Goal: Task Accomplishment & Management: Manage account settings

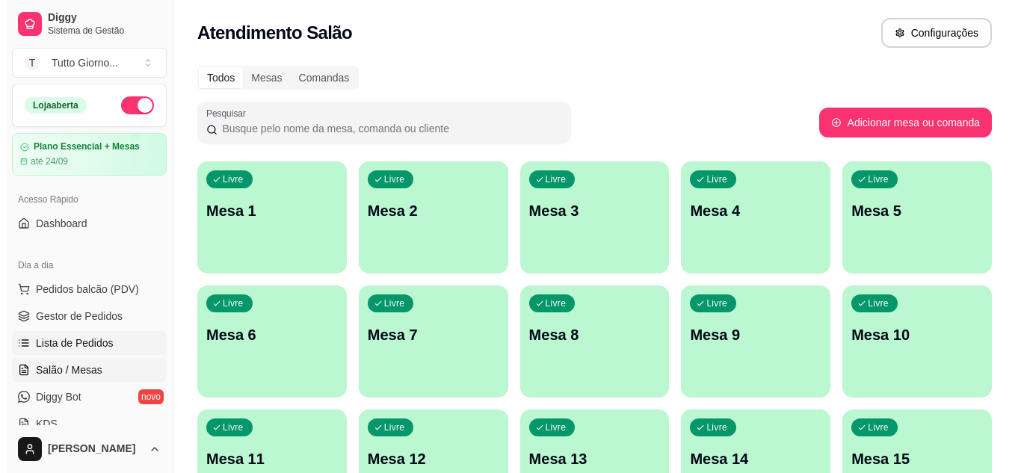
scroll to position [149, 0]
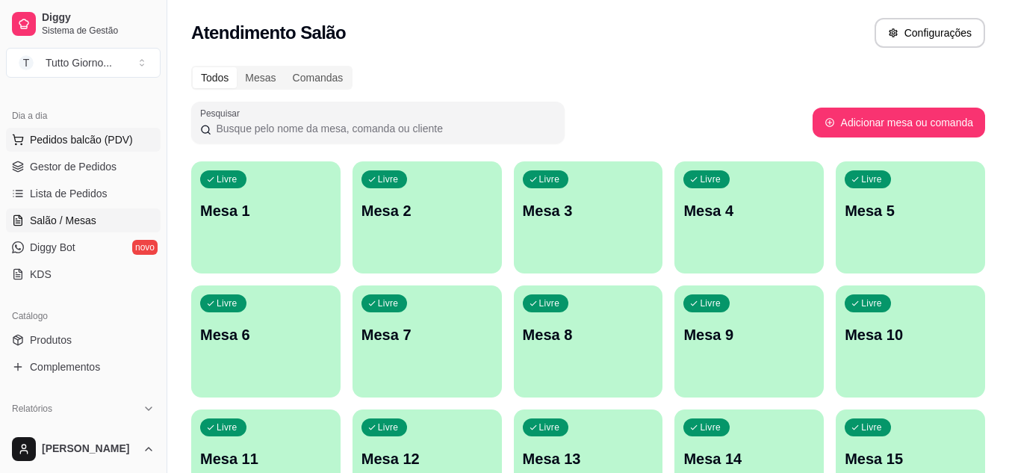
click at [77, 133] on span "Pedidos balcão (PDV)" at bounding box center [81, 139] width 103 height 15
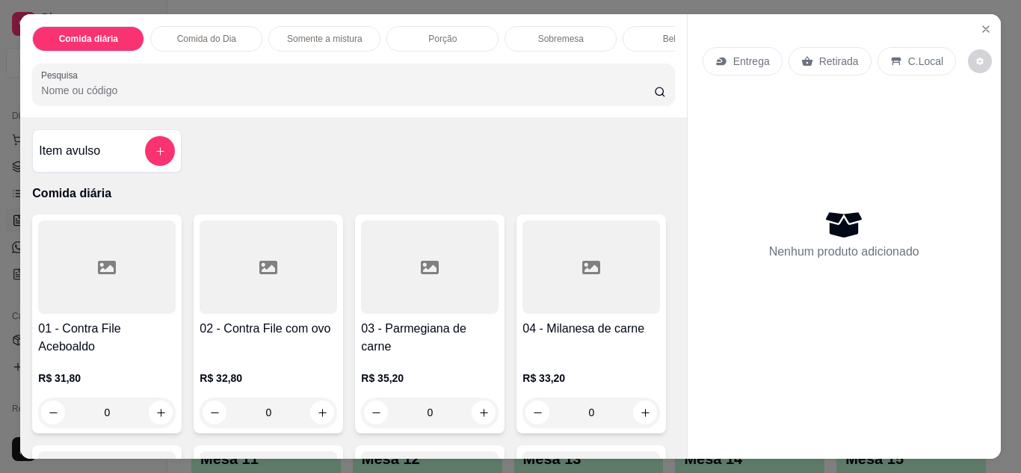
click at [754, 58] on p "Entrega" at bounding box center [751, 61] width 37 height 15
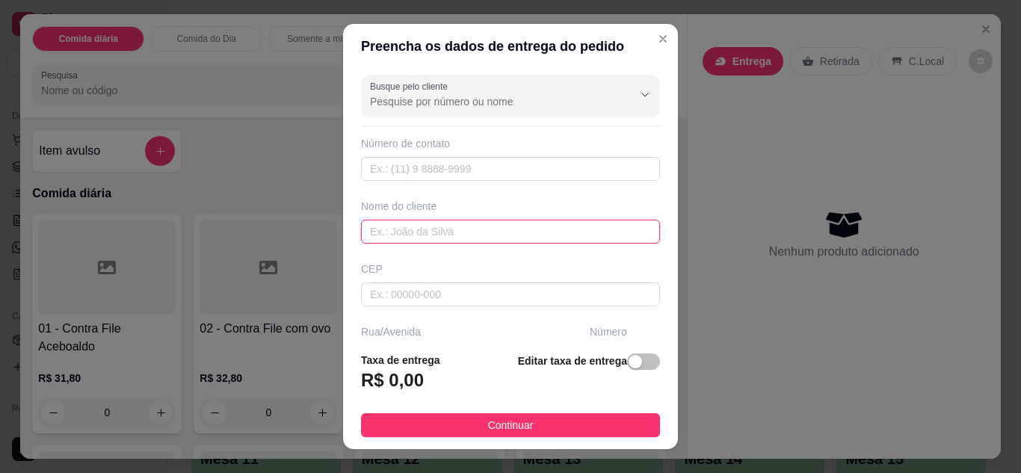
click at [515, 234] on input "text" at bounding box center [510, 232] width 299 height 24
type input "CLEIDE CONTABILIDADE"
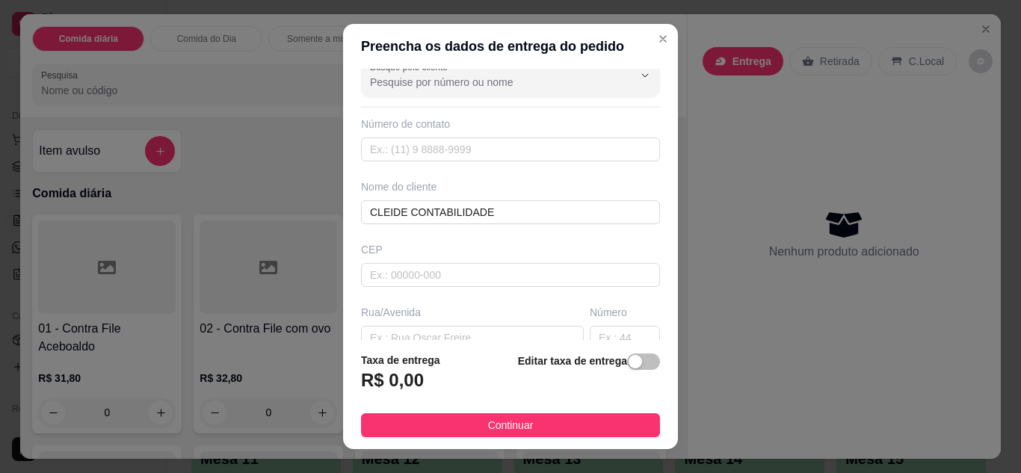
scroll to position [30, 0]
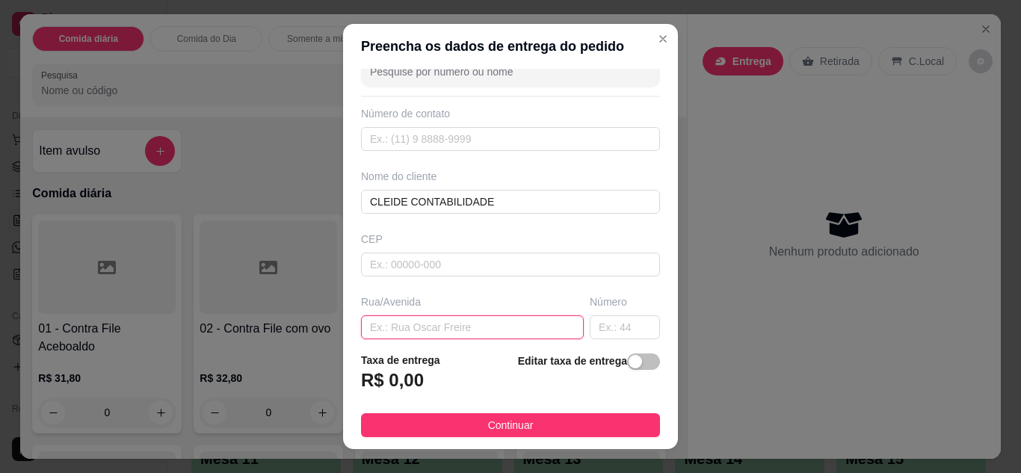
click at [477, 328] on input "text" at bounding box center [472, 327] width 223 height 24
type input "ALMIRANTE TAMANDARE"
click at [597, 324] on input "text" at bounding box center [625, 327] width 70 height 24
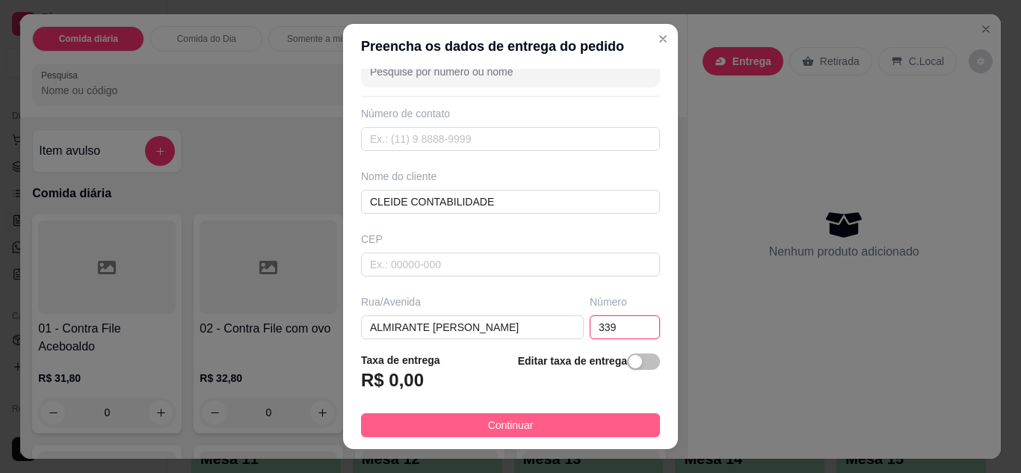
type input "339"
click at [598, 422] on button "Continuar" at bounding box center [510, 425] width 299 height 24
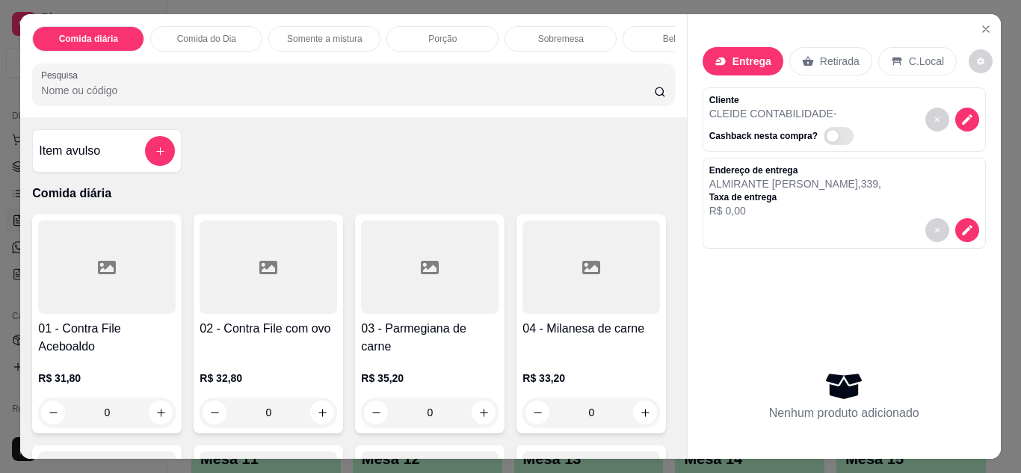
click at [205, 40] on div "Comida do Dia" at bounding box center [206, 38] width 112 height 25
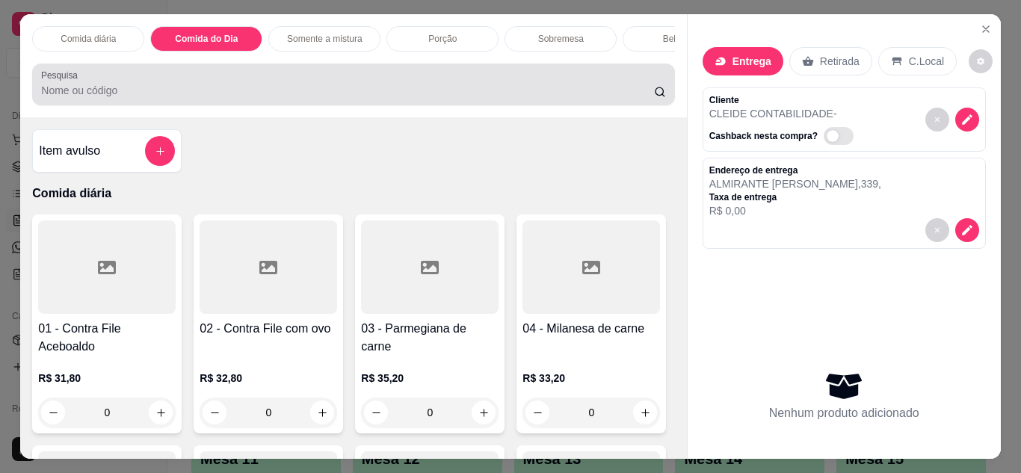
scroll to position [40, 0]
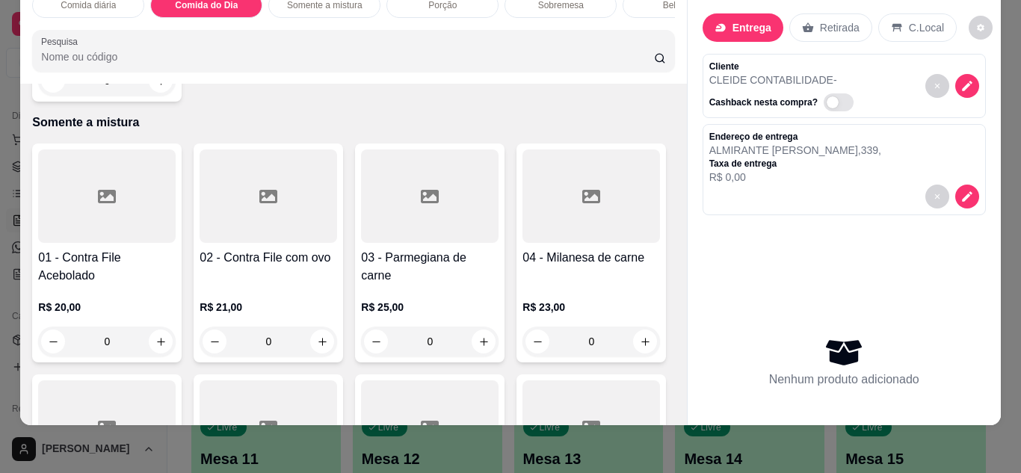
click at [149, 96] on div "0" at bounding box center [106, 81] width 137 height 30
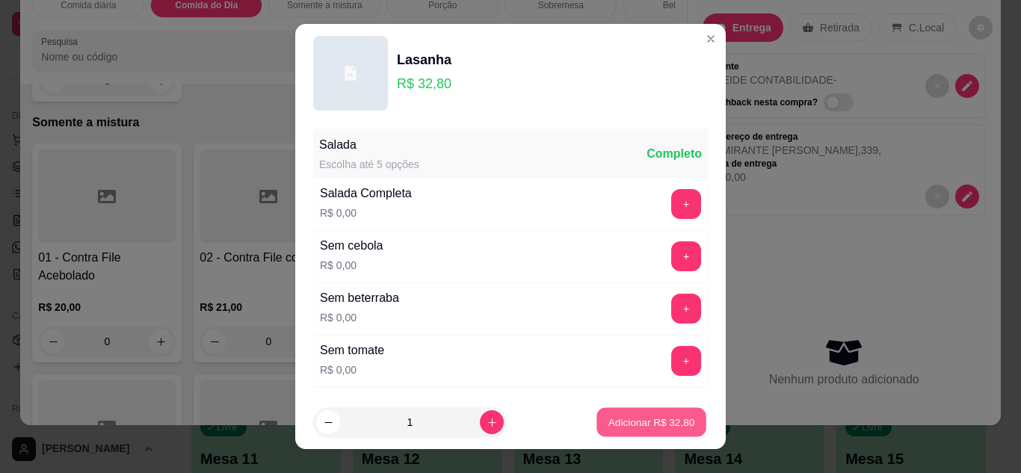
click at [607, 413] on button "Adicionar R$ 32,80" at bounding box center [651, 422] width 110 height 29
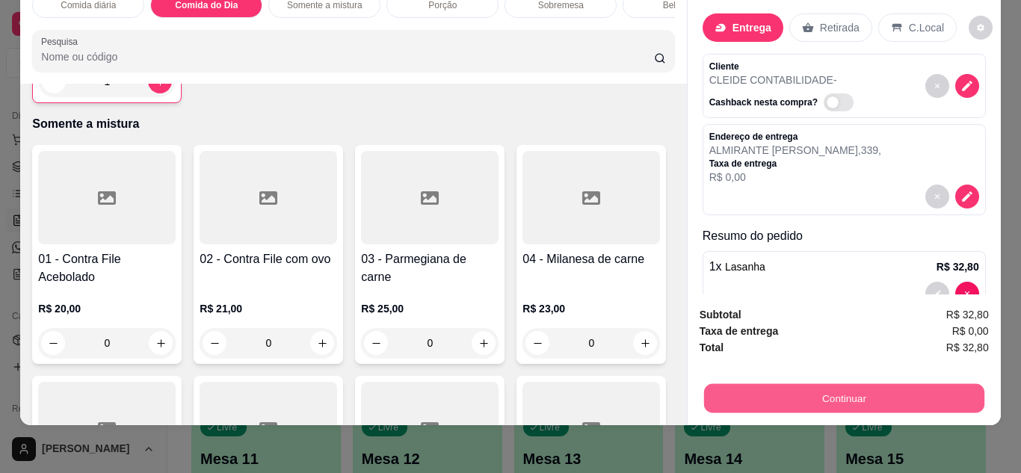
click at [838, 397] on button "Continuar" at bounding box center [843, 398] width 280 height 29
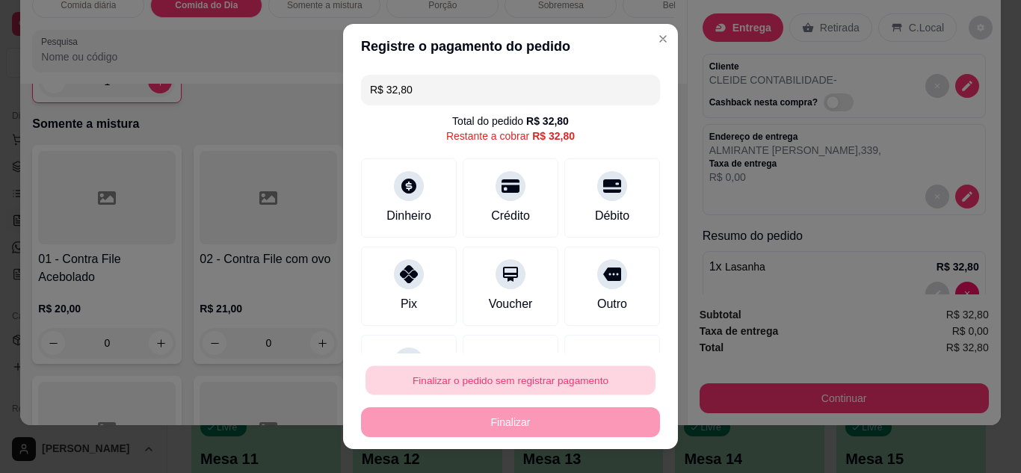
click at [570, 390] on button "Finalizar o pedido sem registrar pagamento" at bounding box center [510, 380] width 290 height 29
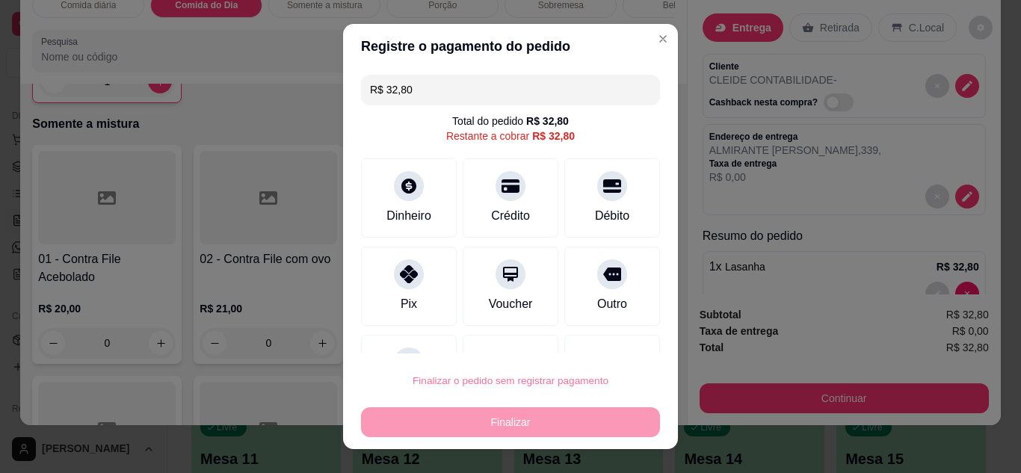
click at [610, 330] on button "Confirmar" at bounding box center [595, 338] width 53 height 22
type input "0"
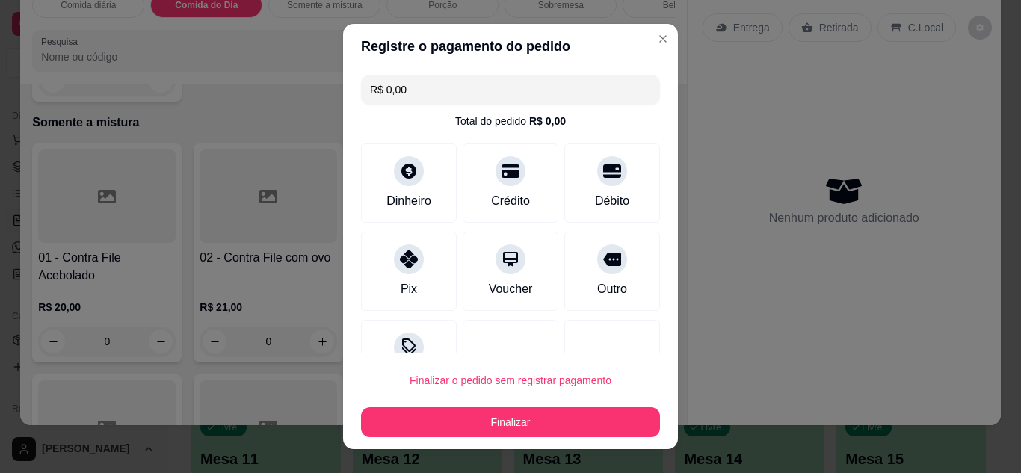
type input "R$ 0,00"
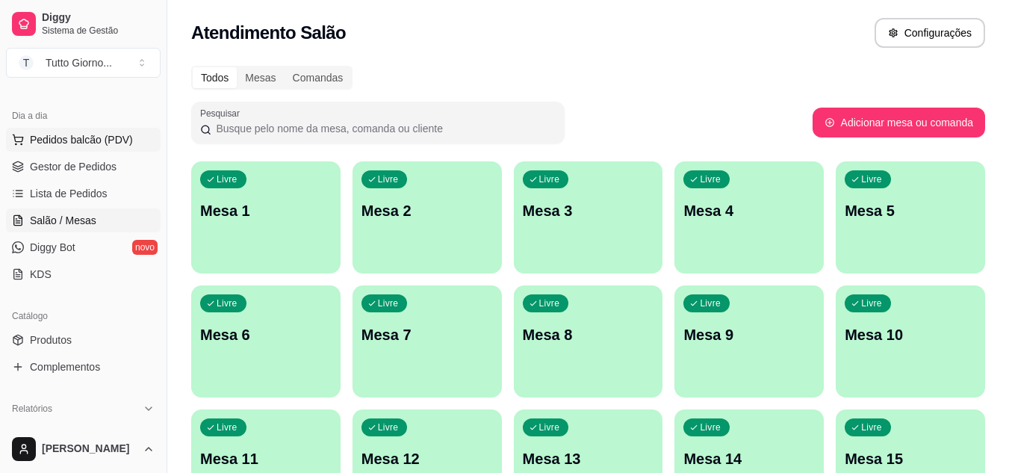
click at [81, 141] on span "Pedidos balcão (PDV)" at bounding box center [81, 139] width 103 height 15
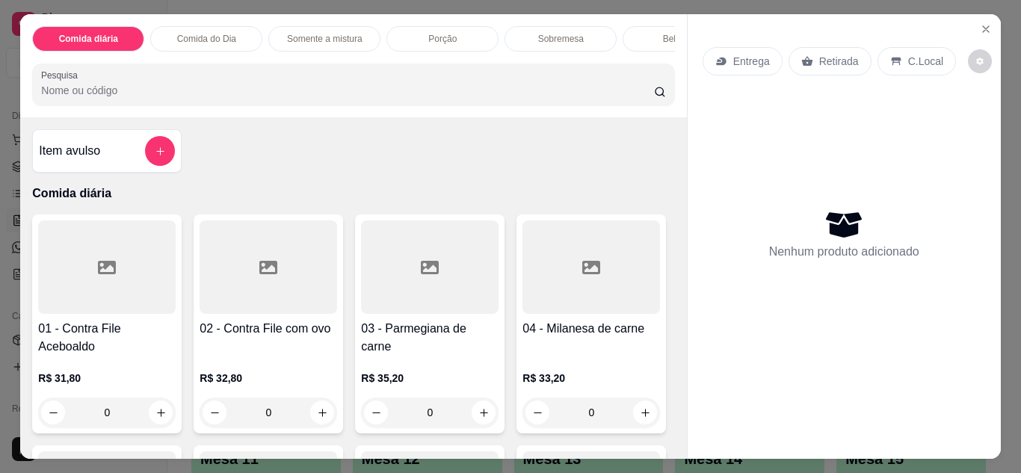
click at [745, 56] on p "Entrega" at bounding box center [751, 61] width 37 height 15
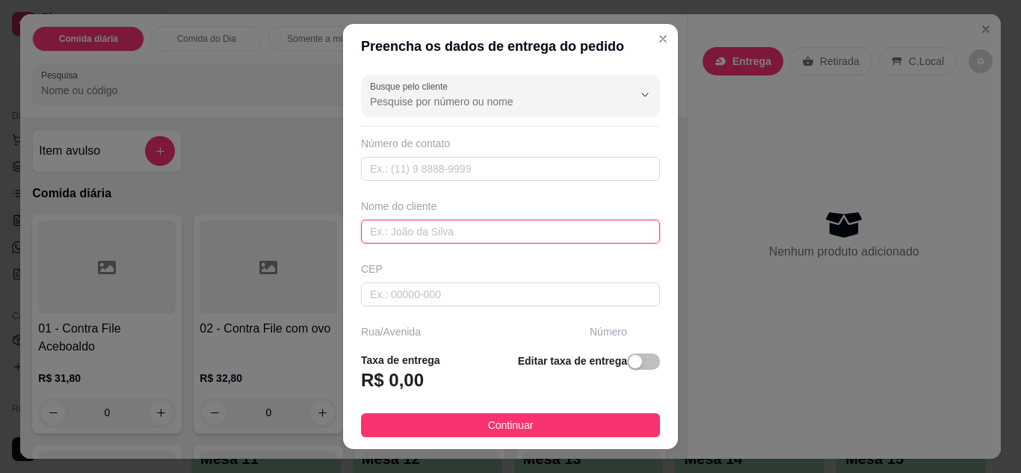
click at [436, 238] on input "text" at bounding box center [510, 232] width 299 height 24
type input "DANI CONTABILIDADE"
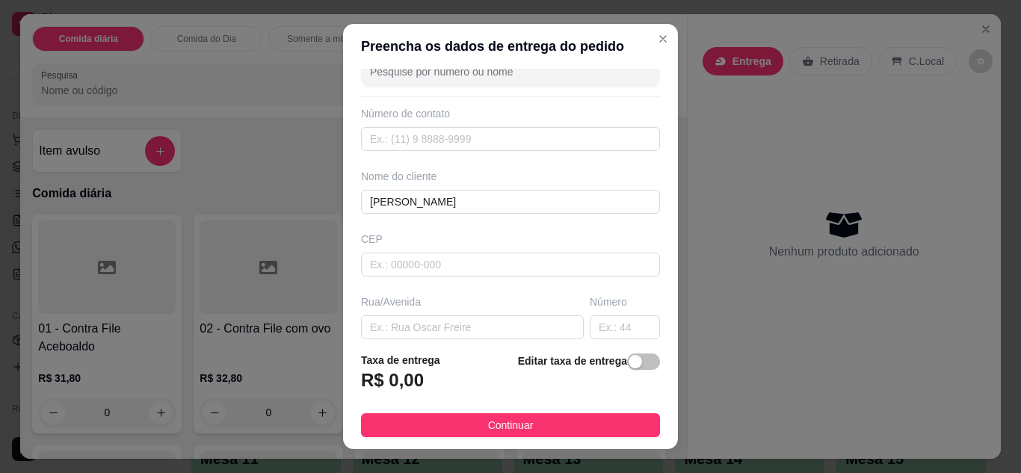
scroll to position [60, 0]
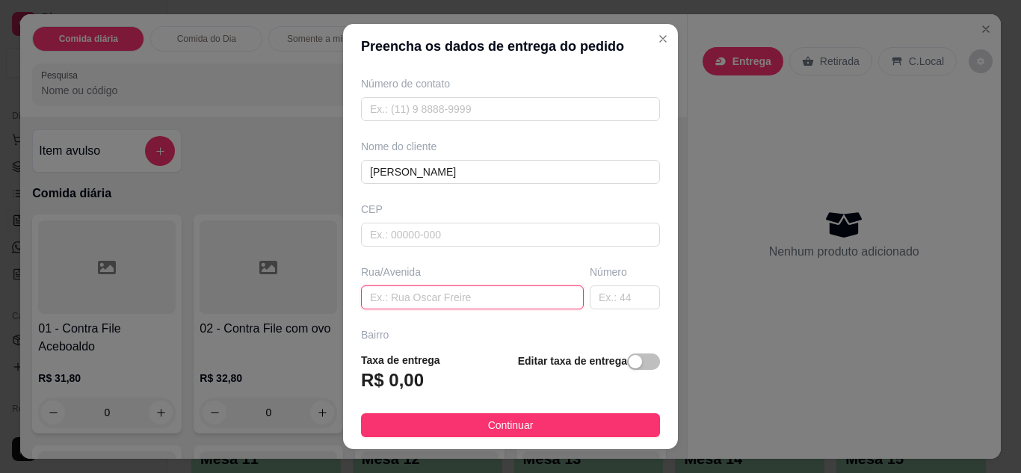
click at [495, 303] on input "text" at bounding box center [472, 297] width 223 height 24
type input "ALMIRANTE TAMANDARE"
click at [610, 299] on input "text" at bounding box center [625, 297] width 70 height 24
type input "339"
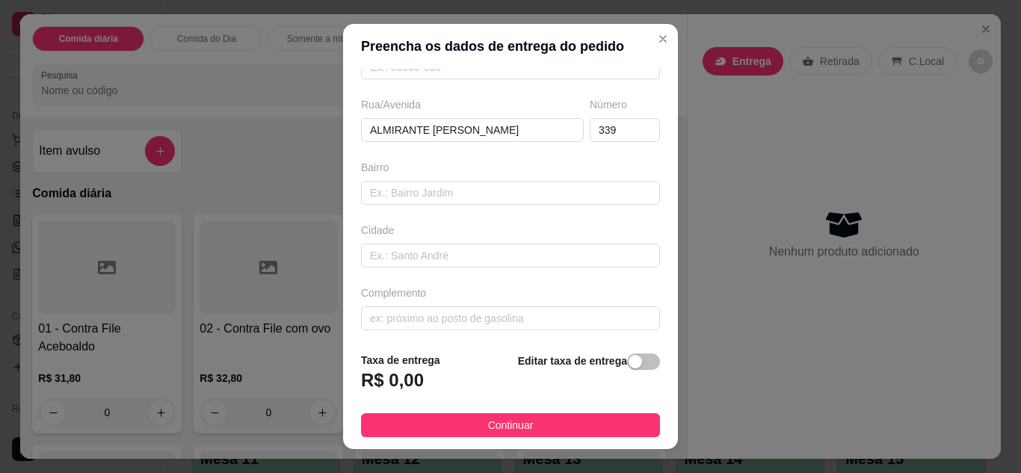
scroll to position [232, 0]
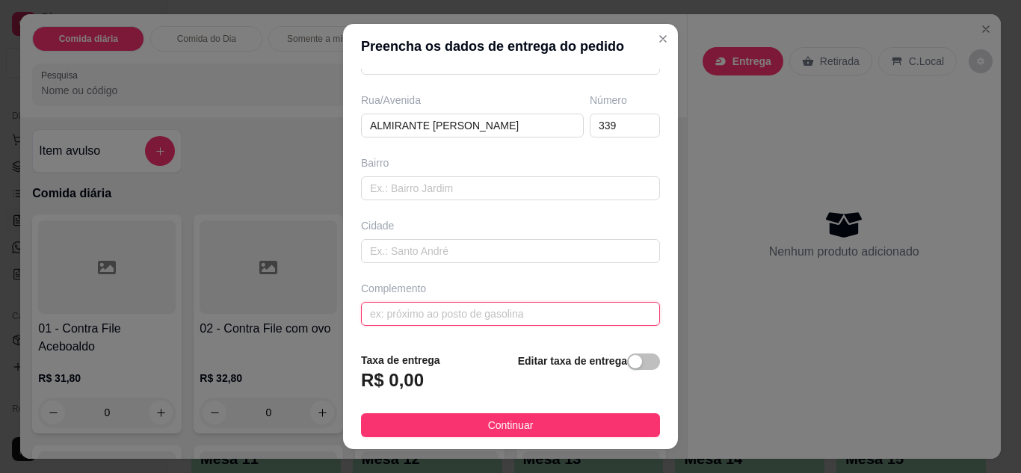
click at [522, 307] on input "text" at bounding box center [510, 314] width 299 height 24
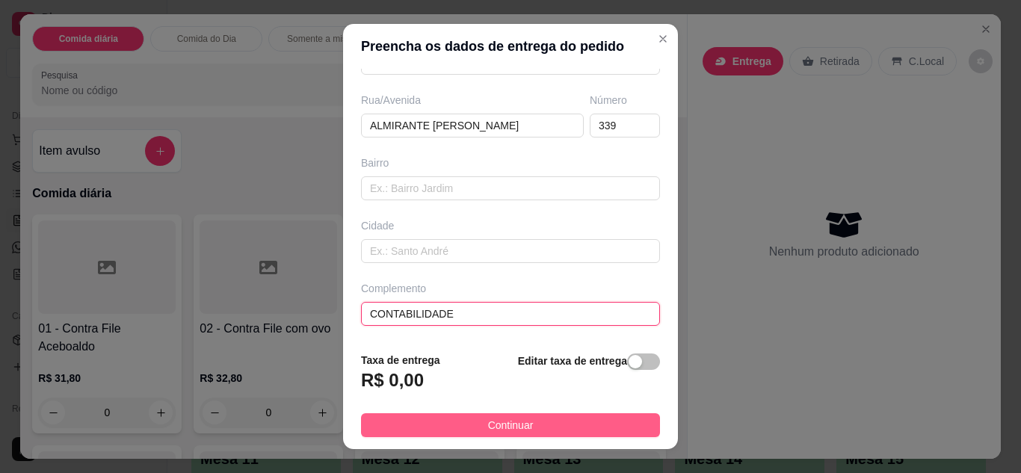
type input "CONTABILIDADE"
click at [493, 427] on span "Continuar" at bounding box center [511, 425] width 46 height 16
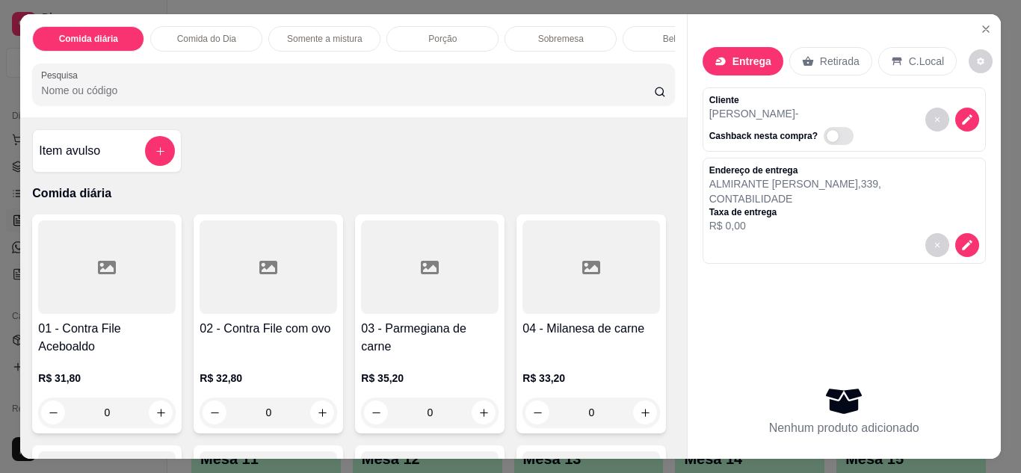
click at [205, 33] on p "Comida do Dia" at bounding box center [206, 39] width 59 height 12
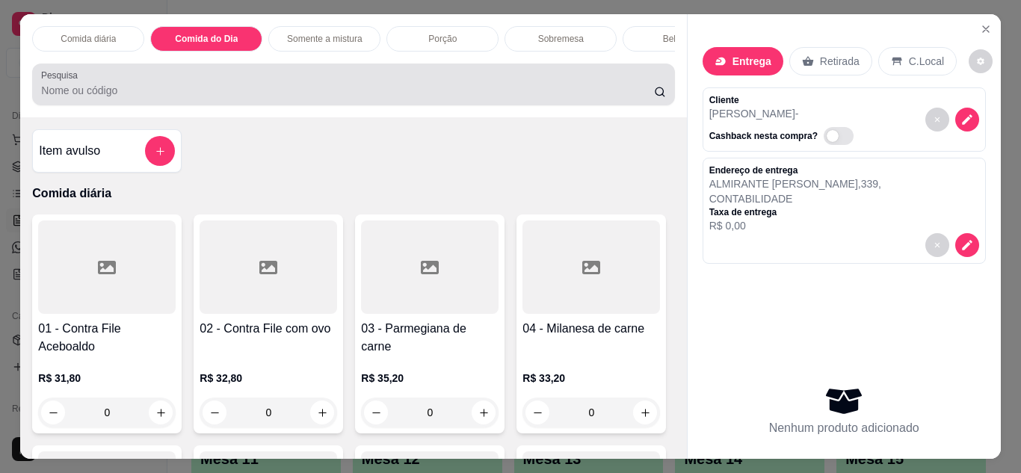
scroll to position [40, 0]
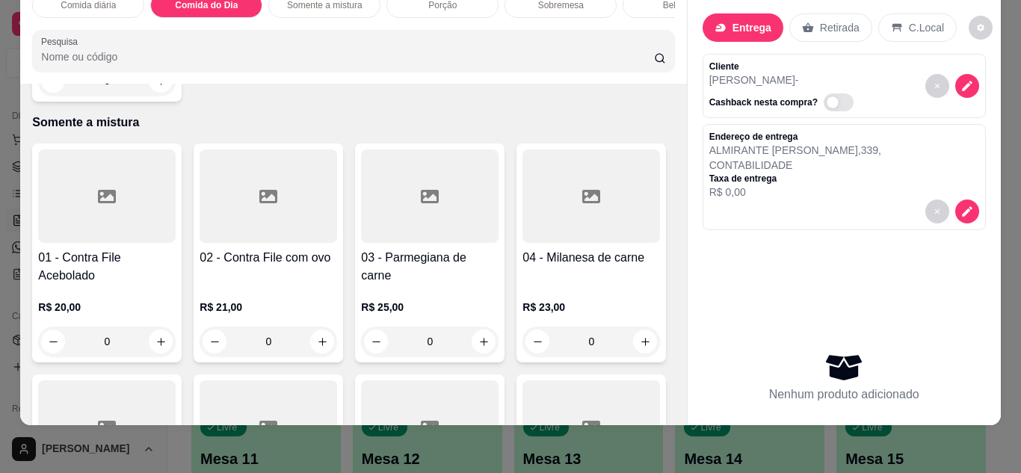
click at [157, 96] on div "0" at bounding box center [106, 81] width 137 height 30
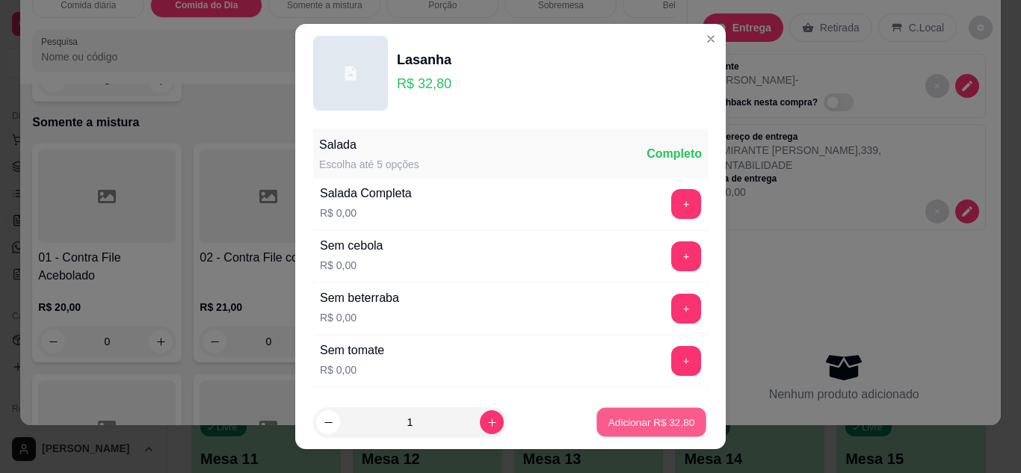
click at [622, 424] on p "Adicionar R$ 32,80" at bounding box center [651, 422] width 87 height 14
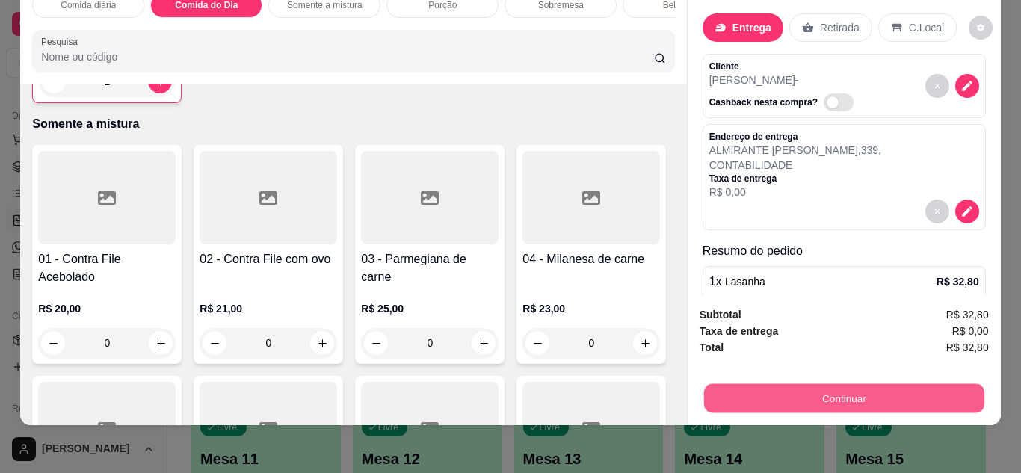
click at [796, 386] on button "Continuar" at bounding box center [843, 398] width 280 height 29
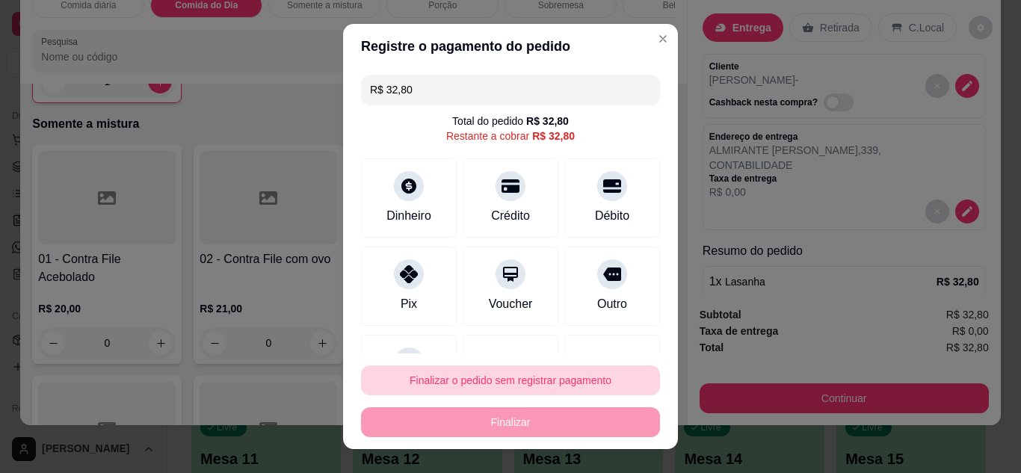
click at [584, 377] on button "Finalizar o pedido sem registrar pagamento" at bounding box center [510, 380] width 299 height 30
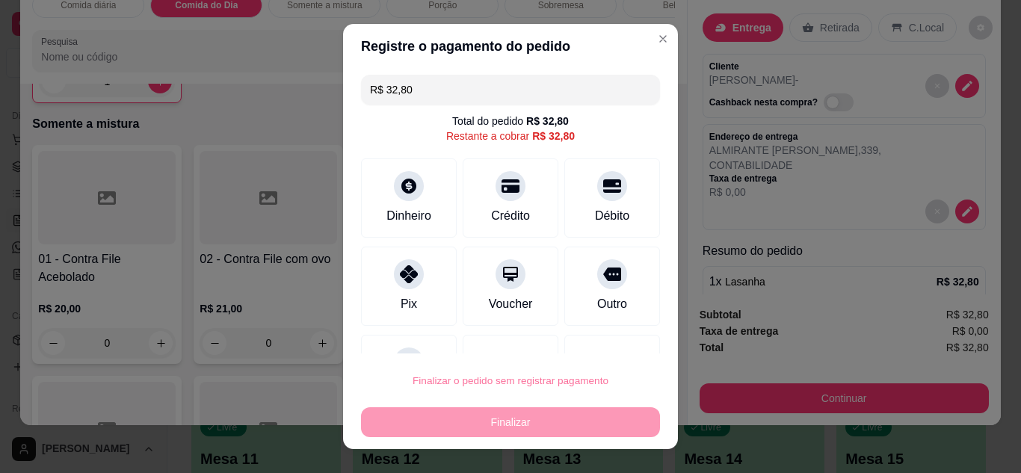
click at [617, 327] on button "Confirmar" at bounding box center [595, 338] width 55 height 23
type input "0"
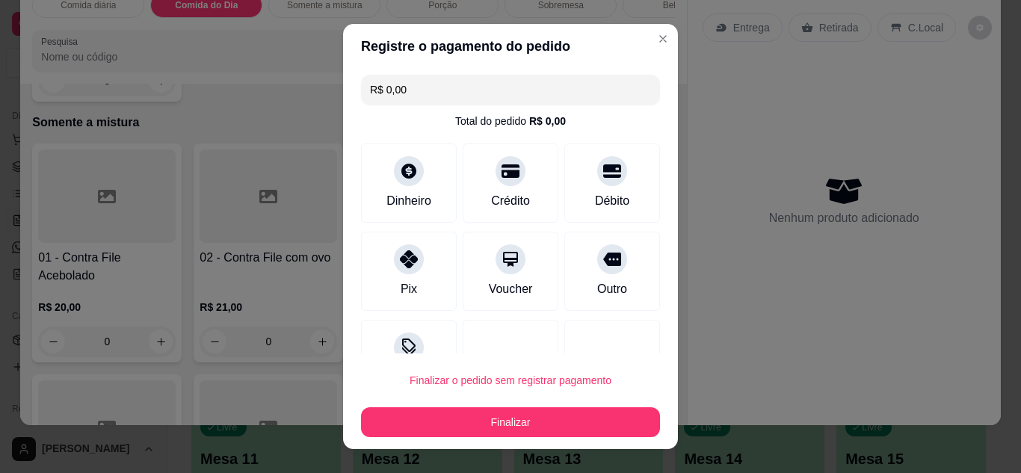
type input "R$ 0,00"
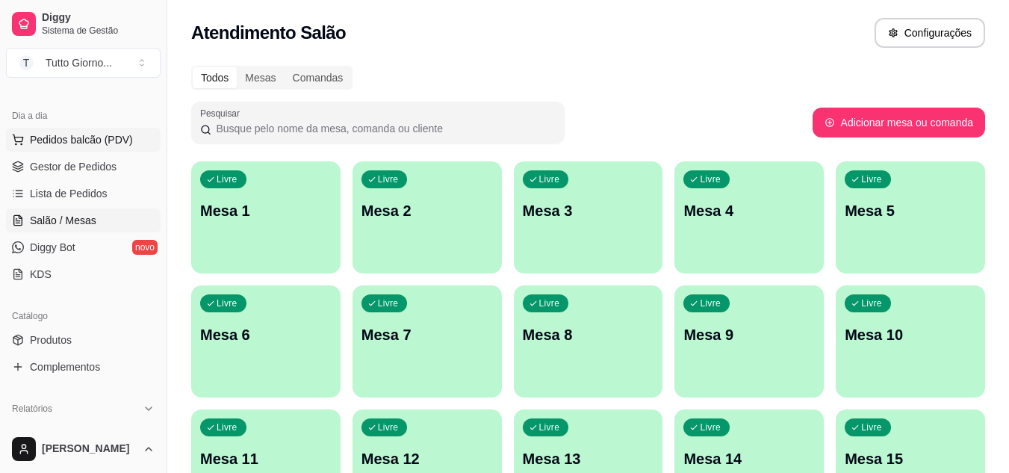
click at [84, 148] on button "Pedidos balcão (PDV)" at bounding box center [83, 140] width 155 height 24
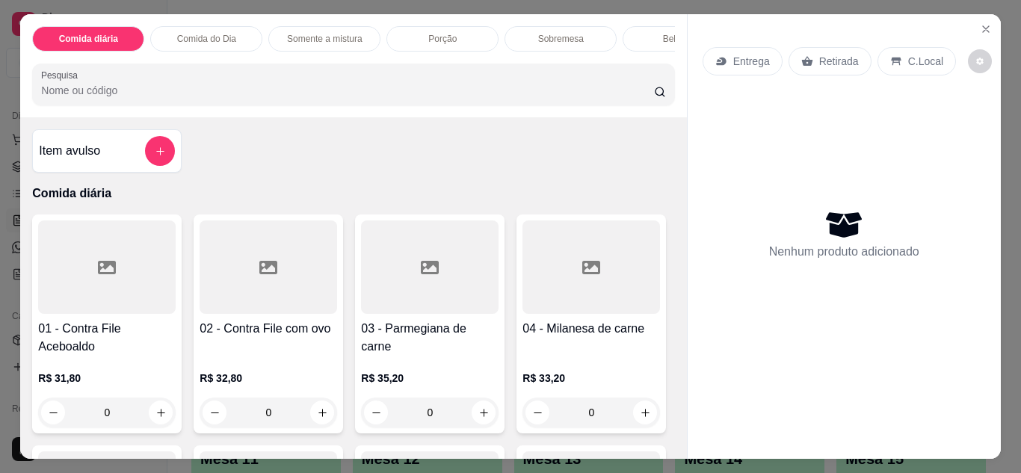
click at [748, 64] on div "Entrega" at bounding box center [742, 61] width 80 height 28
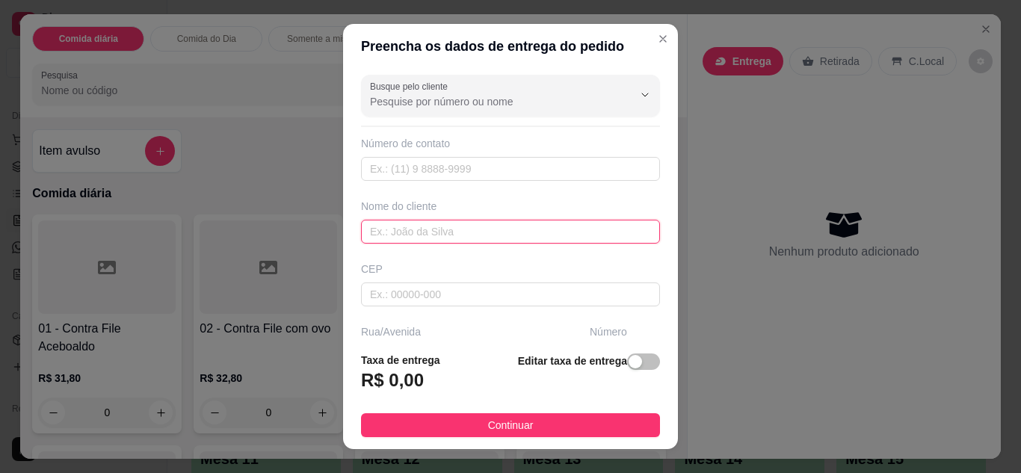
click at [497, 238] on input "text" at bounding box center [510, 232] width 299 height 24
type input "VIVIAN"
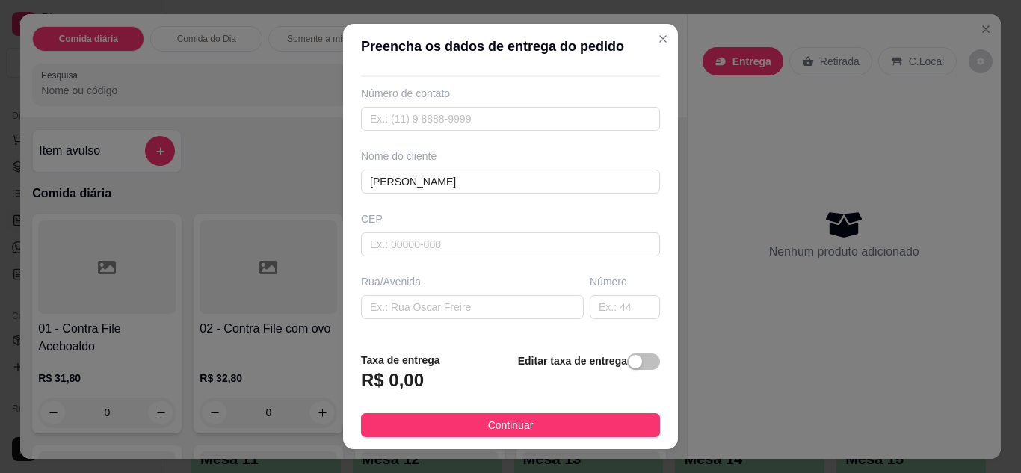
scroll to position [60, 0]
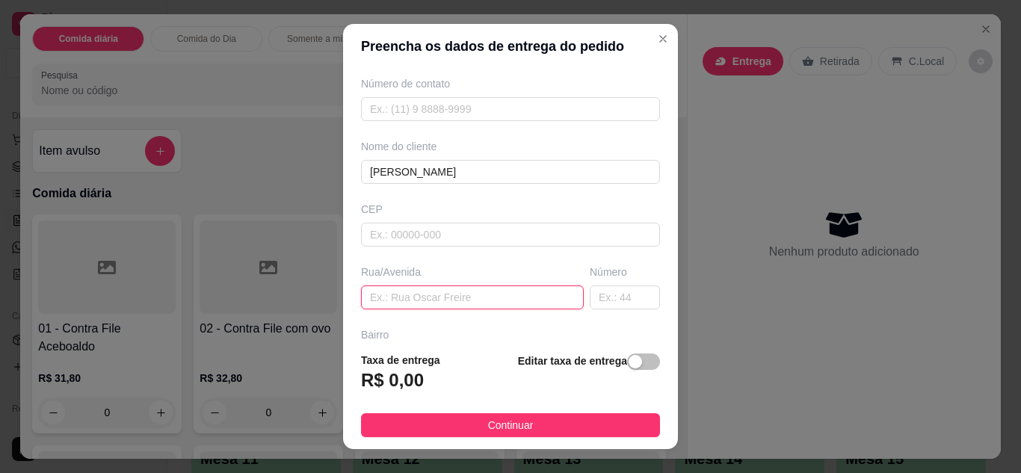
click at [525, 295] on input "text" at bounding box center [472, 297] width 223 height 24
type input "DAS PAINEIRAS"
click at [612, 301] on input "text" at bounding box center [625, 297] width 70 height 24
type input "362"
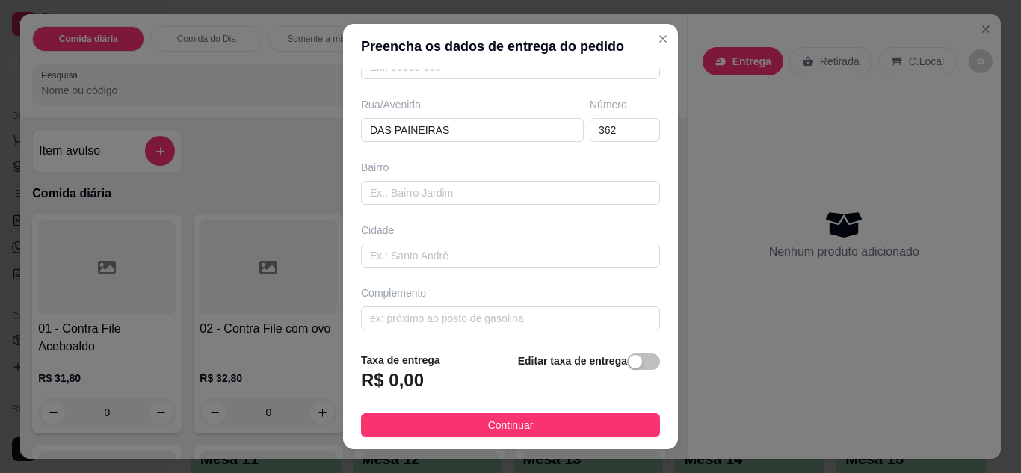
scroll to position [232, 0]
click at [592, 313] on input "text" at bounding box center [510, 314] width 299 height 24
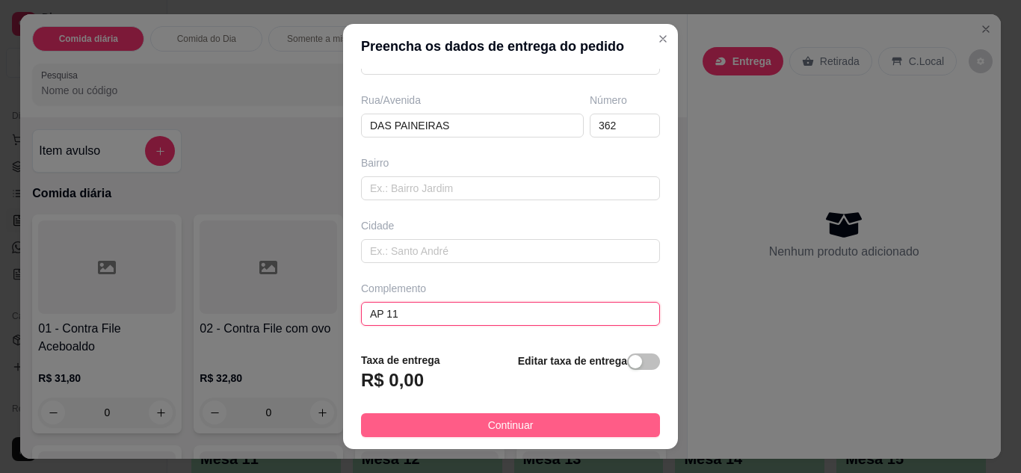
type input "AP 11"
click at [557, 421] on button "Continuar" at bounding box center [510, 425] width 299 height 24
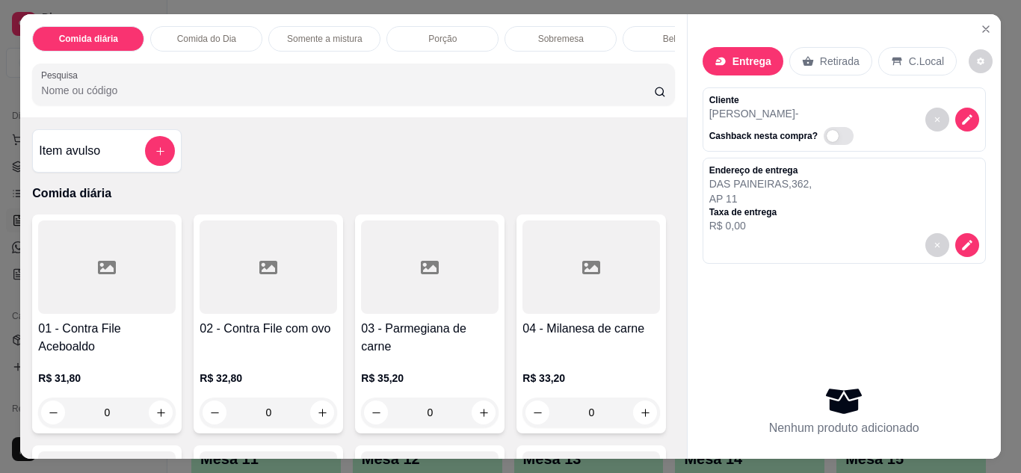
click at [152, 417] on div "0" at bounding box center [106, 412] width 137 height 30
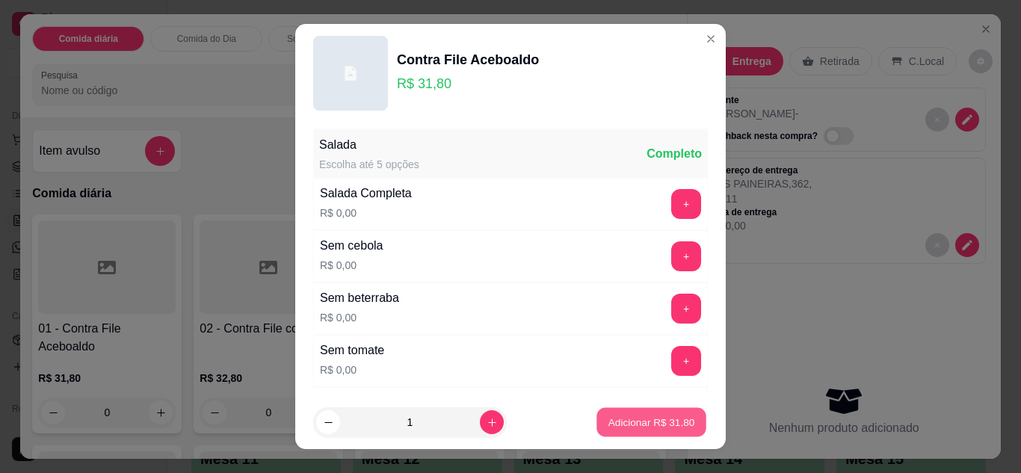
click at [617, 426] on p "Adicionar R$ 31,80" at bounding box center [651, 422] width 87 height 14
type input "1"
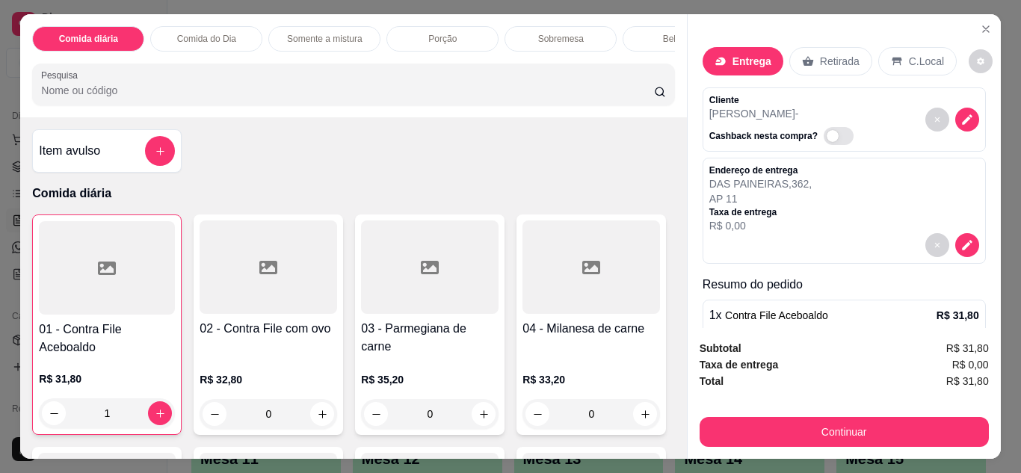
click at [648, 35] on div "Bebidas" at bounding box center [678, 38] width 112 height 25
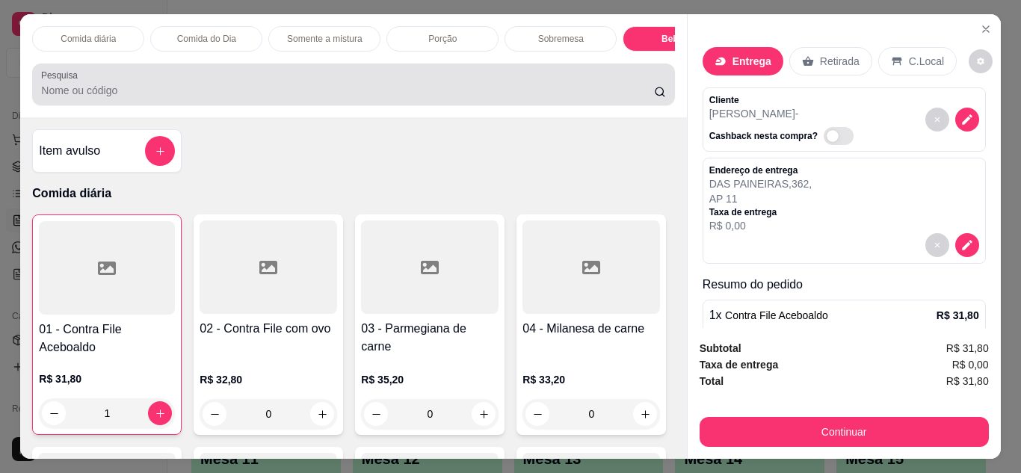
scroll to position [40, 0]
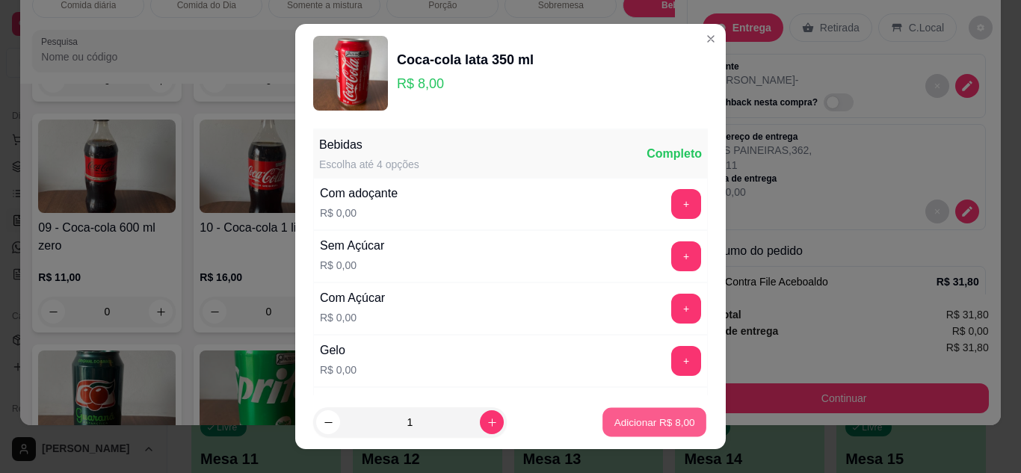
click at [613, 420] on p "Adicionar R$ 8,00" at bounding box center [653, 422] width 81 height 14
type input "1"
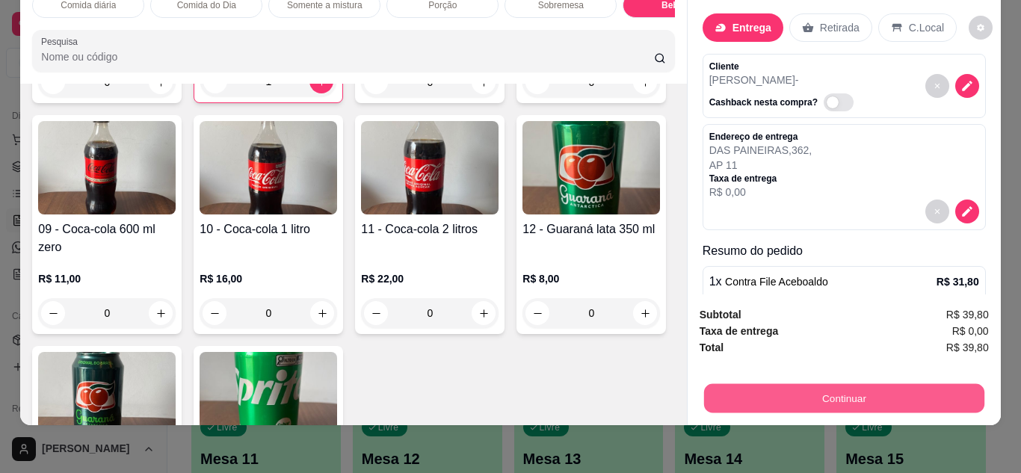
click at [779, 395] on button "Continuar" at bounding box center [843, 398] width 280 height 29
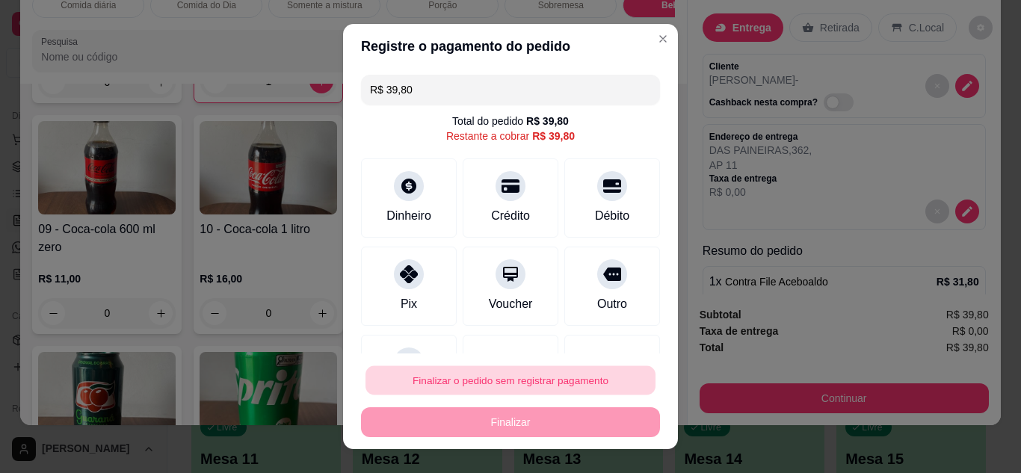
click at [590, 373] on button "Finalizar o pedido sem registrar pagamento" at bounding box center [510, 380] width 290 height 29
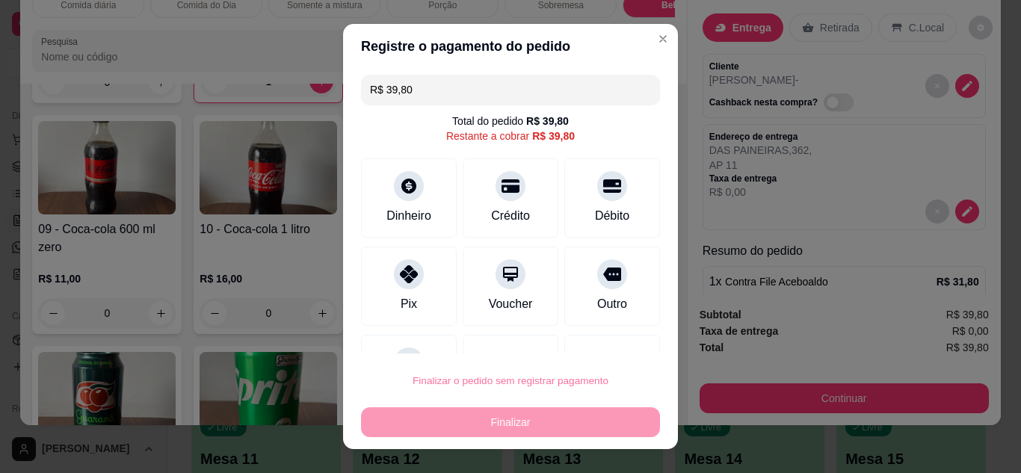
click at [593, 338] on button "Confirmar" at bounding box center [595, 338] width 55 height 23
type input "0"
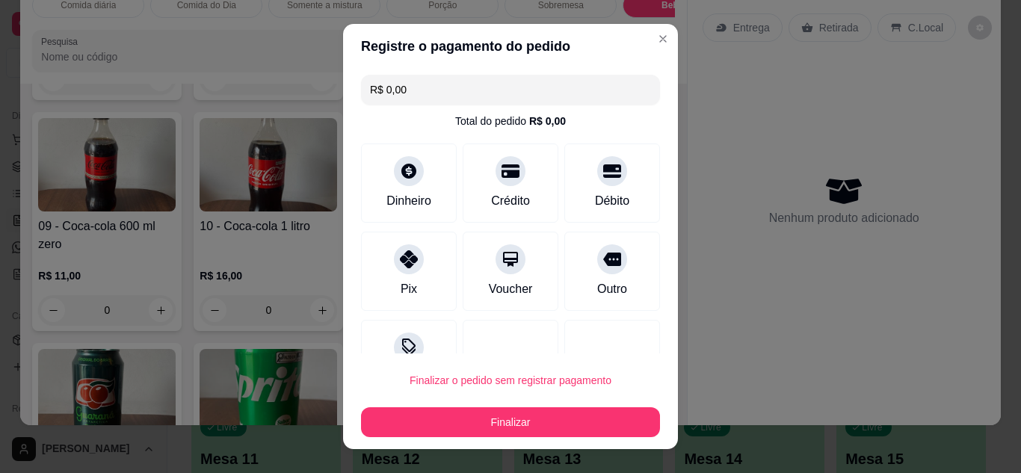
type input "R$ 0,00"
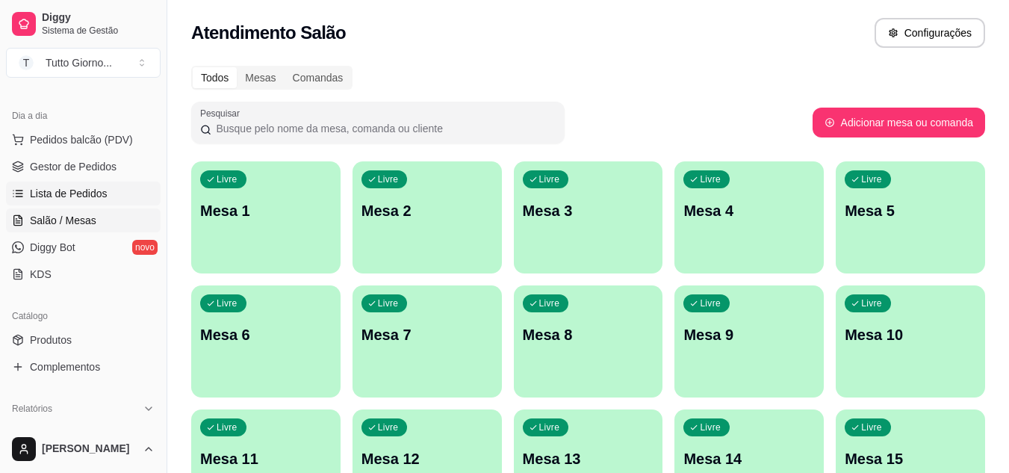
click at [80, 197] on span "Lista de Pedidos" at bounding box center [69, 193] width 78 height 15
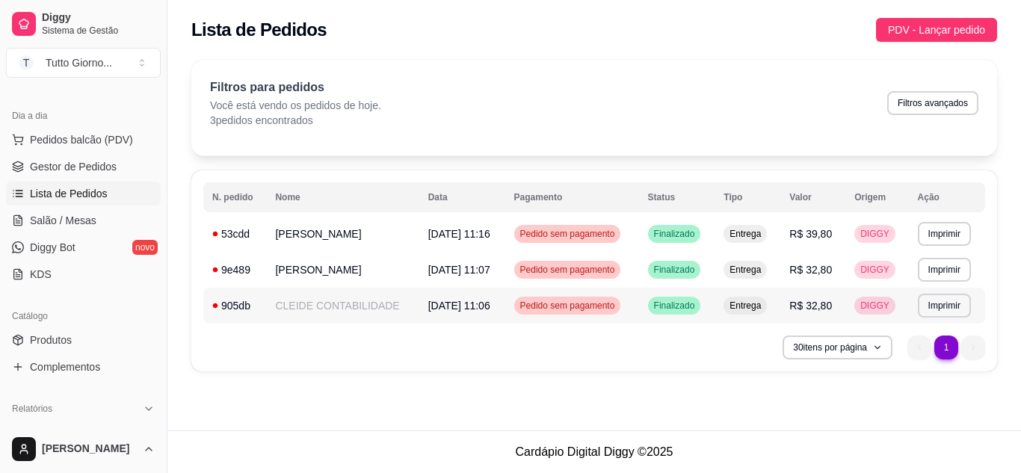
click at [587, 311] on span "Pedido sem pagamento" at bounding box center [567, 306] width 101 height 12
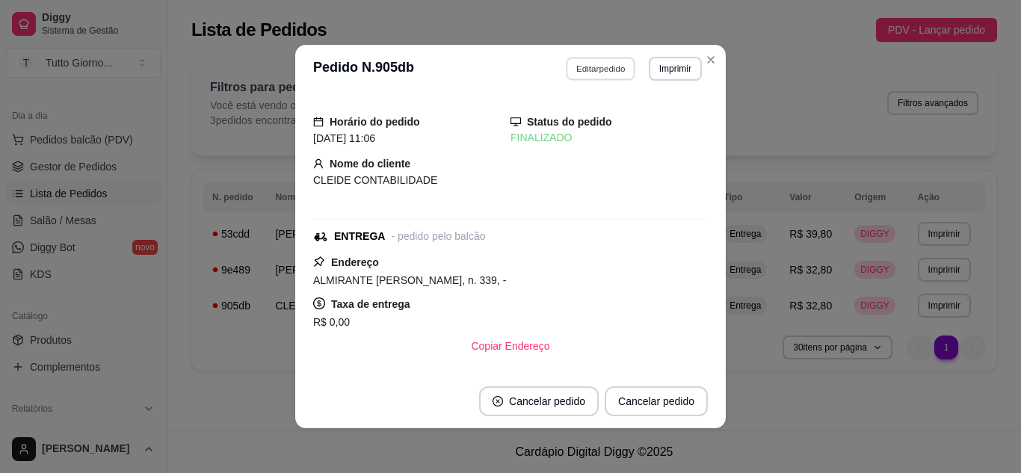
click at [603, 69] on button "Editar pedido" at bounding box center [600, 68] width 69 height 23
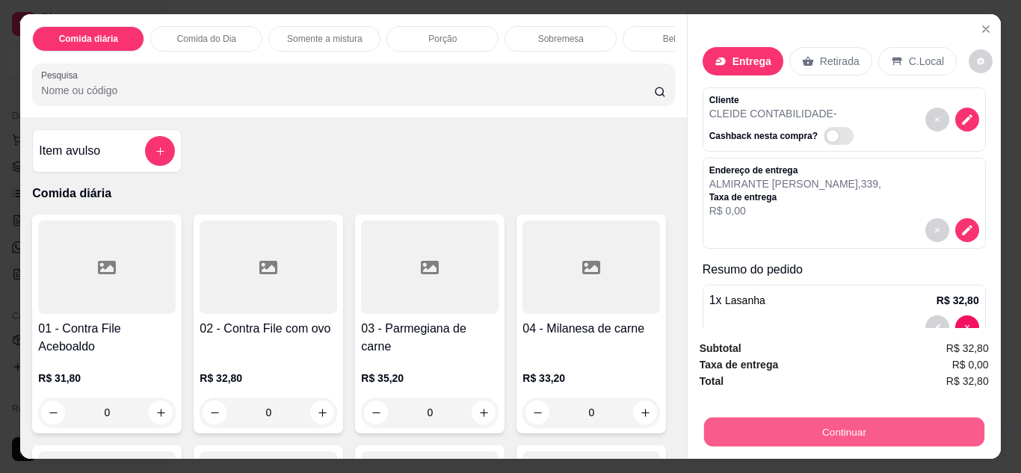
click at [820, 434] on button "Continuar" at bounding box center [843, 432] width 280 height 29
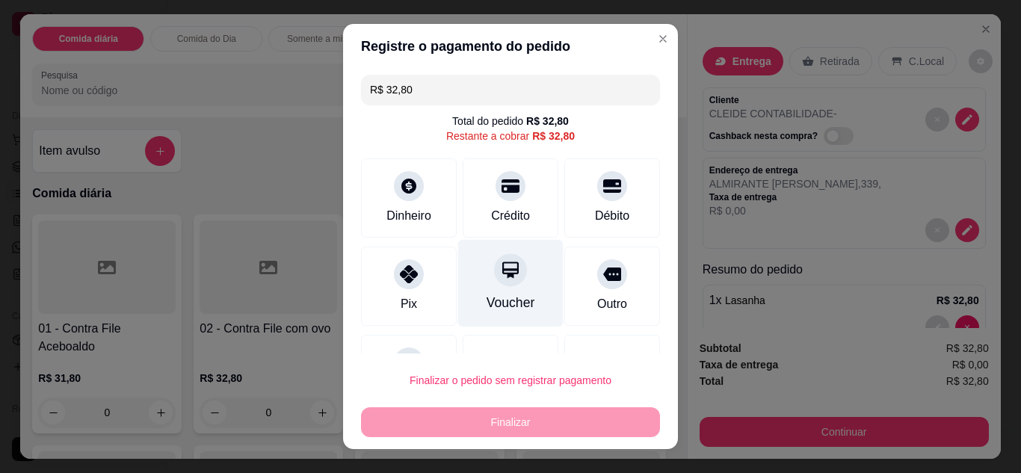
click at [501, 276] on icon at bounding box center [510, 269] width 19 height 19
type input "R$ 0,00"
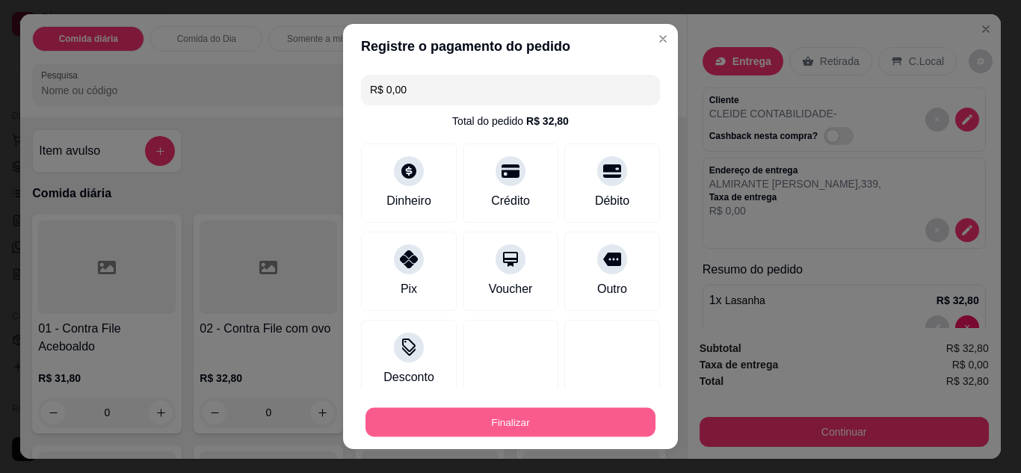
click at [494, 434] on button "Finalizar" at bounding box center [510, 422] width 290 height 29
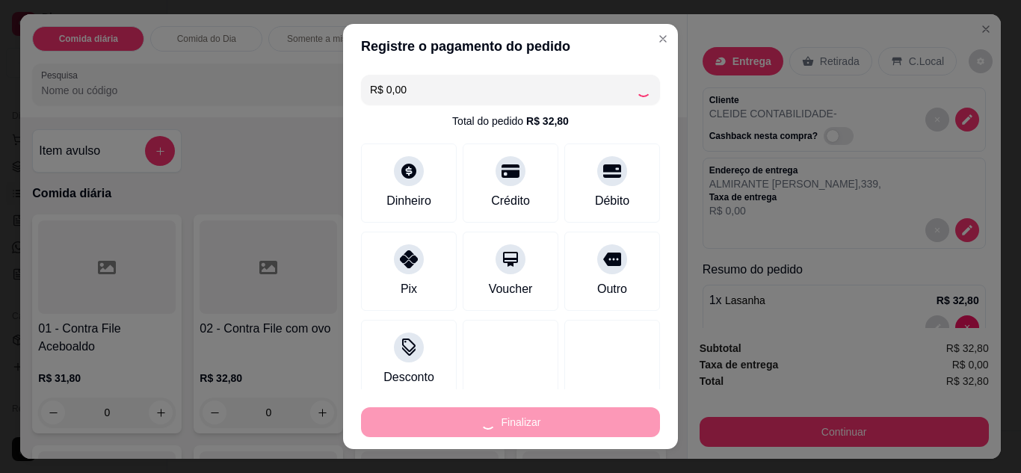
type input "0"
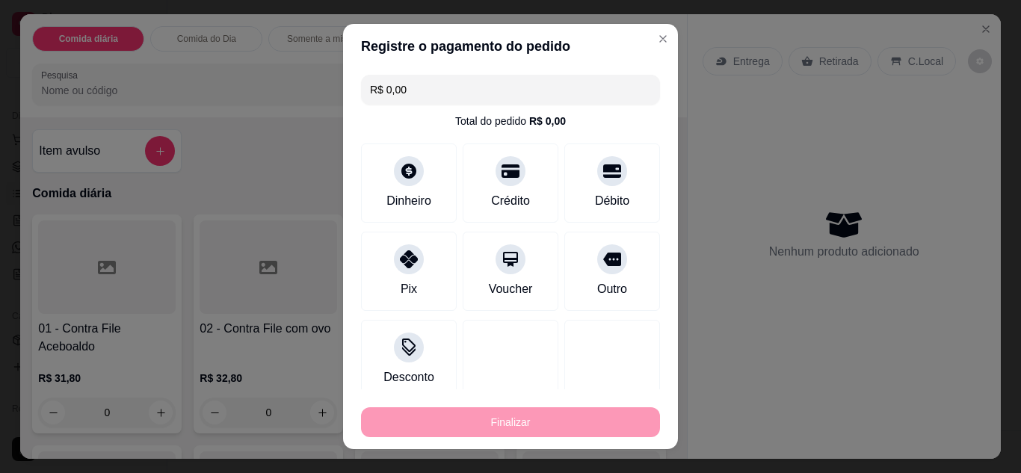
type input "-R$ 32,80"
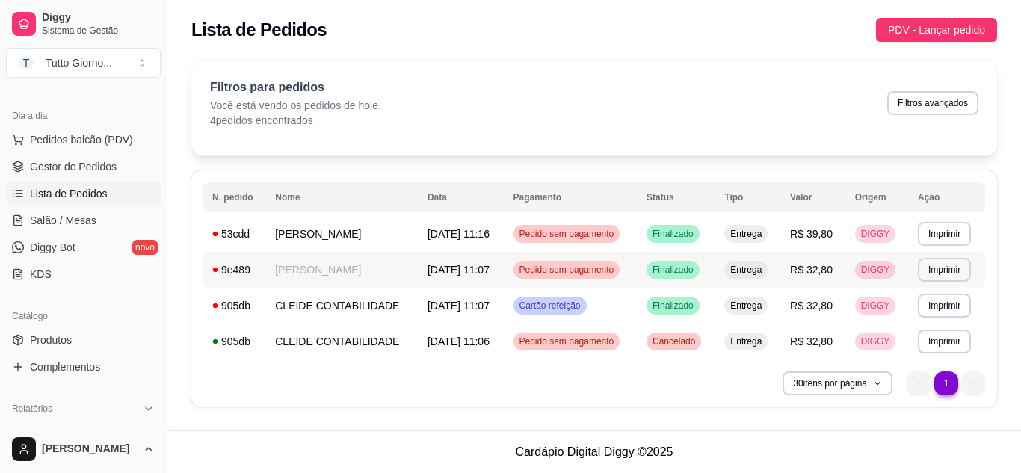
click at [584, 272] on span "Pedido sem pagamento" at bounding box center [566, 270] width 101 height 12
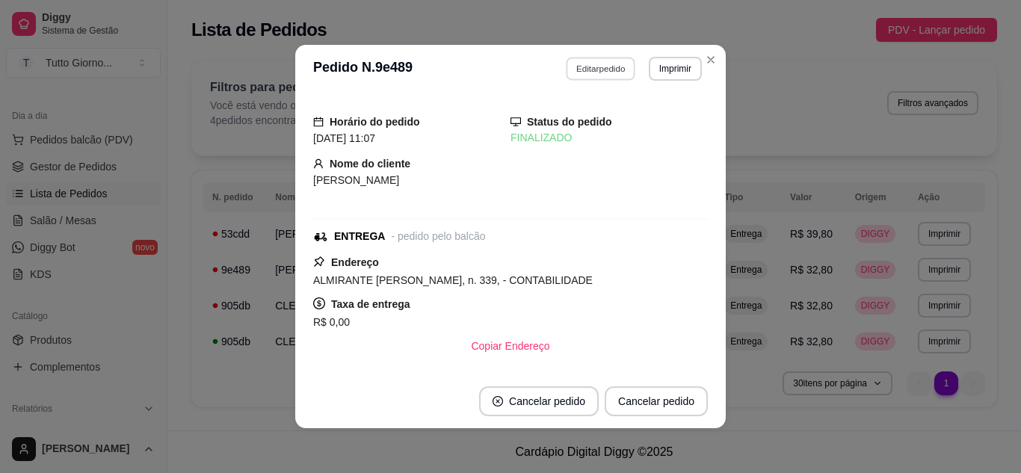
click at [594, 72] on button "Editar pedido" at bounding box center [600, 68] width 69 height 23
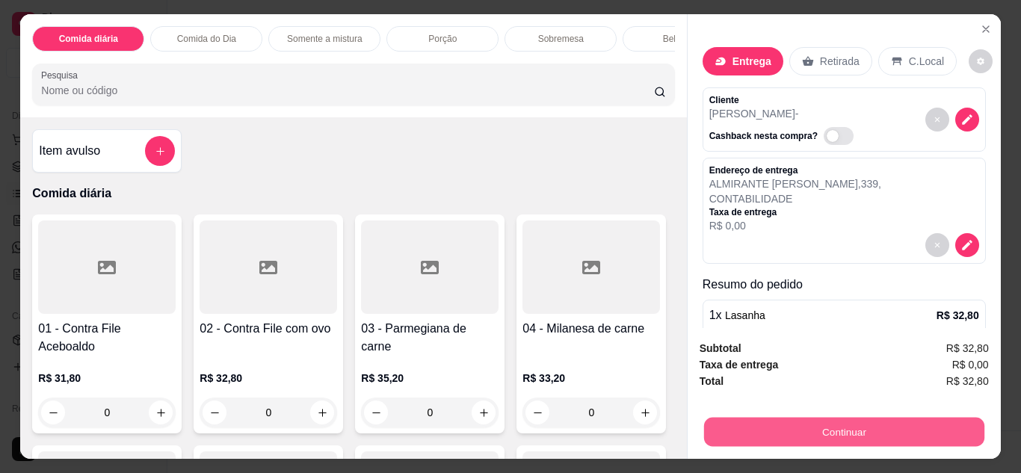
click at [797, 424] on button "Continuar" at bounding box center [843, 432] width 280 height 29
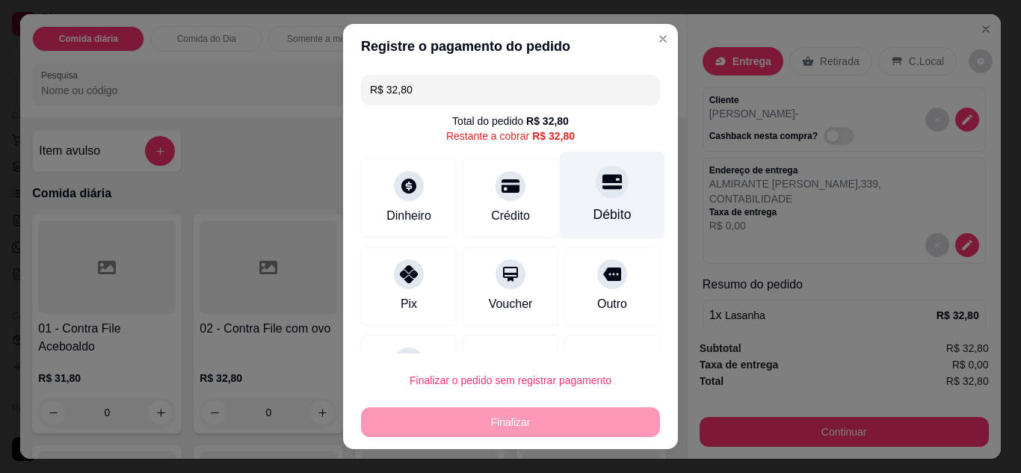
click at [593, 215] on div "Débito" at bounding box center [612, 214] width 38 height 19
type input "R$ 0,00"
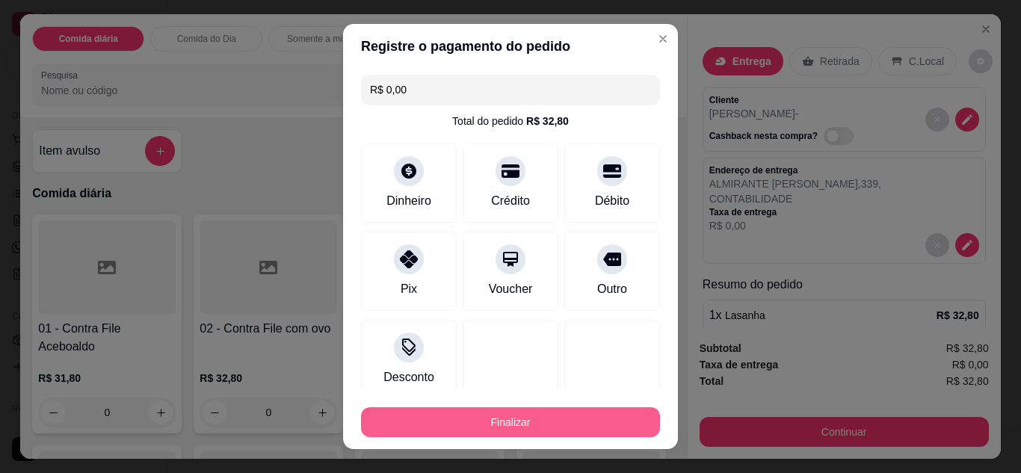
click at [496, 423] on button "Finalizar" at bounding box center [510, 422] width 299 height 30
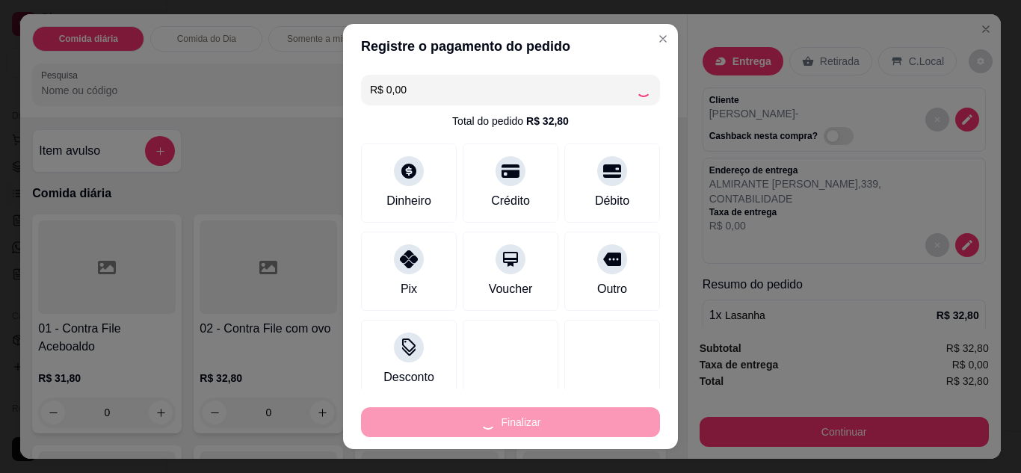
type input "0"
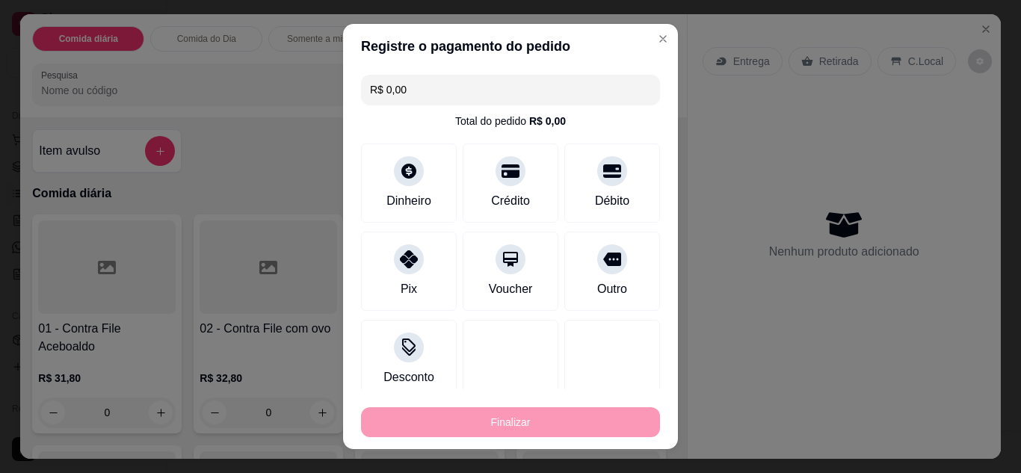
type input "-R$ 32,80"
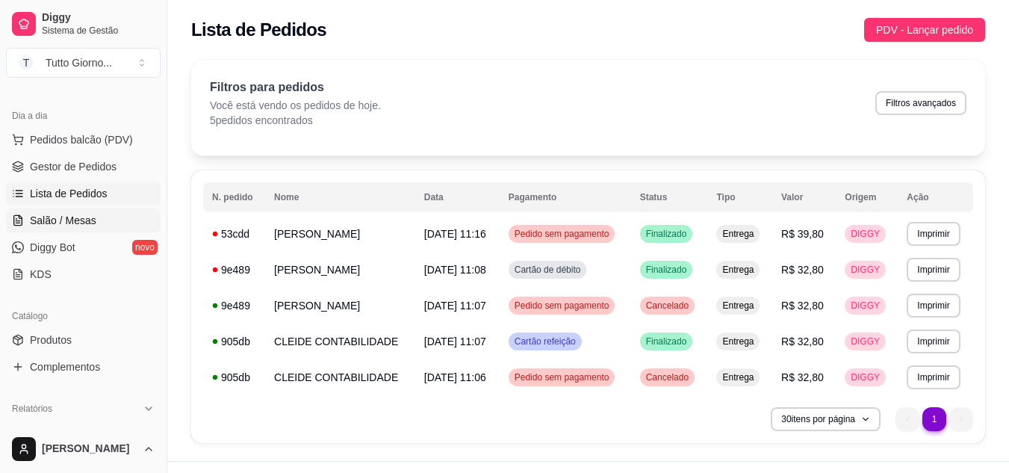
click at [73, 220] on span "Salão / Mesas" at bounding box center [63, 220] width 66 height 15
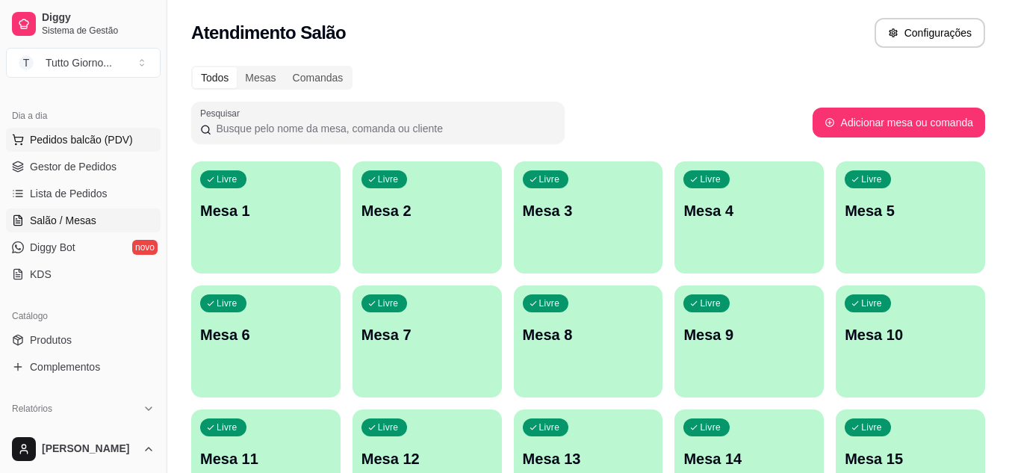
click at [81, 146] on span "Pedidos balcão (PDV)" at bounding box center [81, 139] width 103 height 15
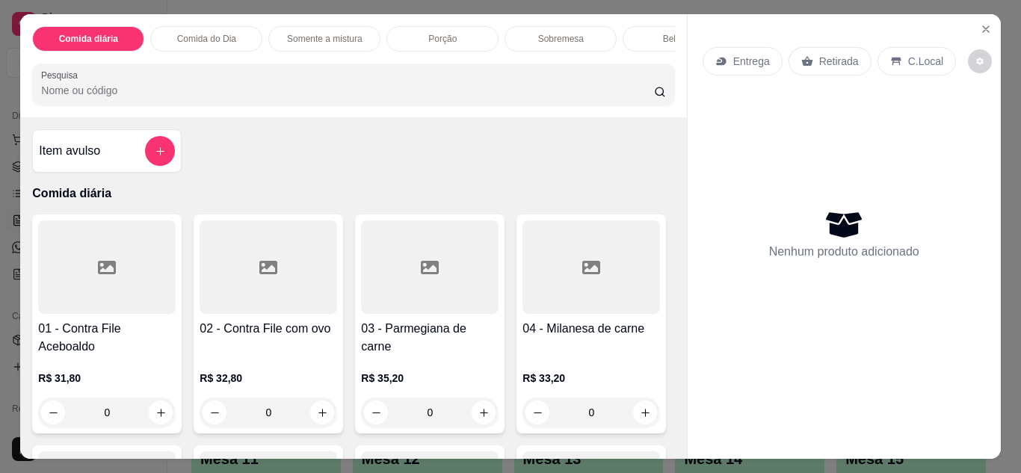
click at [738, 56] on p "Entrega" at bounding box center [751, 61] width 37 height 15
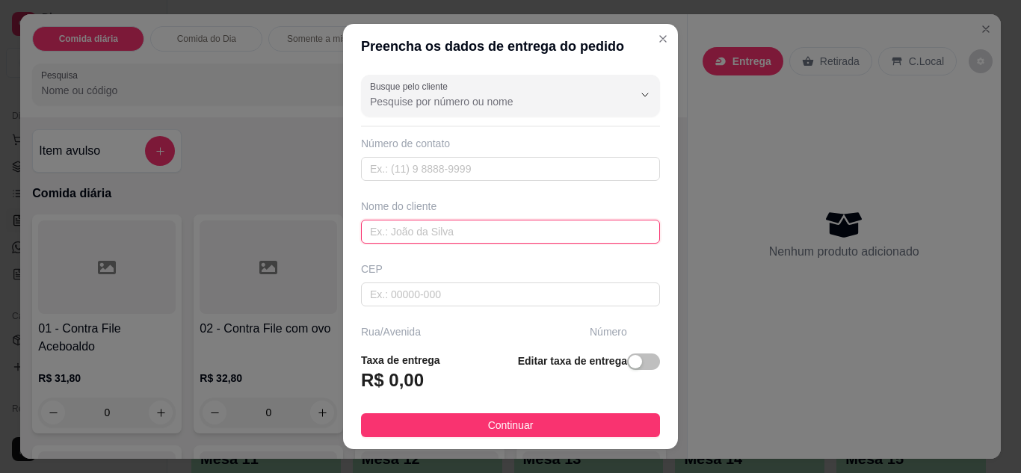
click at [447, 231] on input "text" at bounding box center [510, 232] width 299 height 24
type input "VIVIAN"
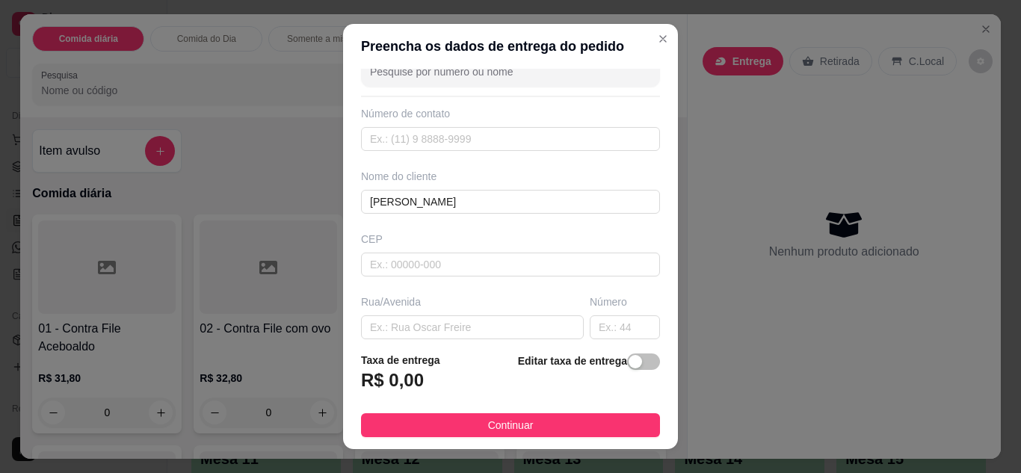
scroll to position [60, 0]
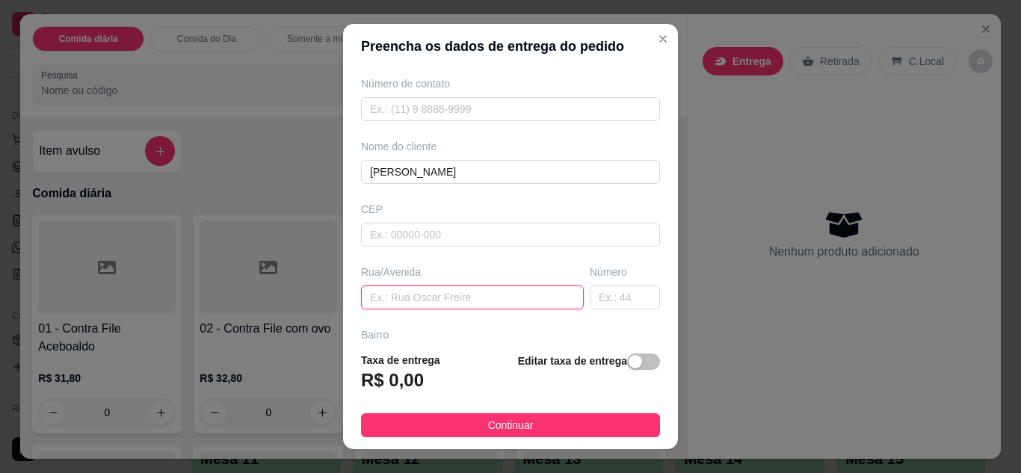
click at [489, 296] on input "text" at bounding box center [472, 297] width 223 height 24
type input "AV. INDUSTRIAL"
click at [611, 302] on input "text" at bounding box center [625, 297] width 70 height 24
type input "780"
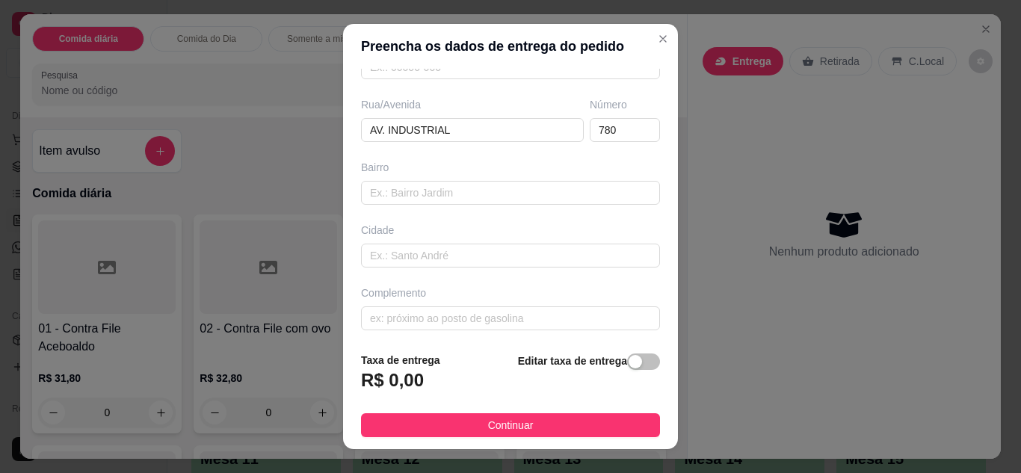
scroll to position [232, 0]
click at [498, 313] on input "text" at bounding box center [510, 314] width 299 height 24
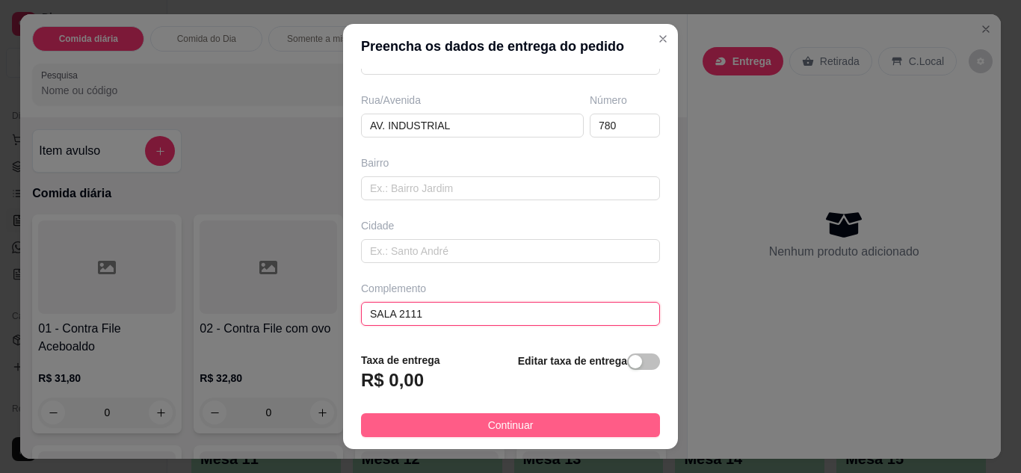
type input "SALA 2111"
click at [508, 428] on span "Continuar" at bounding box center [511, 425] width 46 height 16
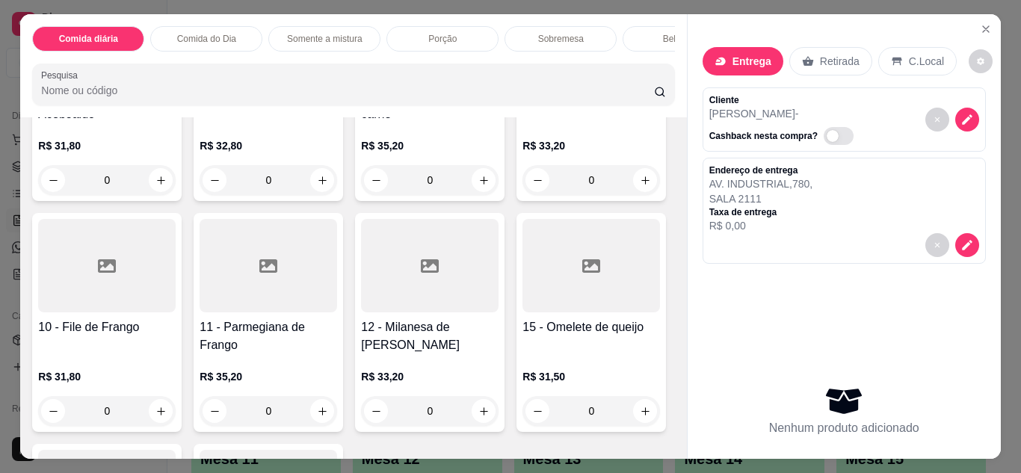
scroll to position [239, 0]
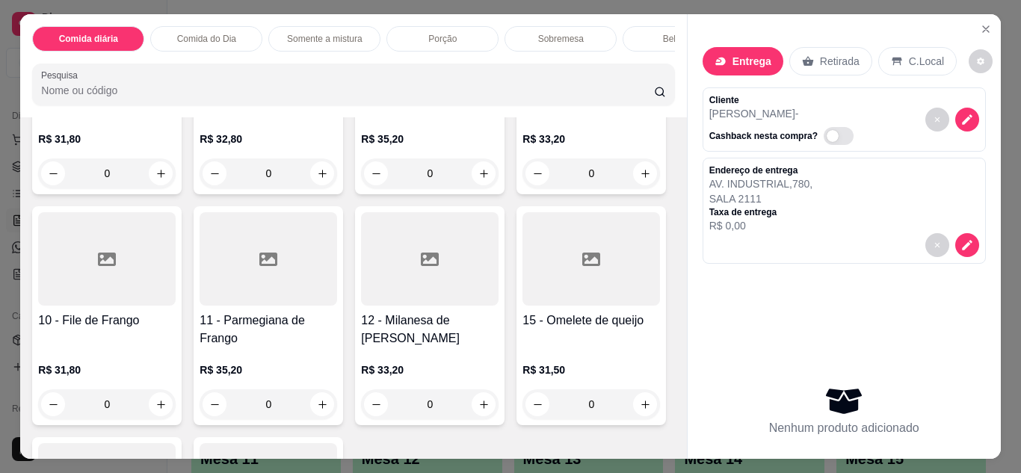
click at [176, 407] on div "0" at bounding box center [106, 404] width 137 height 30
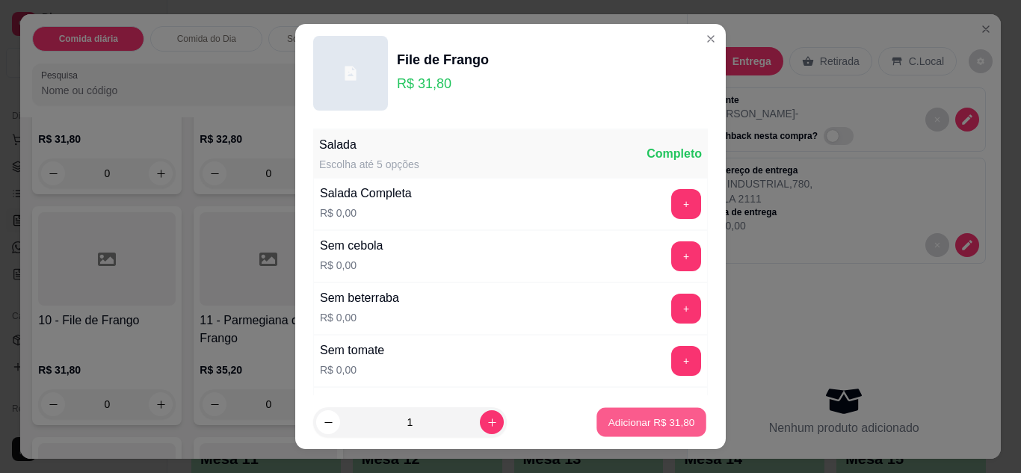
click at [619, 418] on p "Adicionar R$ 31,80" at bounding box center [651, 422] width 87 height 14
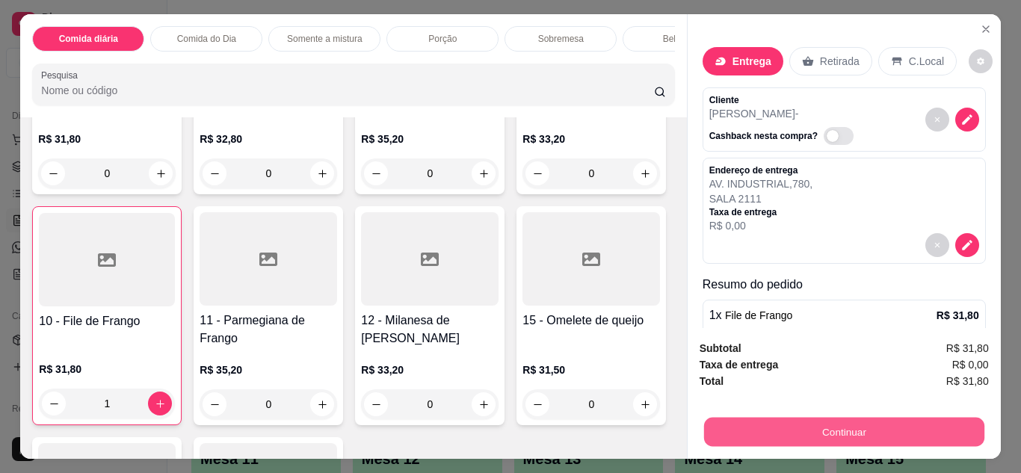
click at [864, 418] on button "Continuar" at bounding box center [843, 432] width 280 height 29
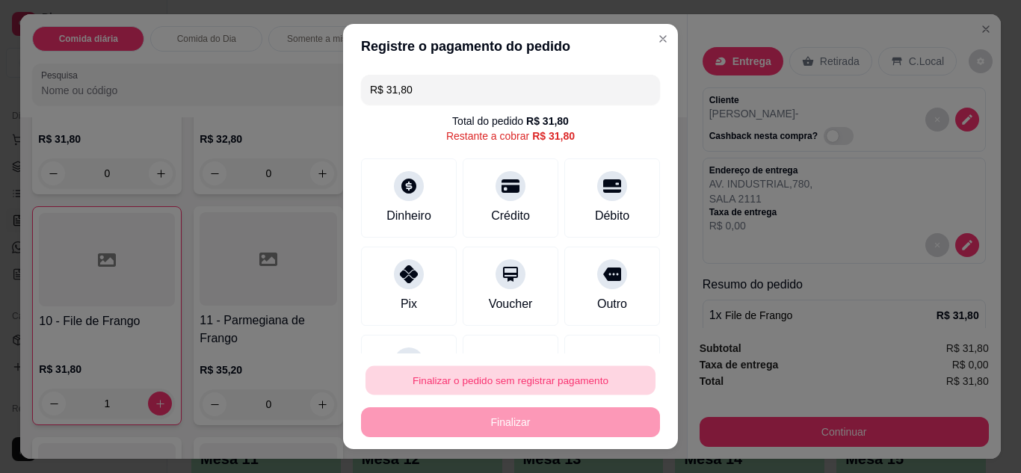
click at [581, 378] on button "Finalizar o pedido sem registrar pagamento" at bounding box center [510, 380] width 290 height 29
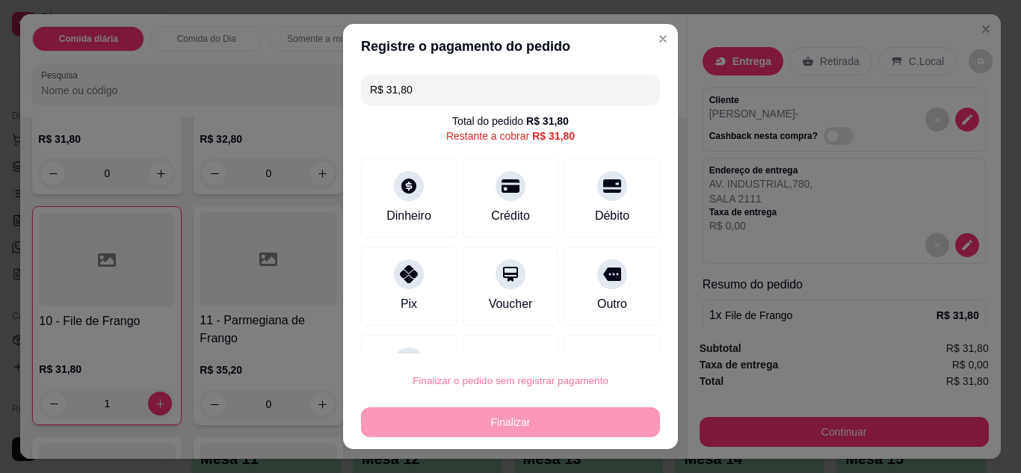
click at [588, 339] on button "Confirmar" at bounding box center [595, 338] width 53 height 22
type input "0"
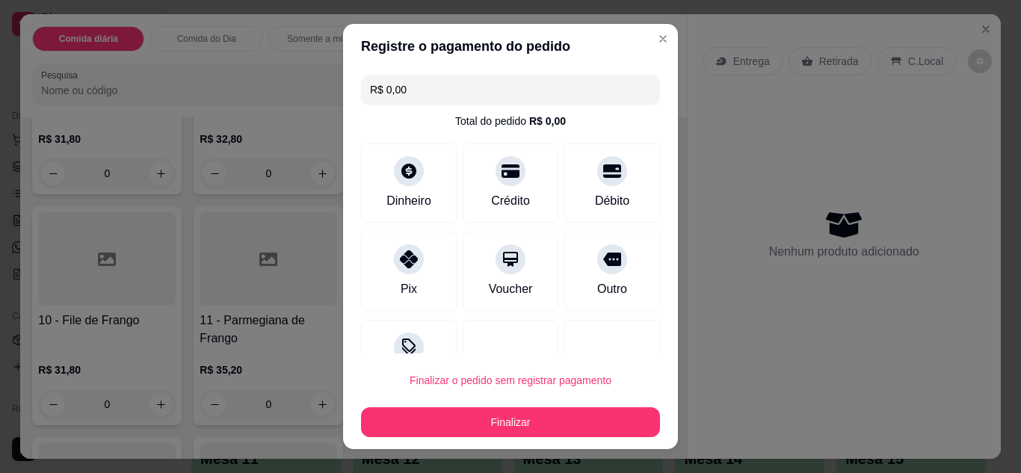
type input "R$ 0,00"
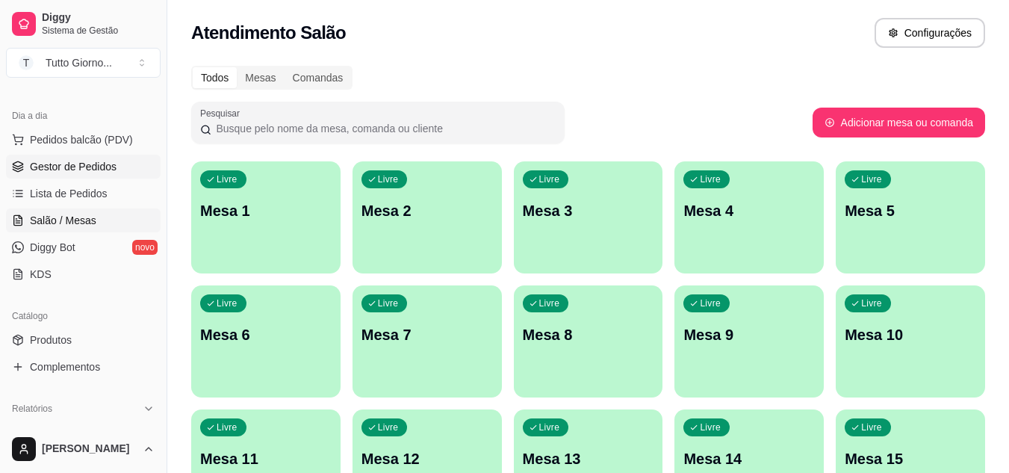
click at [106, 166] on span "Gestor de Pedidos" at bounding box center [73, 166] width 87 height 15
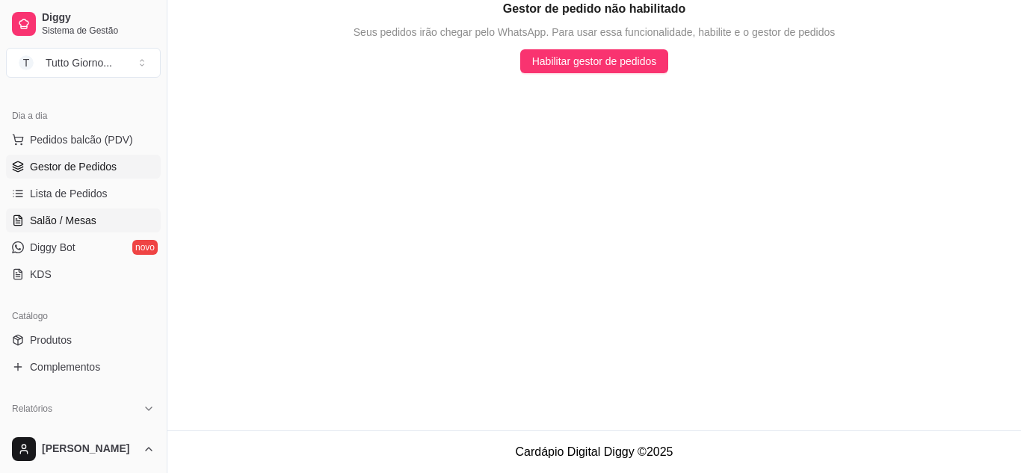
click at [82, 216] on span "Salão / Mesas" at bounding box center [63, 220] width 66 height 15
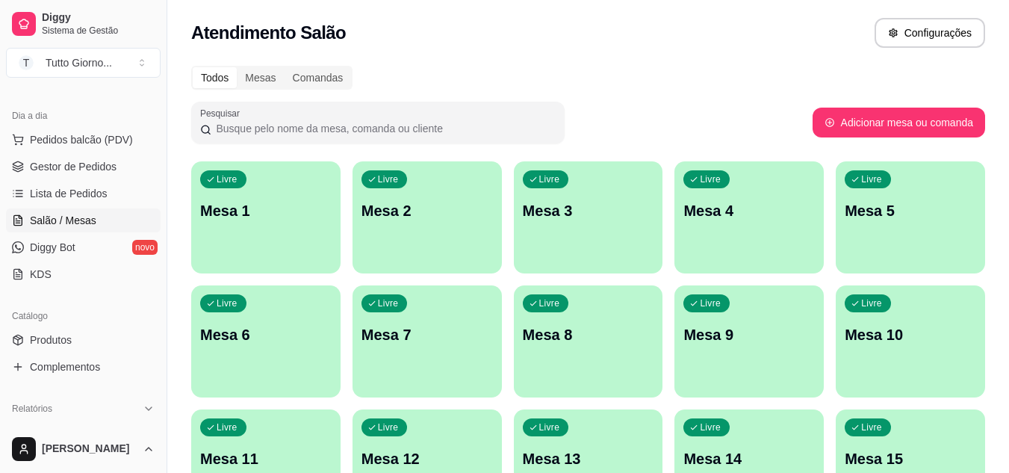
click at [82, 216] on span "Salão / Mesas" at bounding box center [63, 220] width 66 height 15
click at [89, 189] on span "Lista de Pedidos" at bounding box center [69, 193] width 78 height 15
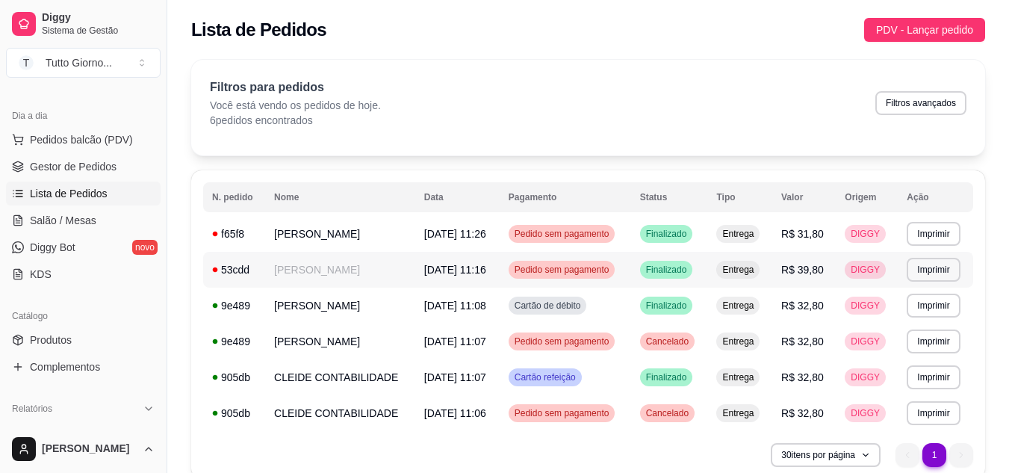
click at [587, 267] on span "Pedido sem pagamento" at bounding box center [562, 270] width 101 height 12
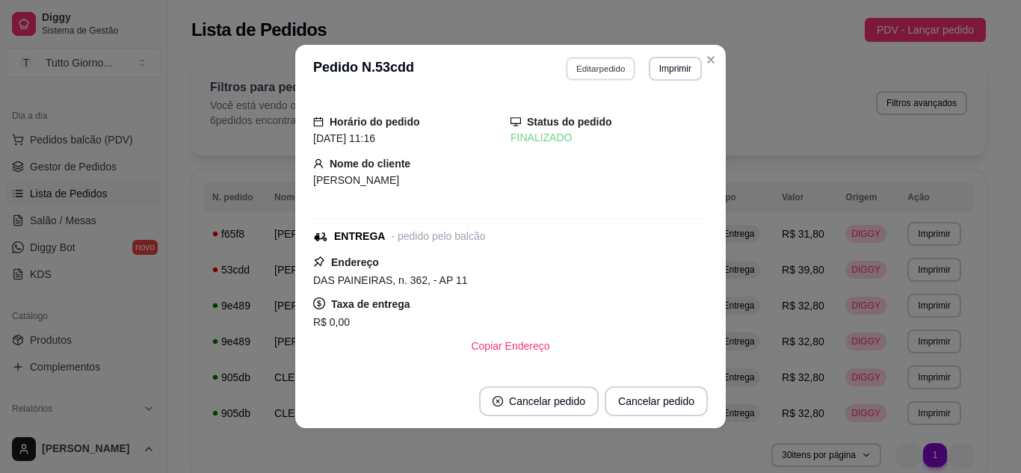
click at [581, 77] on button "Editar pedido" at bounding box center [600, 68] width 69 height 23
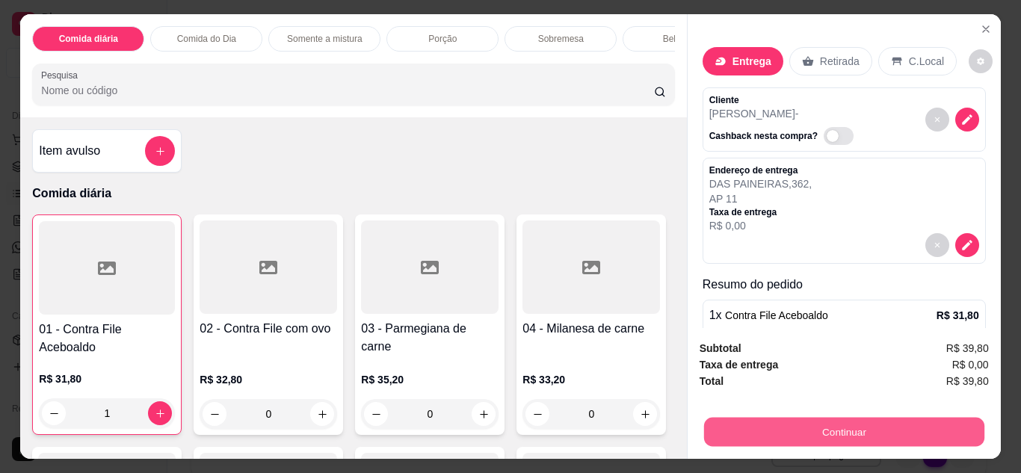
click at [834, 426] on button "Continuar" at bounding box center [843, 432] width 280 height 29
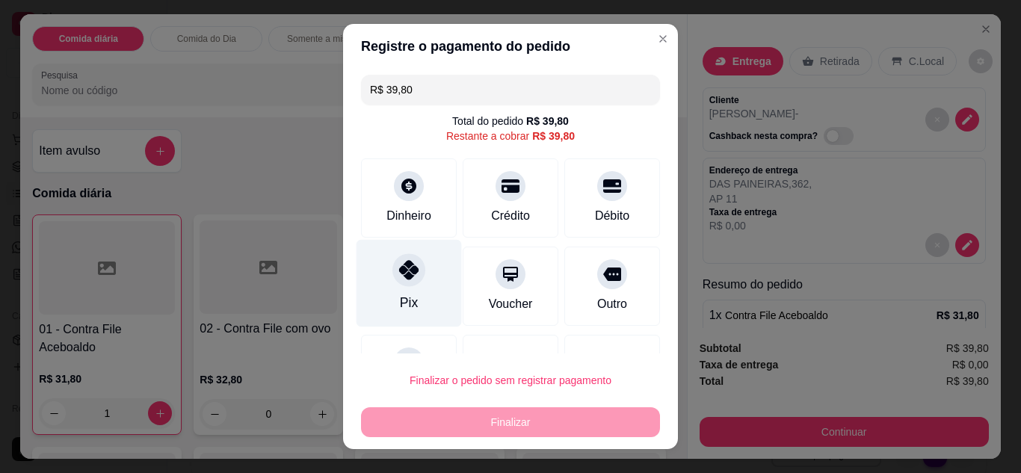
click at [393, 288] on div "Pix" at bounding box center [408, 282] width 105 height 87
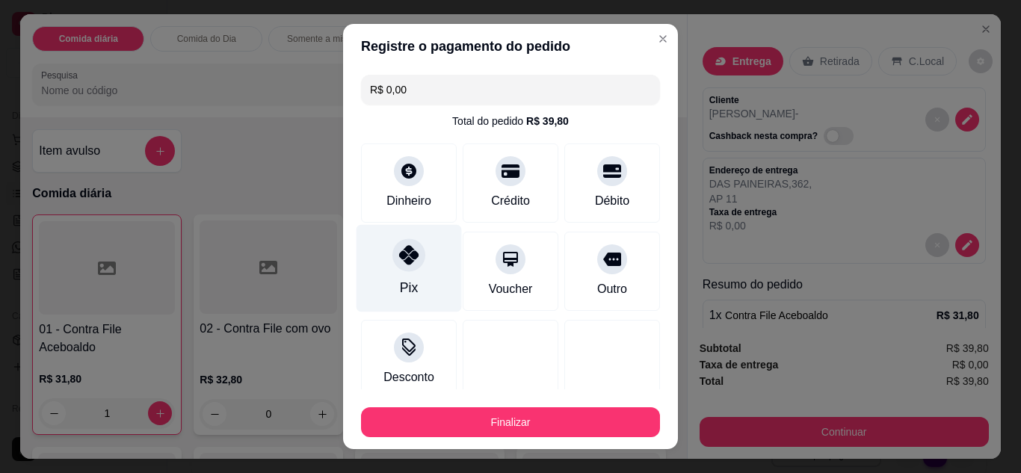
type input "R$ 0,00"
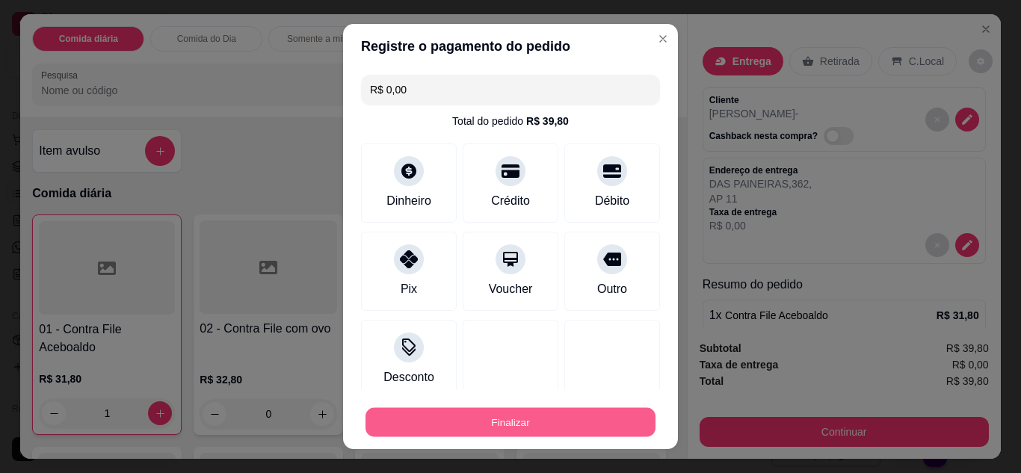
click at [582, 418] on button "Finalizar" at bounding box center [510, 422] width 290 height 29
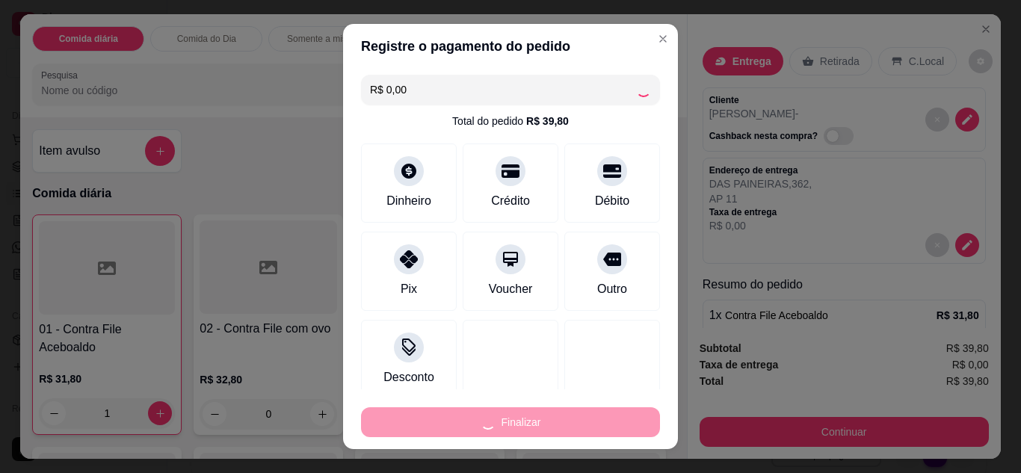
type input "0"
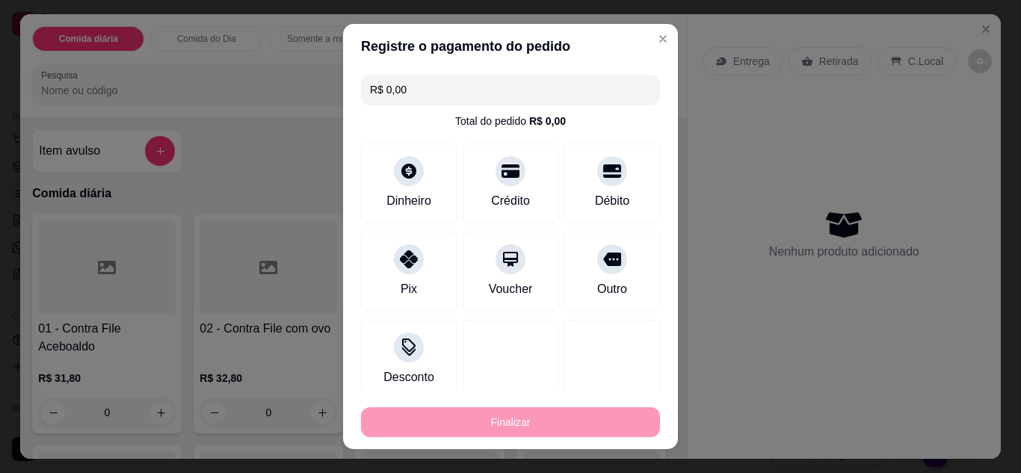
type input "-R$ 39,80"
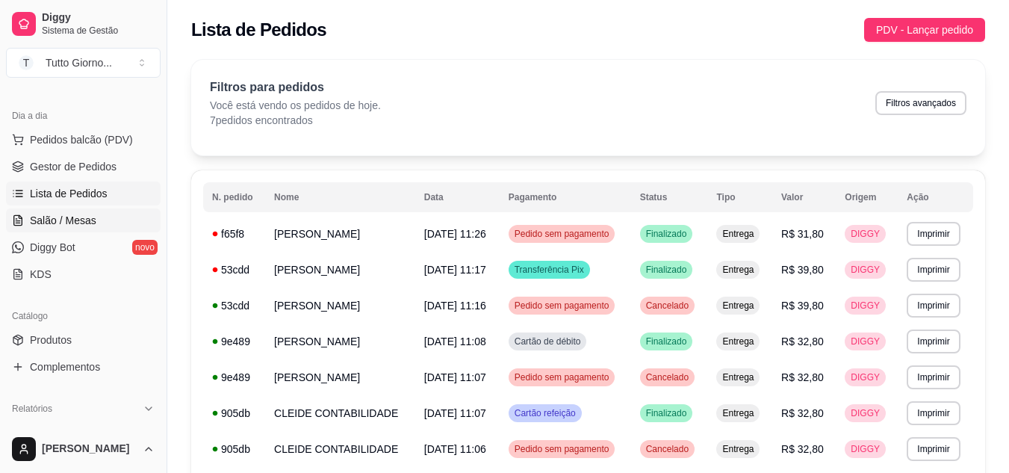
click at [73, 228] on link "Salão / Mesas" at bounding box center [83, 220] width 155 height 24
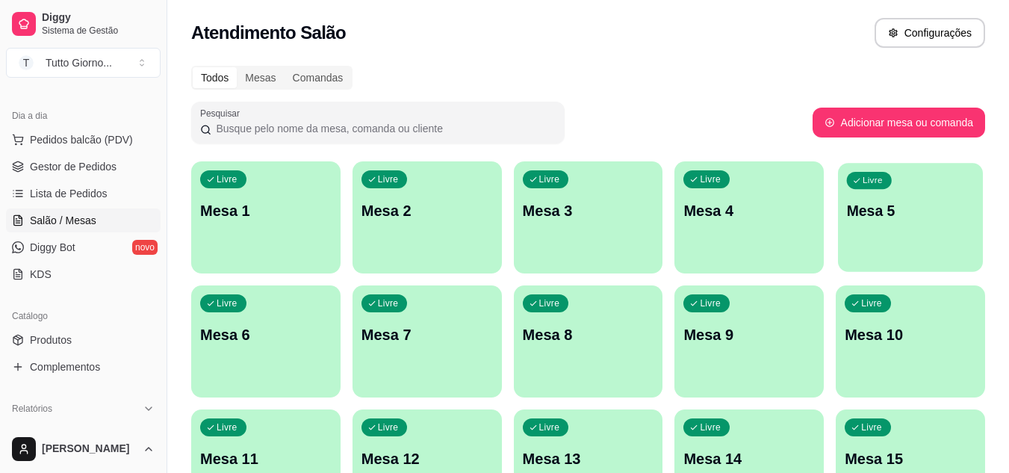
click at [879, 223] on div "Livre Mesa 5" at bounding box center [910, 208] width 145 height 91
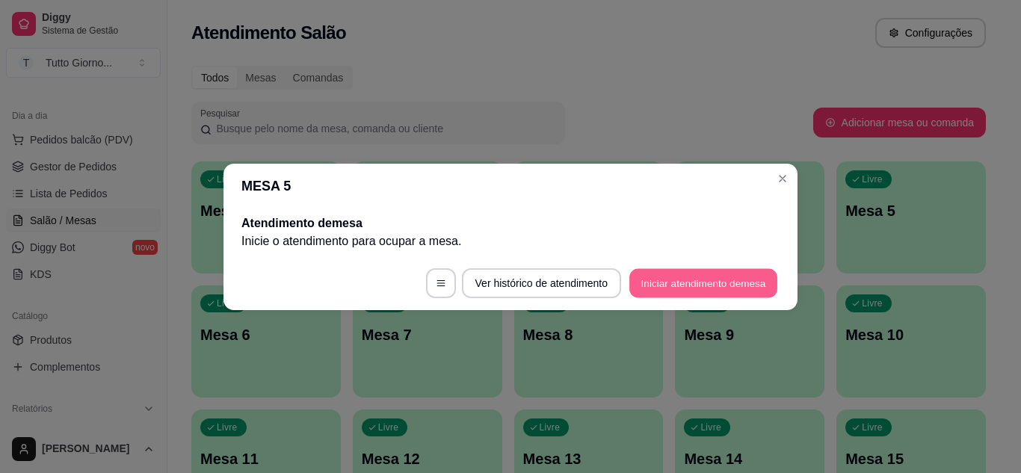
click at [687, 288] on button "Iniciar atendimento de mesa" at bounding box center [703, 282] width 148 height 29
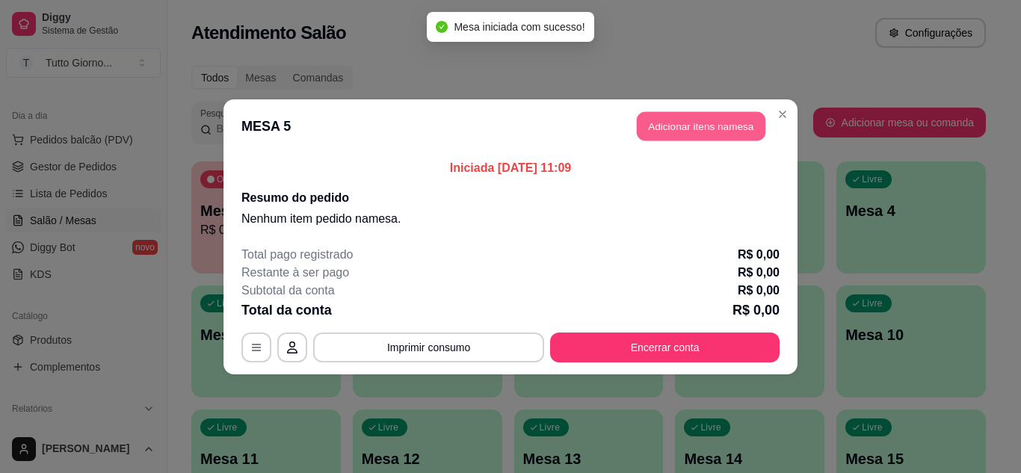
click at [720, 122] on button "Adicionar itens na mesa" at bounding box center [701, 125] width 129 height 29
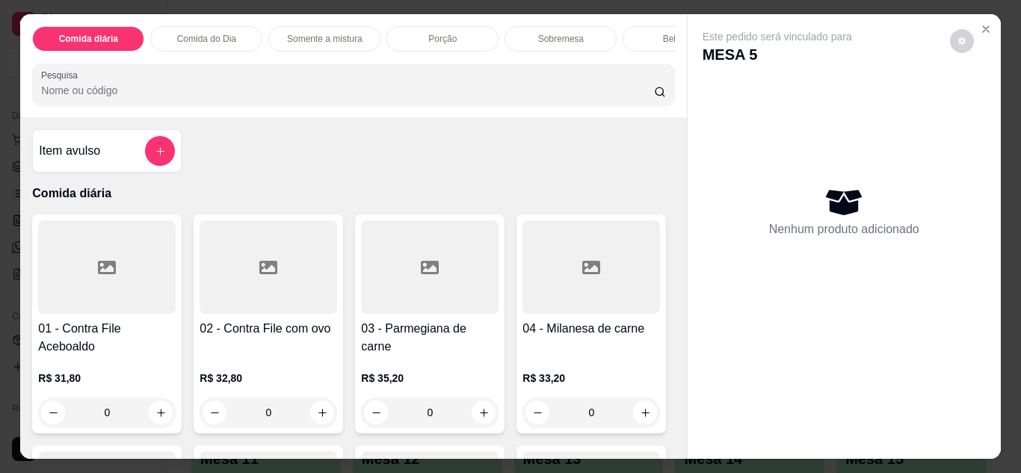
click at [151, 423] on div "0" at bounding box center [106, 412] width 137 height 30
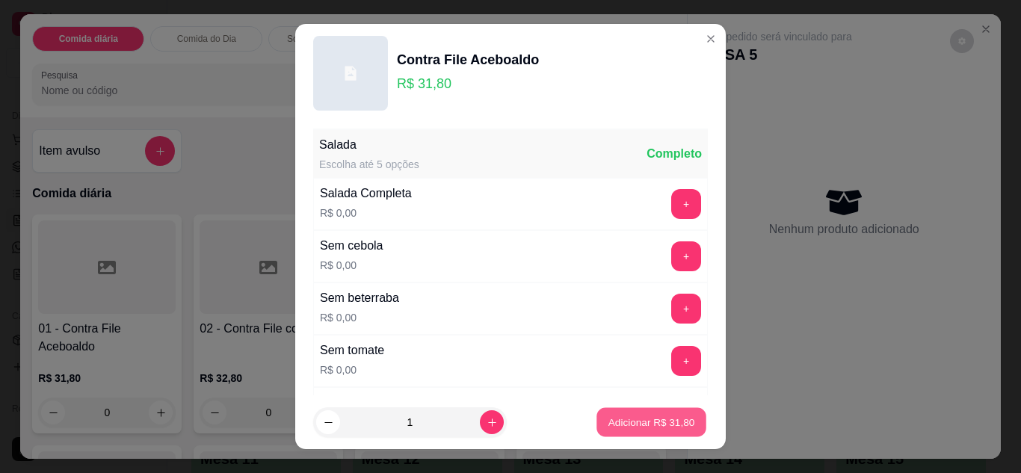
click at [650, 427] on p "Adicionar R$ 31,80" at bounding box center [651, 422] width 87 height 14
type input "1"
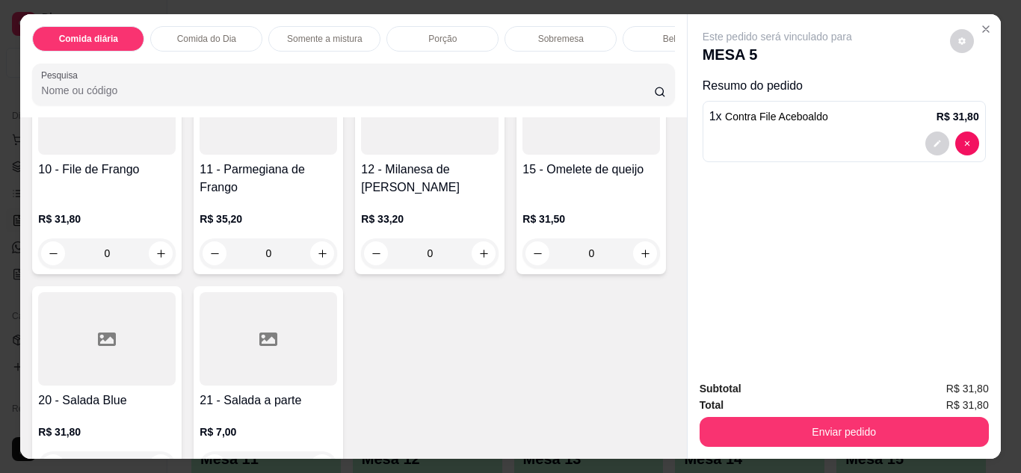
scroll to position [289, 0]
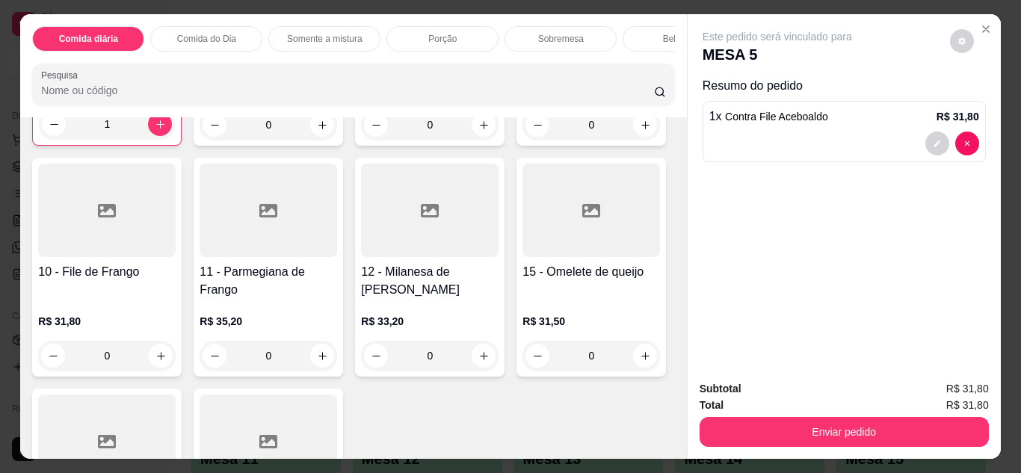
click at [337, 358] on div "0" at bounding box center [267, 356] width 137 height 30
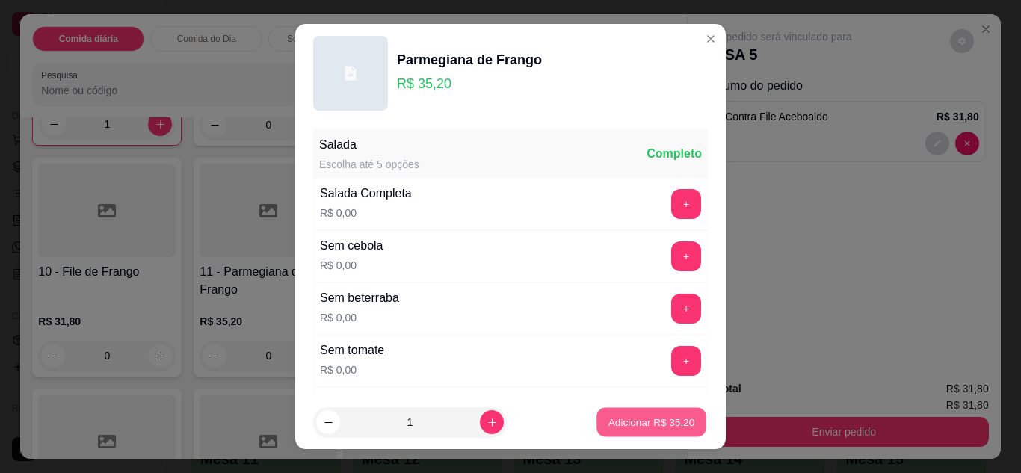
click at [627, 428] on p "Adicionar R$ 35,20" at bounding box center [651, 422] width 87 height 14
type input "1"
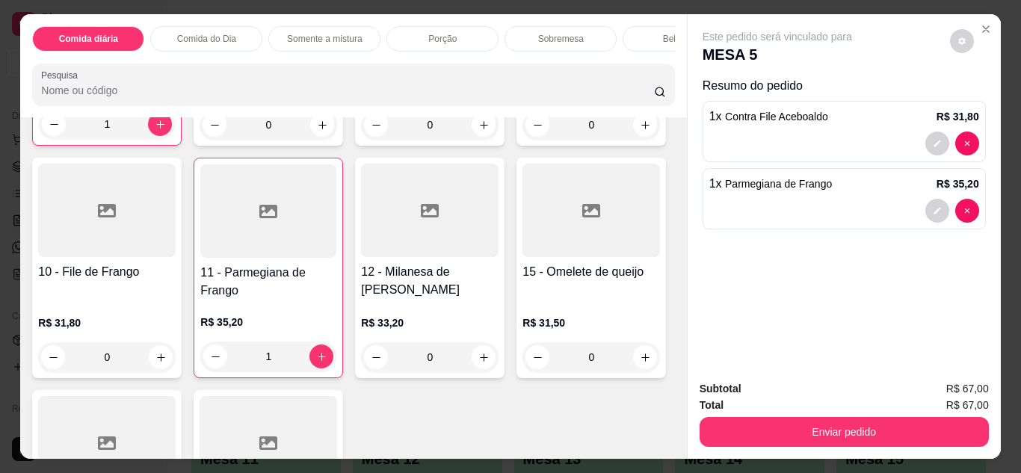
click at [646, 36] on div "Bebidas" at bounding box center [678, 38] width 112 height 25
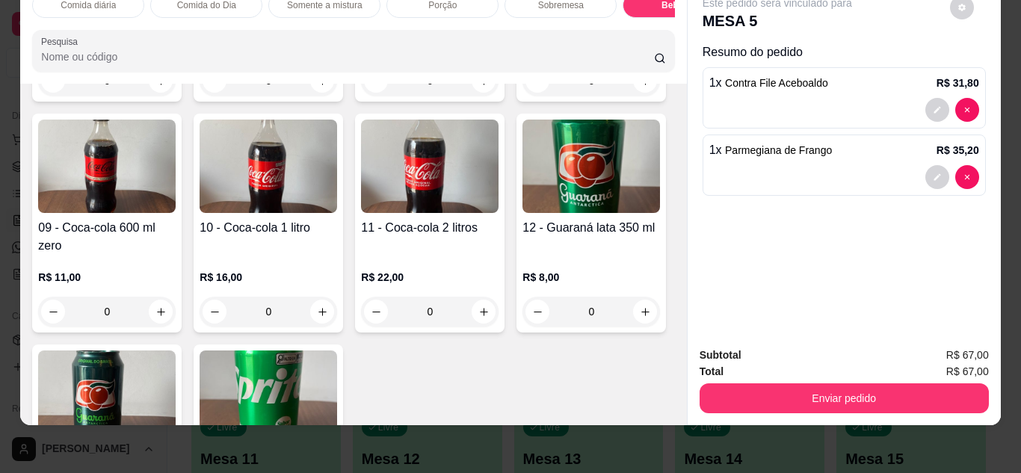
scroll to position [2977, 0]
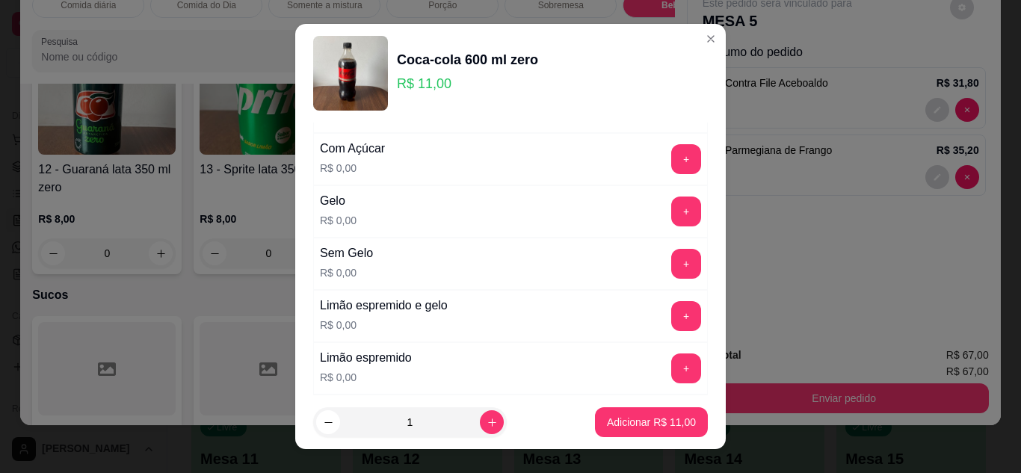
scroll to position [179, 0]
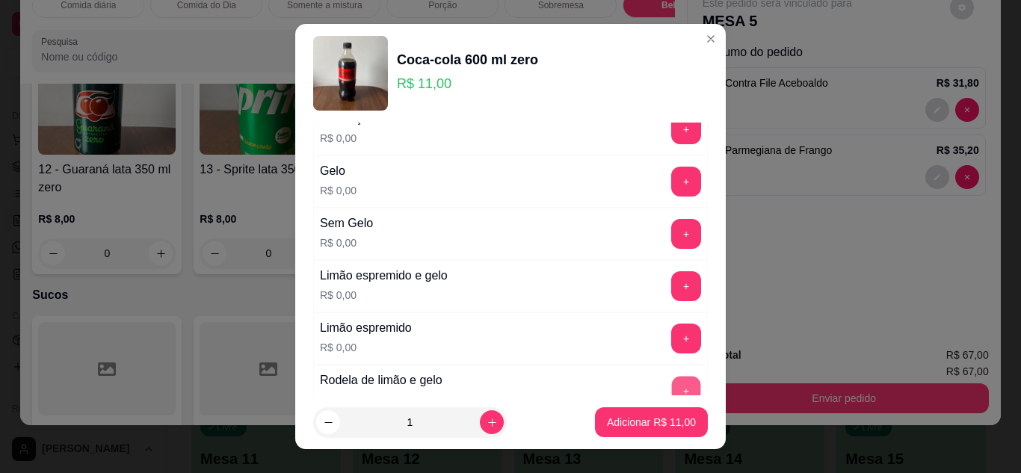
click at [672, 383] on button "+" at bounding box center [686, 390] width 29 height 29
click at [658, 420] on p "Adicionar R$ 11,00" at bounding box center [651, 422] width 87 height 14
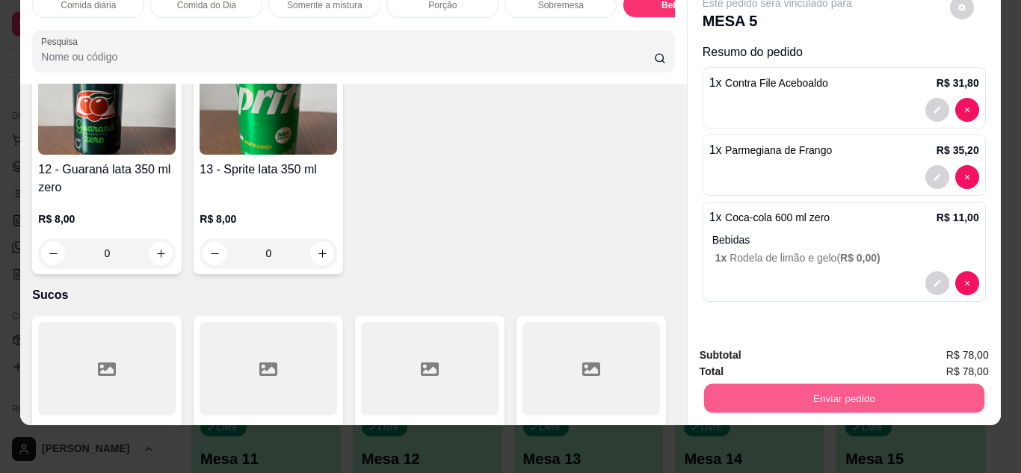
click at [750, 399] on button "Enviar pedido" at bounding box center [843, 398] width 280 height 29
click at [770, 353] on button "Não registrar e enviar pedido" at bounding box center [794, 350] width 151 height 28
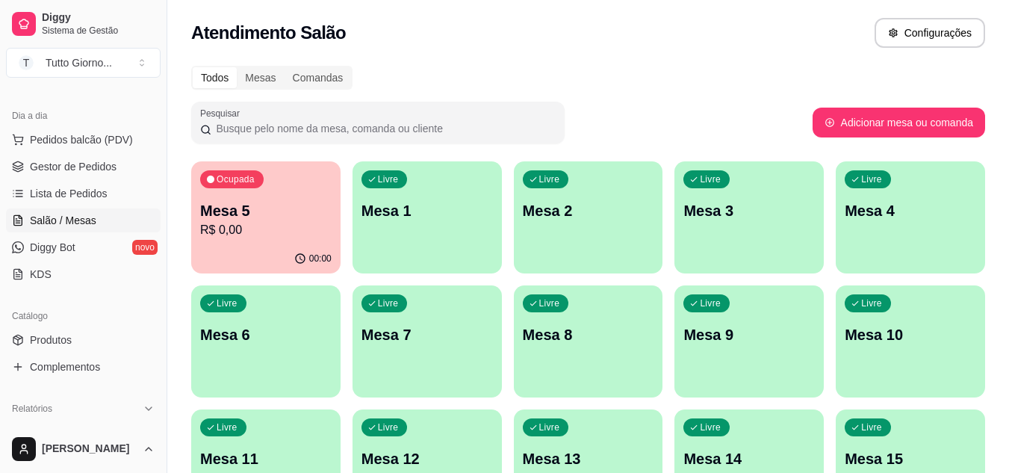
click at [785, 15] on div "Atendimento Salão Configurações" at bounding box center [588, 28] width 842 height 57
click at [604, 178] on div "Livre Mesa 2" at bounding box center [588, 208] width 145 height 91
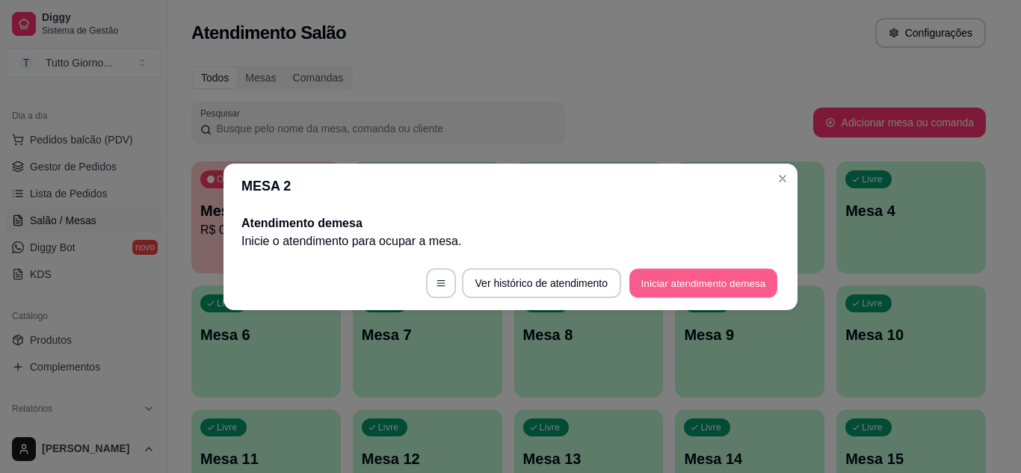
click at [708, 281] on button "Iniciar atendimento de mesa" at bounding box center [703, 282] width 148 height 29
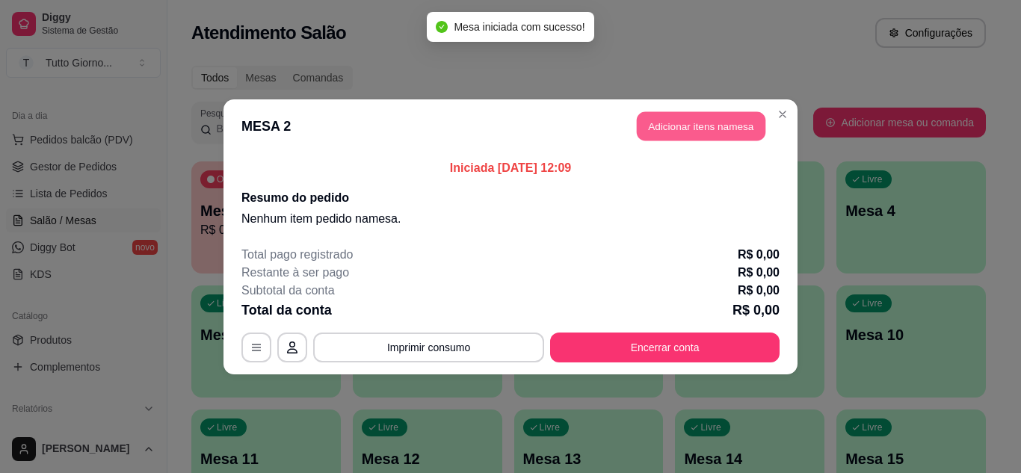
click at [699, 138] on button "Adicionar itens na mesa" at bounding box center [701, 125] width 129 height 29
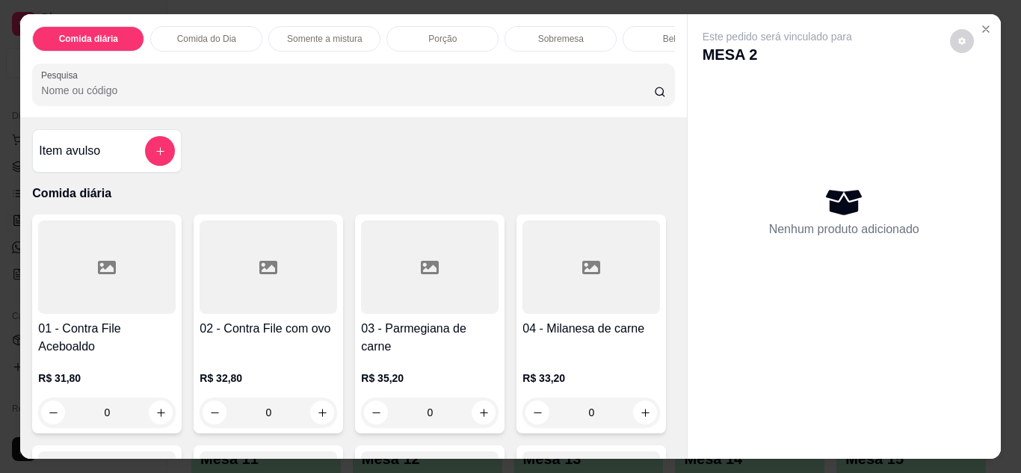
click at [222, 33] on p "Comida do Dia" at bounding box center [206, 39] width 59 height 12
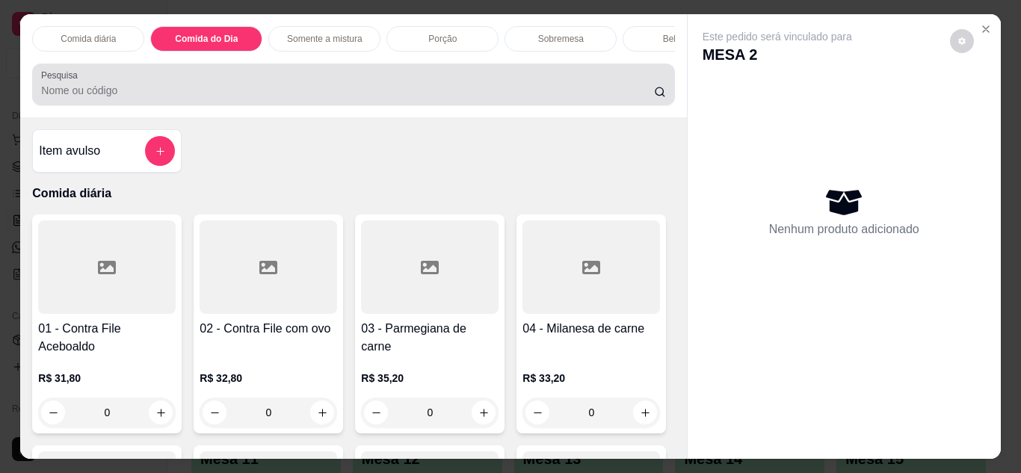
scroll to position [40, 0]
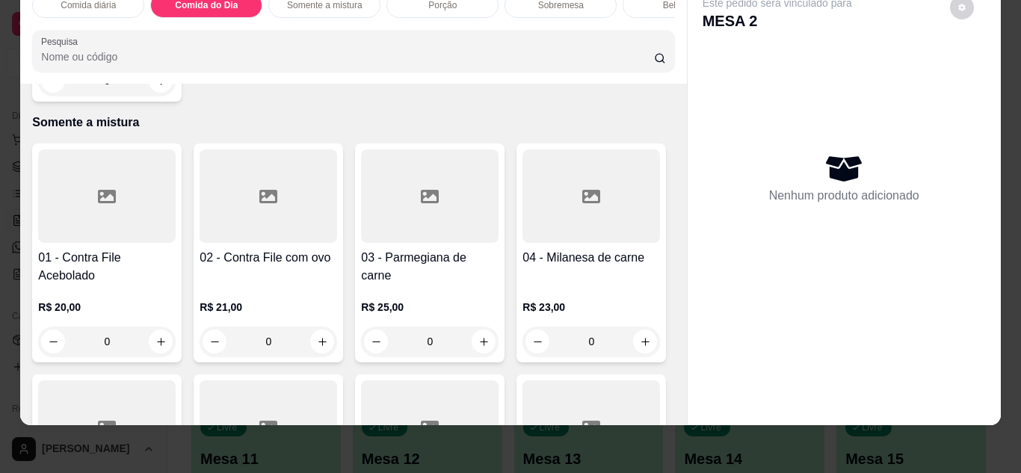
click at [146, 96] on div "0" at bounding box center [106, 81] width 137 height 30
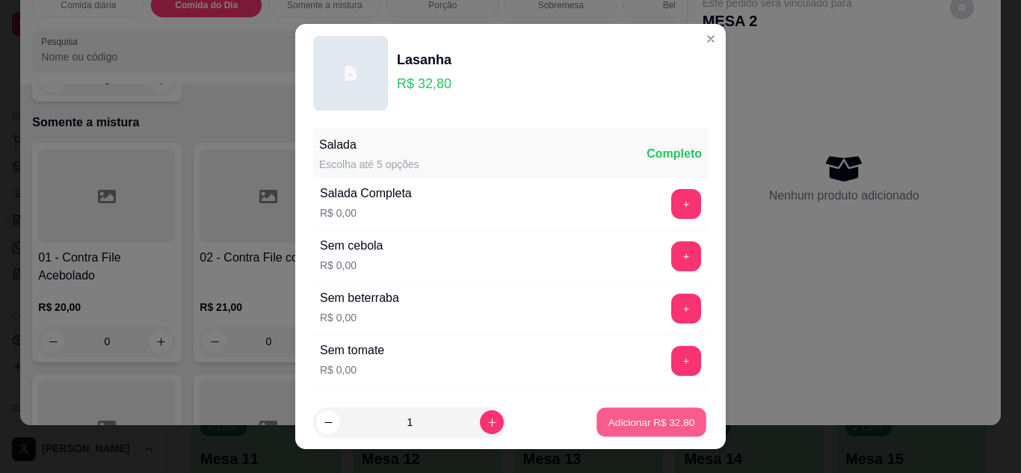
click at [610, 413] on button "Adicionar R$ 32,80" at bounding box center [651, 422] width 110 height 29
type input "1"
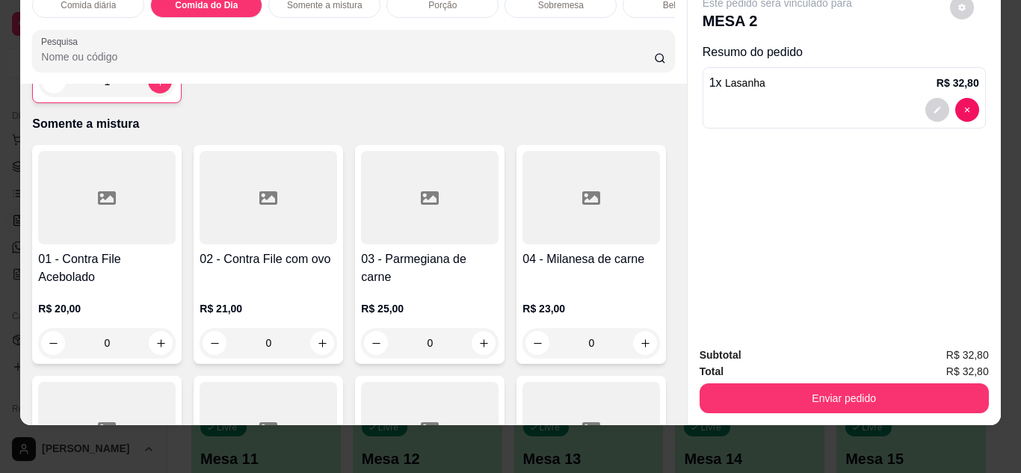
click at [646, 3] on div "Bebidas" at bounding box center [678, 5] width 112 height 25
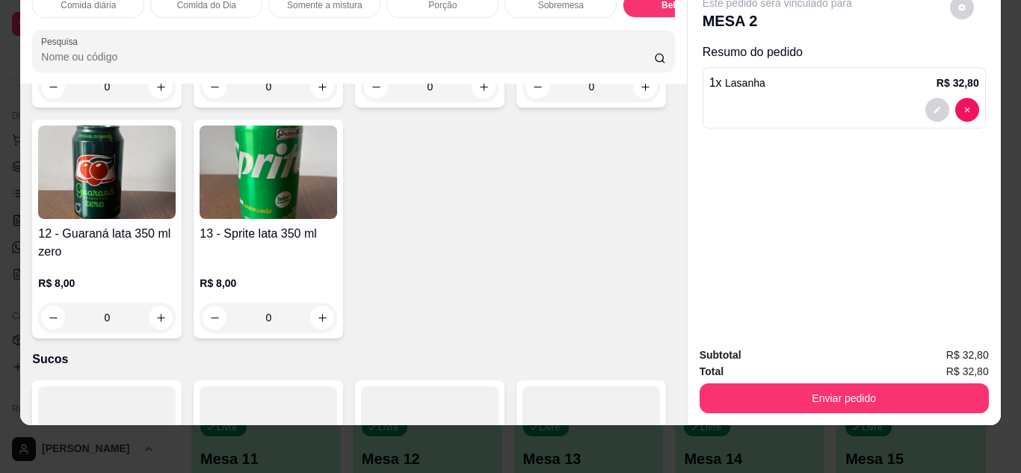
scroll to position [2975, 0]
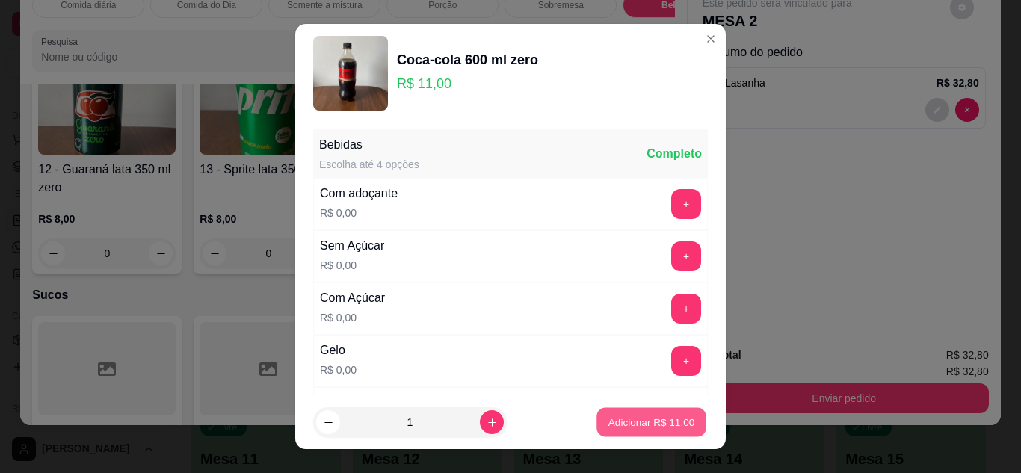
click at [658, 426] on p "Adicionar R$ 11,00" at bounding box center [651, 422] width 87 height 14
type input "1"
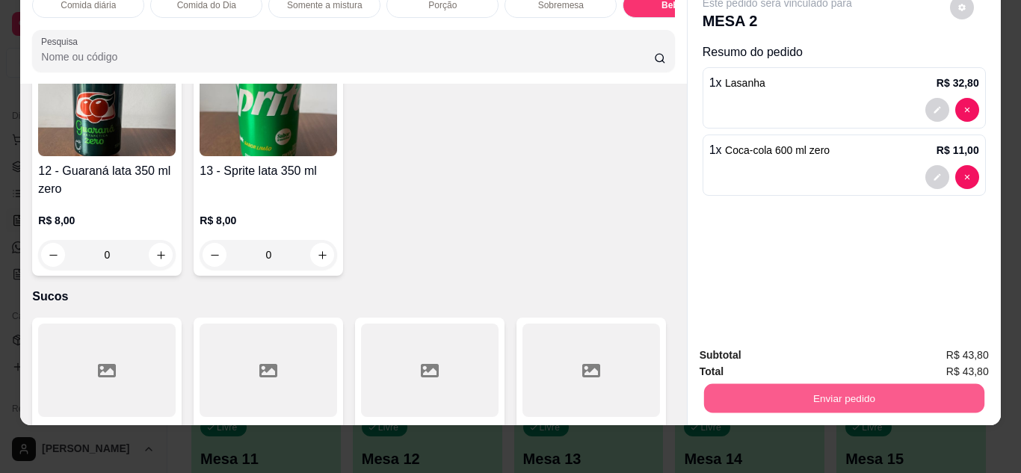
click at [842, 386] on button "Enviar pedido" at bounding box center [843, 398] width 280 height 29
click at [826, 347] on button "Não registrar e enviar pedido" at bounding box center [794, 350] width 151 height 28
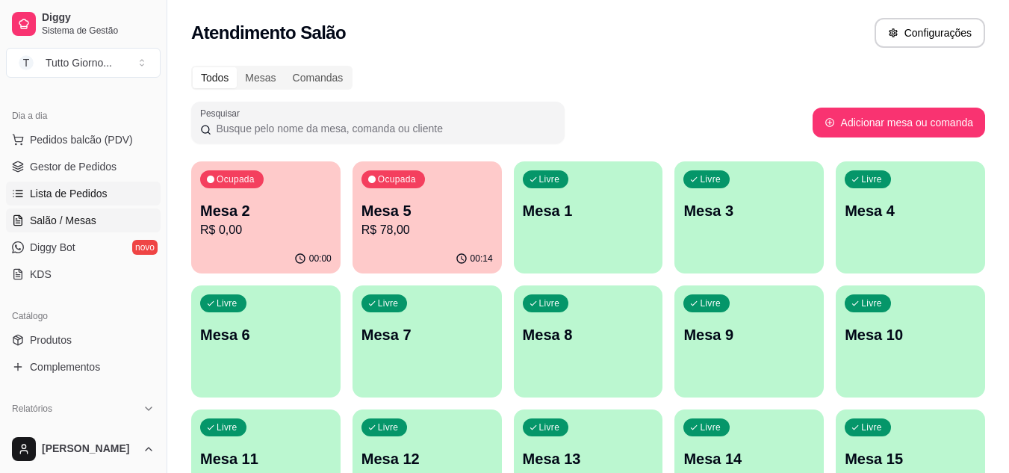
click at [74, 197] on span "Lista de Pedidos" at bounding box center [69, 193] width 78 height 15
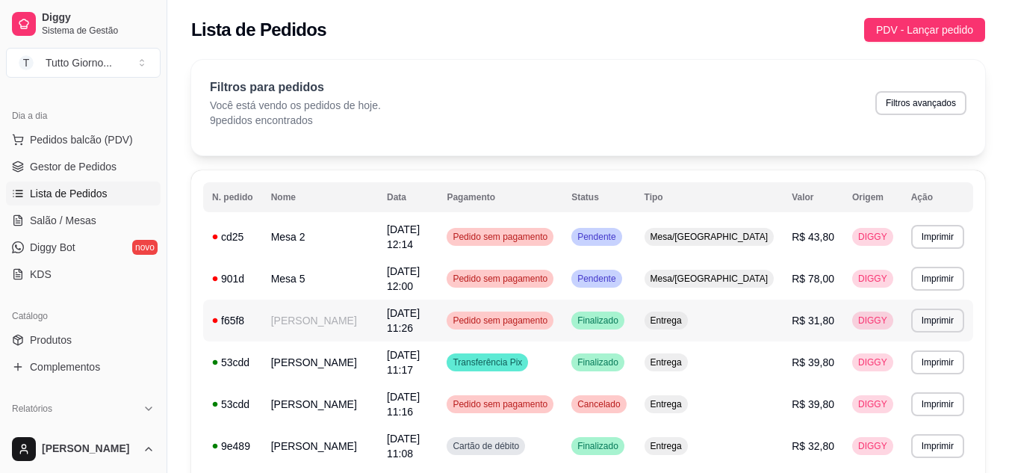
click at [551, 315] on span "Pedido sem pagamento" at bounding box center [500, 321] width 101 height 12
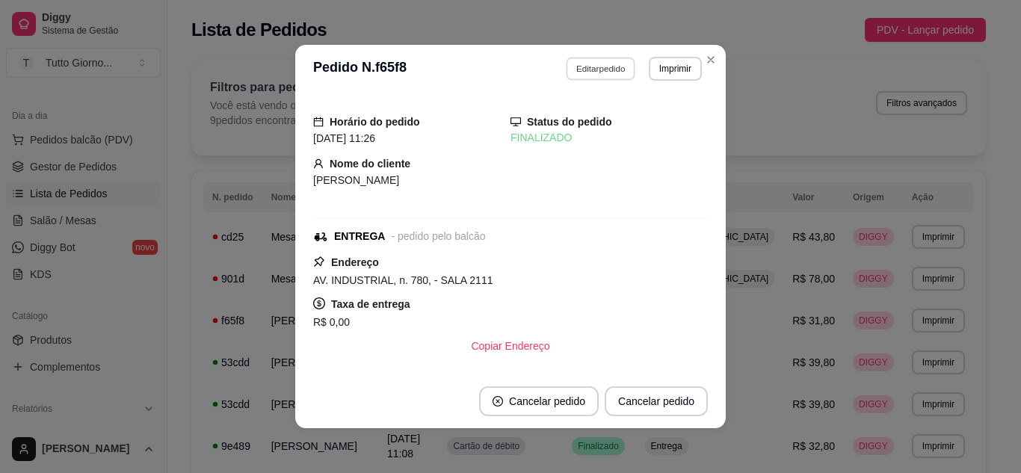
click at [590, 66] on button "Editar pedido" at bounding box center [600, 68] width 69 height 23
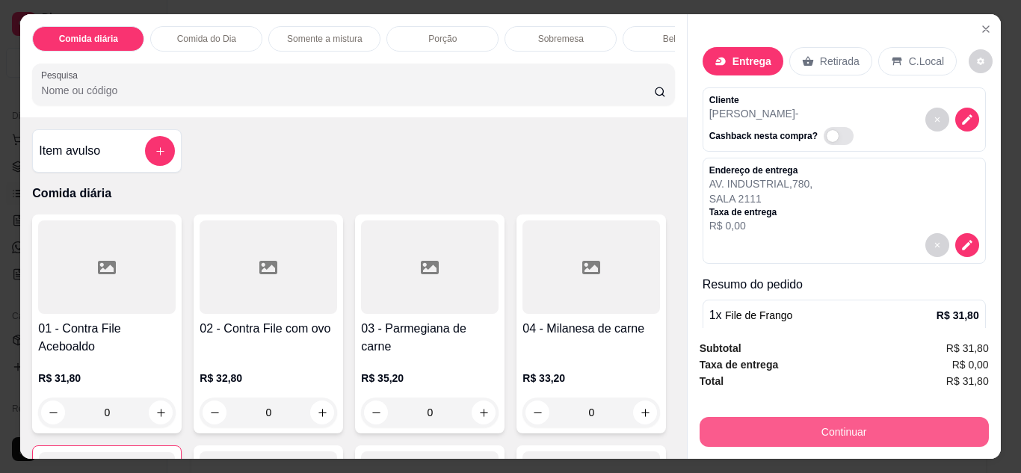
click at [840, 421] on button "Continuar" at bounding box center [843, 432] width 289 height 30
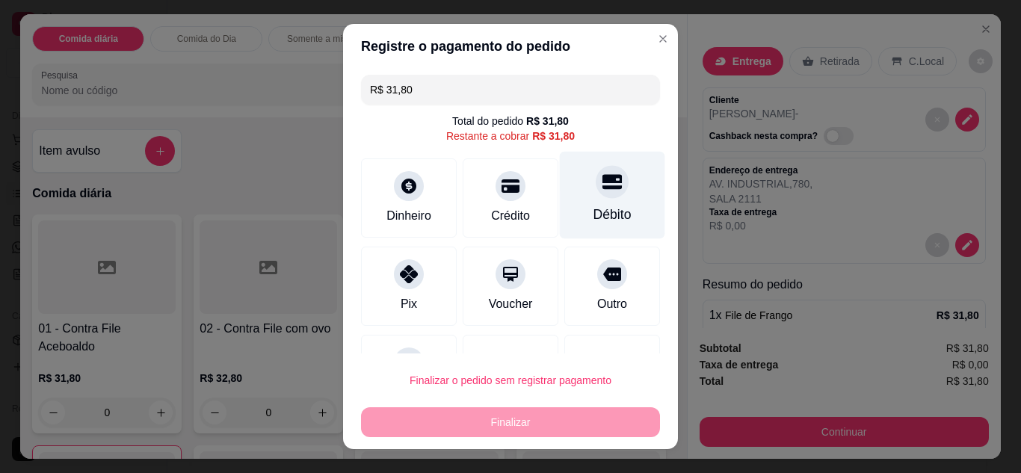
click at [602, 182] on icon at bounding box center [611, 181] width 19 height 15
type input "R$ 0,00"
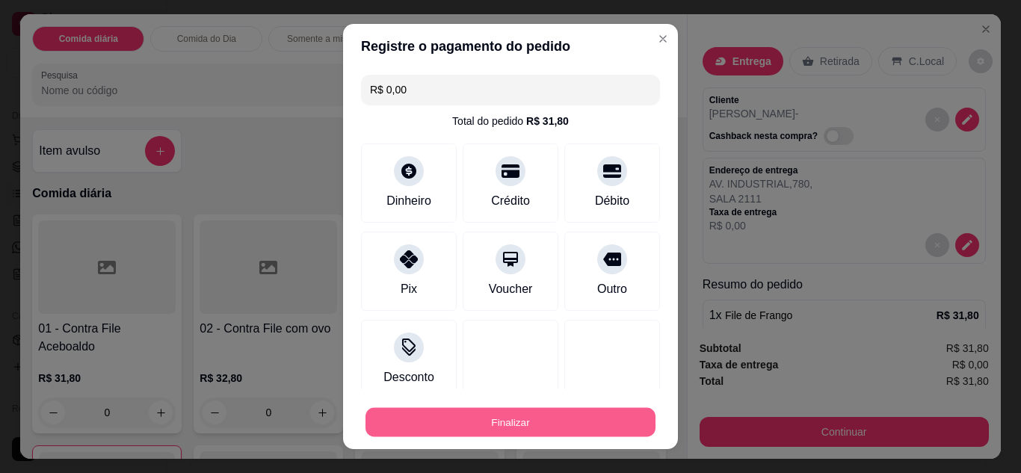
click at [563, 434] on button "Finalizar" at bounding box center [510, 422] width 290 height 29
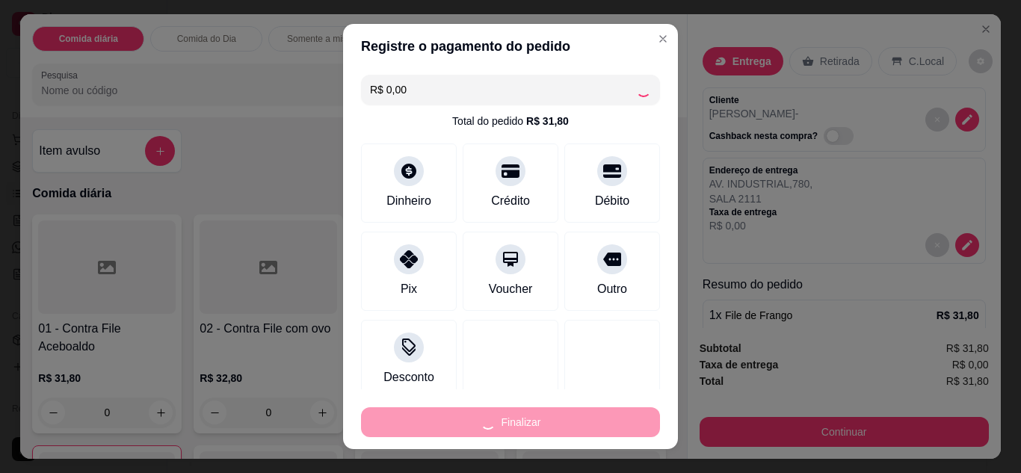
type input "0"
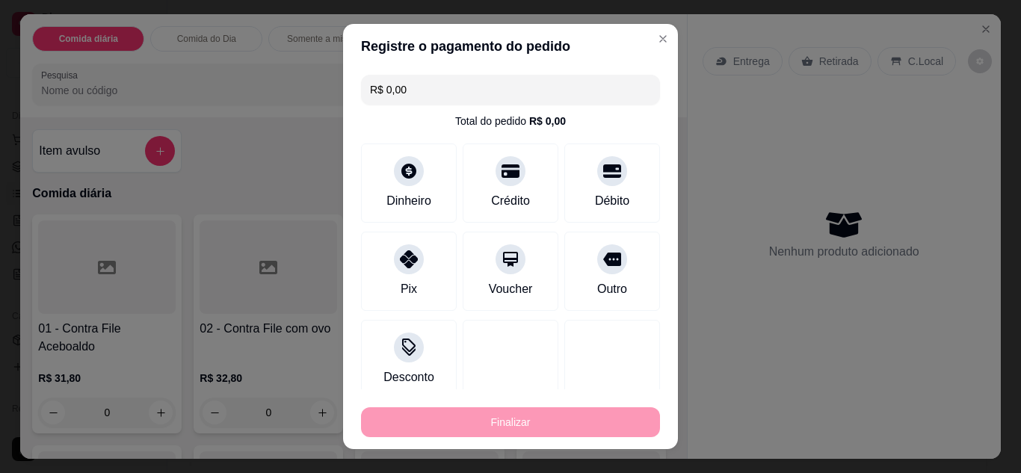
type input "-R$ 31,80"
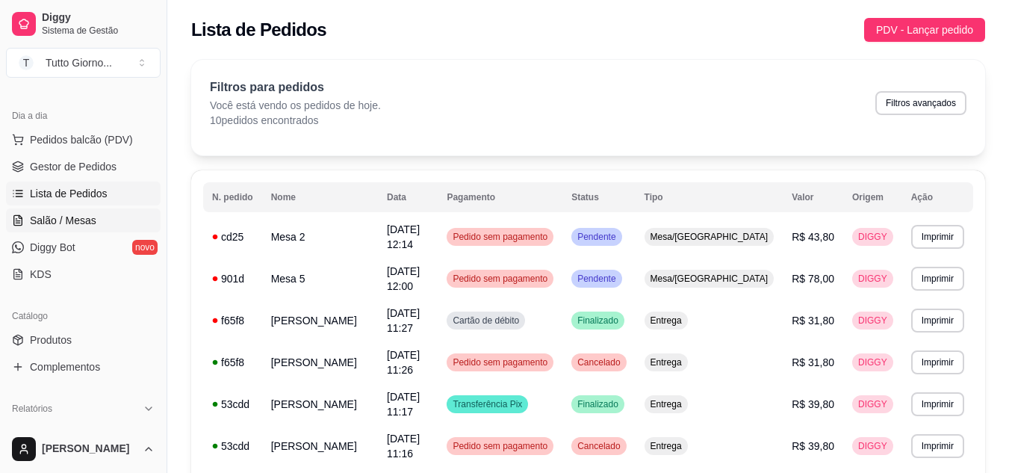
click at [81, 226] on span "Salão / Mesas" at bounding box center [63, 220] width 66 height 15
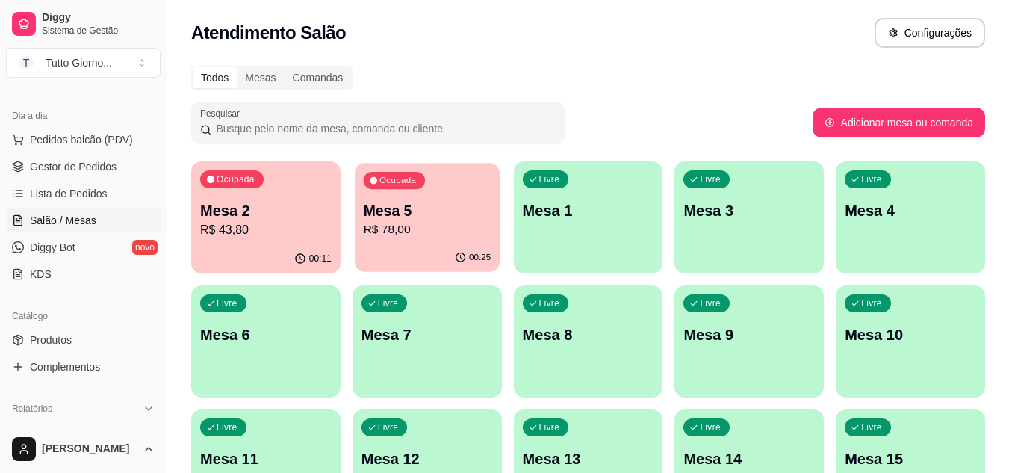
click at [449, 250] on div "00:25" at bounding box center [427, 258] width 145 height 28
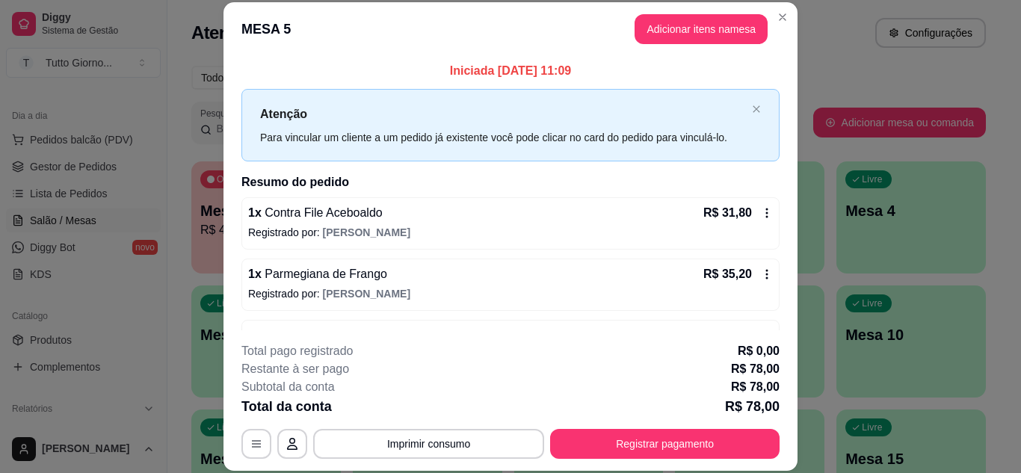
scroll to position [30, 0]
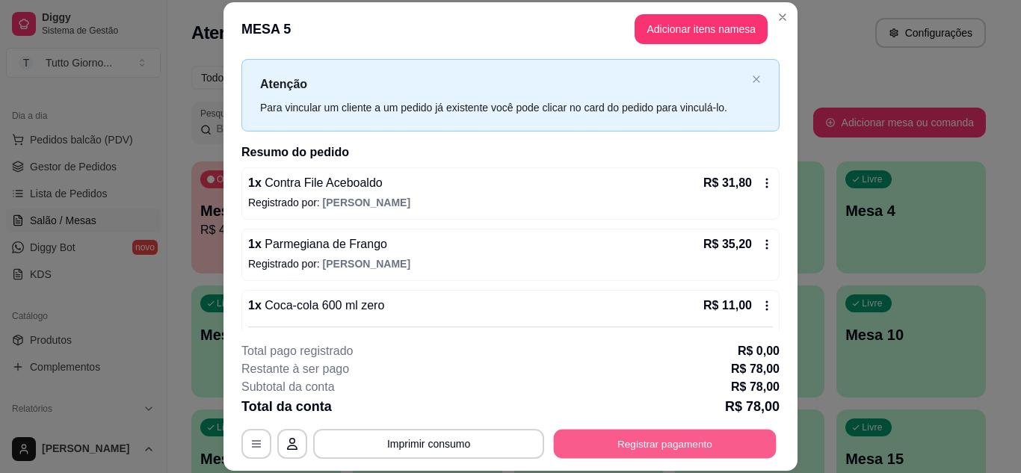
click at [716, 447] on button "Registrar pagamento" at bounding box center [665, 443] width 223 height 29
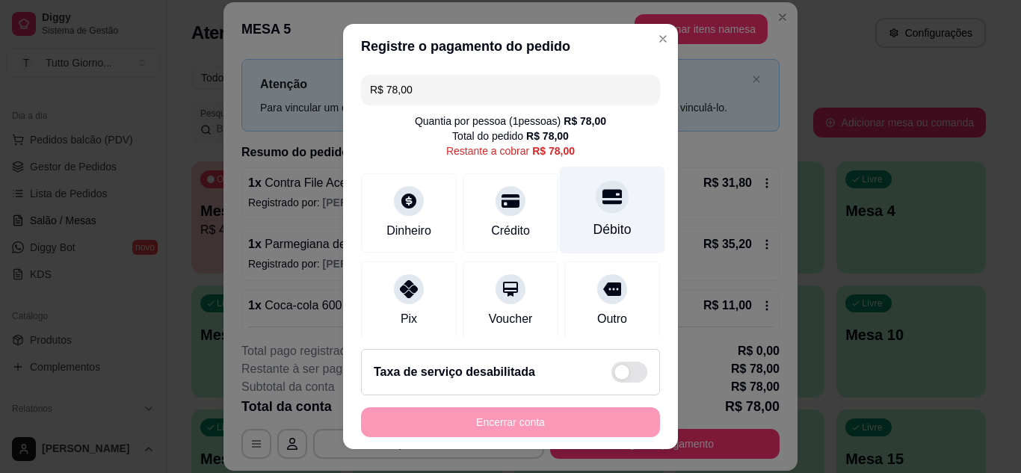
click at [593, 238] on div "Débito" at bounding box center [612, 229] width 38 height 19
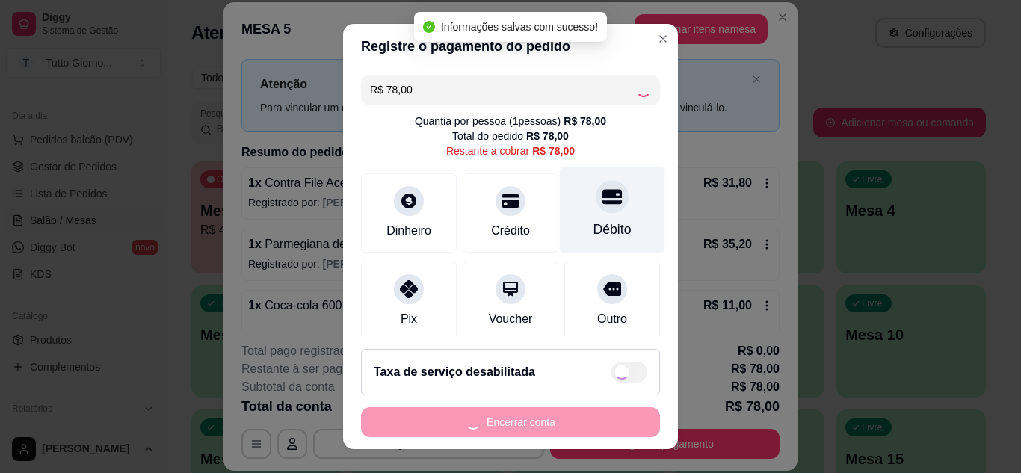
type input "R$ 0,00"
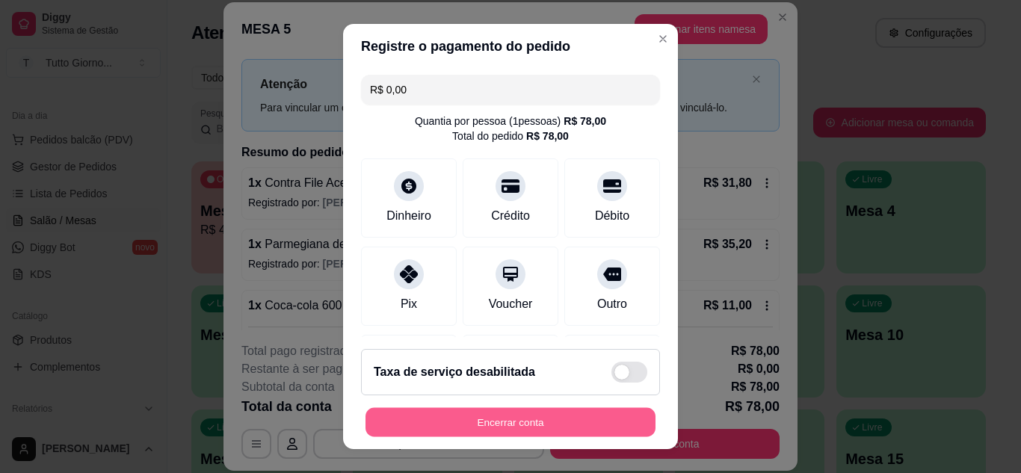
click at [539, 425] on button "Encerrar conta" at bounding box center [510, 422] width 290 height 29
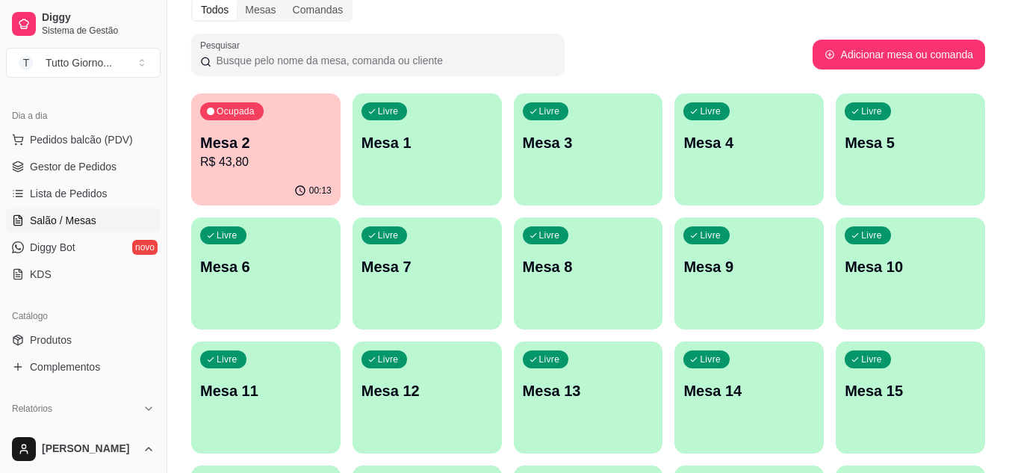
scroll to position [0, 0]
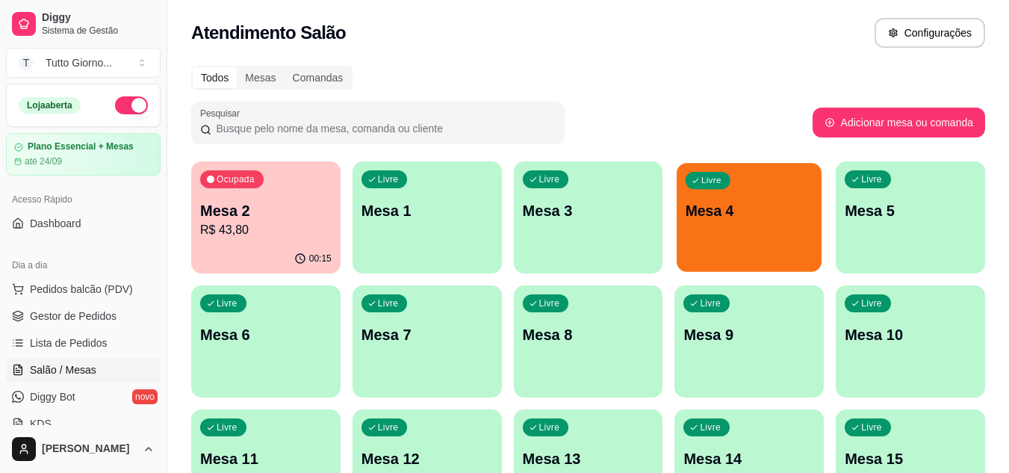
click at [785, 230] on div "Livre Mesa 4" at bounding box center [749, 208] width 145 height 91
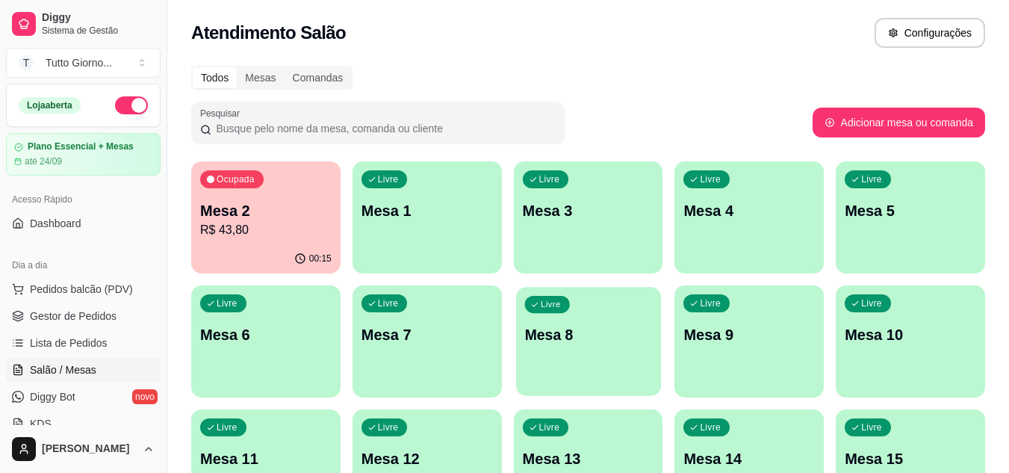
click at [579, 353] on div "Livre Mesa 8" at bounding box center [588, 332] width 145 height 91
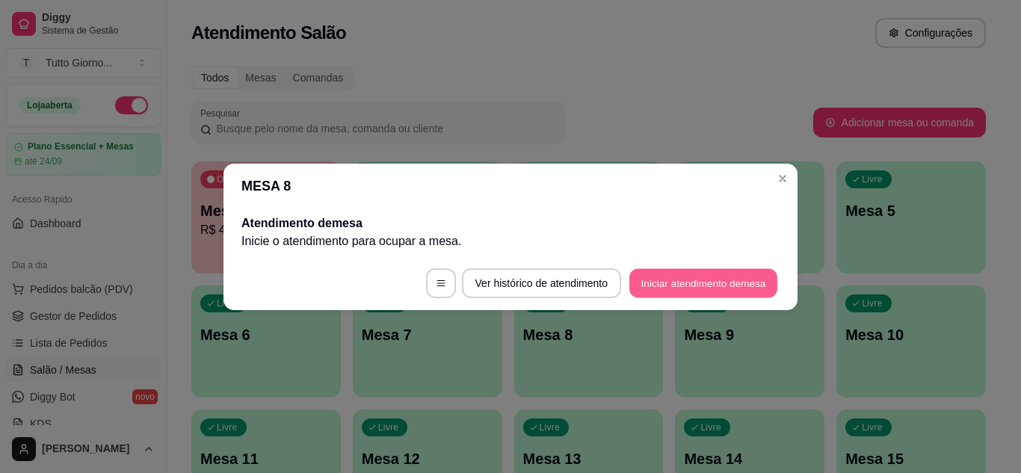
click at [678, 288] on button "Iniciar atendimento de mesa" at bounding box center [703, 282] width 148 height 29
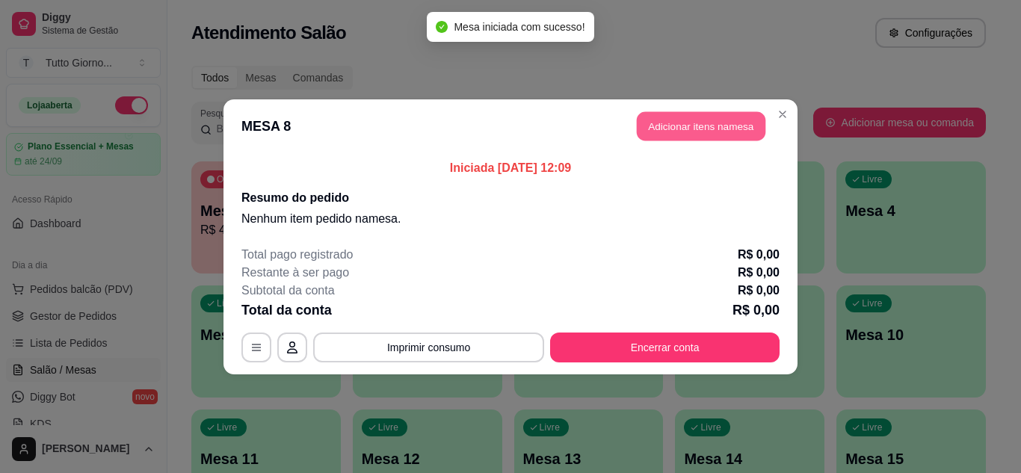
click at [699, 118] on button "Adicionar itens na mesa" at bounding box center [701, 125] width 129 height 29
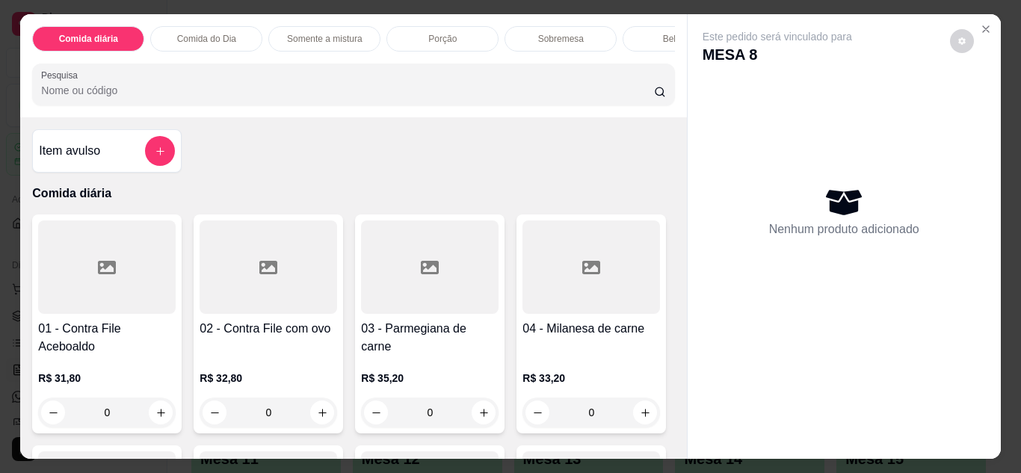
click at [208, 34] on p "Comida do Dia" at bounding box center [206, 39] width 59 height 12
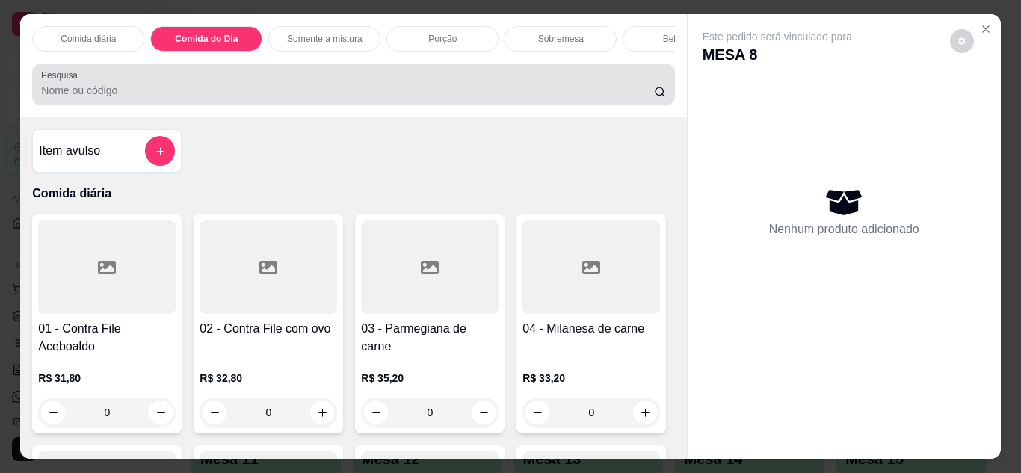
scroll to position [40, 0]
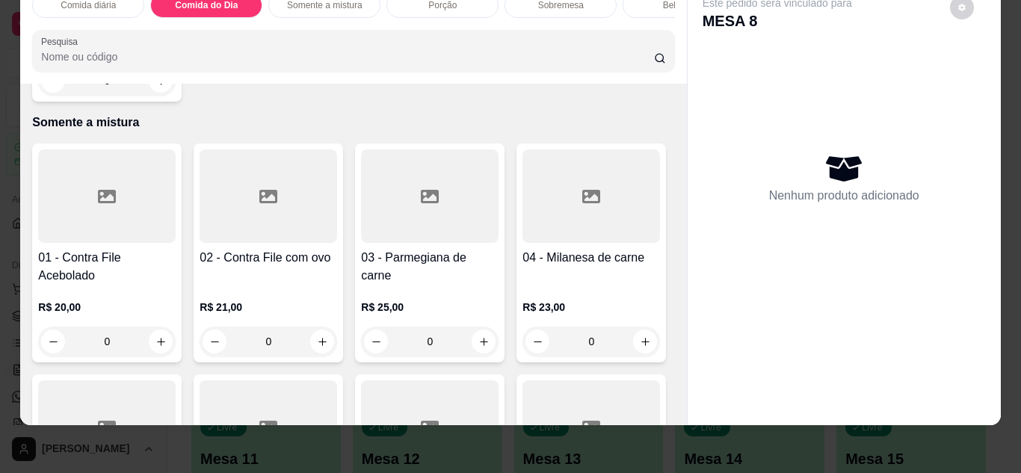
click at [156, 96] on div "0" at bounding box center [106, 81] width 137 height 30
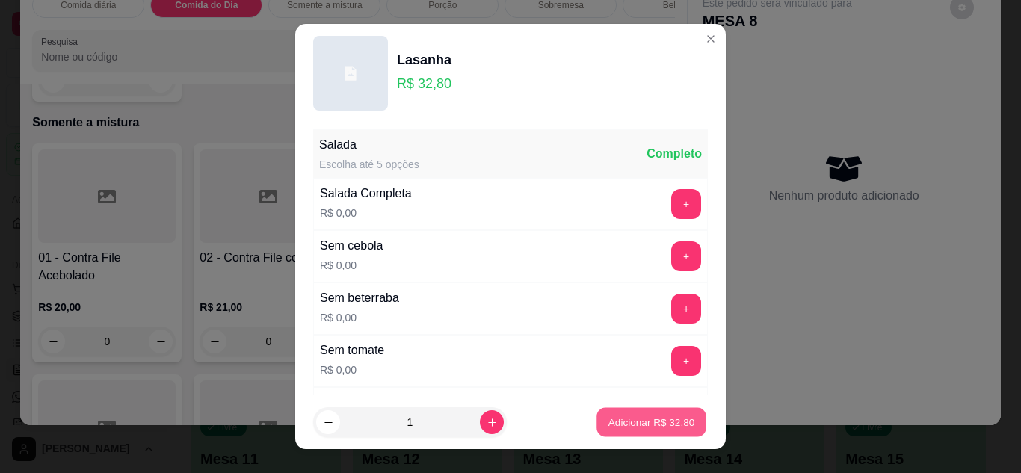
click at [611, 430] on button "Adicionar R$ 32,80" at bounding box center [651, 422] width 110 height 29
type input "1"
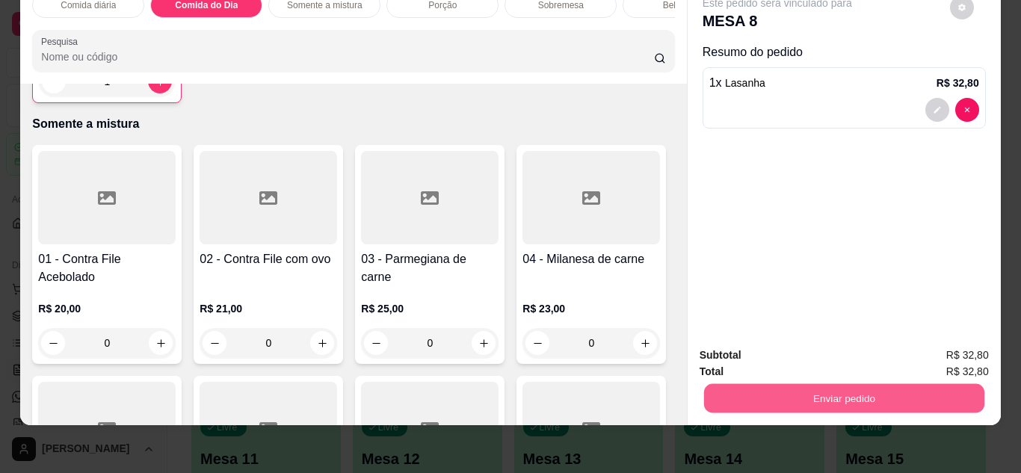
click at [840, 390] on button "Enviar pedido" at bounding box center [843, 398] width 280 height 29
click at [837, 359] on button "Não registrar e enviar pedido" at bounding box center [794, 350] width 155 height 28
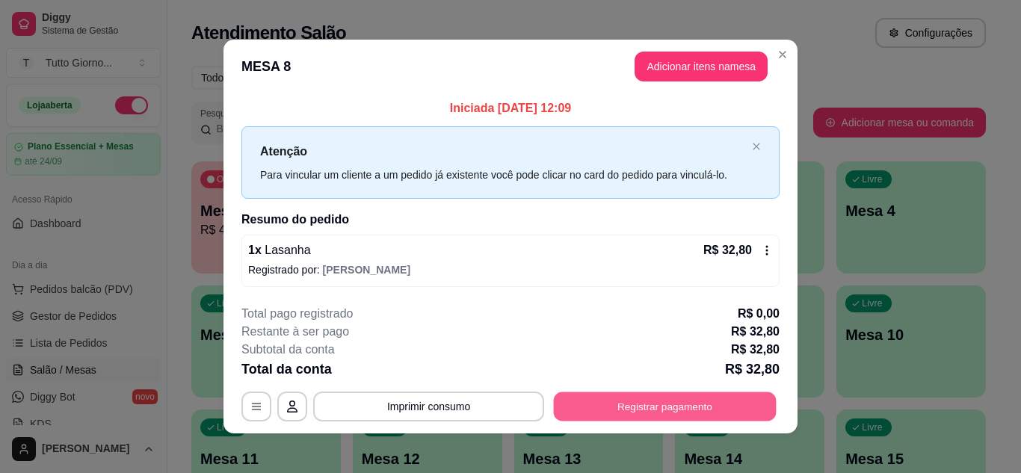
click at [701, 403] on button "Registrar pagamento" at bounding box center [665, 406] width 223 height 29
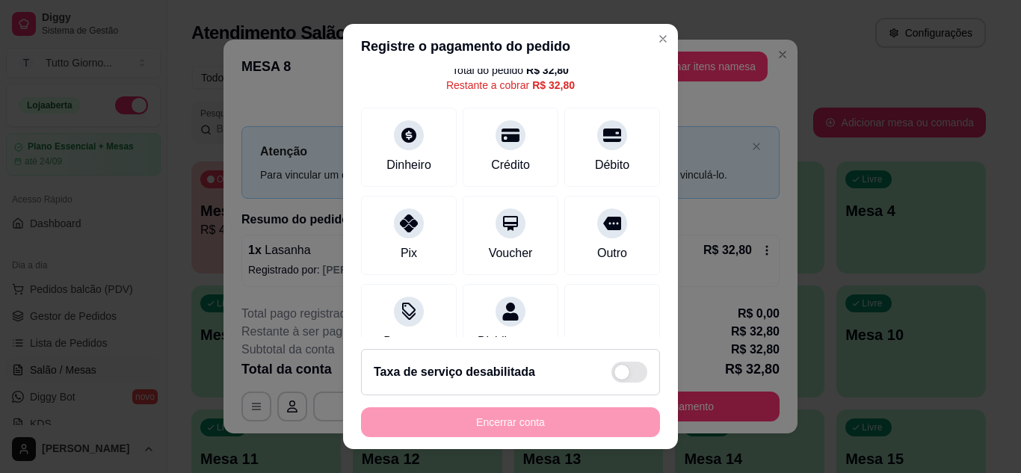
scroll to position [115, 0]
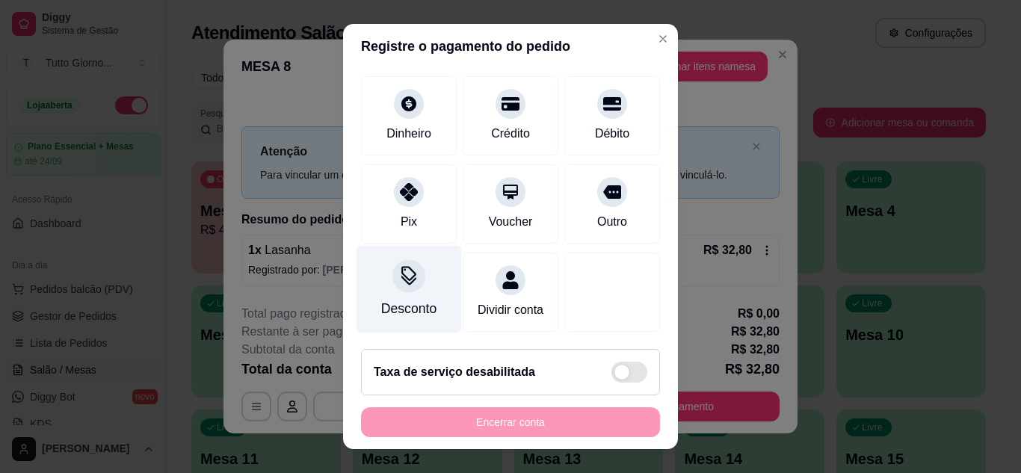
click at [412, 275] on div "Desconto" at bounding box center [408, 288] width 105 height 87
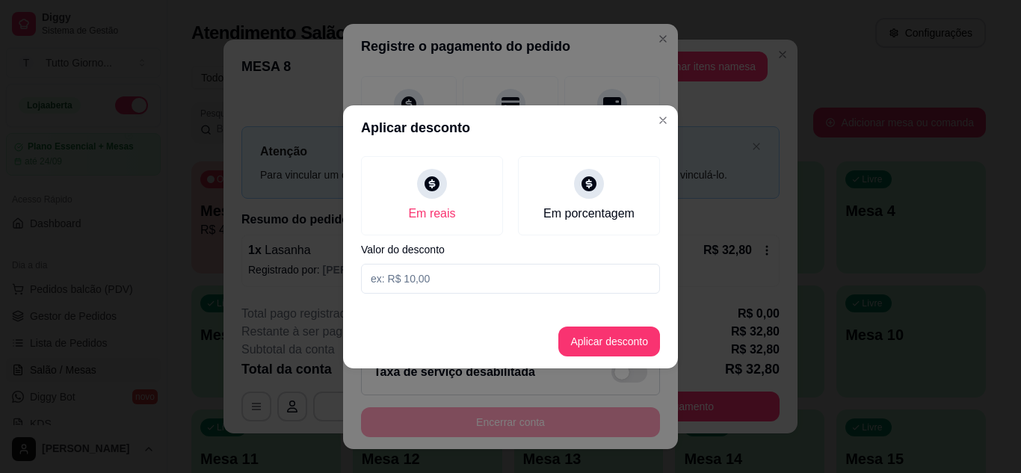
click at [483, 272] on input at bounding box center [510, 279] width 299 height 30
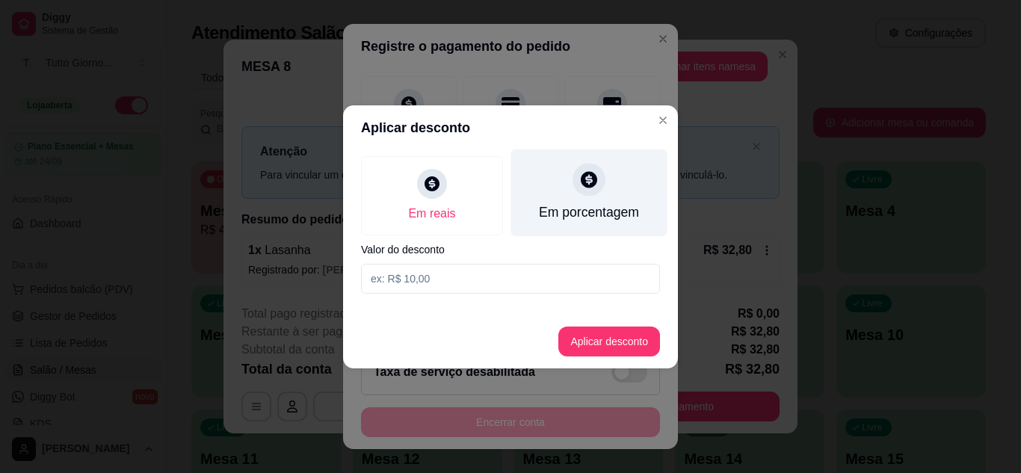
click at [589, 185] on icon at bounding box center [588, 179] width 19 height 19
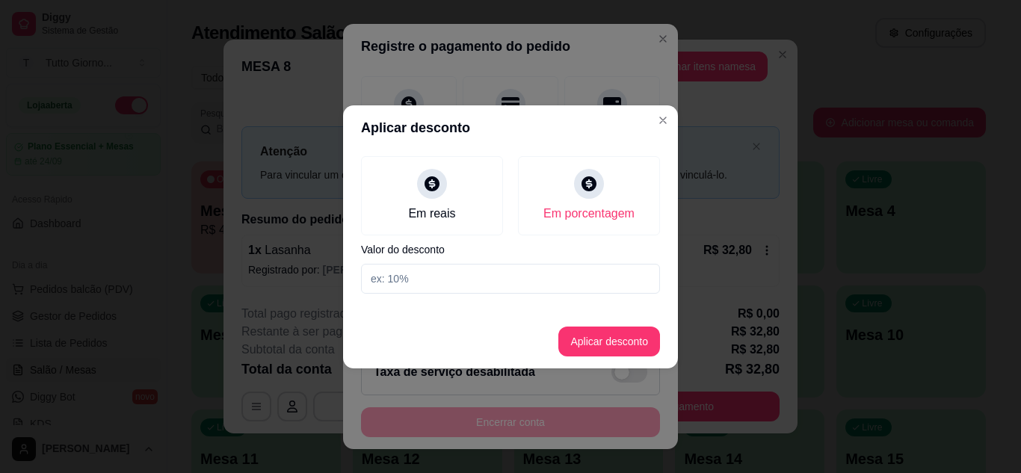
click at [431, 279] on input at bounding box center [510, 279] width 299 height 30
type input "5"
click at [628, 335] on button "Aplicar desconto" at bounding box center [609, 341] width 98 height 29
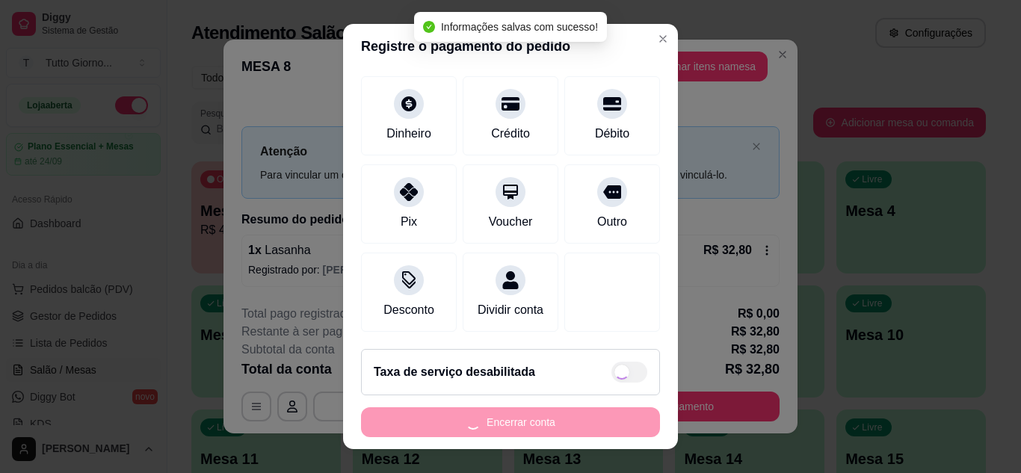
type input "R$ 31,16"
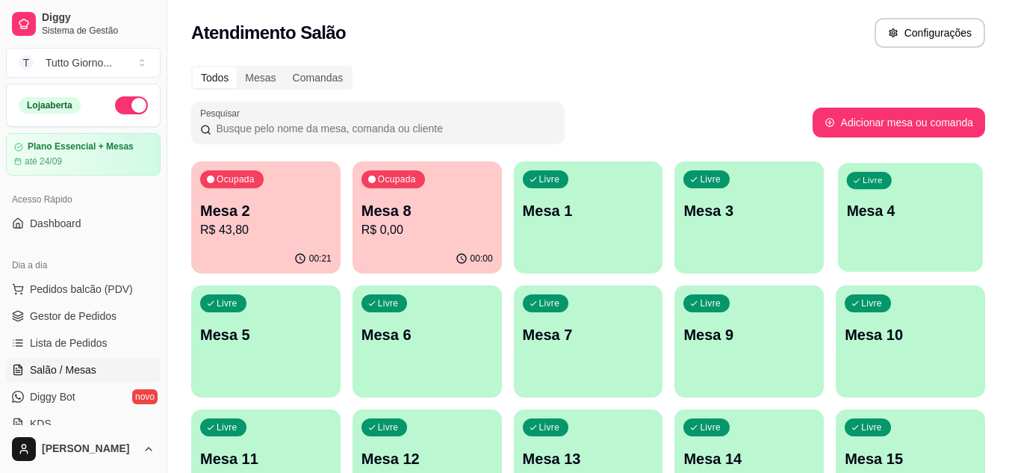
click at [881, 231] on div "Livre Mesa 4" at bounding box center [910, 208] width 145 height 91
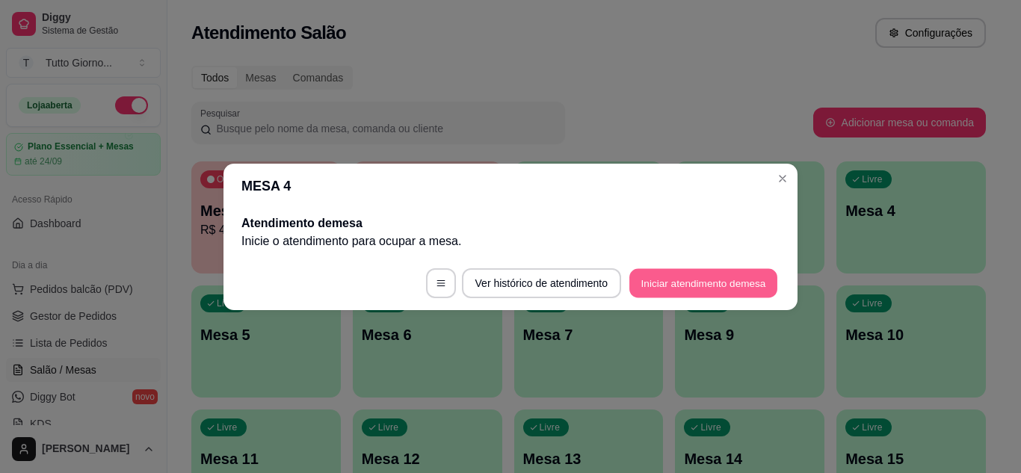
click at [665, 284] on button "Iniciar atendimento de mesa" at bounding box center [703, 282] width 148 height 29
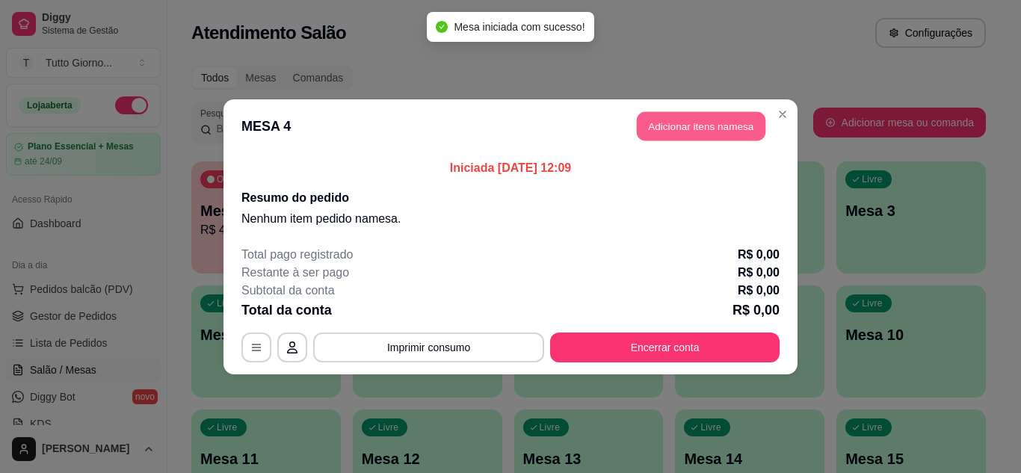
click at [660, 124] on button "Adicionar itens na mesa" at bounding box center [701, 125] width 129 height 29
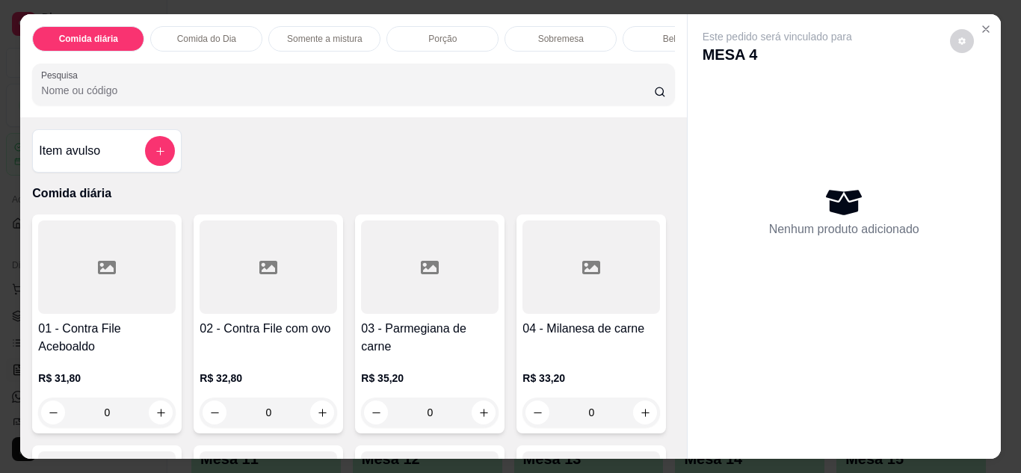
click at [144, 422] on div "0" at bounding box center [106, 412] width 137 height 30
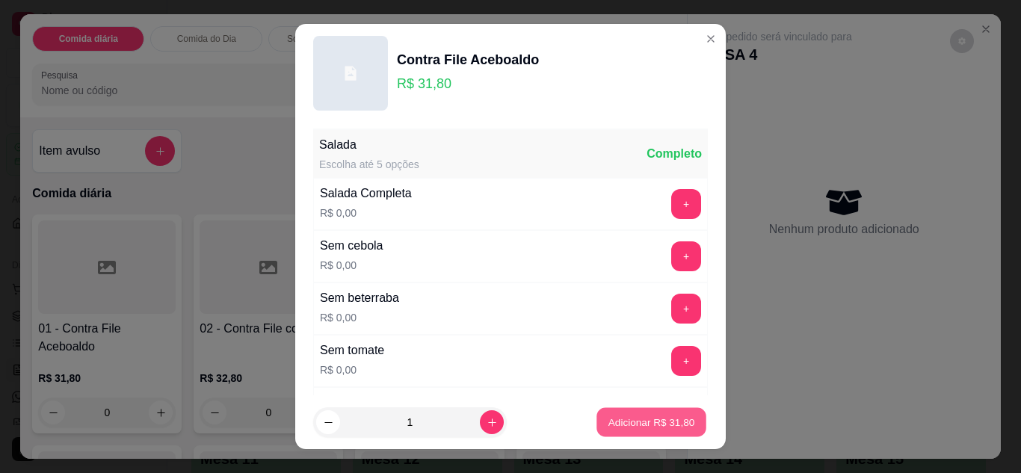
click at [604, 430] on button "Adicionar R$ 31,80" at bounding box center [651, 422] width 110 height 29
type input "1"
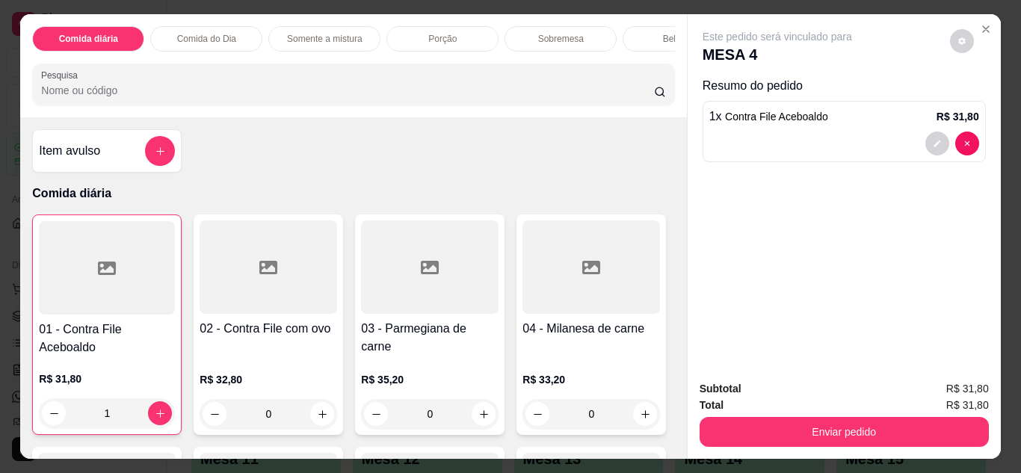
click at [321, 424] on div "0" at bounding box center [267, 414] width 137 height 30
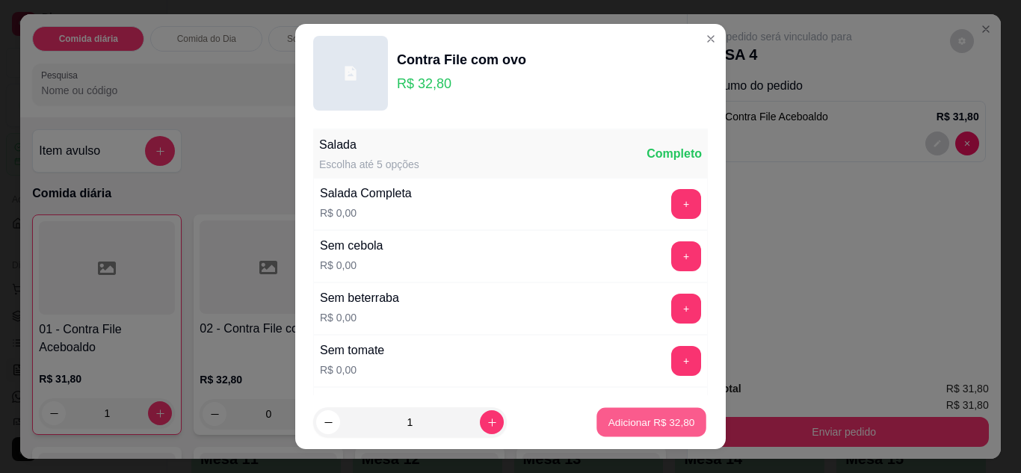
click at [630, 415] on p "Adicionar R$ 32,80" at bounding box center [651, 422] width 87 height 14
type input "1"
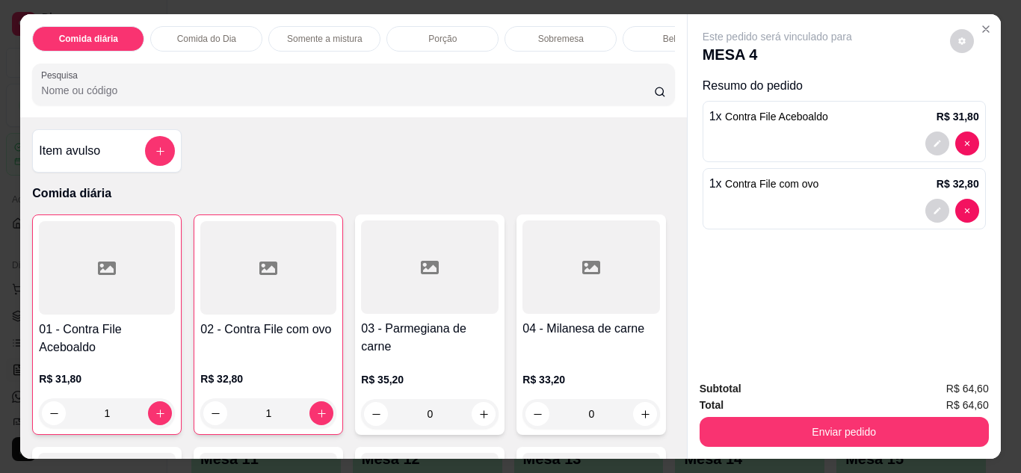
click at [629, 40] on div "Bebidas" at bounding box center [678, 38] width 112 height 25
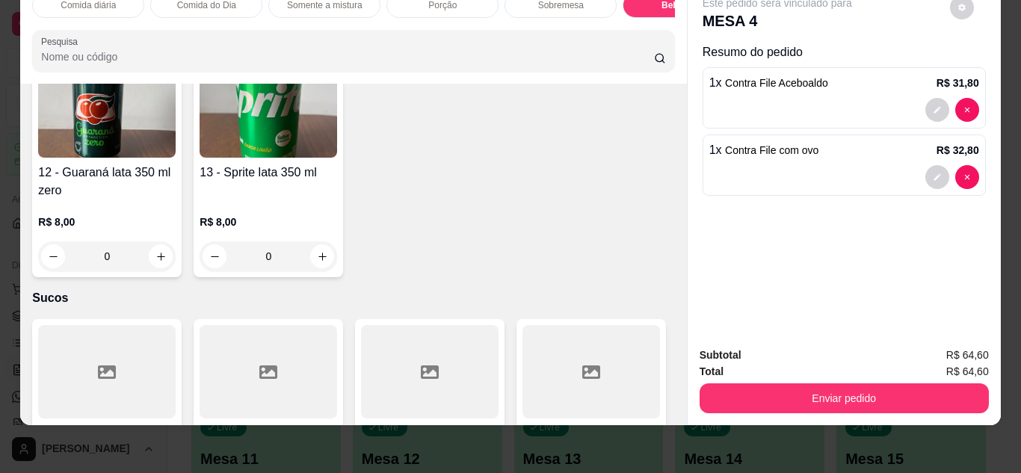
scroll to position [2975, 0]
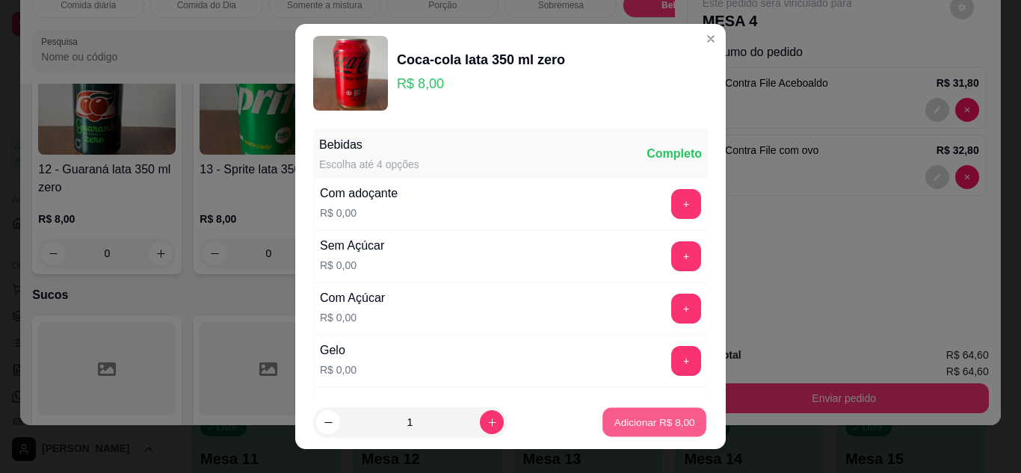
click at [615, 426] on p "Adicionar R$ 8,00" at bounding box center [653, 422] width 81 height 14
type input "1"
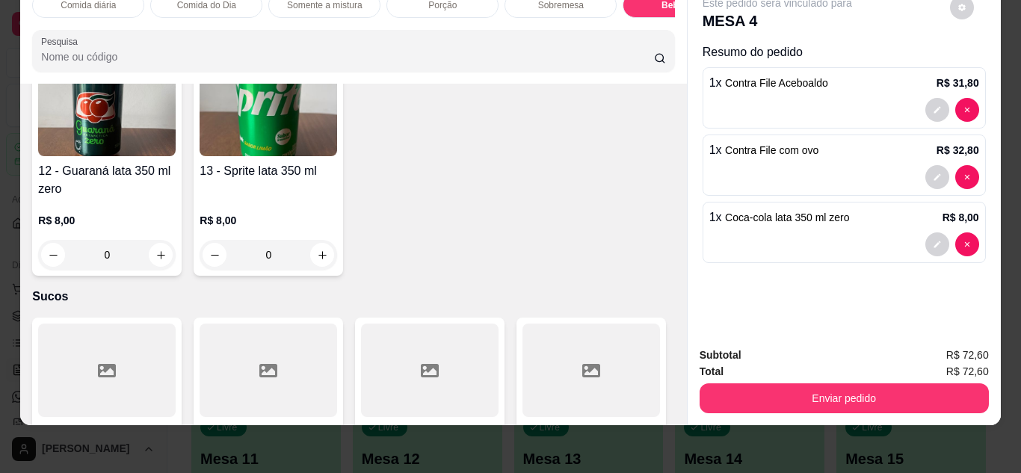
click at [669, 406] on div "Item avulso Comida diária 01 - Contra File Aceboaldo R$ 31,80 1 02 - Contra Fil…" at bounding box center [353, 254] width 666 height 341
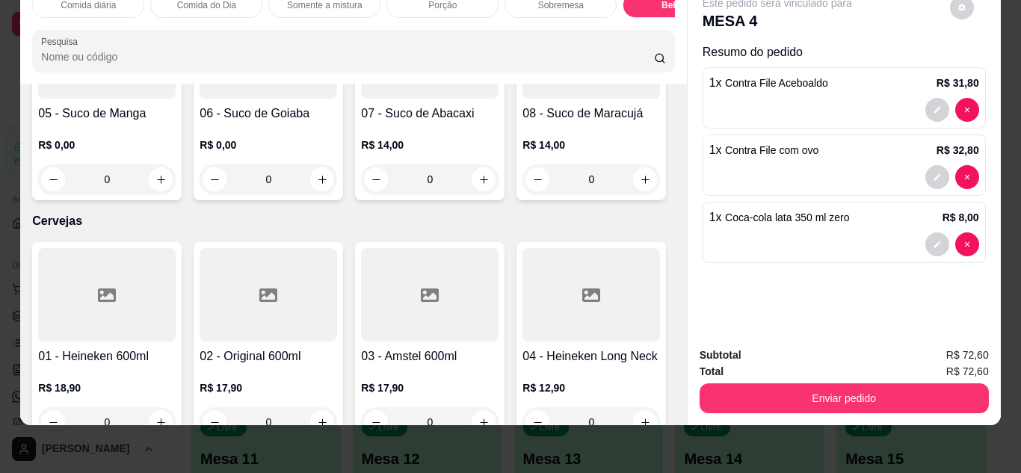
scroll to position [3513, 0]
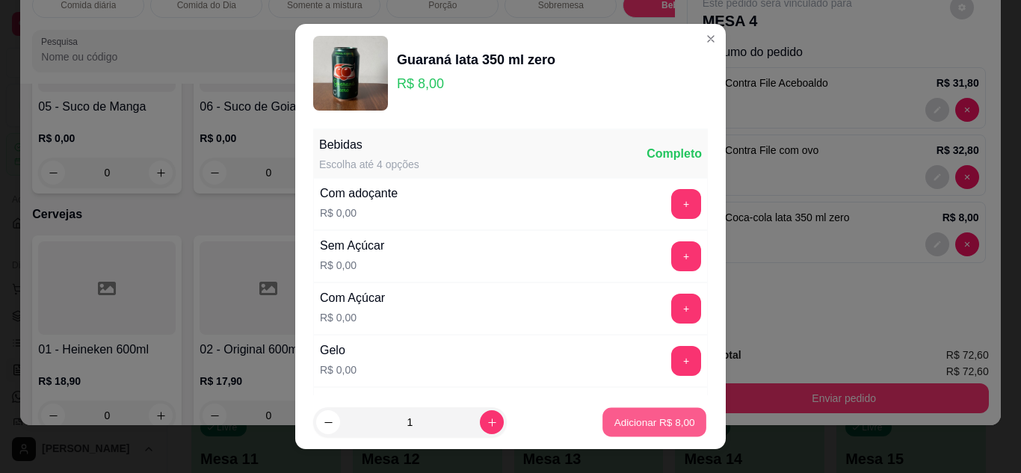
click at [664, 426] on p "Adicionar R$ 8,00" at bounding box center [653, 422] width 81 height 14
type input "1"
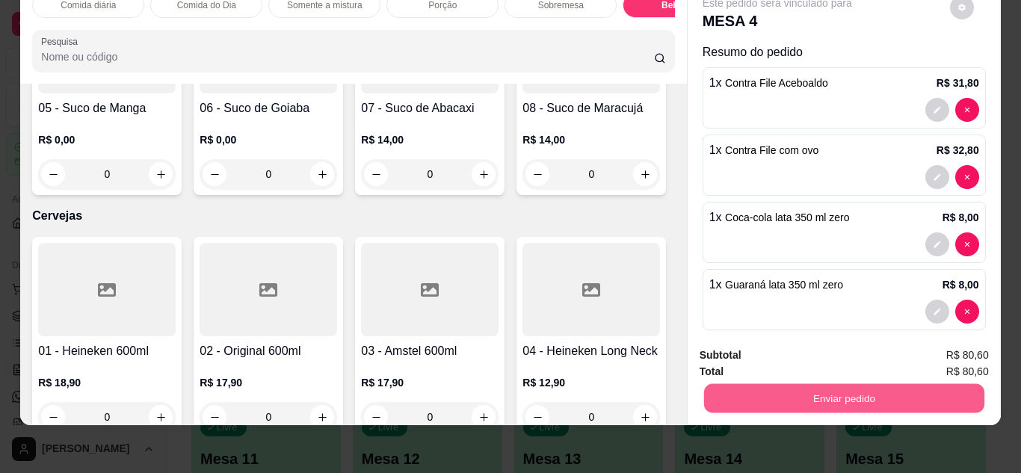
click at [770, 393] on button "Enviar pedido" at bounding box center [843, 398] width 280 height 29
click at [790, 356] on button "Não registrar e enviar pedido" at bounding box center [794, 350] width 151 height 28
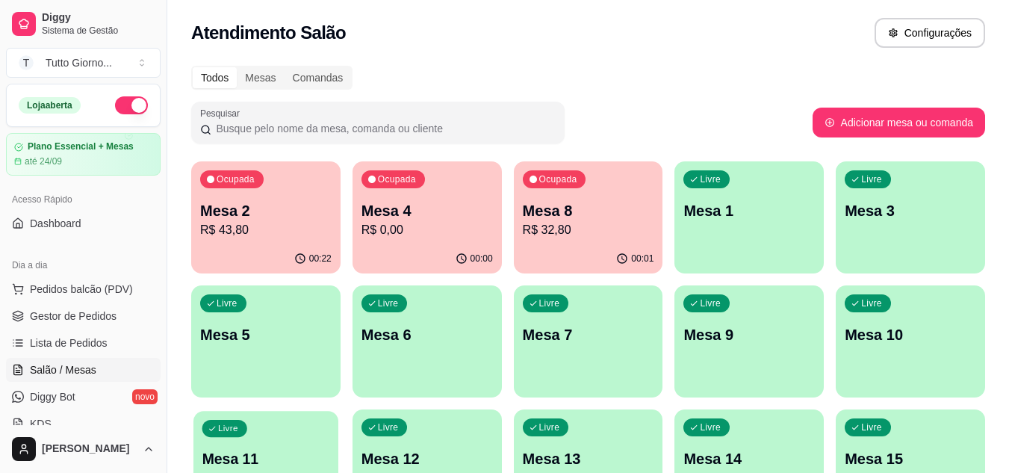
click at [279, 436] on div "Livre Mesa 11" at bounding box center [266, 456] width 145 height 91
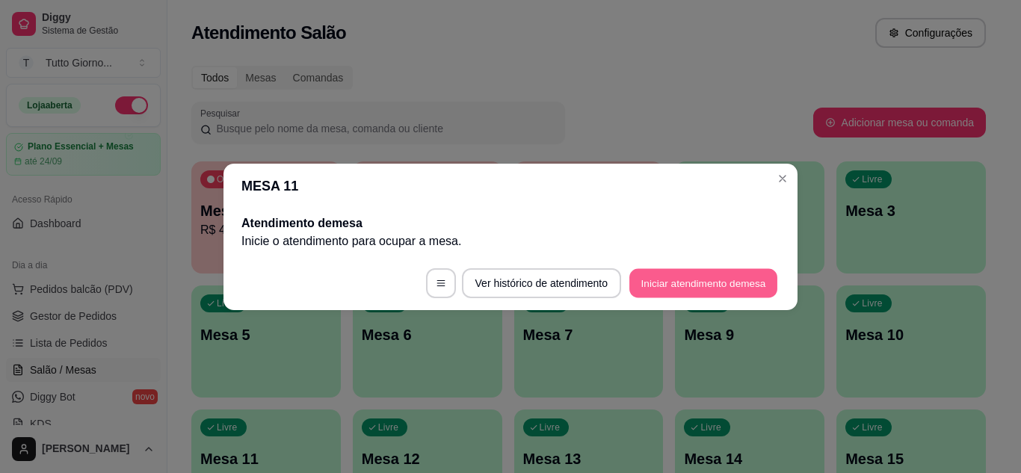
click at [708, 290] on button "Iniciar atendimento de mesa" at bounding box center [703, 282] width 148 height 29
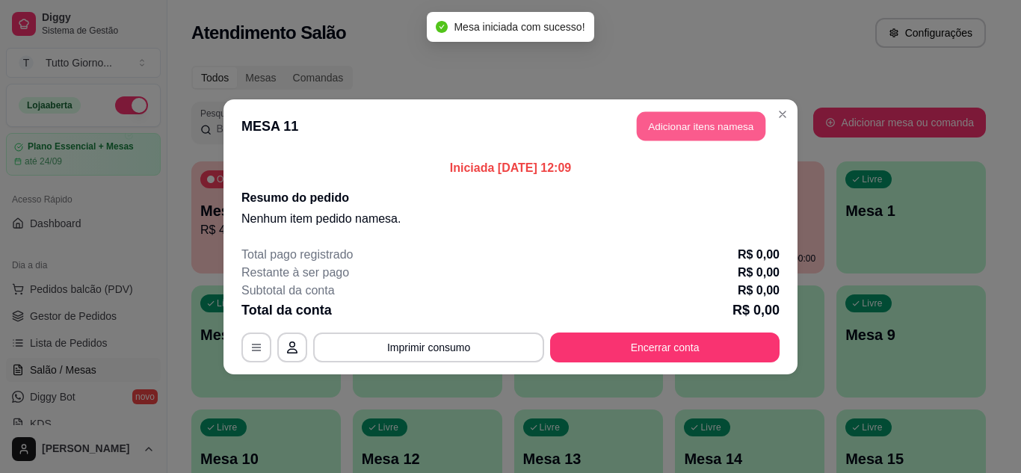
click at [701, 126] on button "Adicionar itens na mesa" at bounding box center [701, 125] width 129 height 29
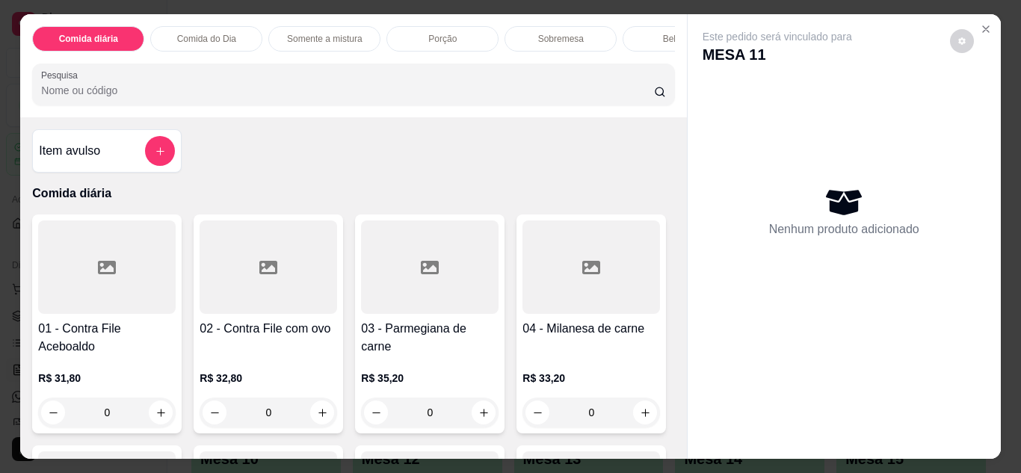
click at [191, 33] on p "Comida do Dia" at bounding box center [206, 39] width 59 height 12
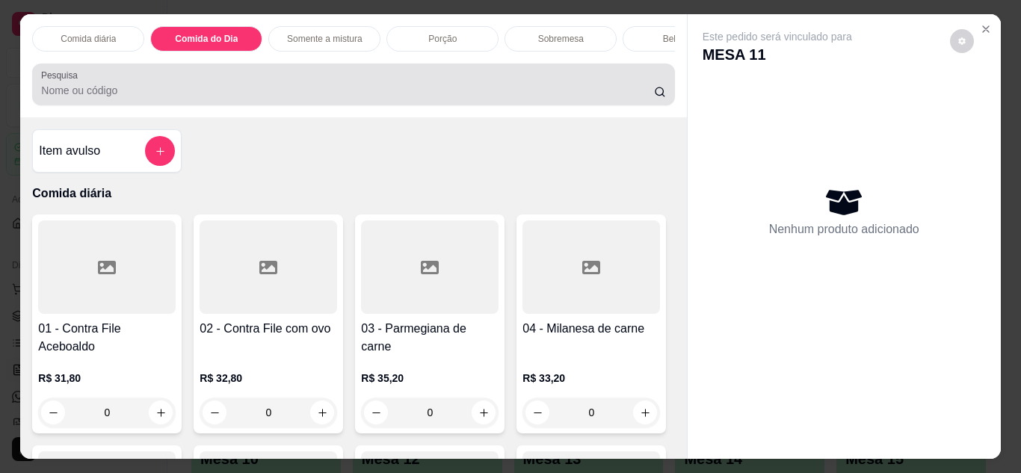
scroll to position [40, 0]
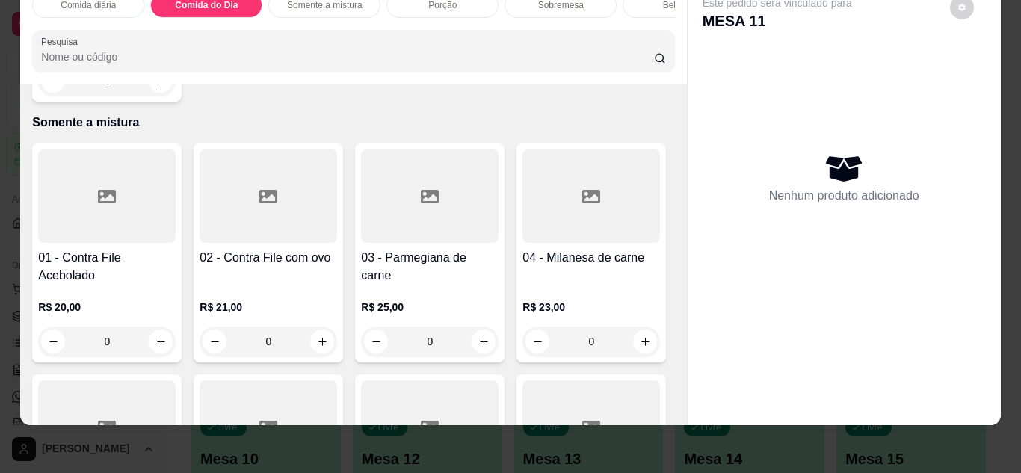
click at [156, 96] on div "0" at bounding box center [106, 81] width 137 height 30
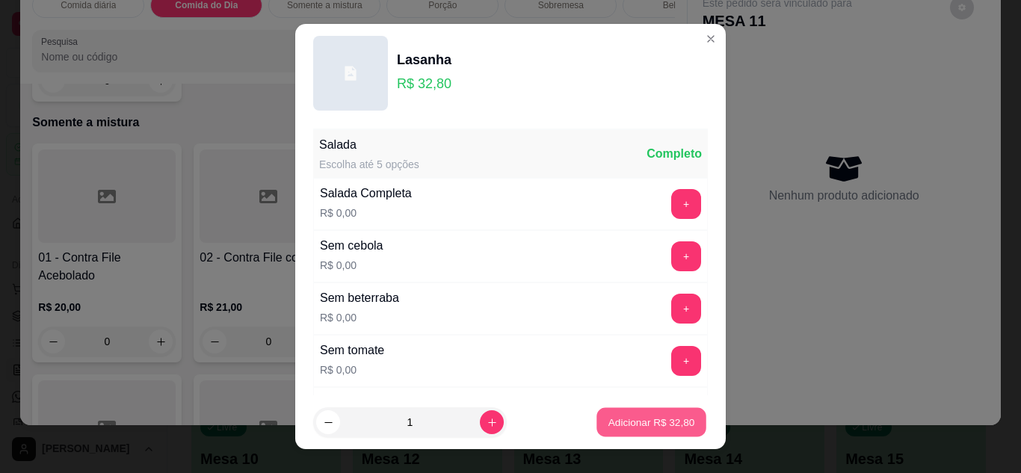
click at [622, 418] on p "Adicionar R$ 32,80" at bounding box center [651, 422] width 87 height 14
type input "1"
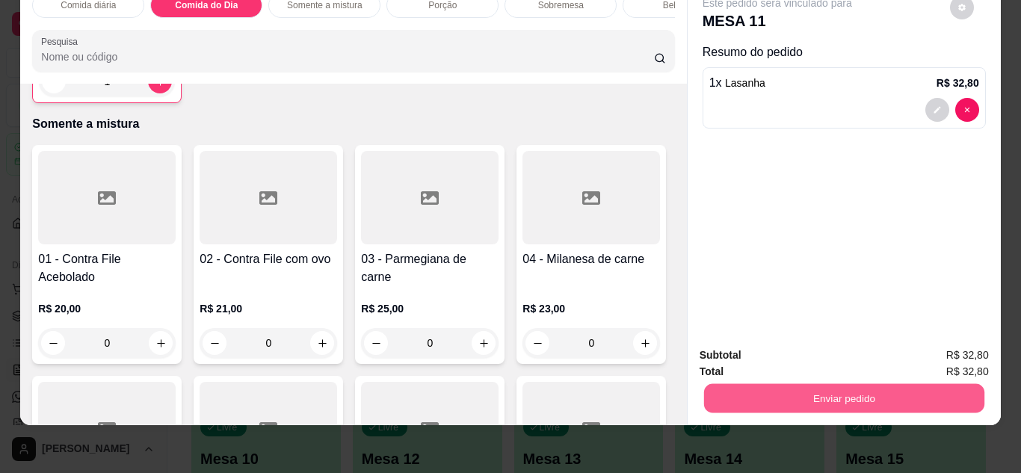
click at [815, 392] on button "Enviar pedido" at bounding box center [843, 398] width 280 height 29
click at [807, 343] on button "Não registrar e enviar pedido" at bounding box center [794, 350] width 151 height 28
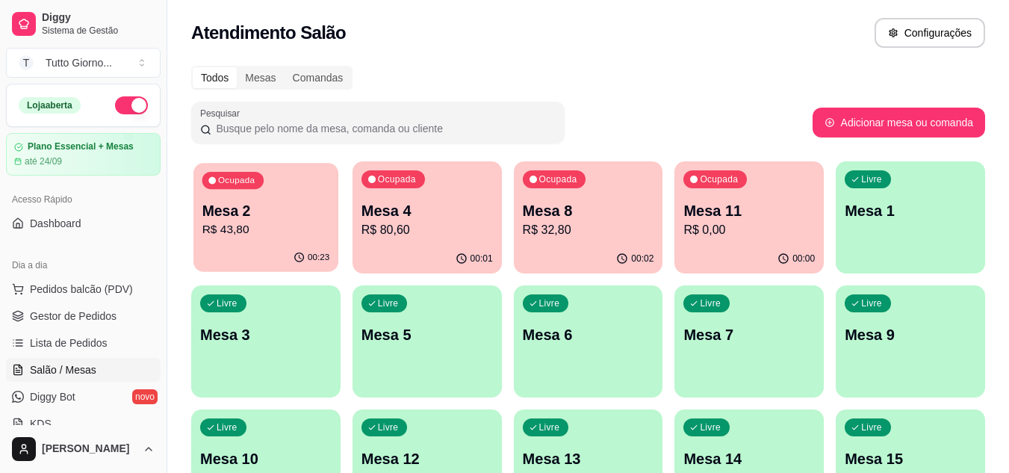
click at [305, 251] on div "00:23" at bounding box center [266, 258] width 145 height 28
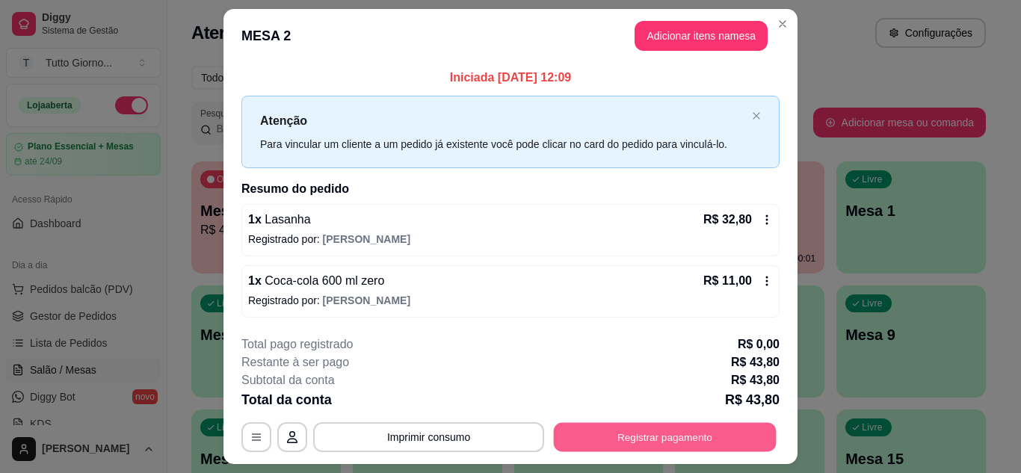
click at [663, 435] on button "Registrar pagamento" at bounding box center [665, 437] width 223 height 29
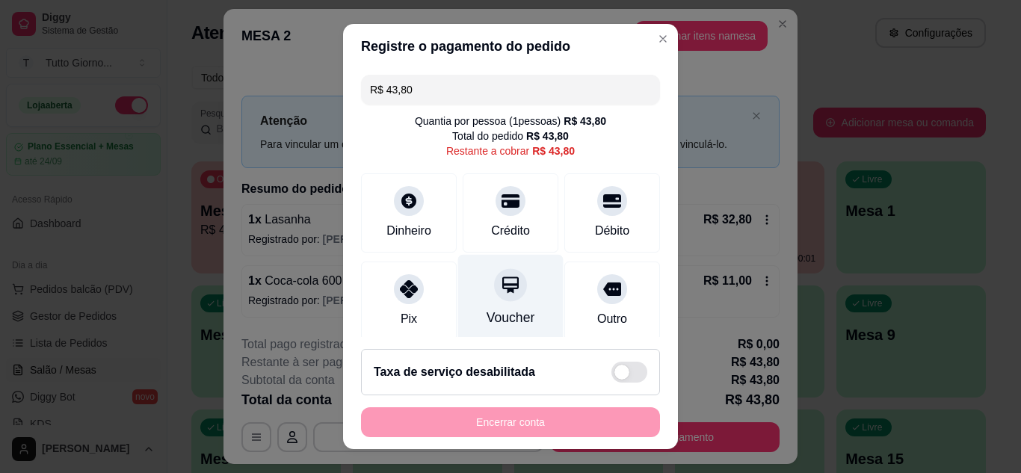
click at [483, 299] on div "Voucher" at bounding box center [510, 297] width 105 height 87
type input "R$ 0,00"
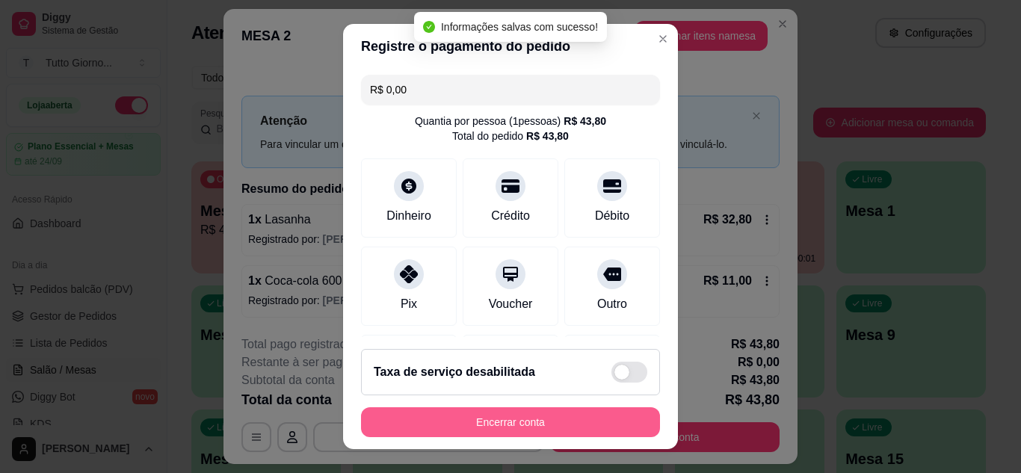
click at [518, 422] on button "Encerrar conta" at bounding box center [510, 422] width 299 height 30
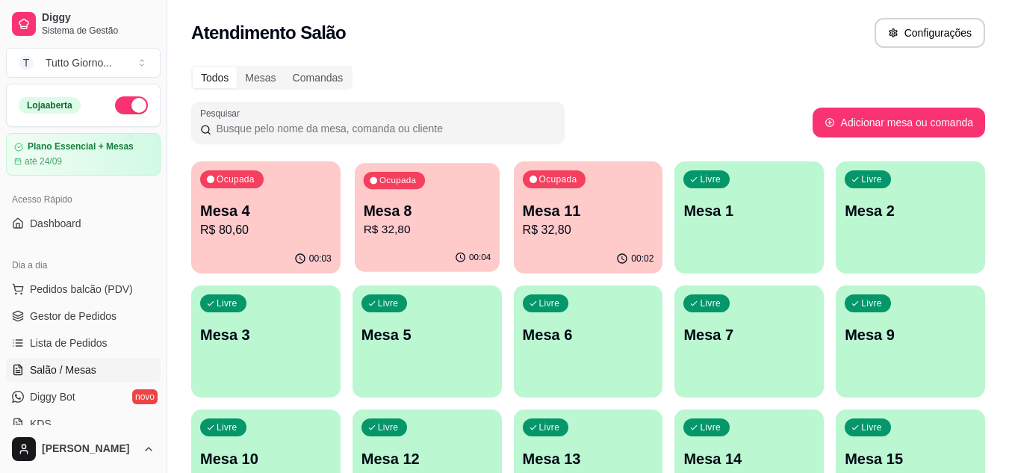
click at [411, 229] on p "R$ 32,80" at bounding box center [427, 229] width 128 height 17
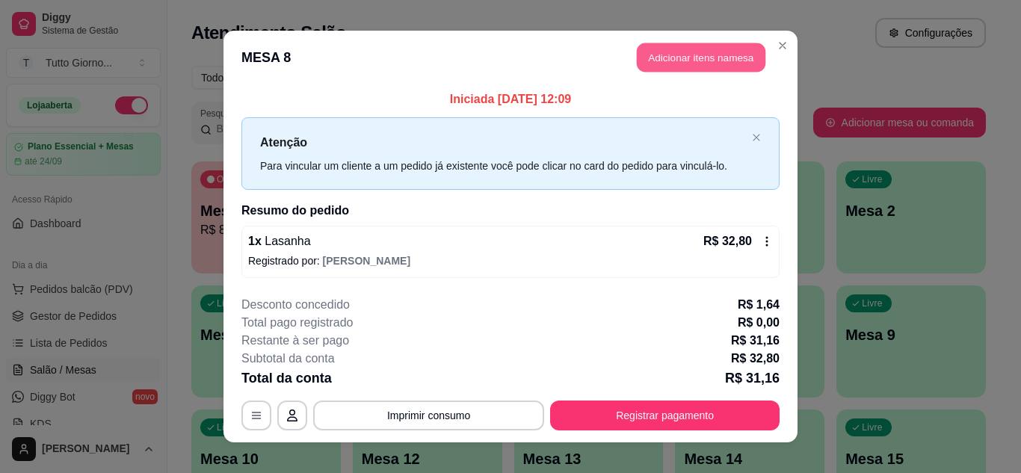
click at [686, 59] on button "Adicionar itens na mesa" at bounding box center [701, 57] width 129 height 29
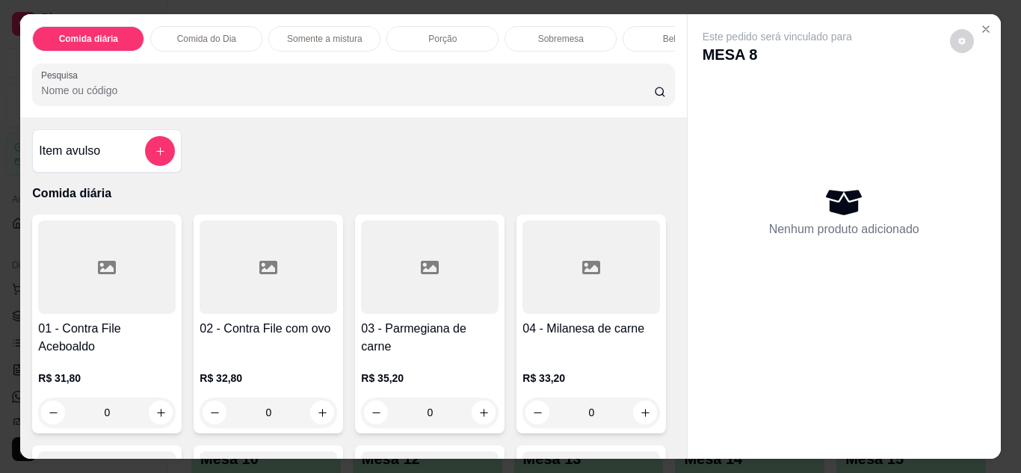
click at [640, 38] on div "Bebidas" at bounding box center [678, 38] width 112 height 25
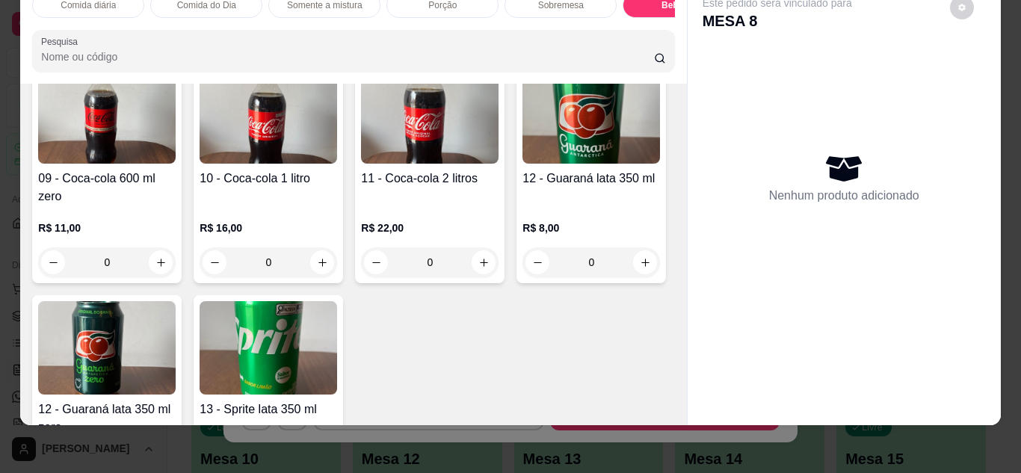
scroll to position [2744, 0]
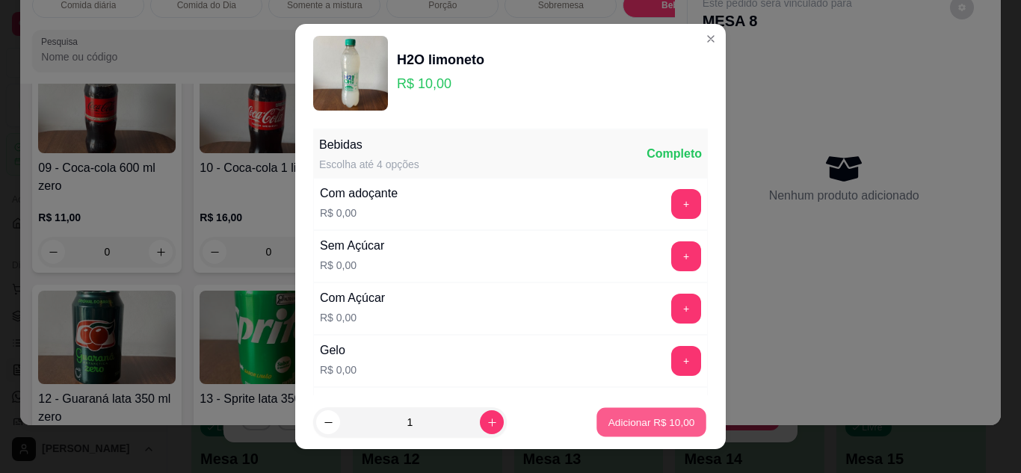
click at [612, 425] on p "Adicionar R$ 10,00" at bounding box center [651, 422] width 87 height 14
type input "1"
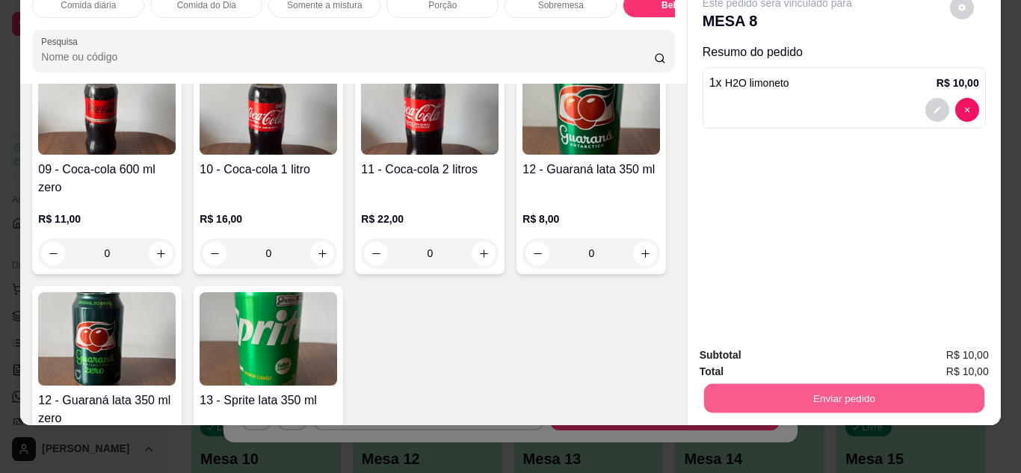
click at [847, 384] on button "Enviar pedido" at bounding box center [843, 398] width 280 height 29
click at [841, 357] on button "Não registrar e enviar pedido" at bounding box center [794, 350] width 151 height 28
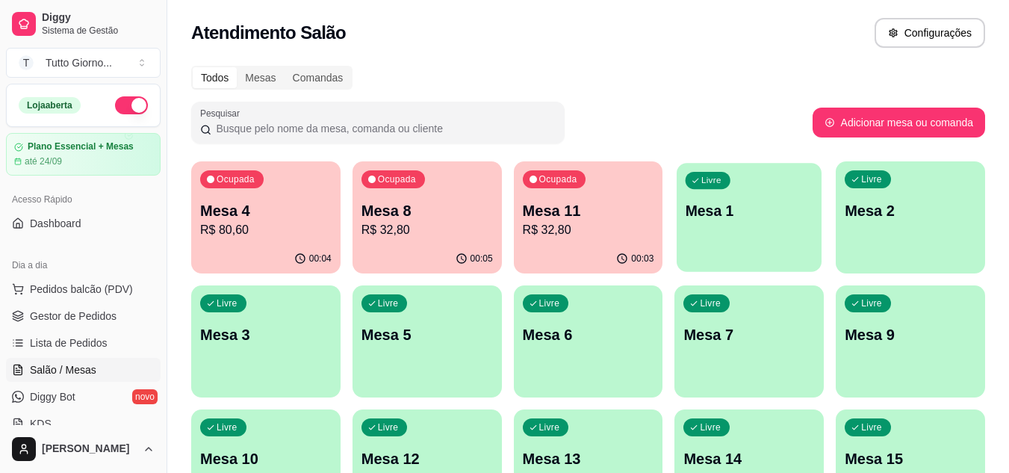
click at [791, 197] on div "Livre Mesa 1" at bounding box center [749, 208] width 145 height 91
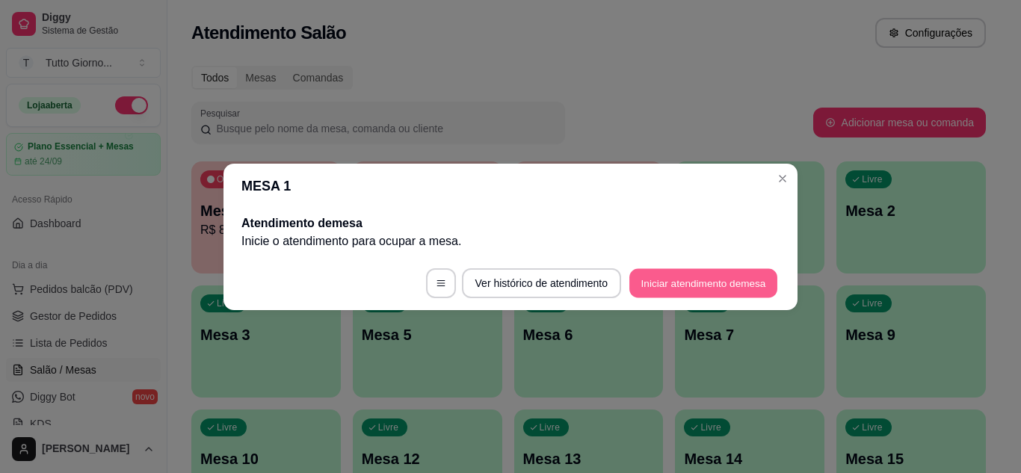
click at [735, 281] on button "Iniciar atendimento de mesa" at bounding box center [703, 282] width 148 height 29
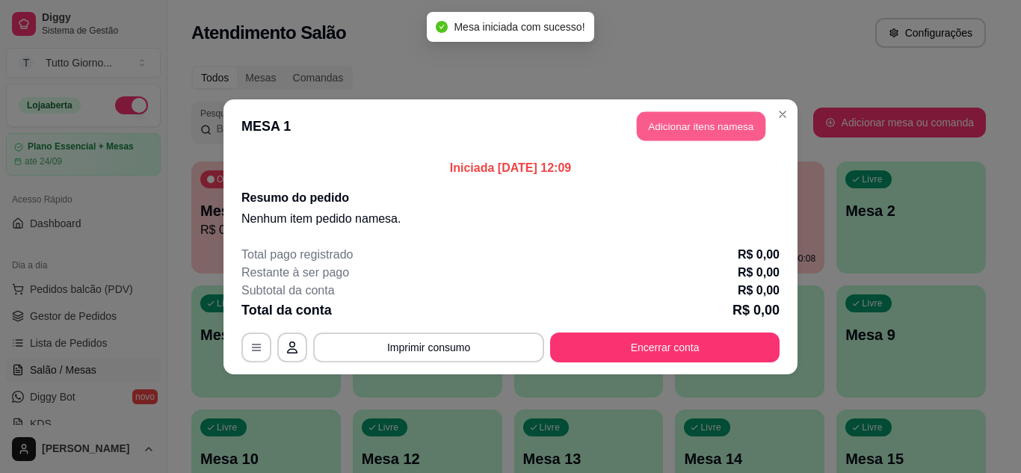
click at [734, 136] on button "Adicionar itens na mesa" at bounding box center [701, 125] width 129 height 29
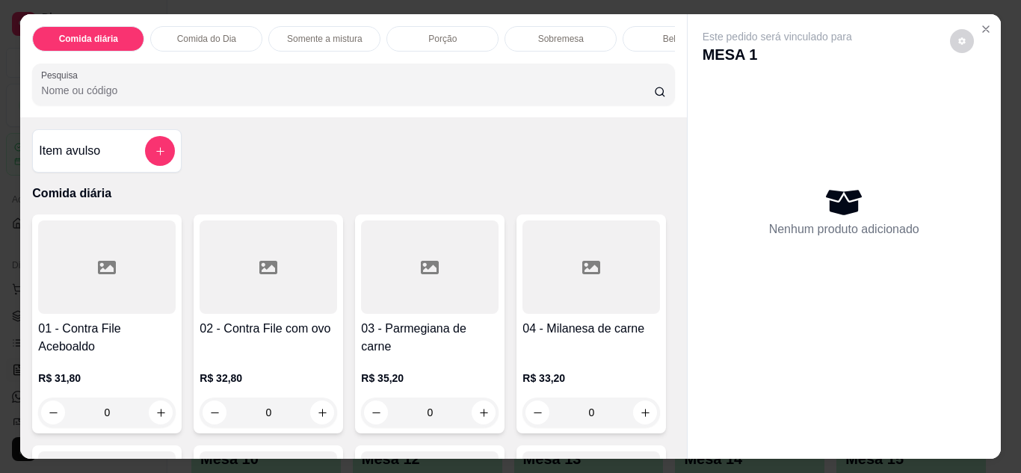
click at [312, 424] on div "0" at bounding box center [267, 412] width 137 height 30
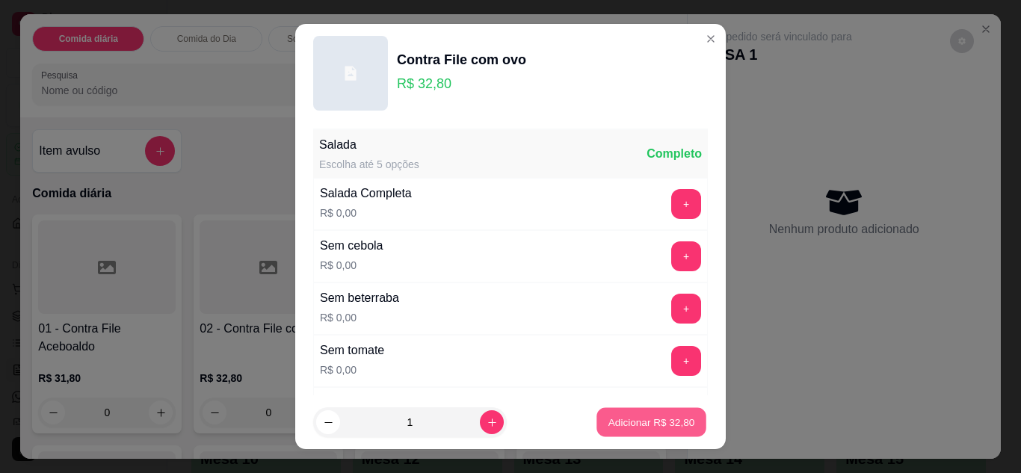
click at [635, 409] on button "Adicionar R$ 32,80" at bounding box center [651, 422] width 110 height 29
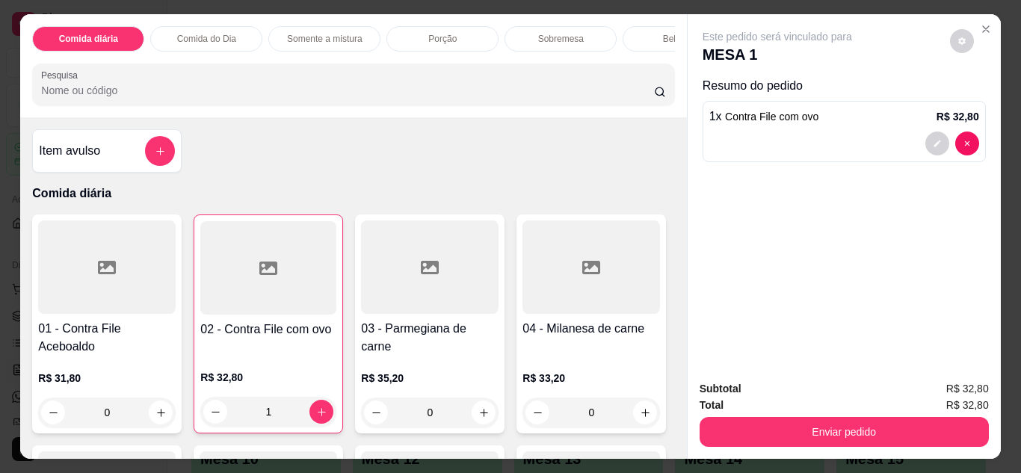
click at [319, 415] on div "1" at bounding box center [268, 412] width 136 height 30
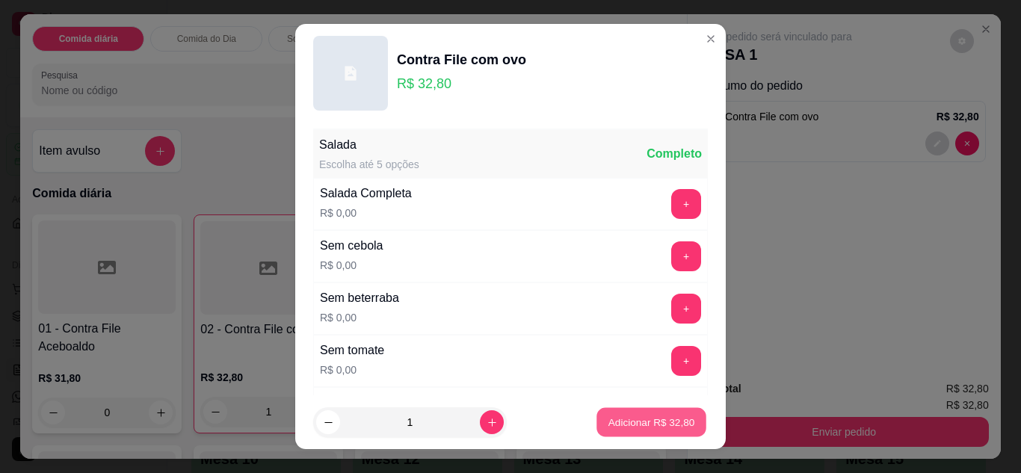
click at [636, 418] on p "Adicionar R$ 32,80" at bounding box center [651, 422] width 87 height 14
type input "2"
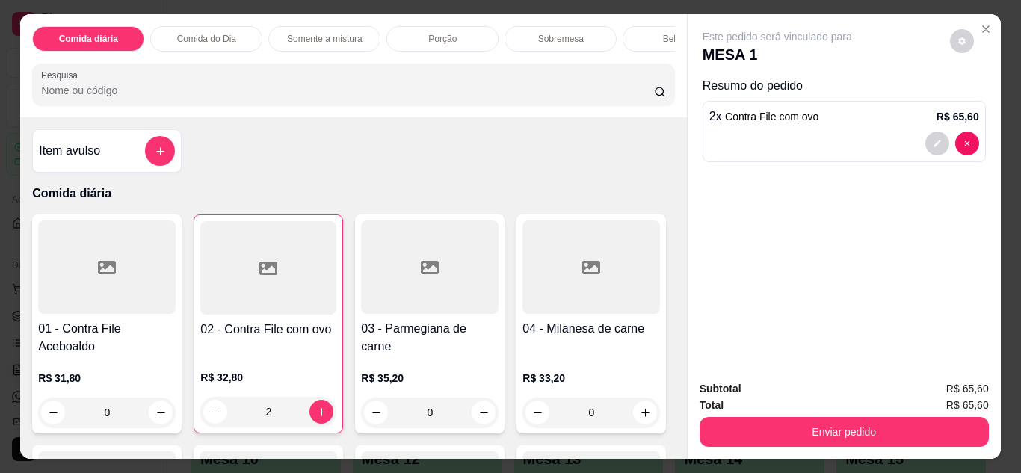
click at [632, 43] on div "Bebidas" at bounding box center [678, 38] width 112 height 25
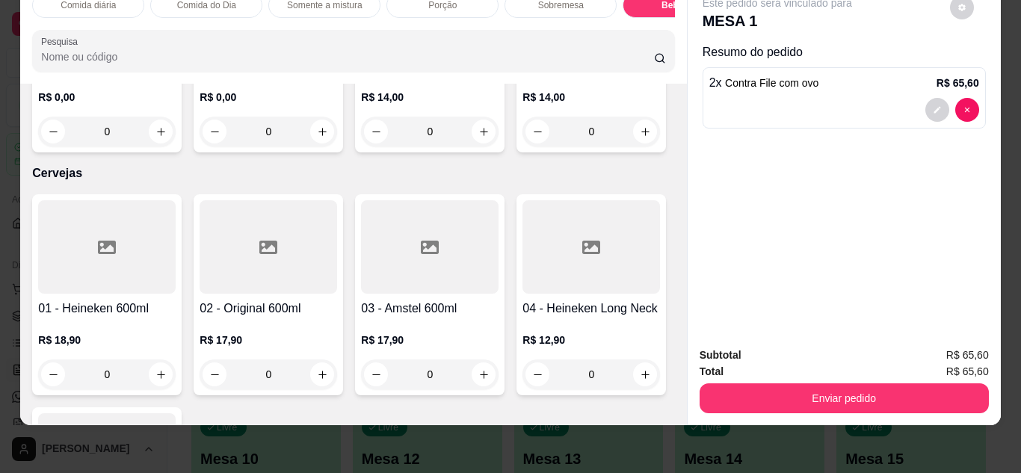
scroll to position [3840, 0]
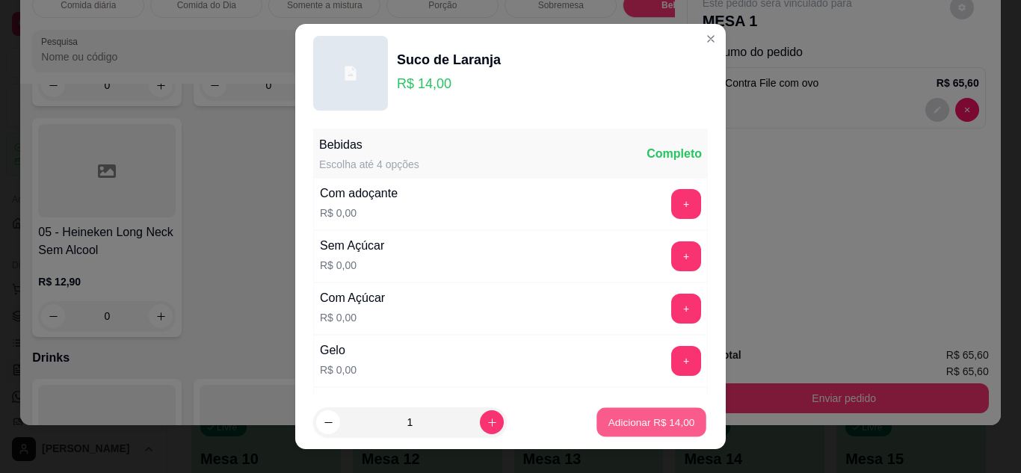
click at [607, 412] on button "Adicionar R$ 14,00" at bounding box center [651, 422] width 110 height 29
type input "1"
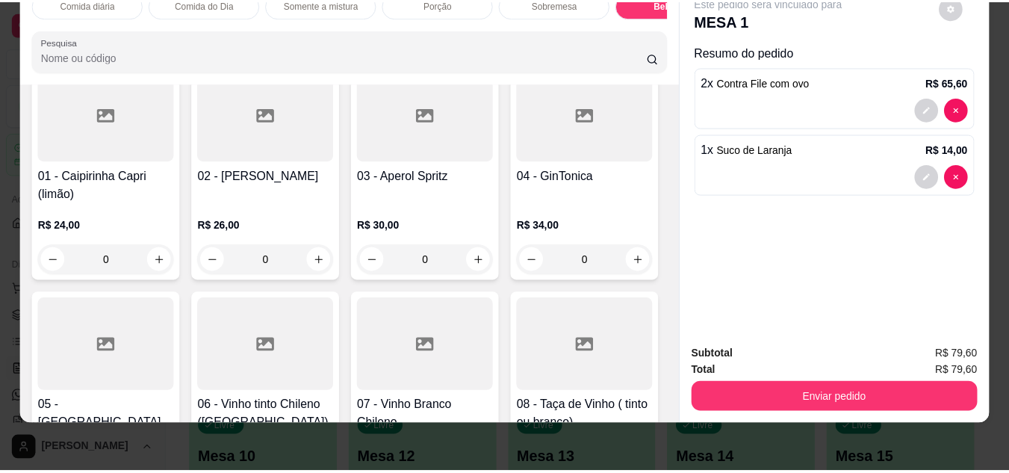
scroll to position [4169, 0]
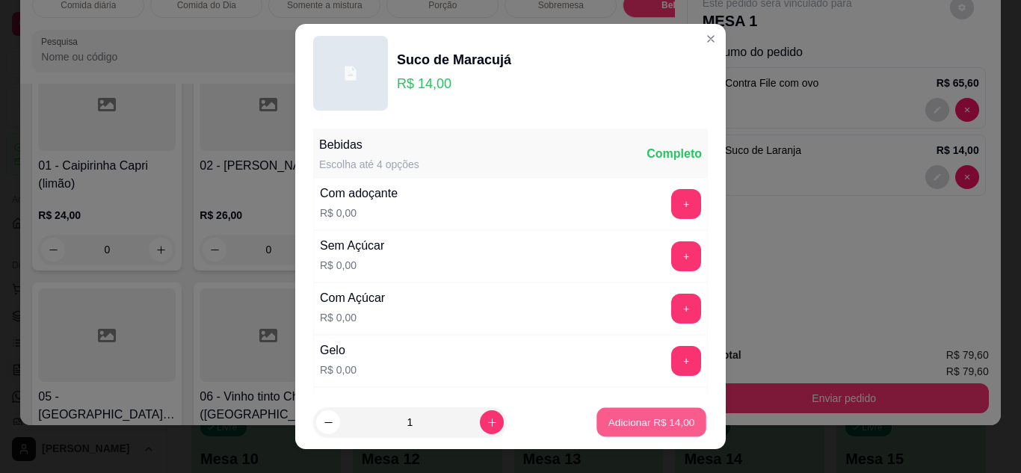
click at [608, 427] on p "Adicionar R$ 14,00" at bounding box center [651, 422] width 87 height 14
type input "1"
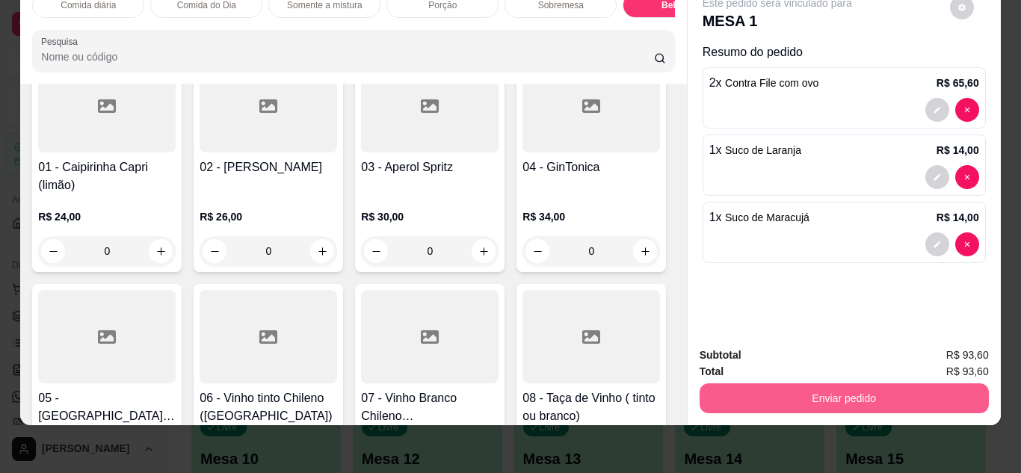
click at [773, 400] on button "Enviar pedido" at bounding box center [843, 398] width 289 height 30
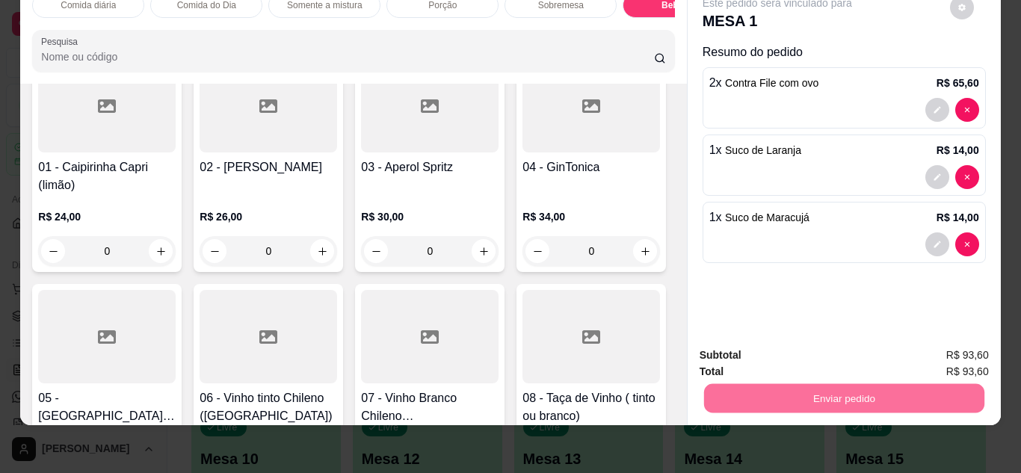
click at [798, 357] on button "Não registrar e enviar pedido" at bounding box center [794, 350] width 151 height 28
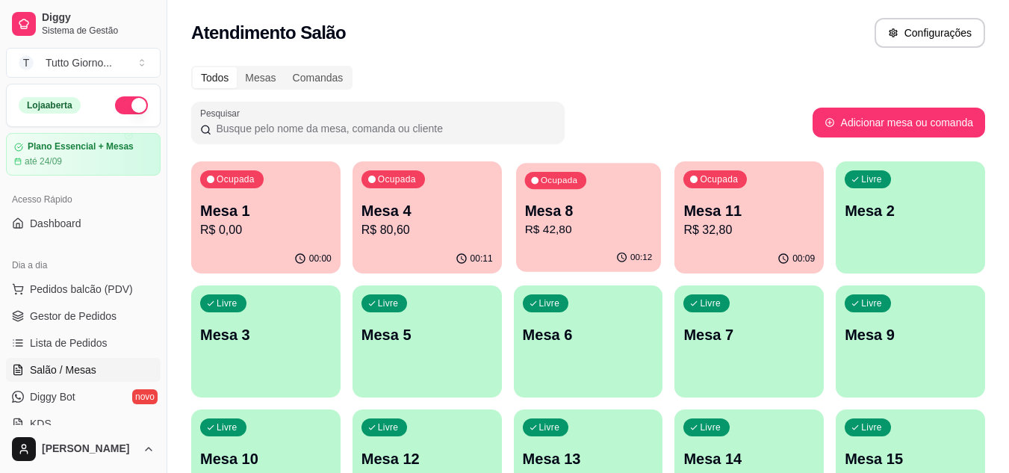
click at [610, 251] on div "00:12" at bounding box center [588, 258] width 145 height 28
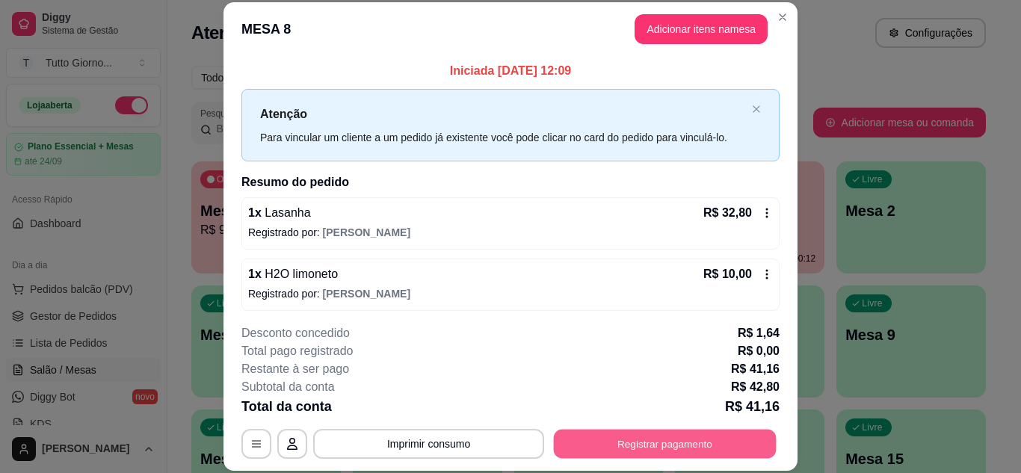
click at [652, 433] on button "Registrar pagamento" at bounding box center [665, 443] width 223 height 29
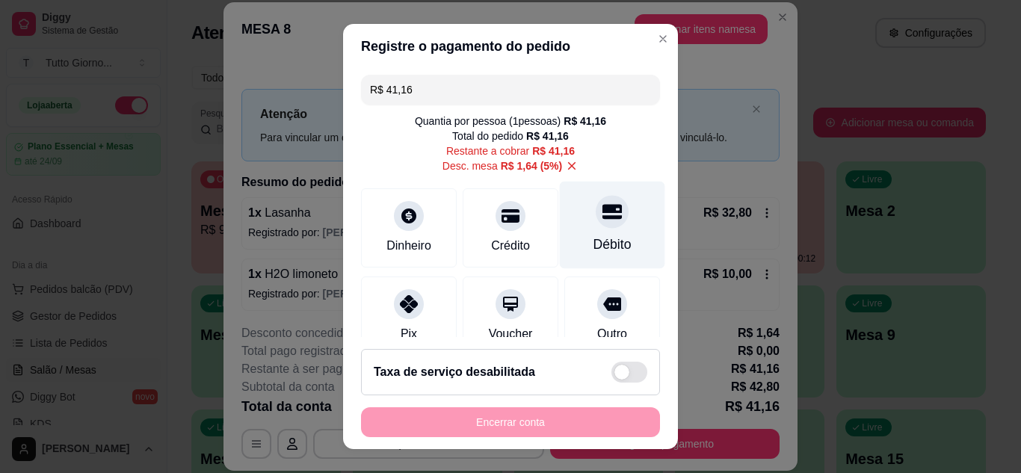
click at [595, 235] on div "Débito" at bounding box center [612, 244] width 38 height 19
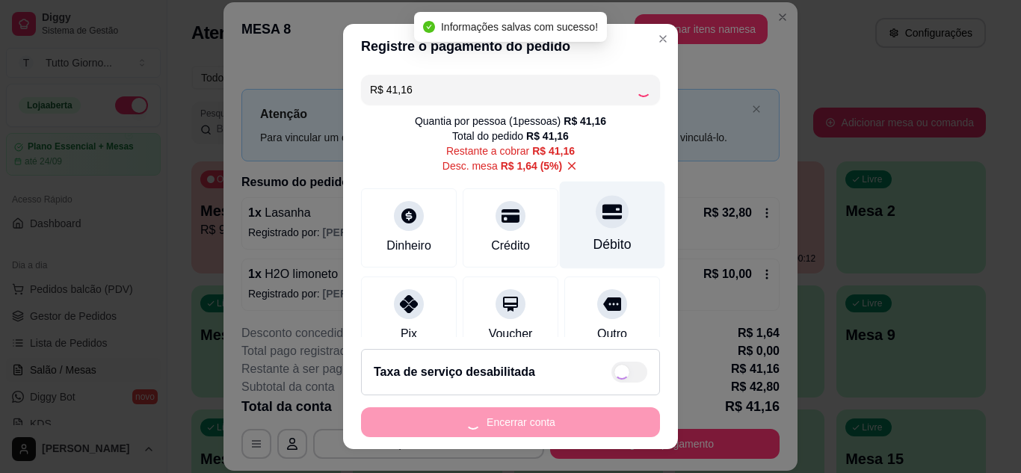
type input "R$ 0,00"
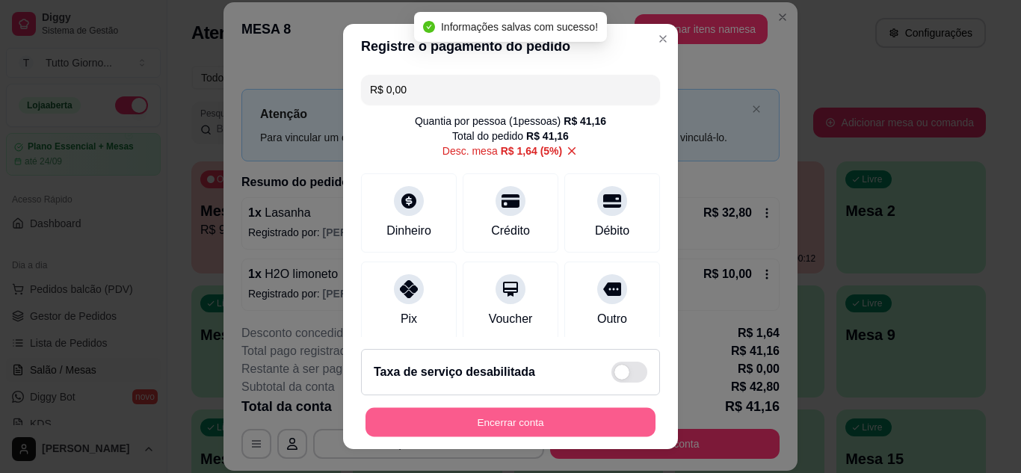
click at [497, 423] on button "Encerrar conta" at bounding box center [510, 422] width 290 height 29
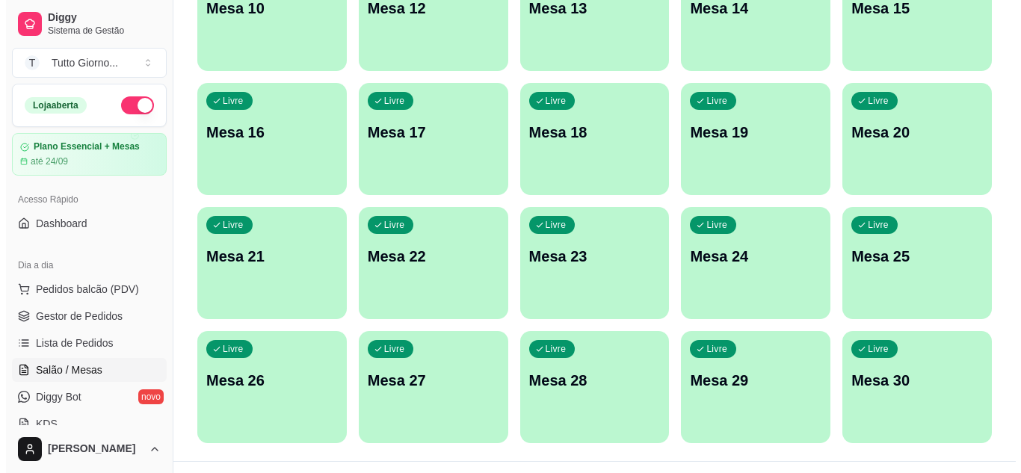
scroll to position [481, 0]
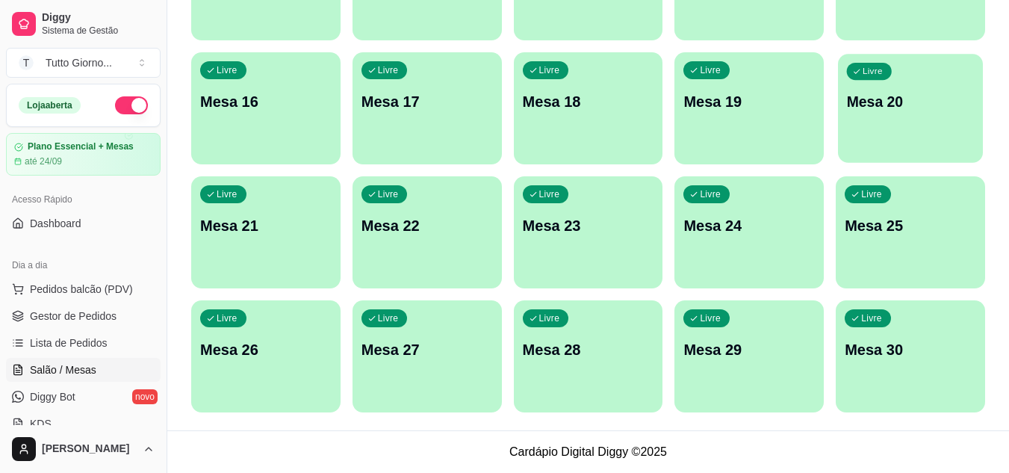
click at [907, 113] on div "Livre Mesa 20" at bounding box center [910, 99] width 145 height 91
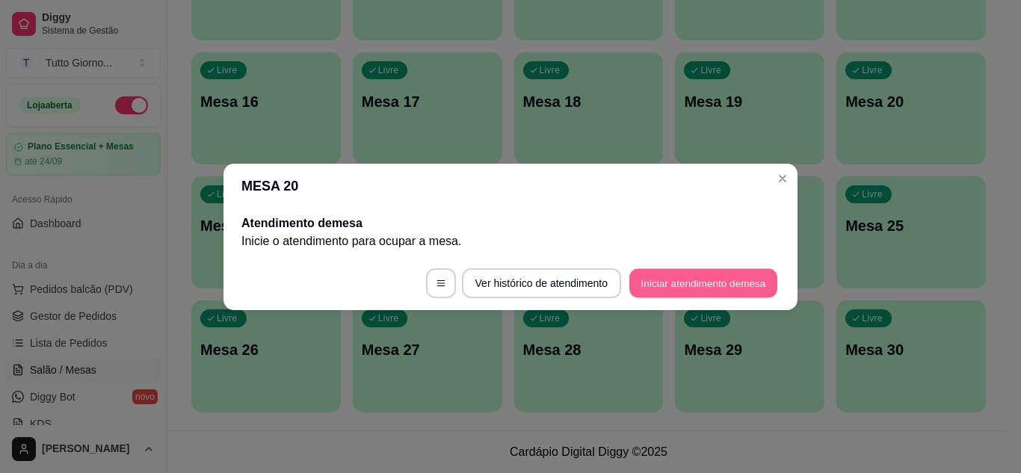
click at [705, 282] on button "Iniciar atendimento de mesa" at bounding box center [703, 282] width 148 height 29
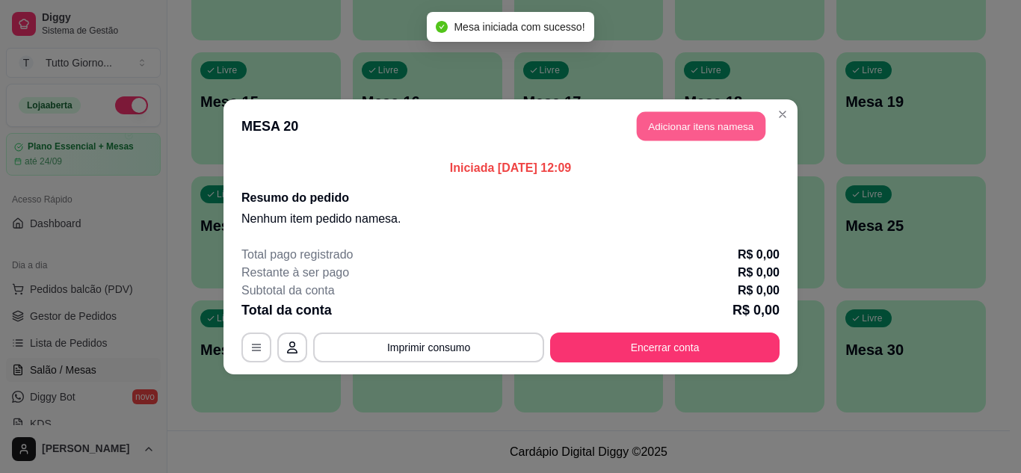
click at [714, 126] on button "Adicionar itens na mesa" at bounding box center [701, 125] width 129 height 29
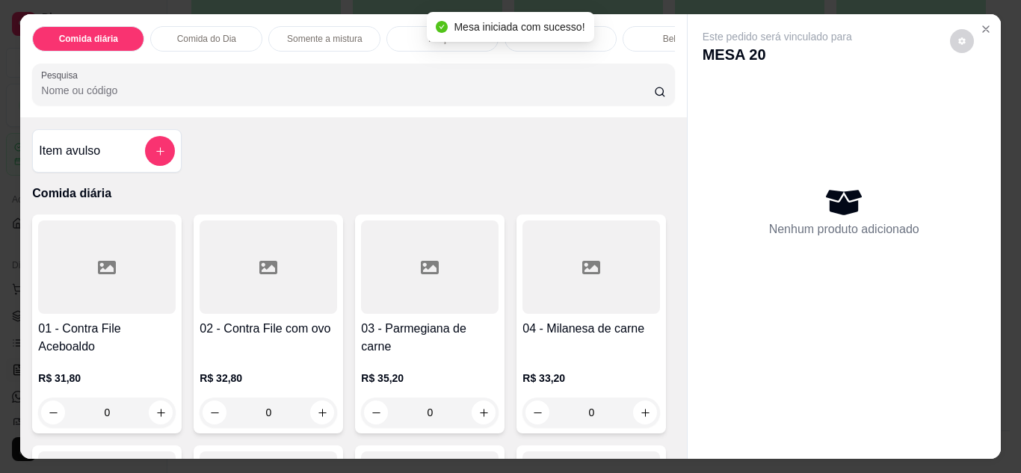
click at [208, 33] on p "Comida do Dia" at bounding box center [206, 39] width 59 height 12
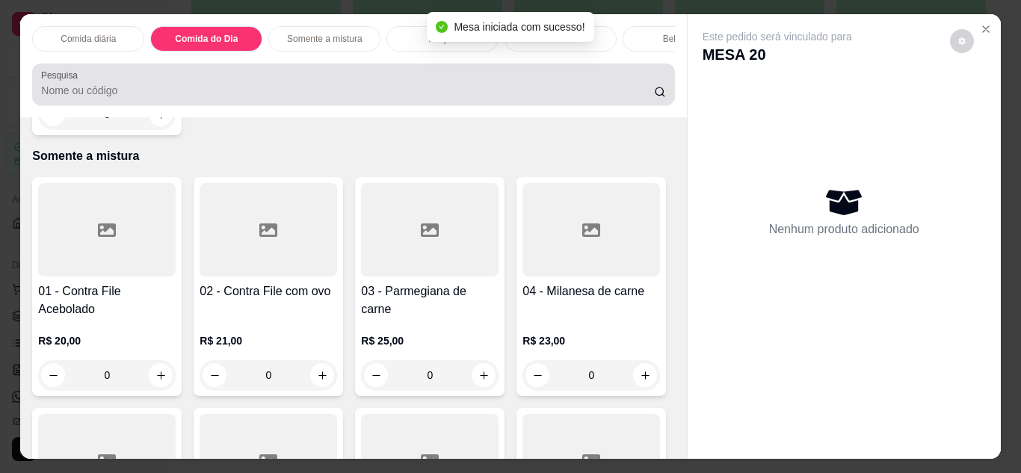
scroll to position [40, 0]
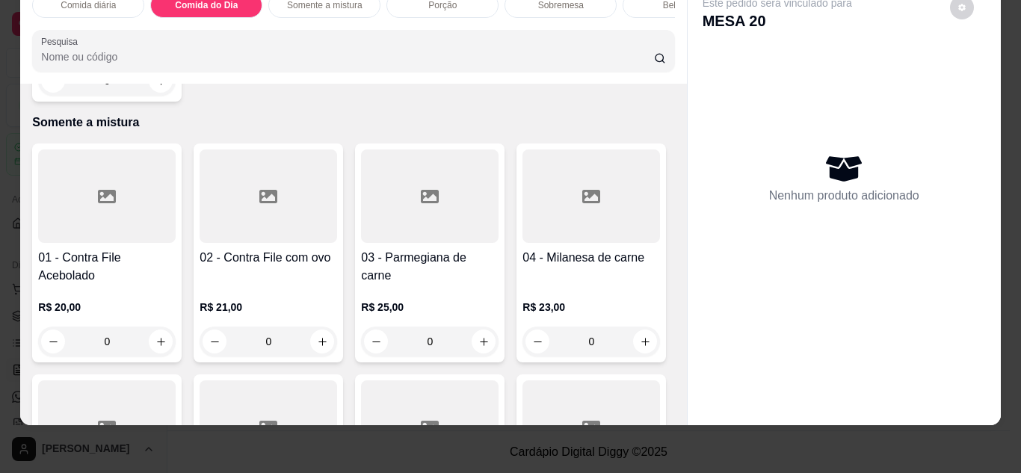
click at [152, 96] on div "0" at bounding box center [106, 81] width 137 height 30
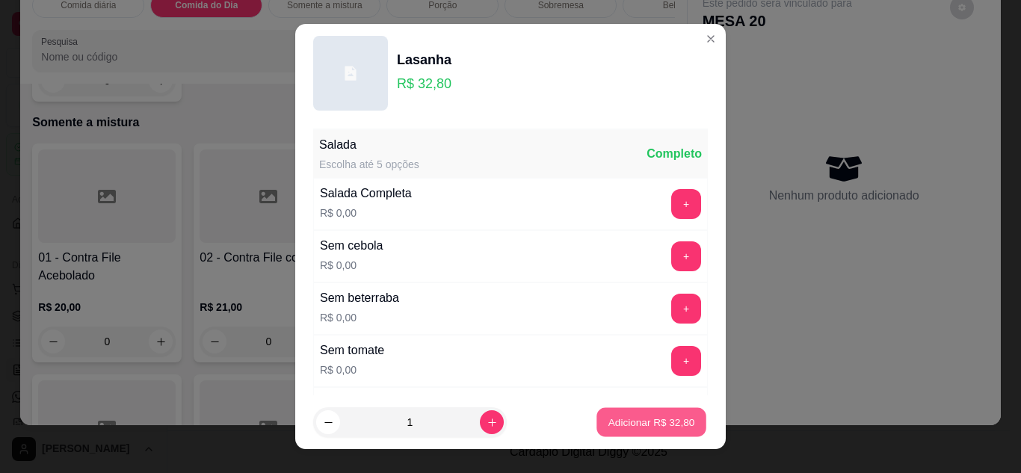
click at [623, 425] on p "Adicionar R$ 32,80" at bounding box center [651, 422] width 87 height 14
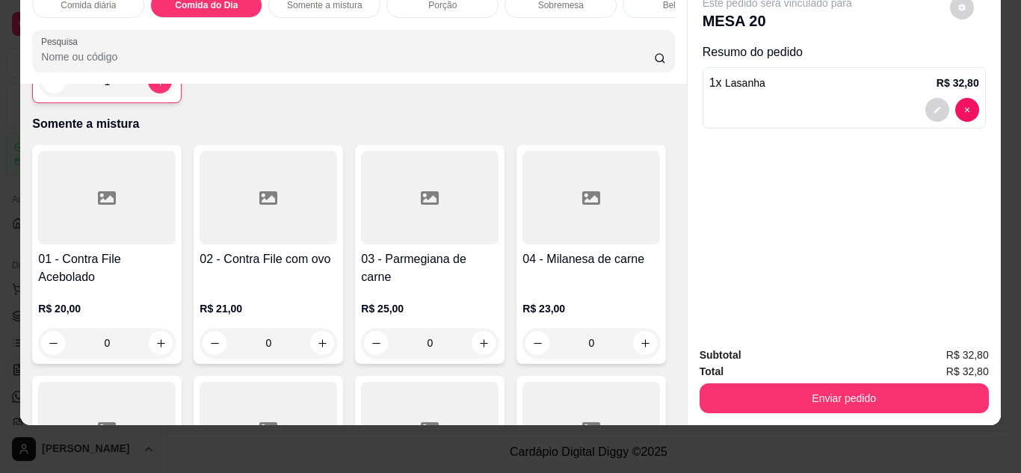
click at [152, 96] on div "1" at bounding box center [107, 81] width 136 height 30
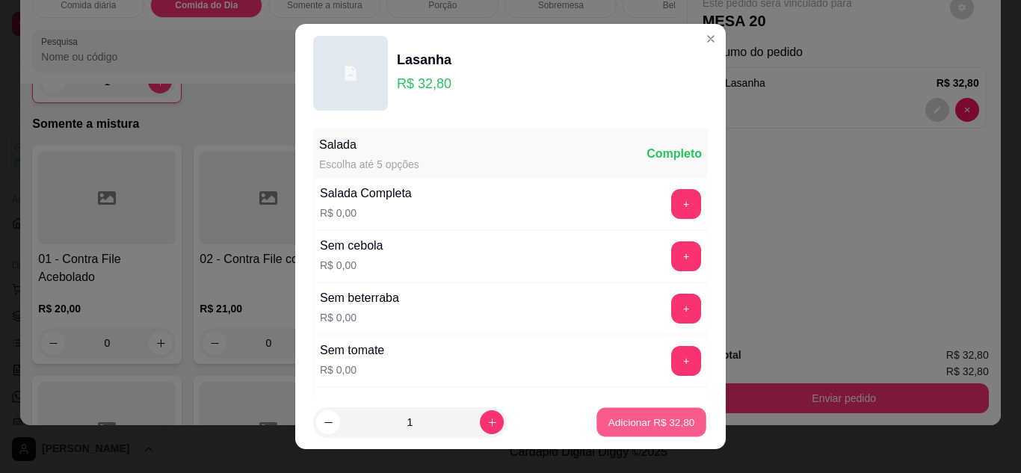
click at [608, 424] on p "Adicionar R$ 32,80" at bounding box center [651, 422] width 87 height 14
type input "2"
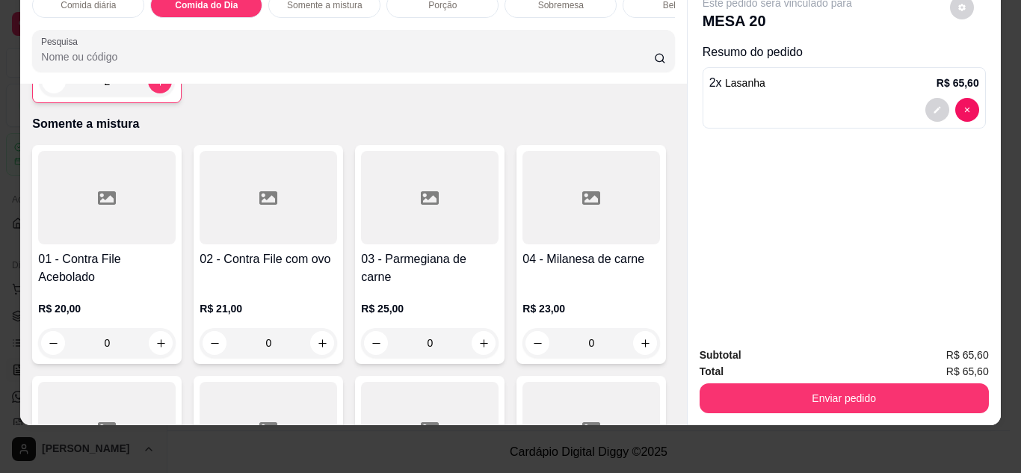
click at [643, 4] on div "Bebidas" at bounding box center [678, 5] width 112 height 25
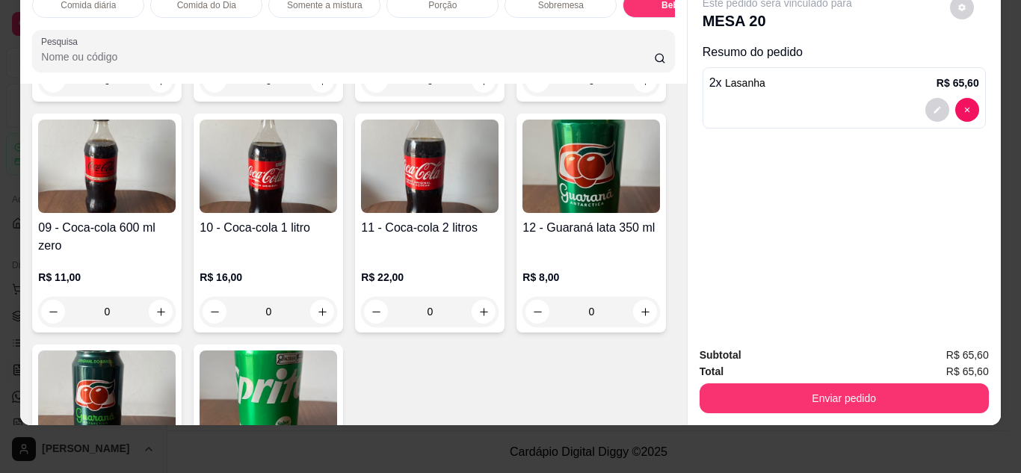
click at [669, 405] on div "Item avulso Comida diária 01 - Contra File Aceboaldo R$ 31,80 0 02 - Contra Fil…" at bounding box center [353, 254] width 666 height 341
click at [598, 336] on div "01 - Água sem gás 500ml R$ 5,00 0 02 - Água com gás 500ml R$ 6,00 0 03 - H2O li…" at bounding box center [353, 117] width 642 height 894
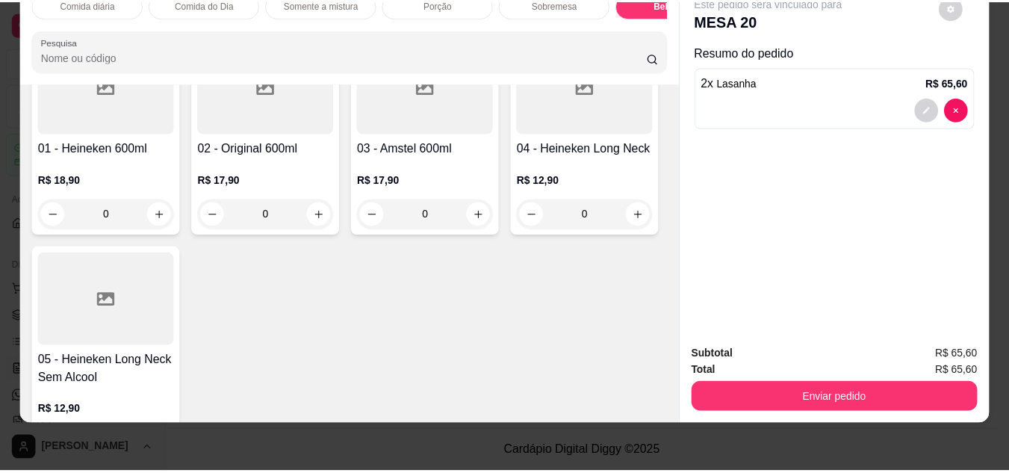
scroll to position [3712, 0]
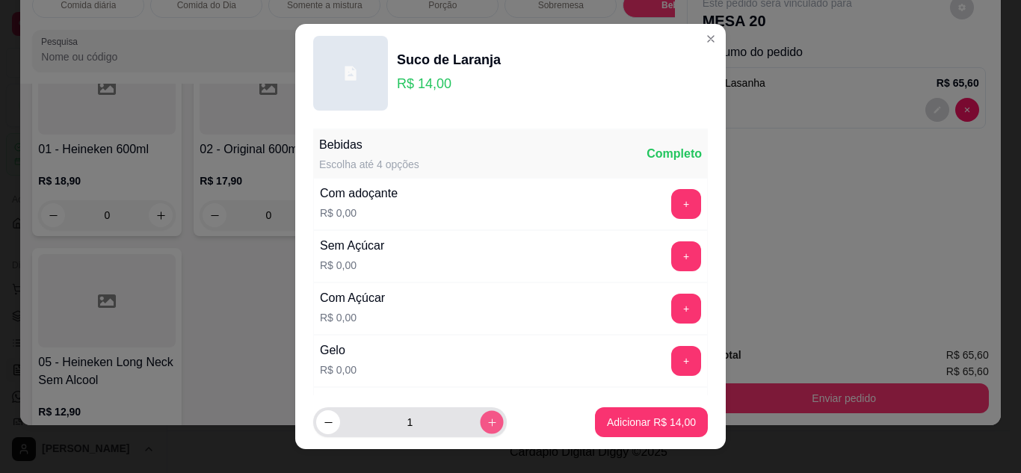
click at [480, 430] on button "increase-product-quantity" at bounding box center [491, 422] width 23 height 23
type input "2"
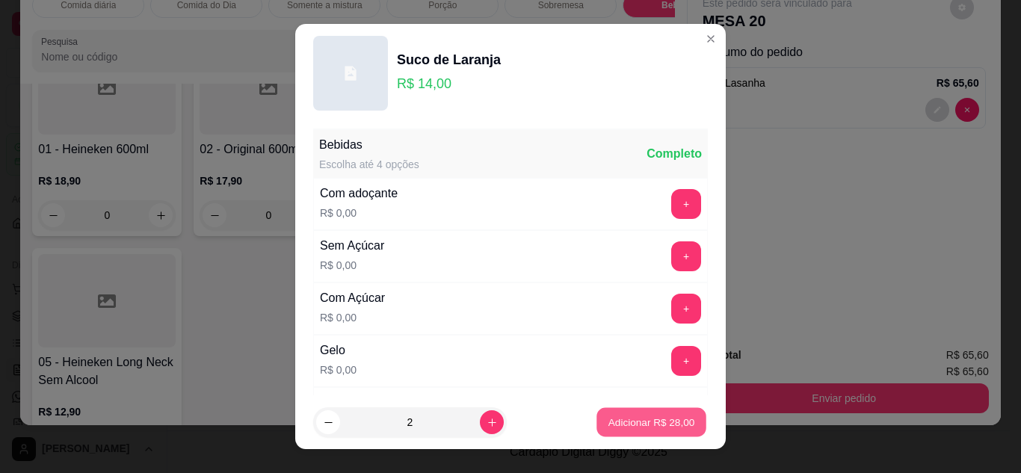
click at [620, 426] on p "Adicionar R$ 28,00" at bounding box center [651, 422] width 87 height 14
type input "2"
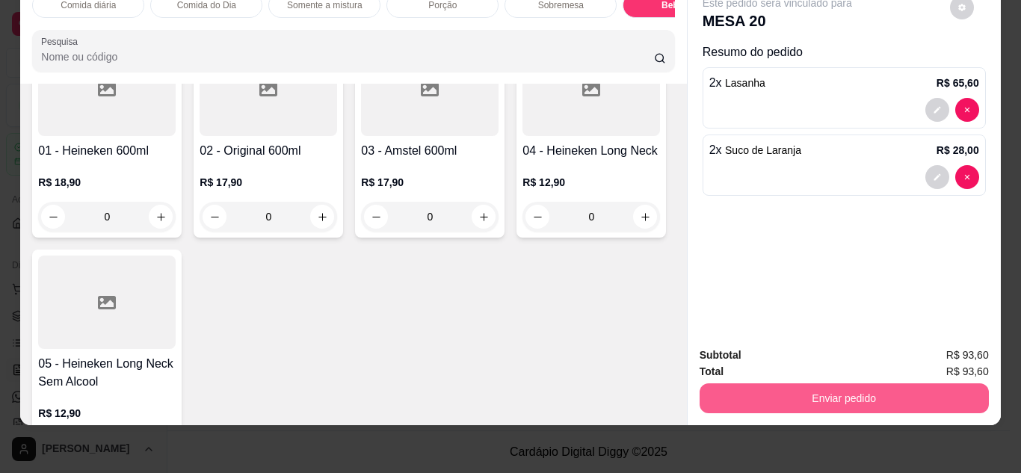
click at [776, 395] on button "Enviar pedido" at bounding box center [843, 398] width 289 height 30
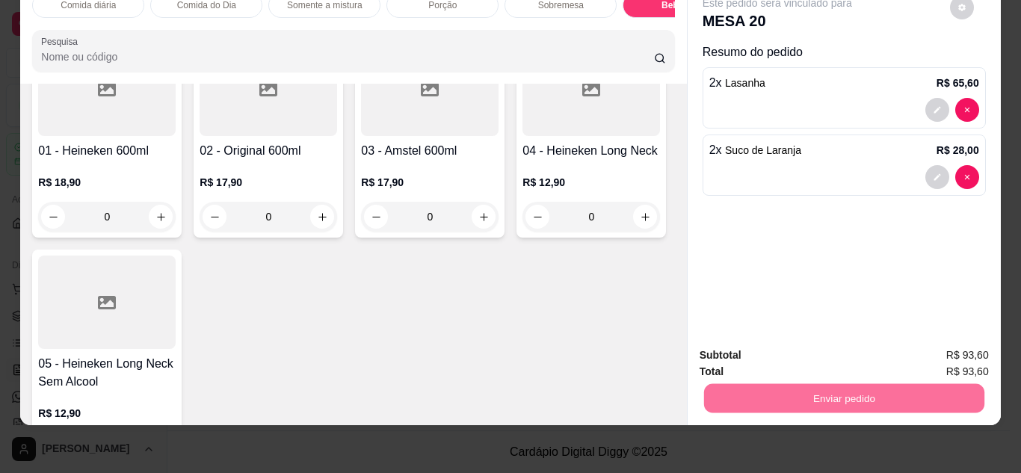
click at [781, 353] on button "Não registrar e enviar pedido" at bounding box center [794, 350] width 151 height 28
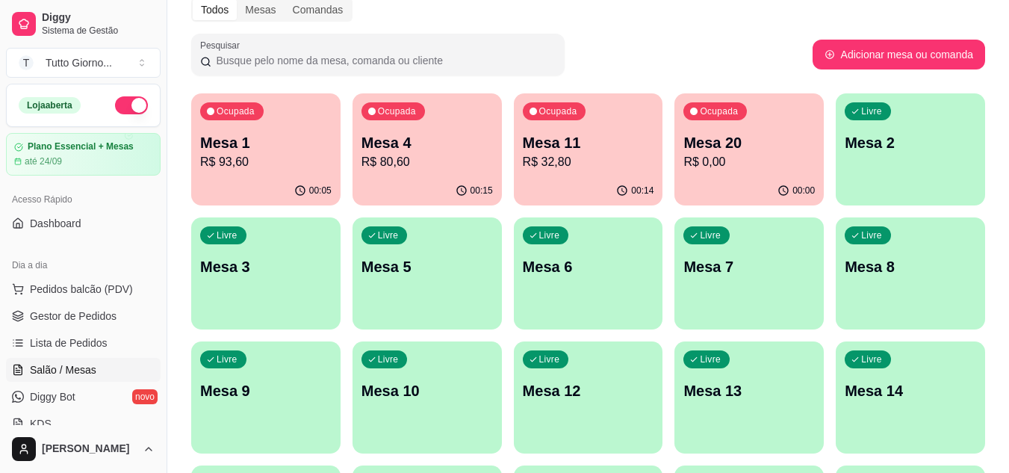
scroll to position [0, 0]
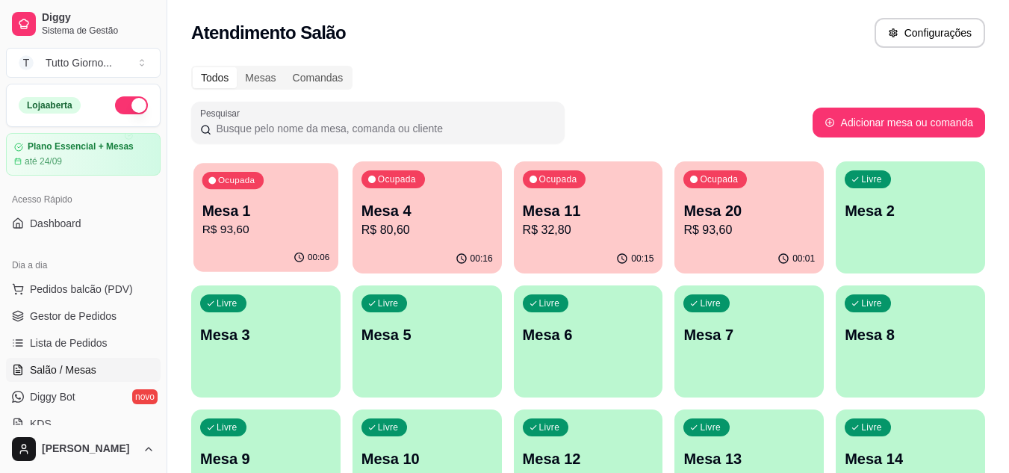
click at [283, 216] on p "Mesa 1" at bounding box center [266, 211] width 128 height 20
click at [721, 49] on div "Atendimento Salão Configurações" at bounding box center [588, 28] width 842 height 57
click at [251, 265] on div "00:06" at bounding box center [266, 258] width 145 height 28
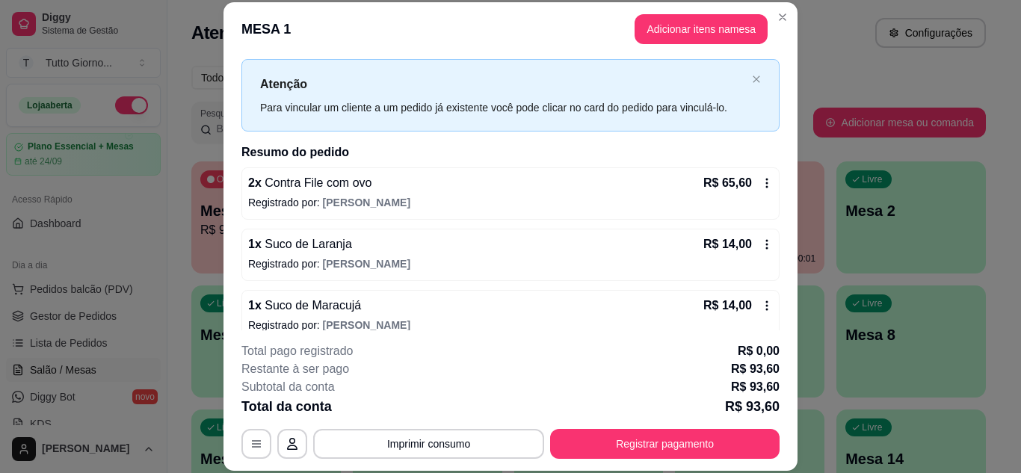
scroll to position [48, 0]
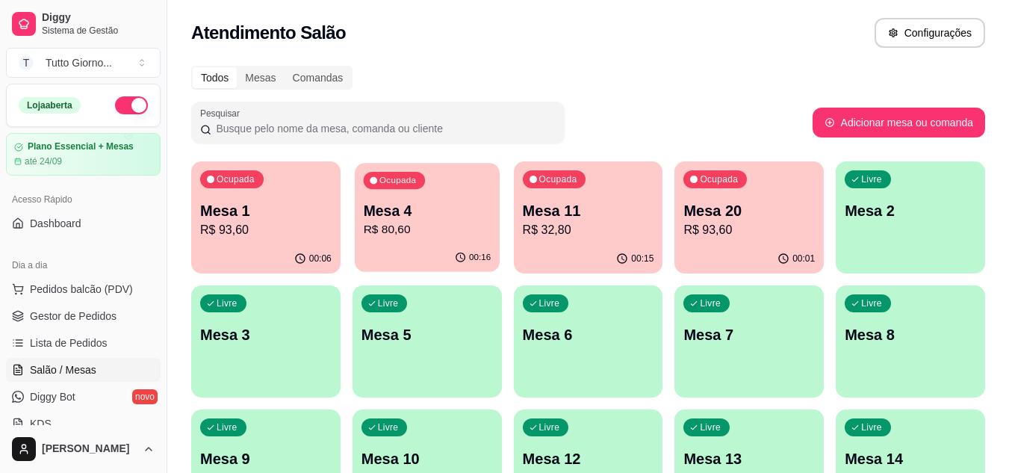
click at [475, 207] on p "Mesa 4" at bounding box center [427, 211] width 128 height 20
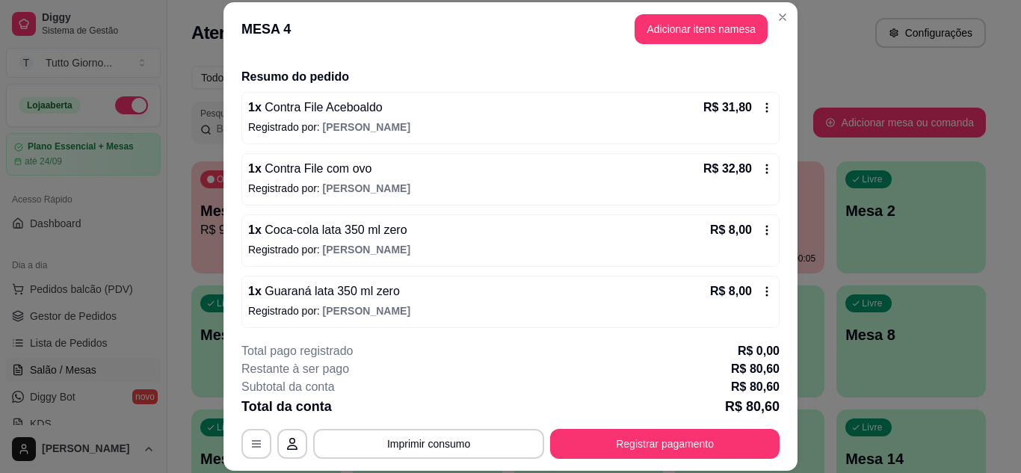
scroll to position [109, 0]
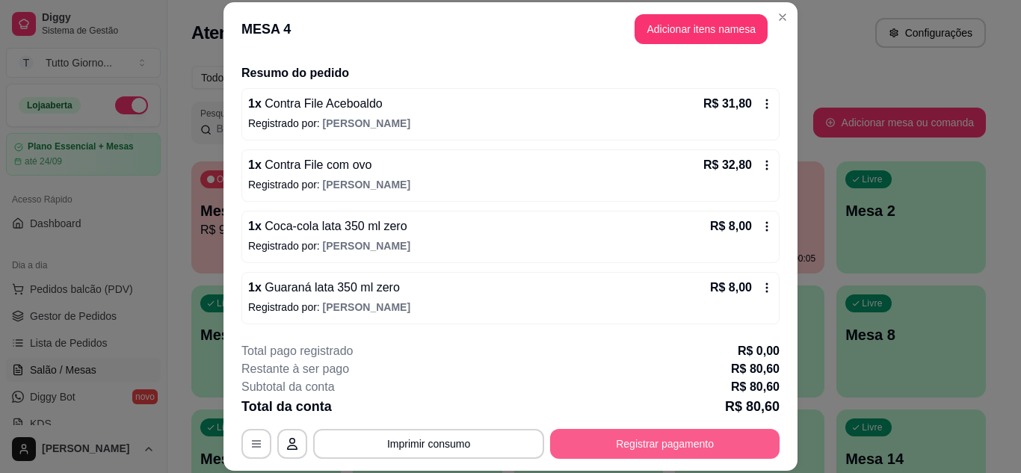
click at [708, 443] on button "Registrar pagamento" at bounding box center [664, 444] width 229 height 30
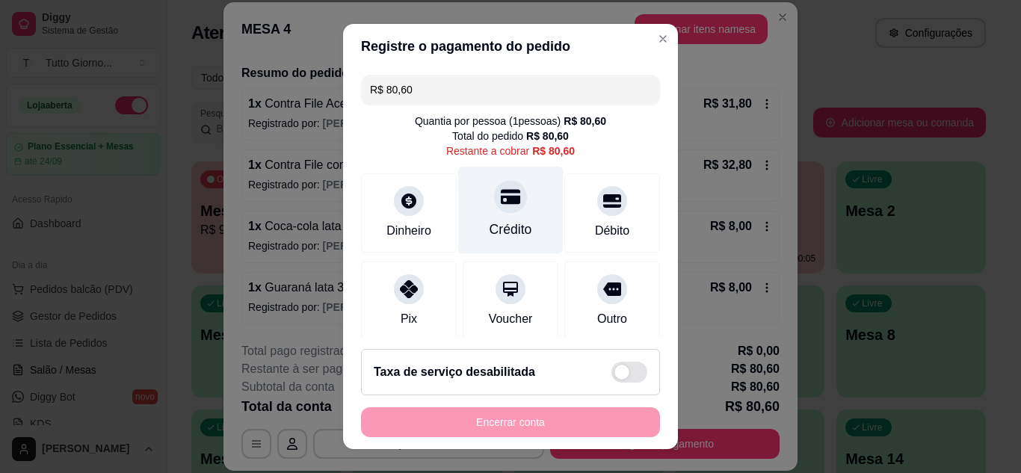
click at [510, 205] on div "Crédito" at bounding box center [510, 209] width 105 height 87
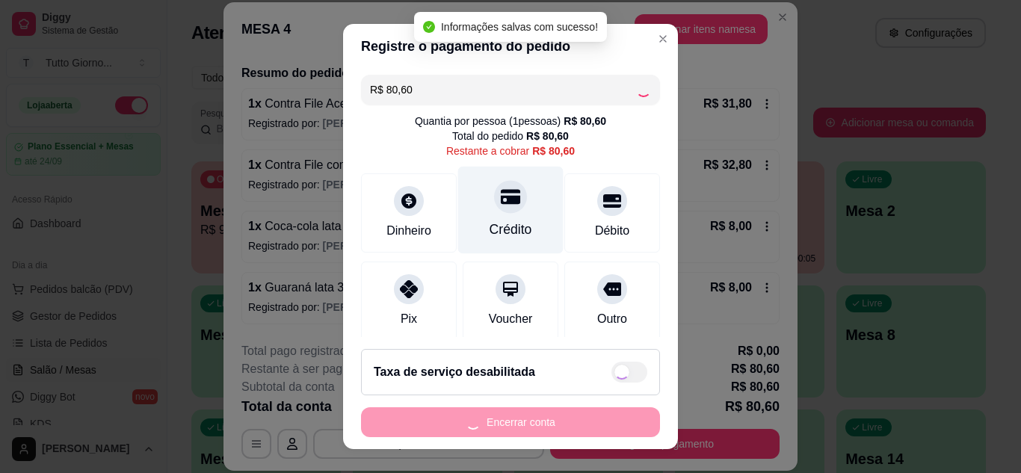
type input "R$ 0,00"
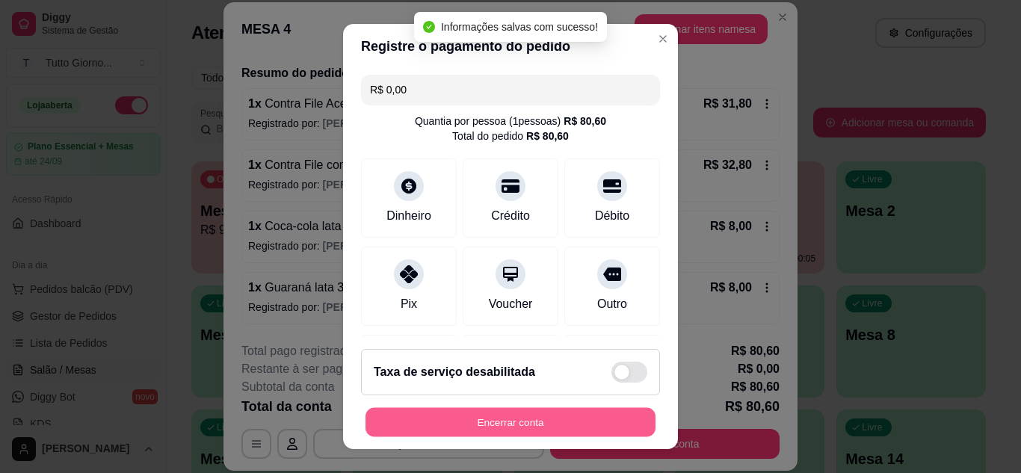
click at [554, 418] on button "Encerrar conta" at bounding box center [510, 422] width 290 height 29
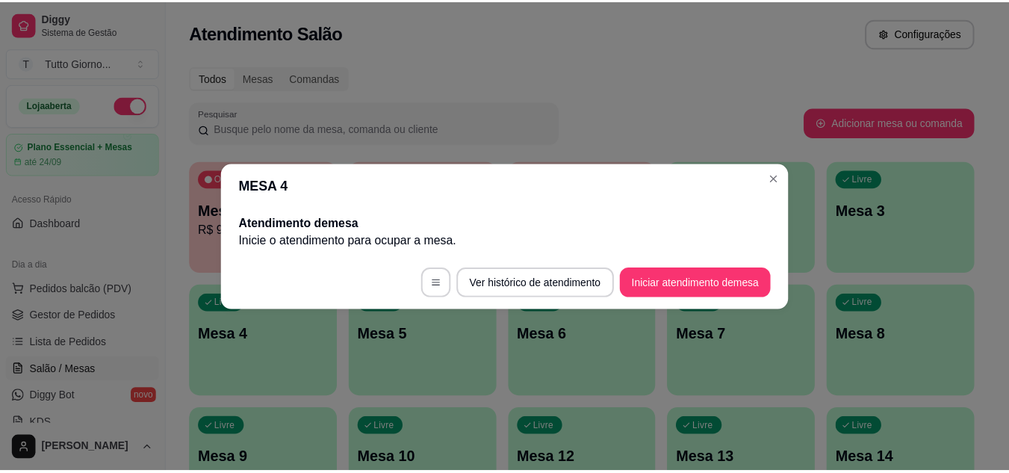
scroll to position [0, 0]
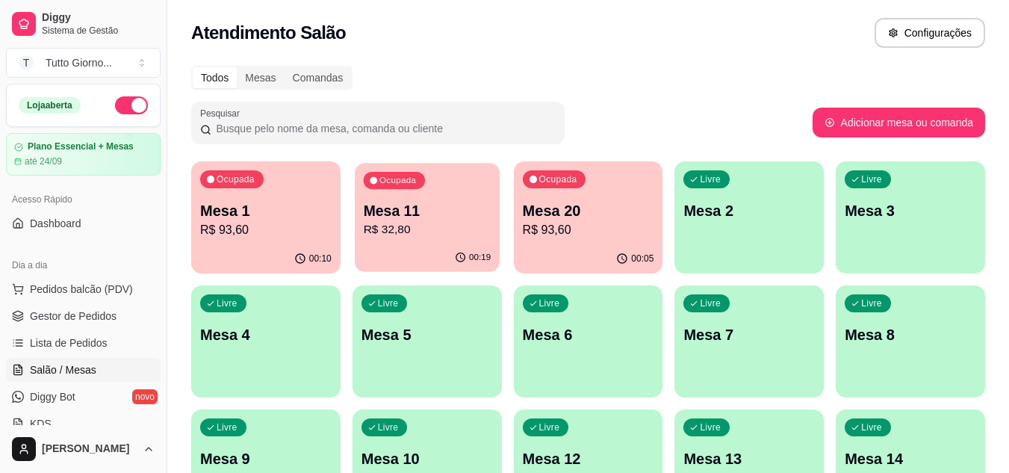
click at [468, 245] on div "00:19" at bounding box center [427, 258] width 145 height 28
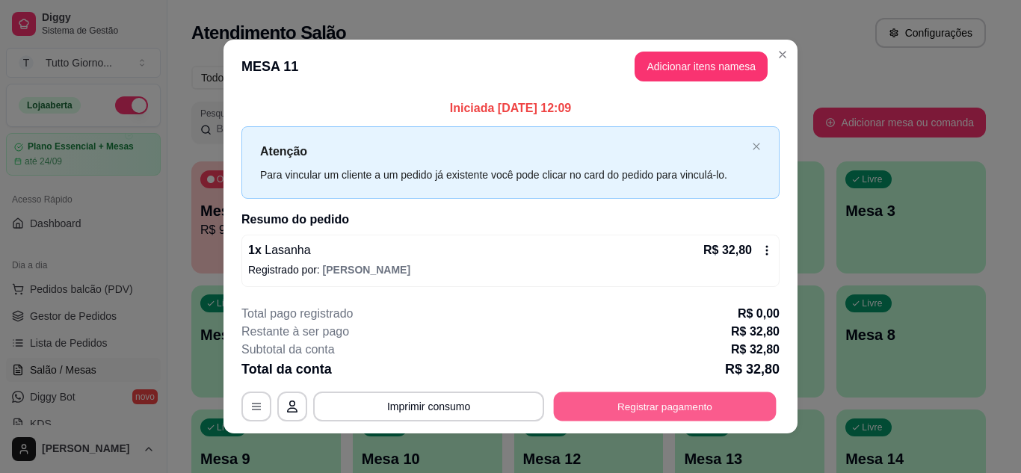
click at [705, 409] on button "Registrar pagamento" at bounding box center [665, 406] width 223 height 29
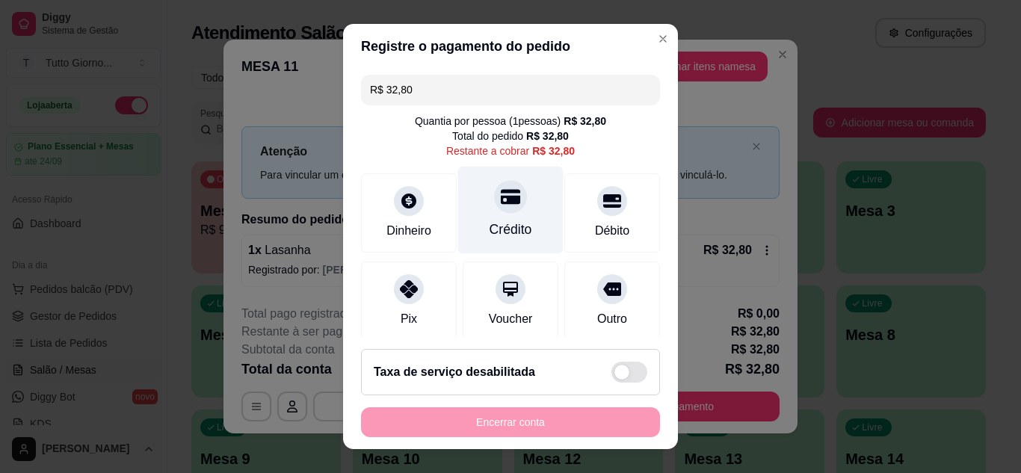
click at [501, 191] on icon at bounding box center [510, 196] width 19 height 15
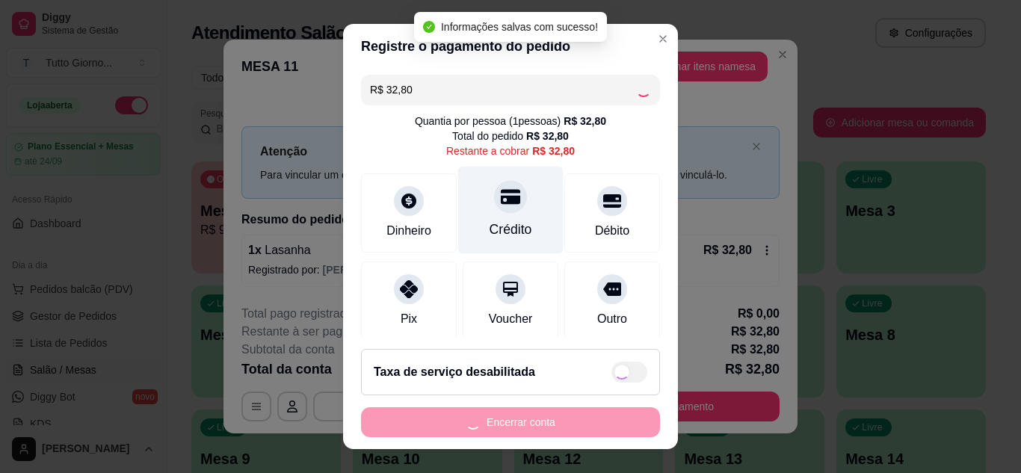
type input "R$ 0,00"
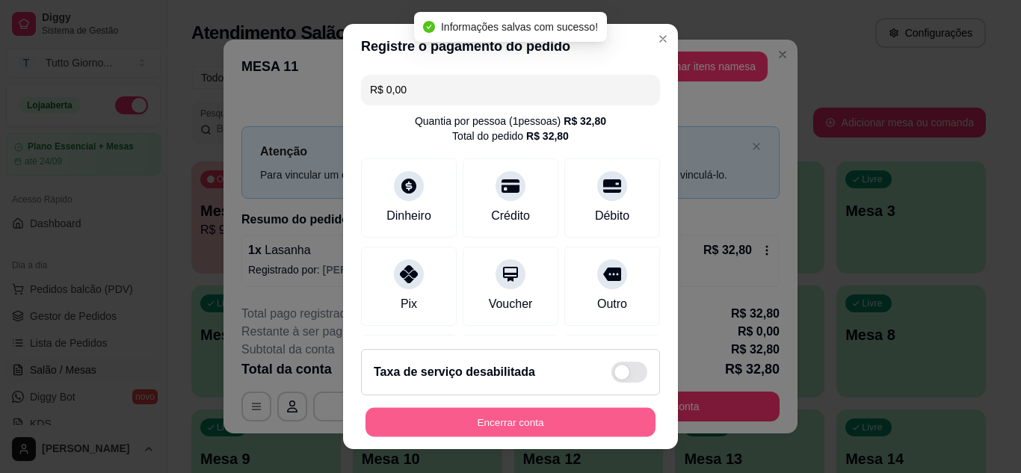
click at [522, 416] on button "Encerrar conta" at bounding box center [510, 422] width 290 height 29
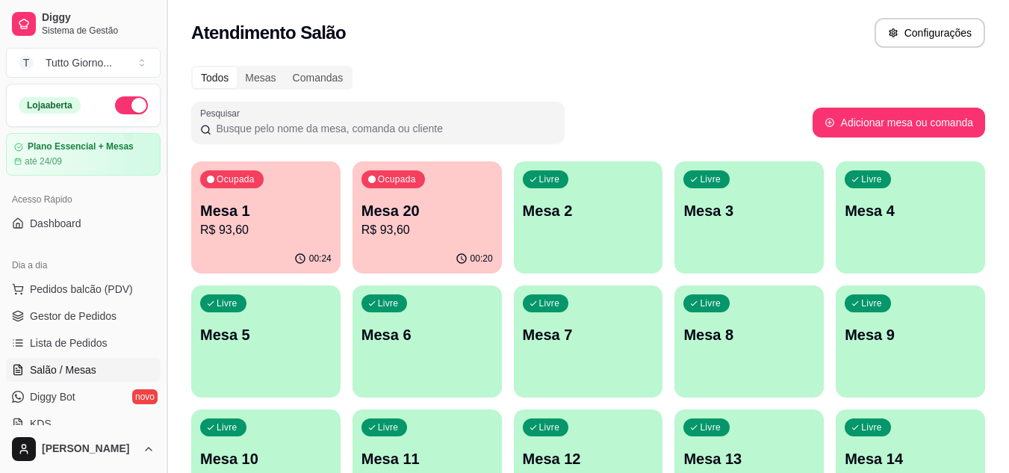
click at [161, 419] on button "Toggle Sidebar" at bounding box center [167, 236] width 12 height 473
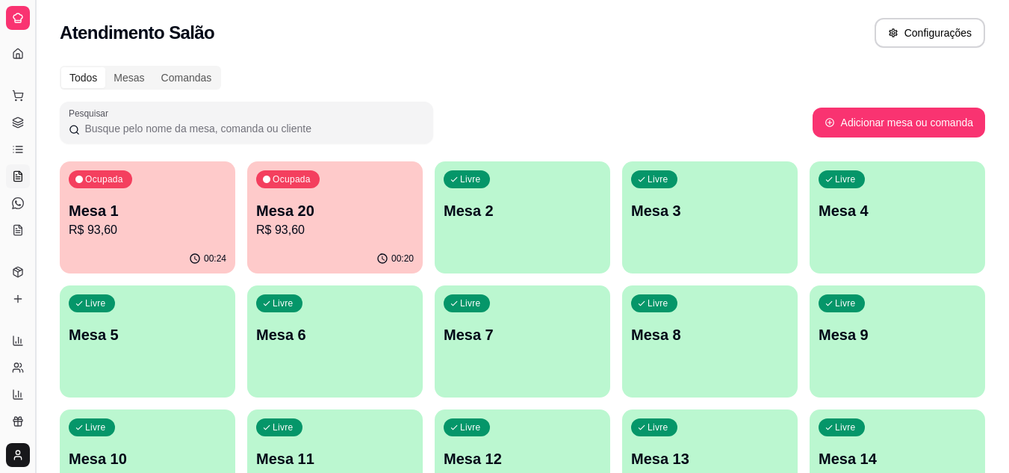
click at [35, 388] on button "Toggle Sidebar" at bounding box center [35, 236] width 12 height 473
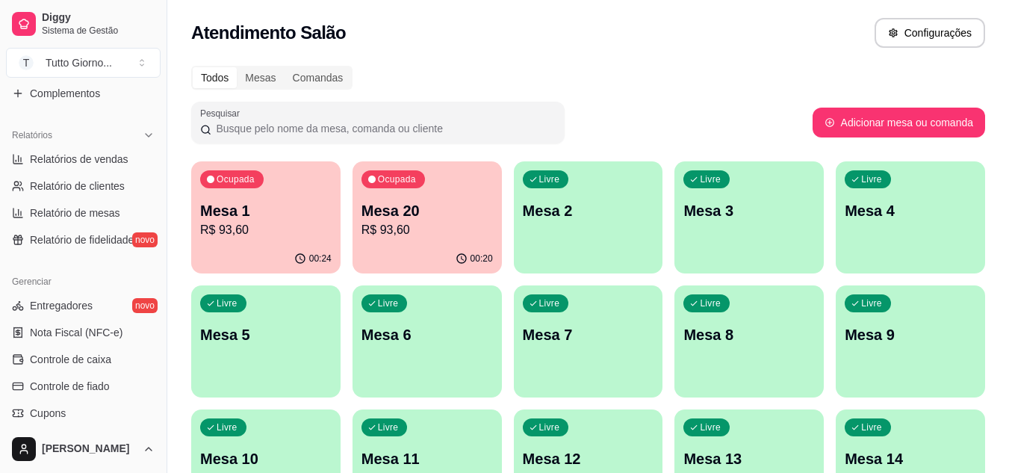
scroll to position [428, 0]
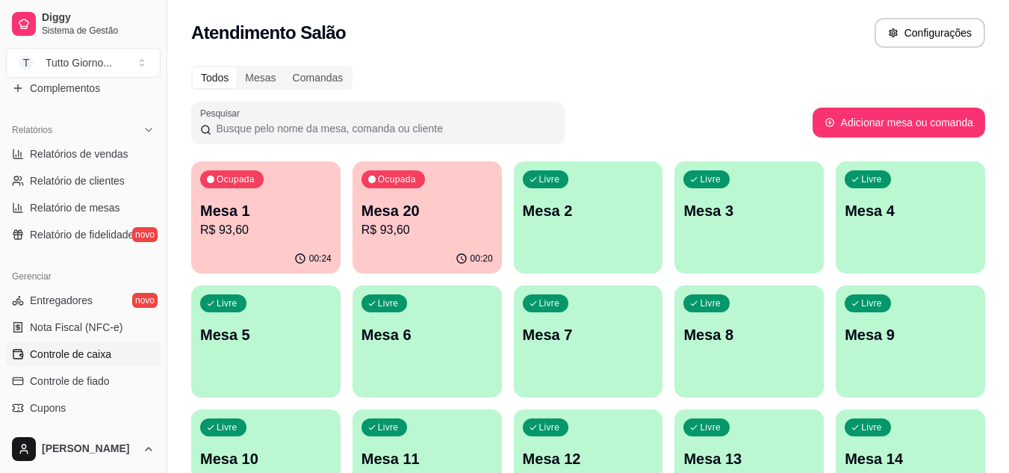
click at [111, 348] on link "Controle de caixa" at bounding box center [83, 354] width 155 height 24
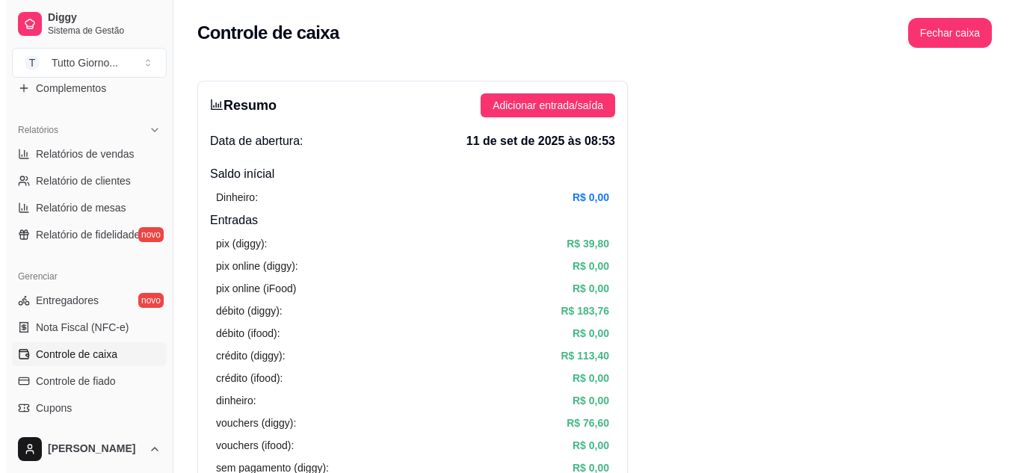
scroll to position [130, 0]
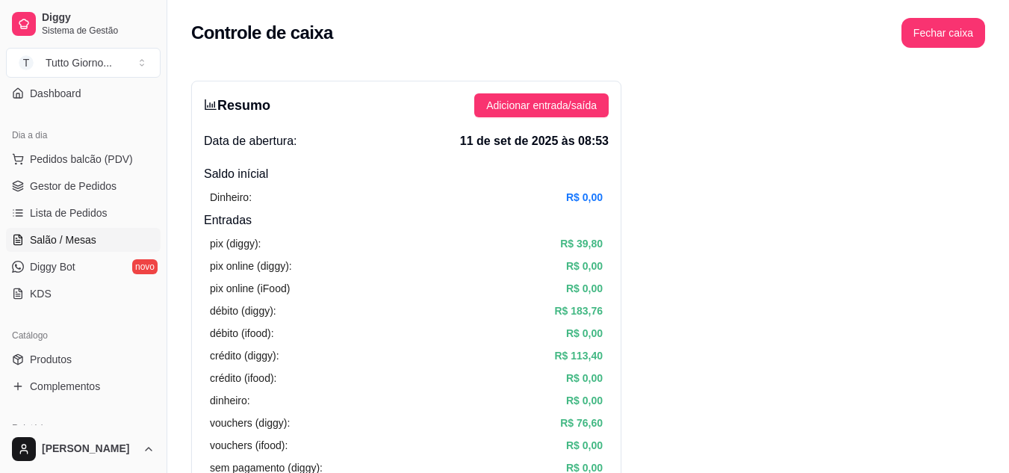
click at [76, 236] on span "Salão / Mesas" at bounding box center [63, 239] width 66 height 15
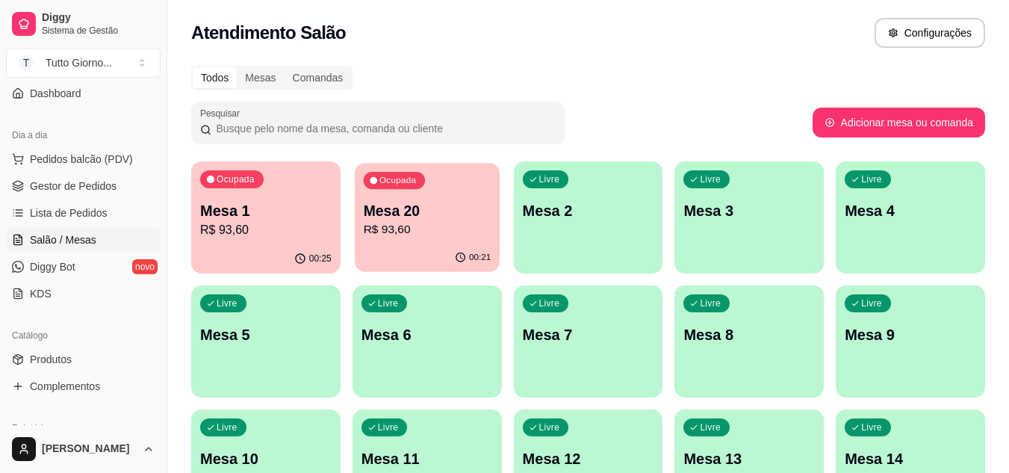
click at [433, 242] on div "Ocupada Mesa 20 R$ 93,60" at bounding box center [427, 203] width 145 height 81
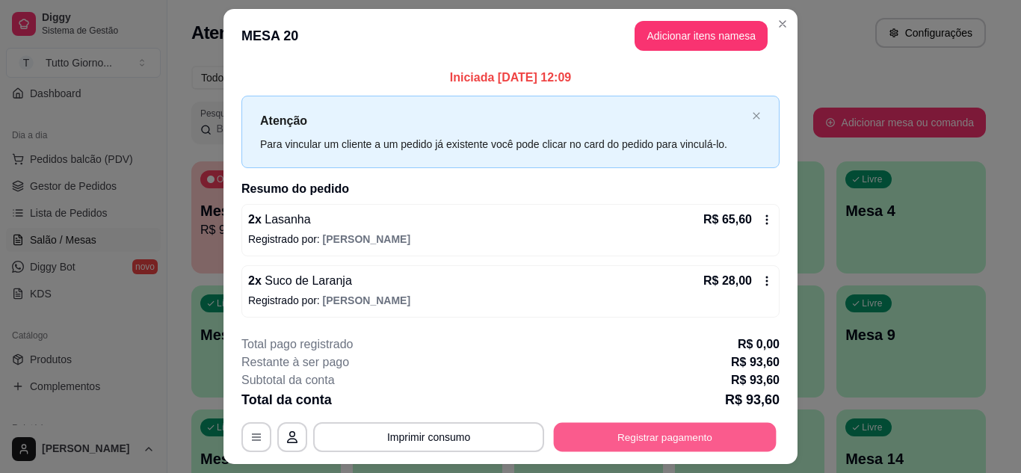
click at [666, 436] on button "Registrar pagamento" at bounding box center [665, 437] width 223 height 29
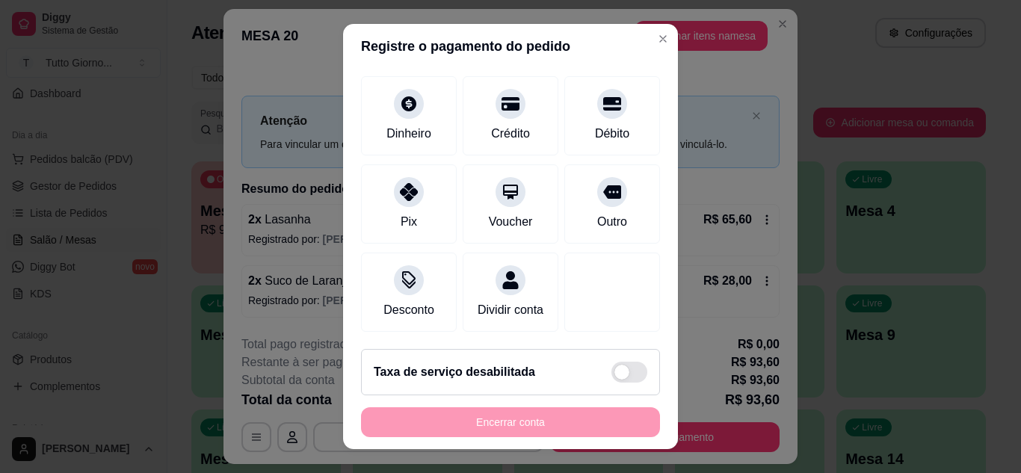
scroll to position [115, 0]
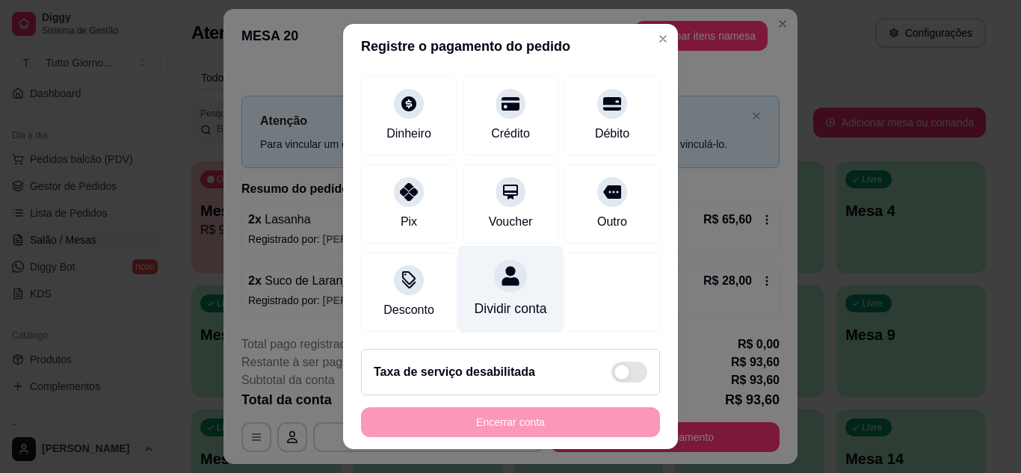
click at [501, 266] on icon at bounding box center [509, 275] width 17 height 19
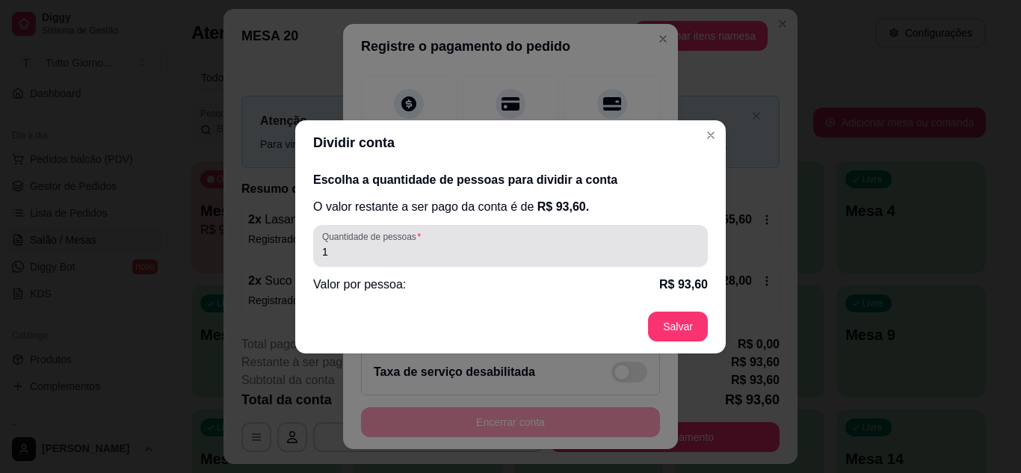
click at [370, 256] on input "1" at bounding box center [510, 251] width 377 height 15
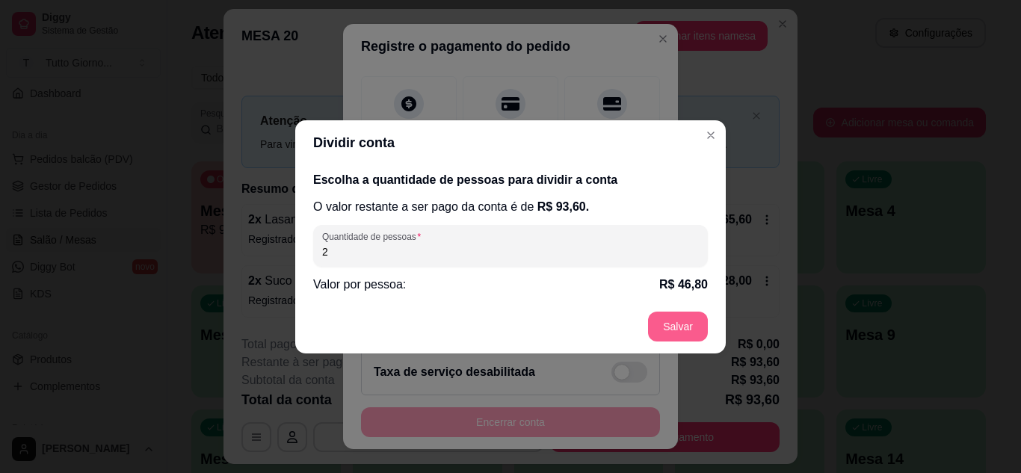
type input "2"
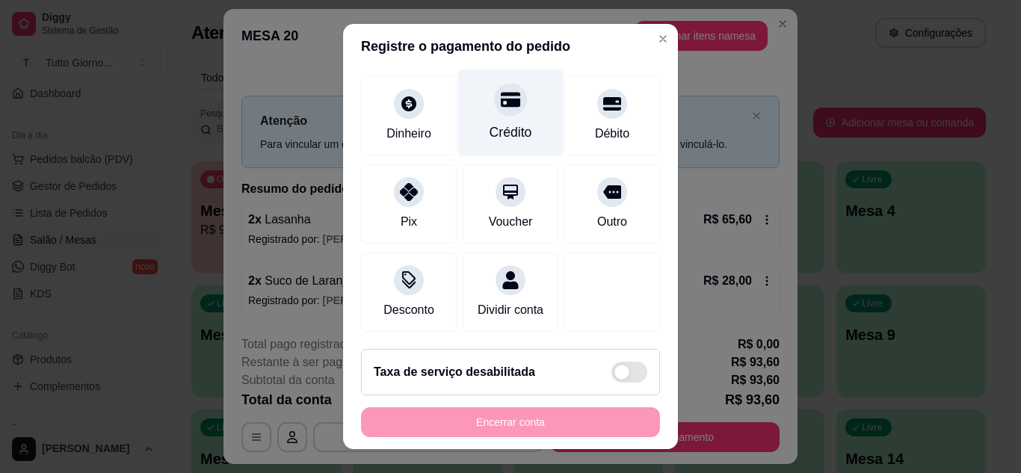
click at [495, 123] on div "Crédito" at bounding box center [510, 132] width 43 height 19
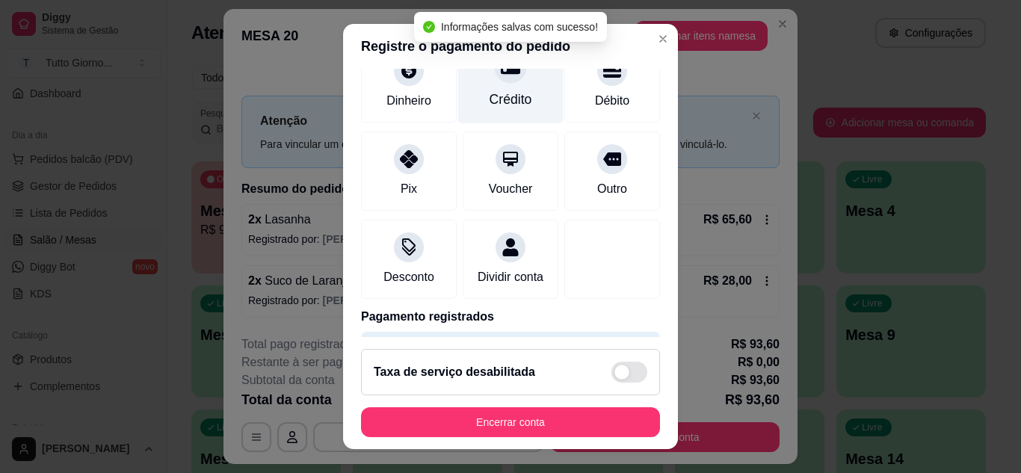
type input "R$ 0,00"
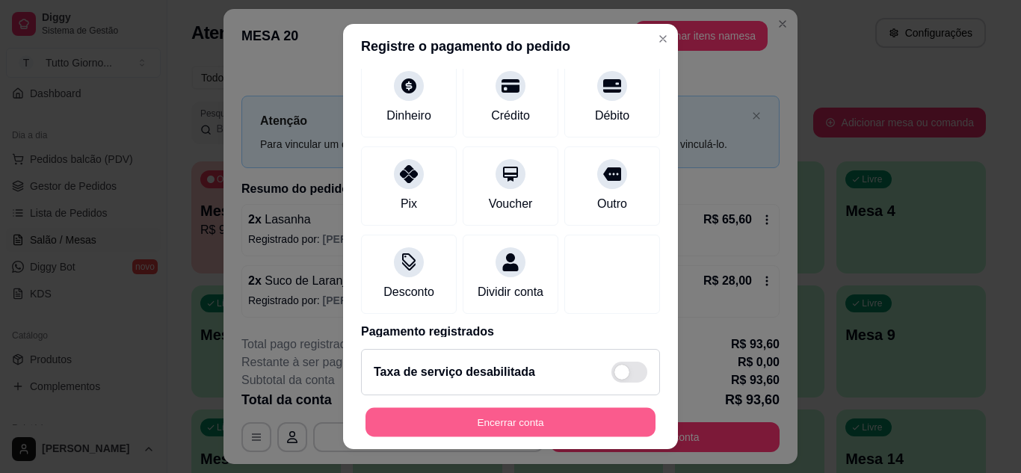
click at [481, 415] on button "Encerrar conta" at bounding box center [510, 422] width 290 height 29
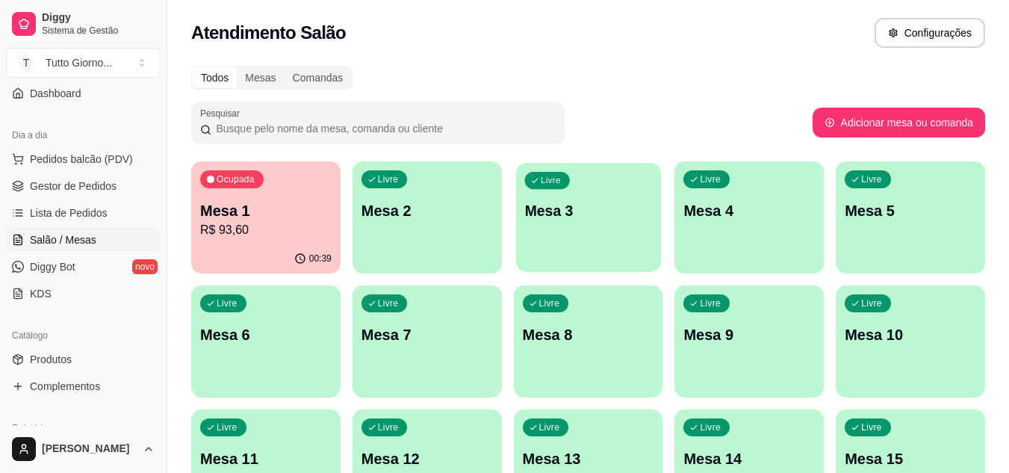
click at [603, 193] on div "Livre Mesa 3" at bounding box center [588, 208] width 145 height 91
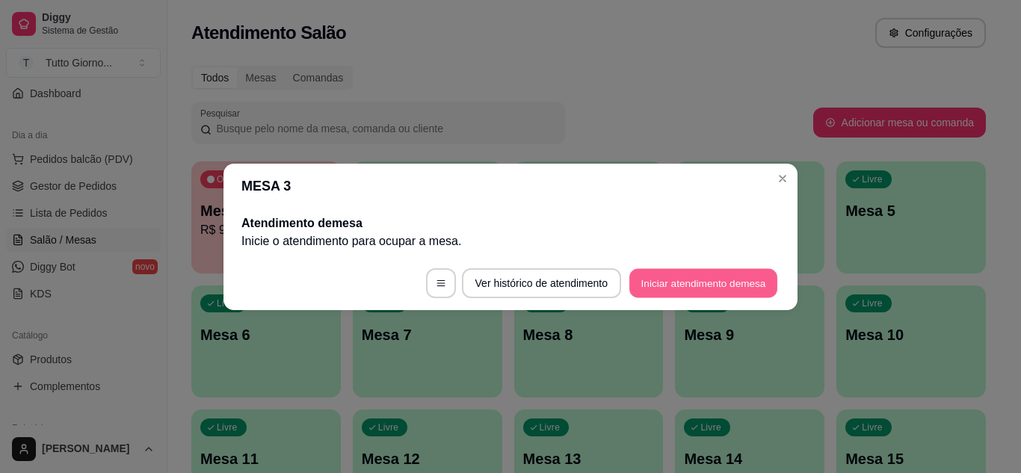
click at [713, 271] on button "Iniciar atendimento de mesa" at bounding box center [703, 282] width 148 height 29
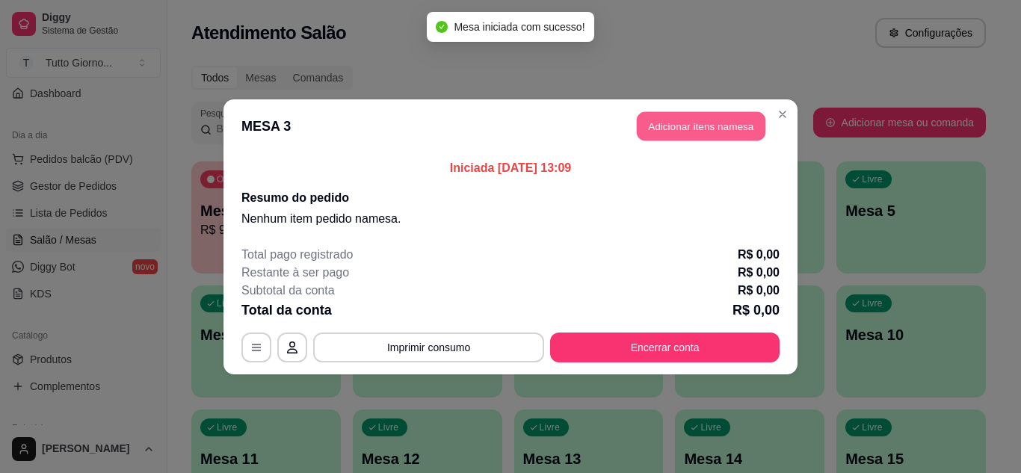
click at [723, 126] on button "Adicionar itens na mesa" at bounding box center [701, 125] width 129 height 29
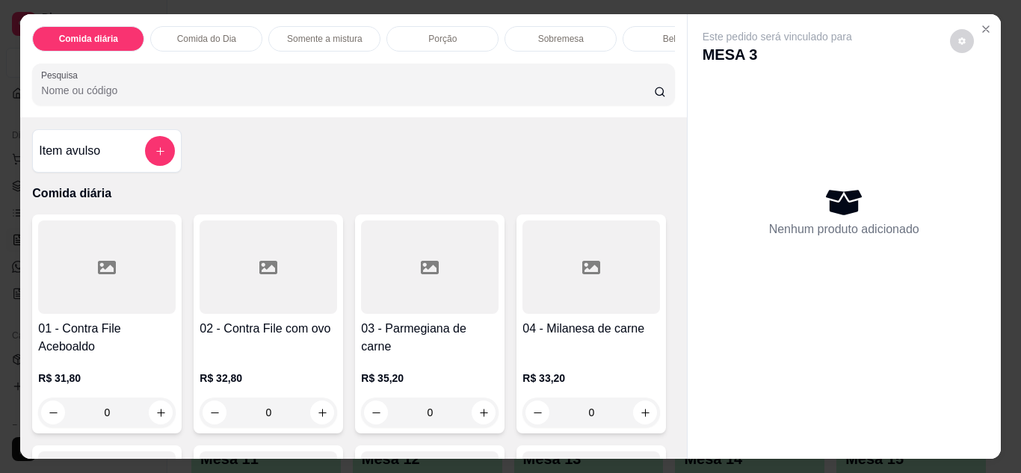
click at [484, 417] on div "0" at bounding box center [429, 412] width 137 height 30
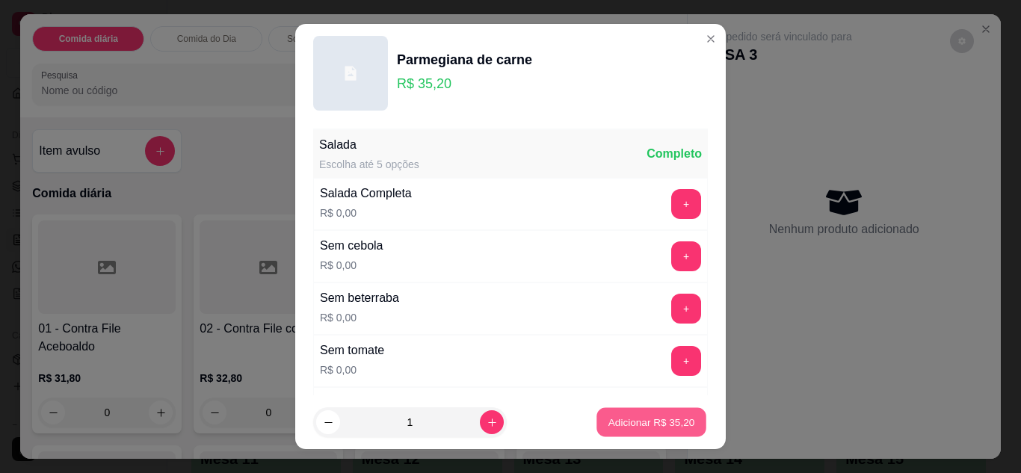
click at [619, 421] on p "Adicionar R$ 35,20" at bounding box center [651, 422] width 87 height 14
type input "1"
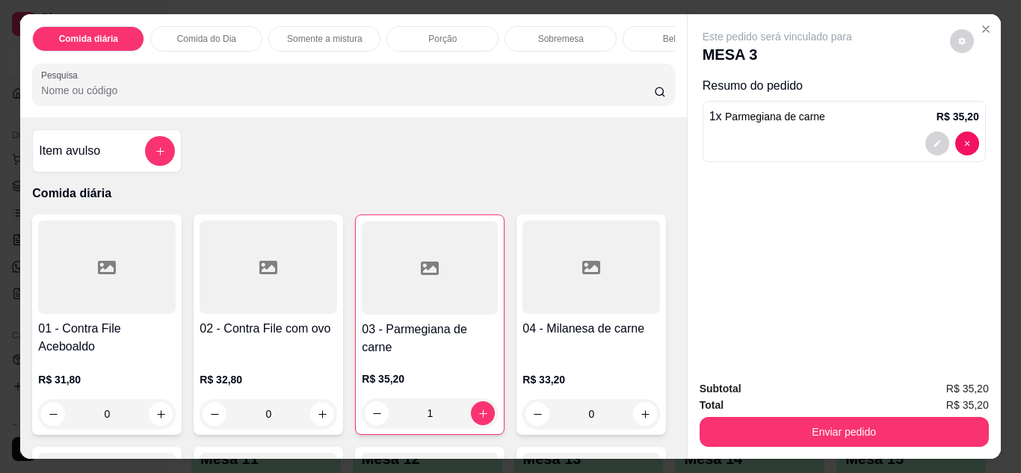
click at [628, 40] on div "Bebidas" at bounding box center [678, 38] width 112 height 25
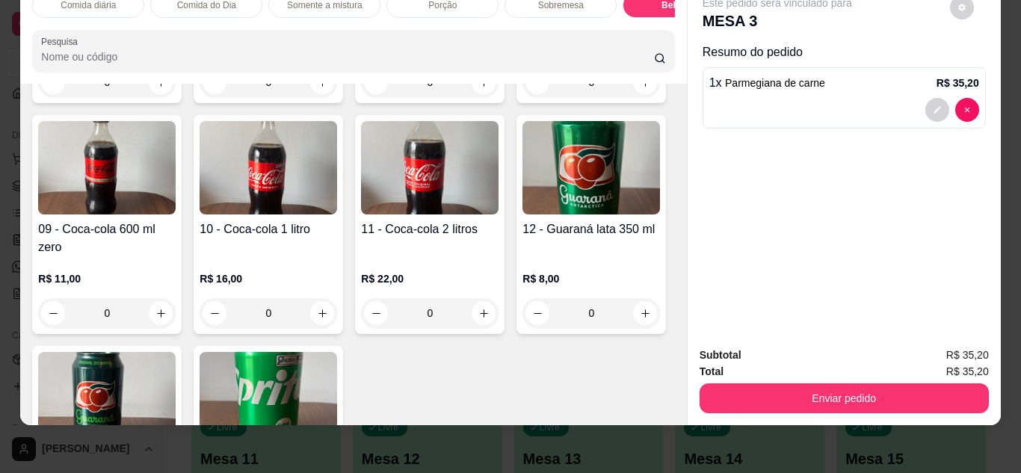
scroll to position [2974, 0]
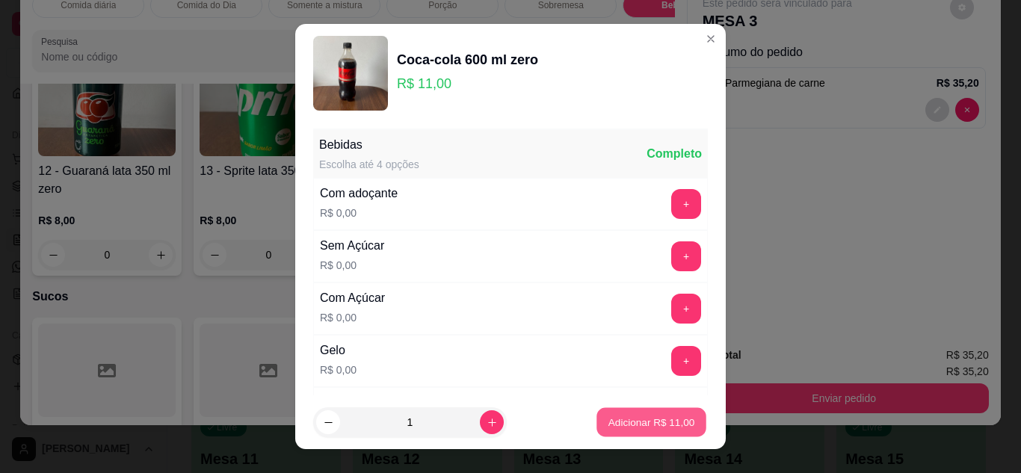
click at [661, 418] on p "Adicionar R$ 11,00" at bounding box center [651, 422] width 87 height 14
type input "1"
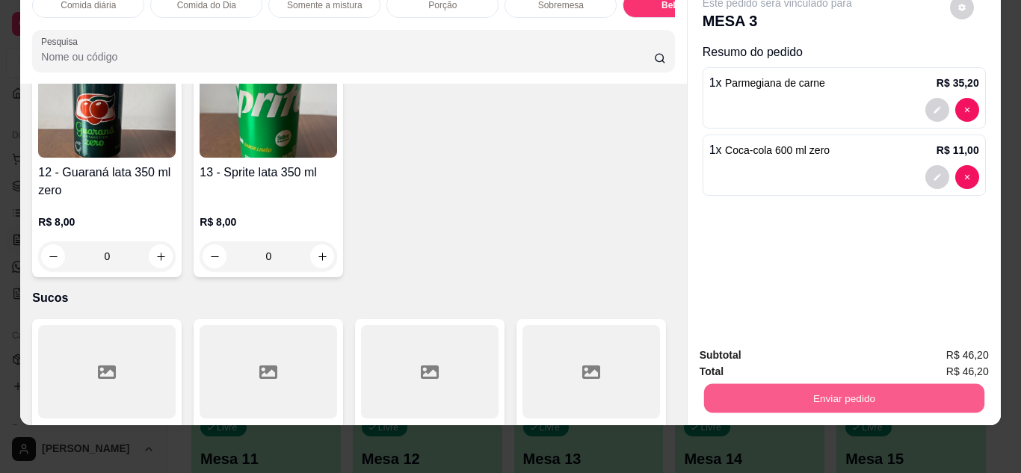
click at [802, 391] on button "Enviar pedido" at bounding box center [843, 398] width 280 height 29
click at [802, 350] on button "Não registrar e enviar pedido" at bounding box center [794, 350] width 155 height 28
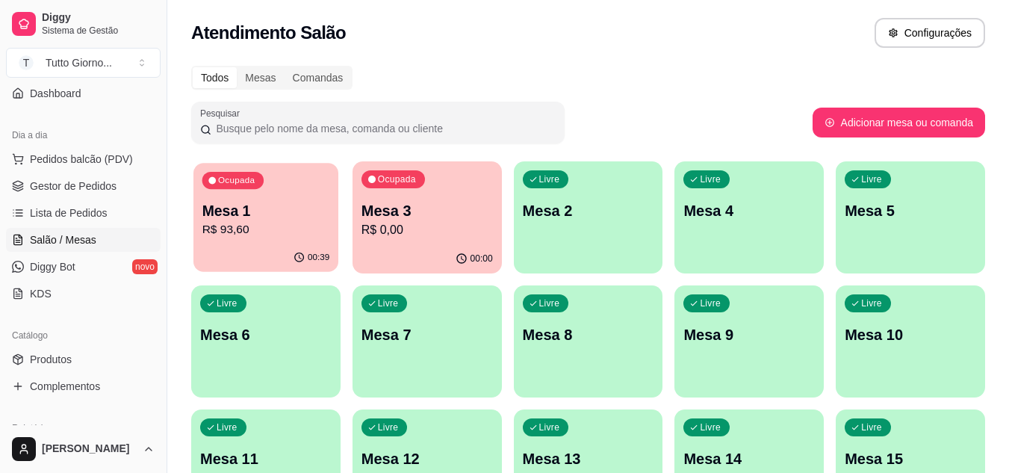
click at [291, 202] on p "Mesa 1" at bounding box center [266, 211] width 128 height 20
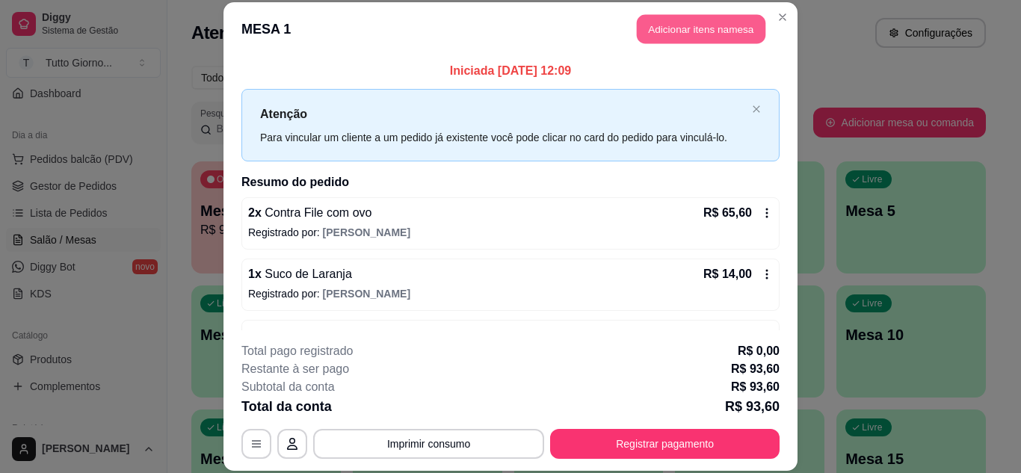
click at [705, 29] on button "Adicionar itens na mesa" at bounding box center [701, 29] width 129 height 29
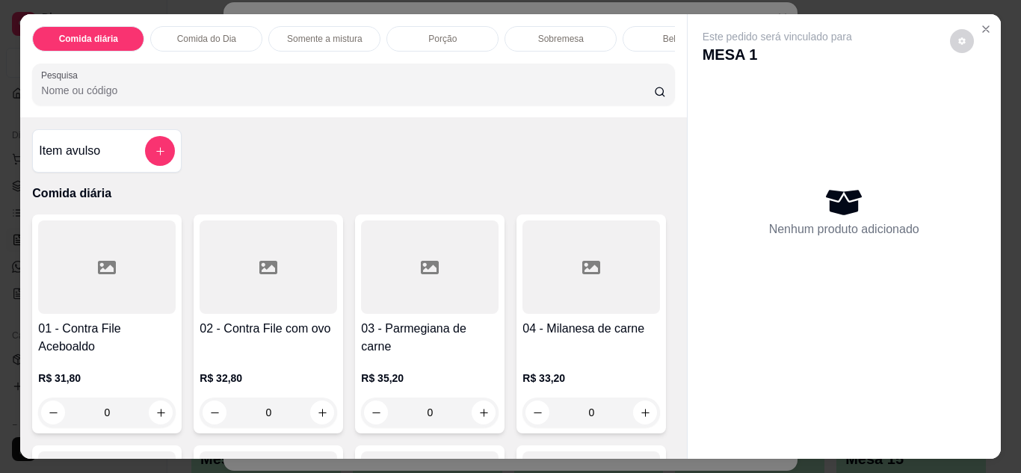
click at [648, 38] on div "Bebidas" at bounding box center [678, 38] width 112 height 25
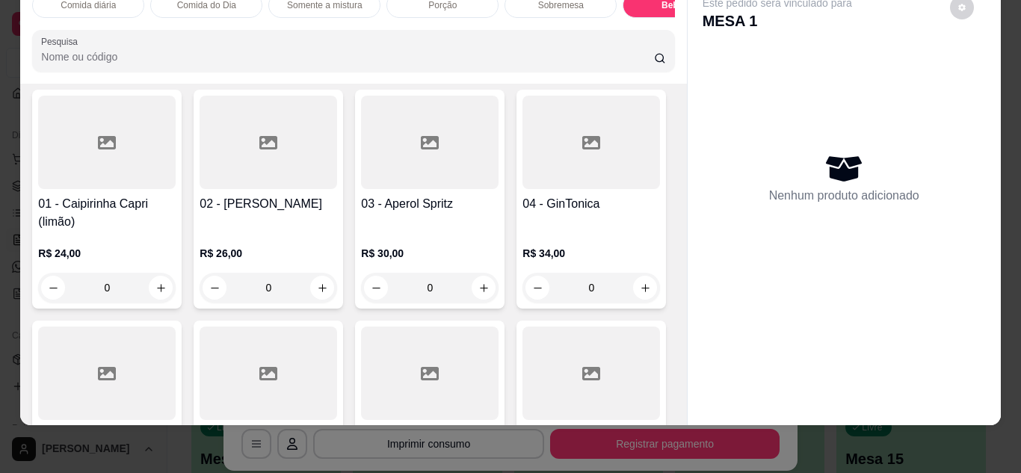
scroll to position [4419, 0]
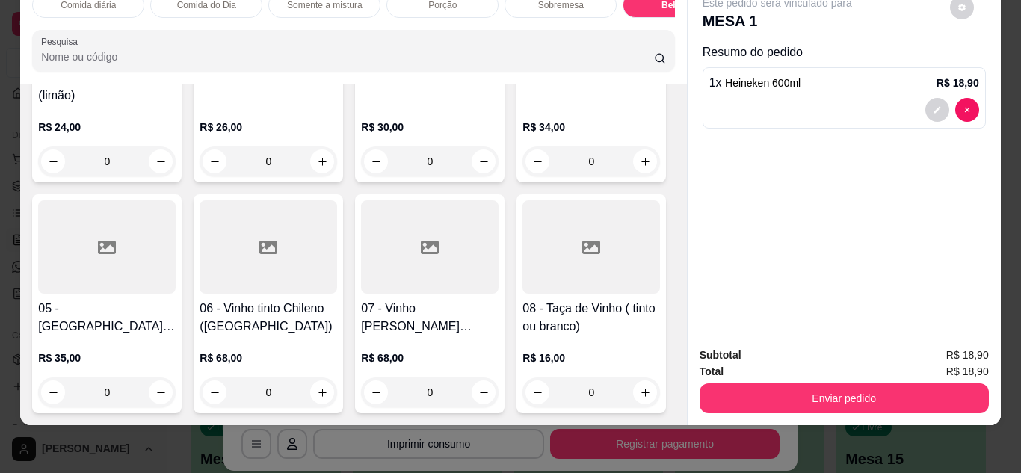
type input "1"
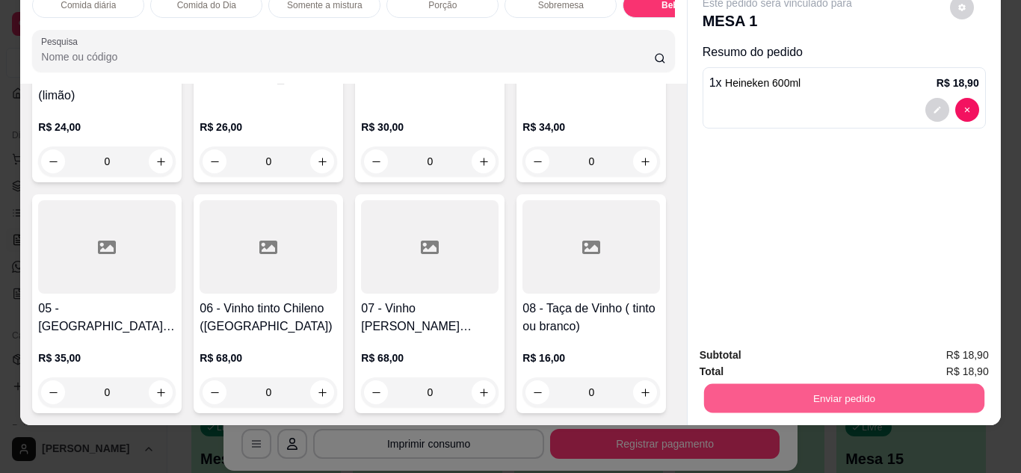
click at [848, 384] on button "Enviar pedido" at bounding box center [843, 398] width 280 height 29
click at [832, 347] on button "Não registrar e enviar pedido" at bounding box center [794, 350] width 151 height 28
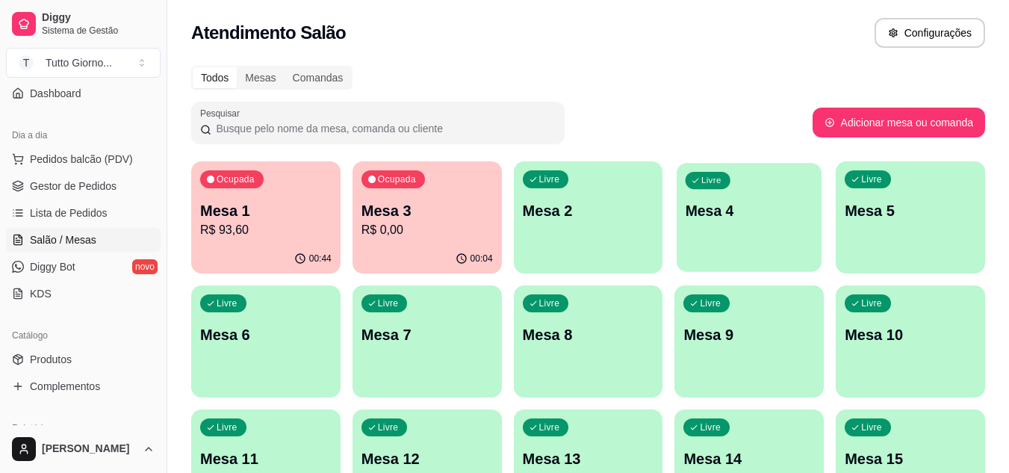
click at [737, 209] on p "Mesa 4" at bounding box center [750, 211] width 128 height 20
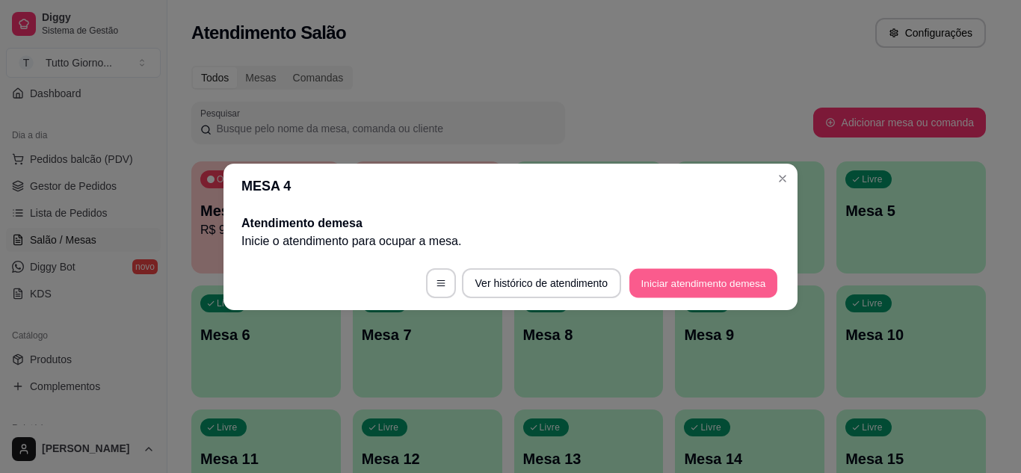
click at [703, 273] on button "Iniciar atendimento de mesa" at bounding box center [703, 282] width 148 height 29
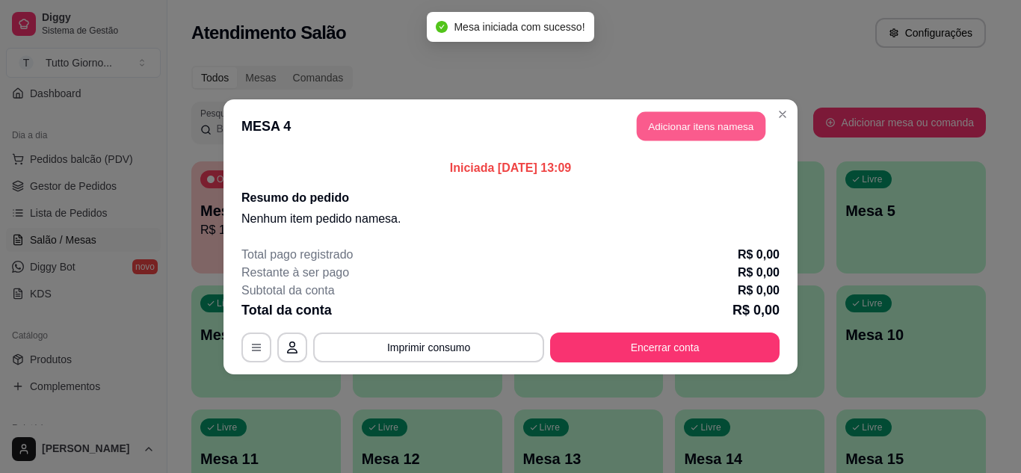
click at [705, 125] on button "Adicionar itens na mesa" at bounding box center [701, 125] width 129 height 29
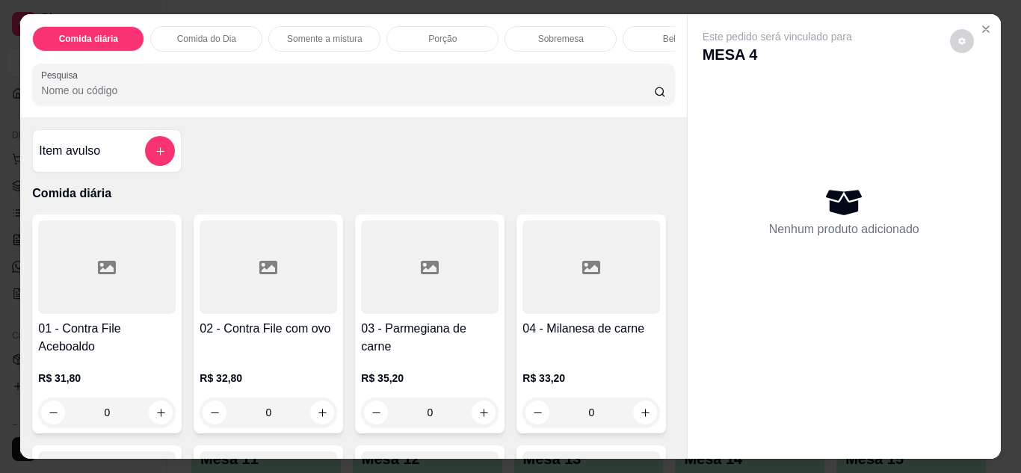
click at [218, 33] on p "Comida do Dia" at bounding box center [206, 39] width 59 height 12
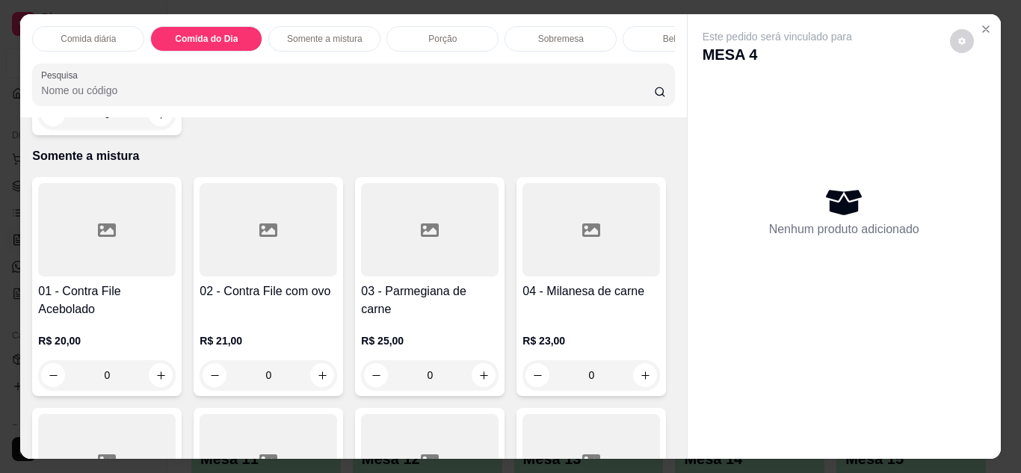
scroll to position [40, 0]
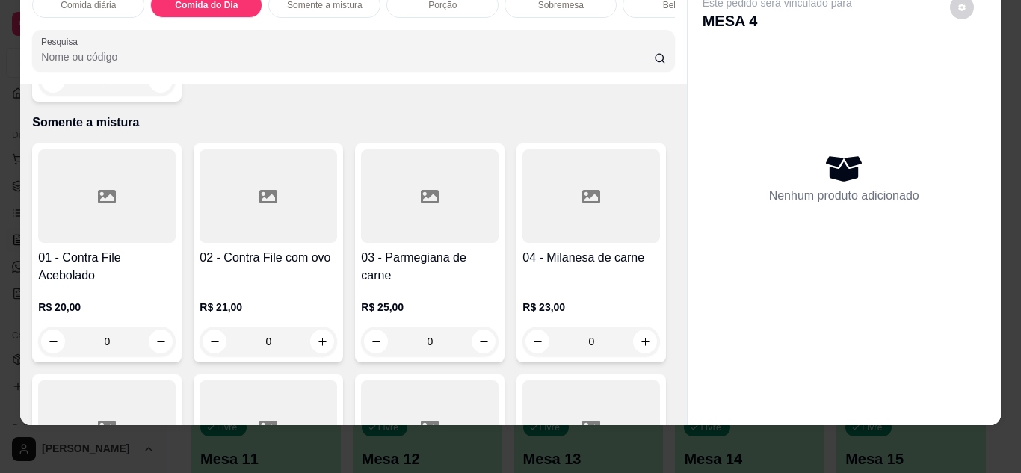
click at [152, 96] on div "0" at bounding box center [106, 81] width 137 height 30
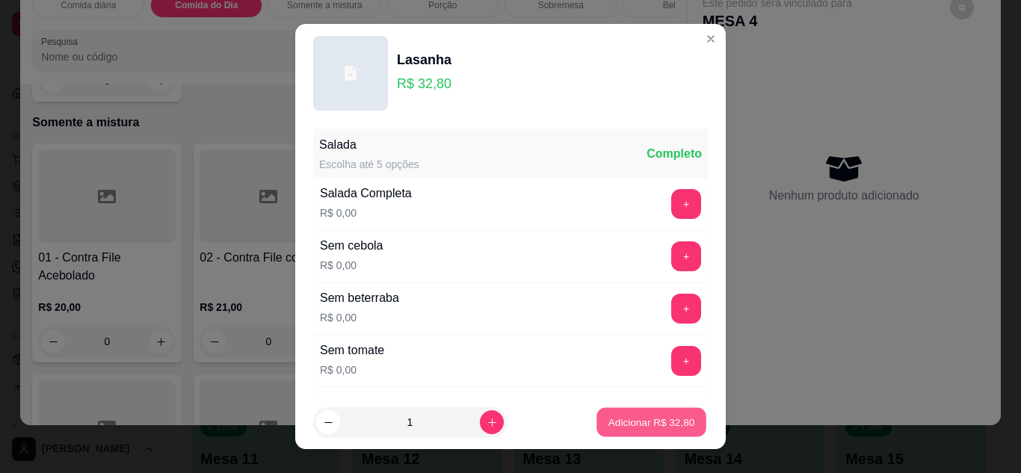
click at [608, 421] on p "Adicionar R$ 32,80" at bounding box center [651, 422] width 87 height 14
type input "1"
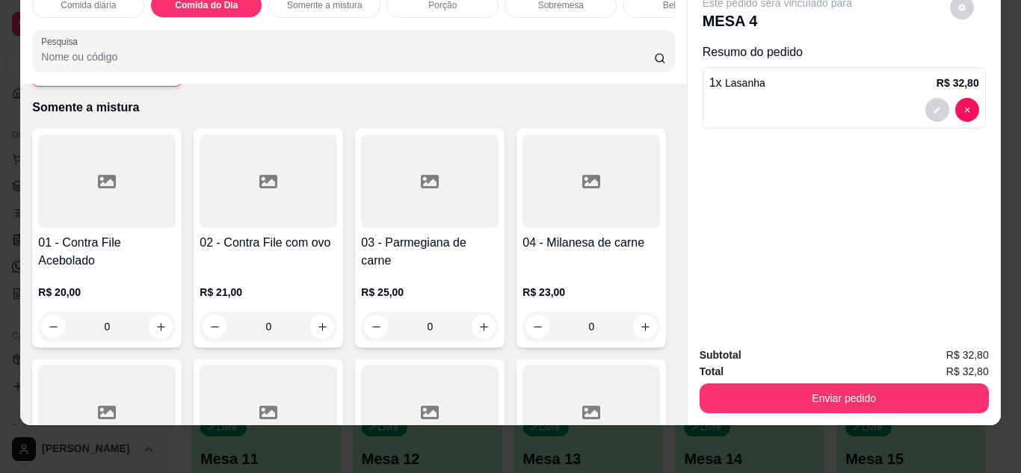
scroll to position [1015, 0]
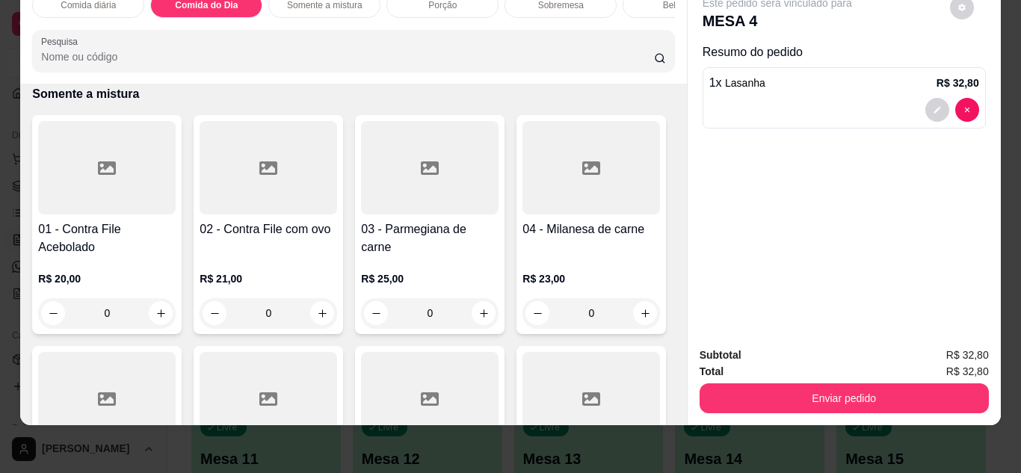
click at [645, 3] on div "Bebidas" at bounding box center [678, 5] width 112 height 25
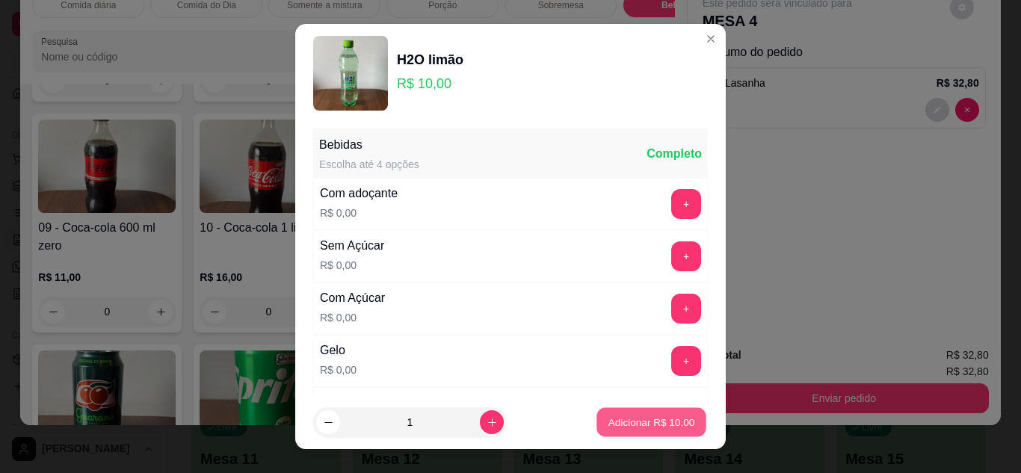
click at [637, 430] on button "Adicionar R$ 10,00" at bounding box center [651, 422] width 110 height 29
type input "1"
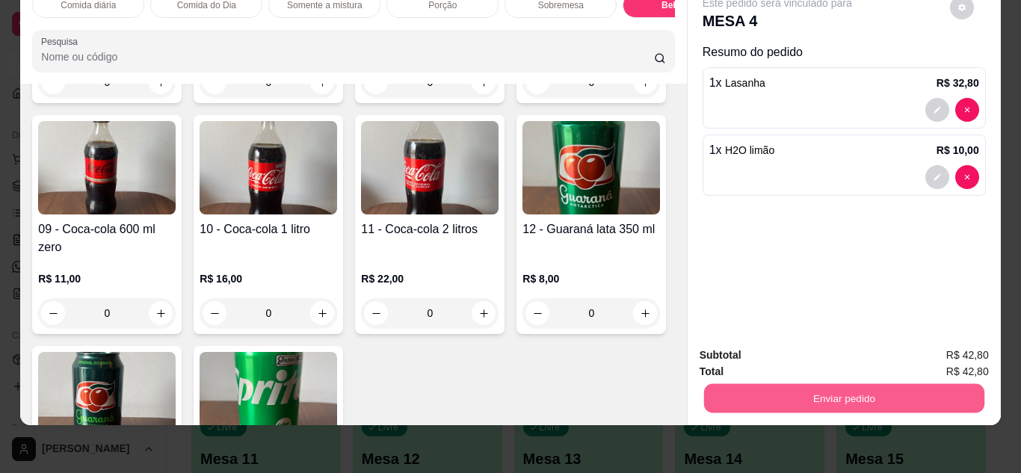
click at [818, 391] on button "Enviar pedido" at bounding box center [843, 398] width 280 height 29
click at [815, 341] on button "Não registrar e enviar pedido" at bounding box center [794, 350] width 151 height 28
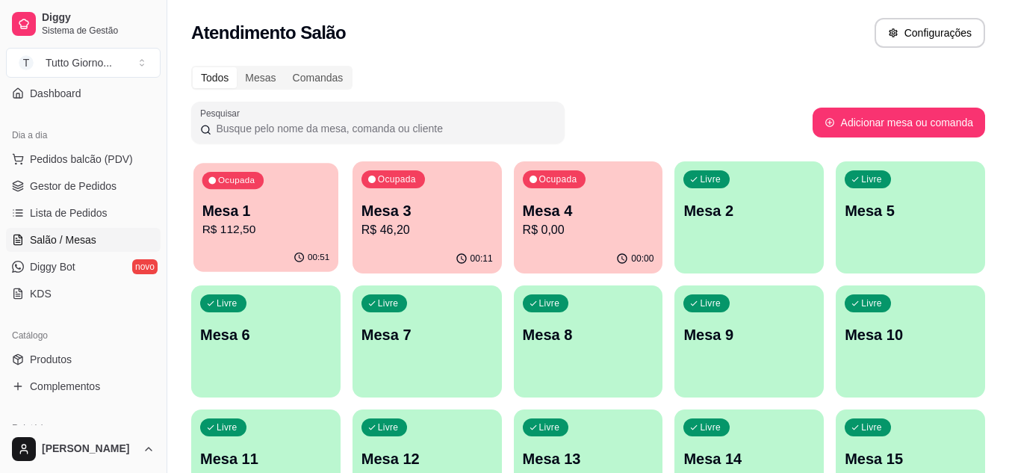
click at [294, 177] on div "Ocupada Mesa 1 R$ 112,50" at bounding box center [266, 203] width 145 height 81
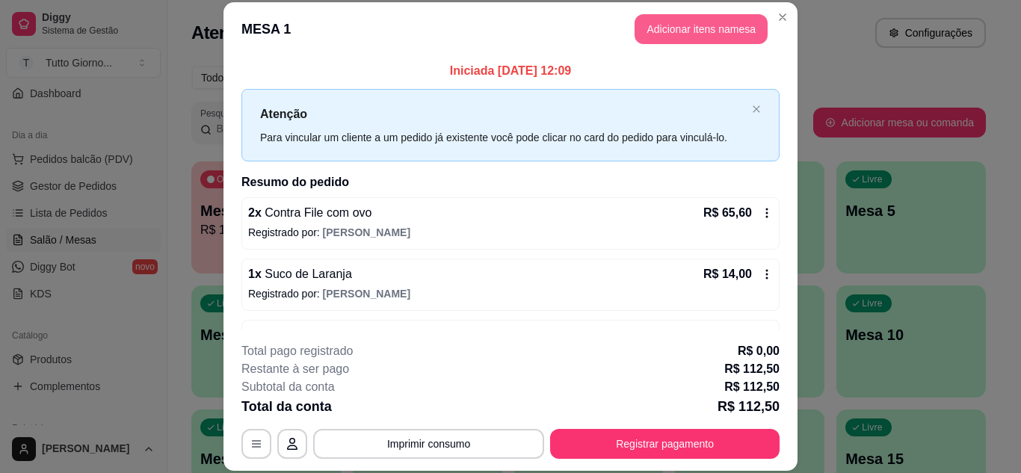
click at [690, 36] on button "Adicionar itens na mesa" at bounding box center [700, 29] width 133 height 30
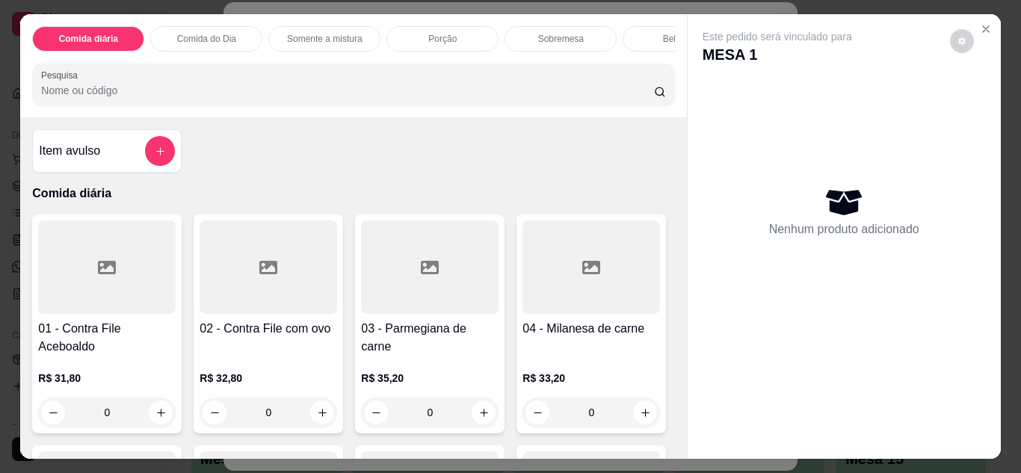
click at [627, 35] on div "Bebidas" at bounding box center [678, 38] width 112 height 25
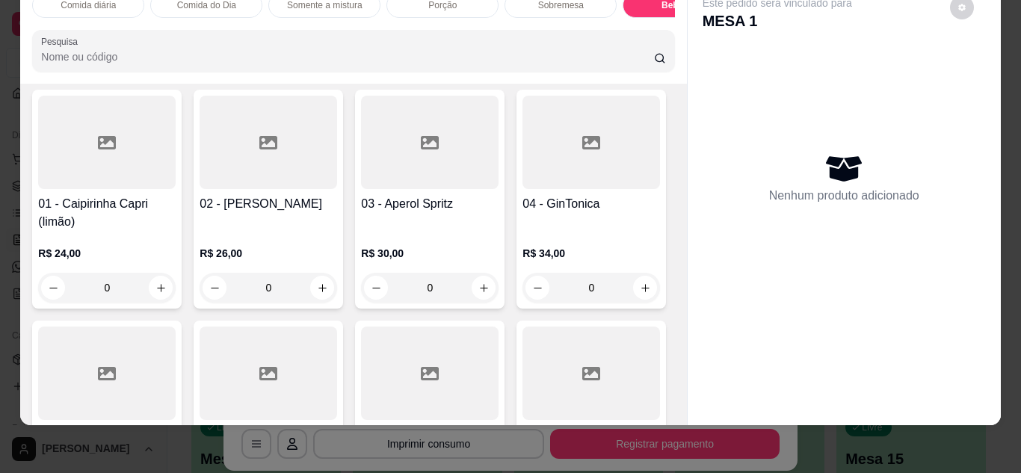
scroll to position [4419, 0]
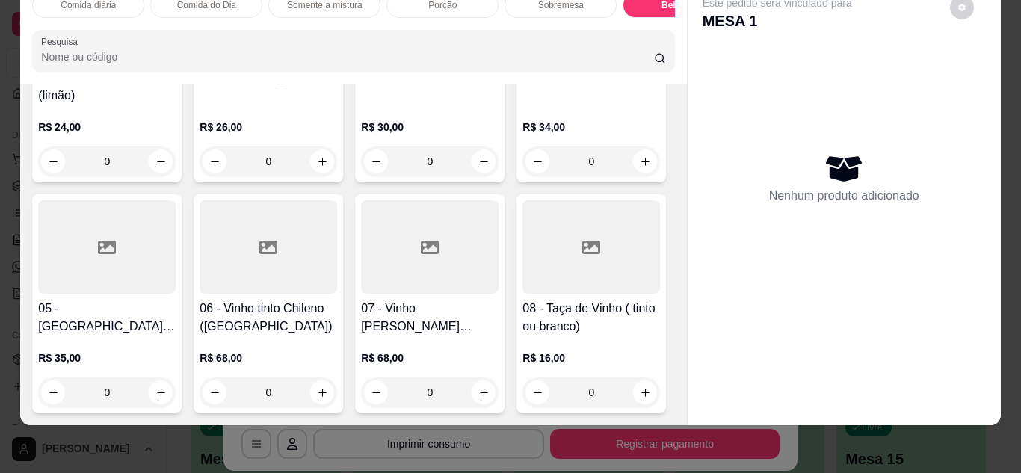
type input "1"
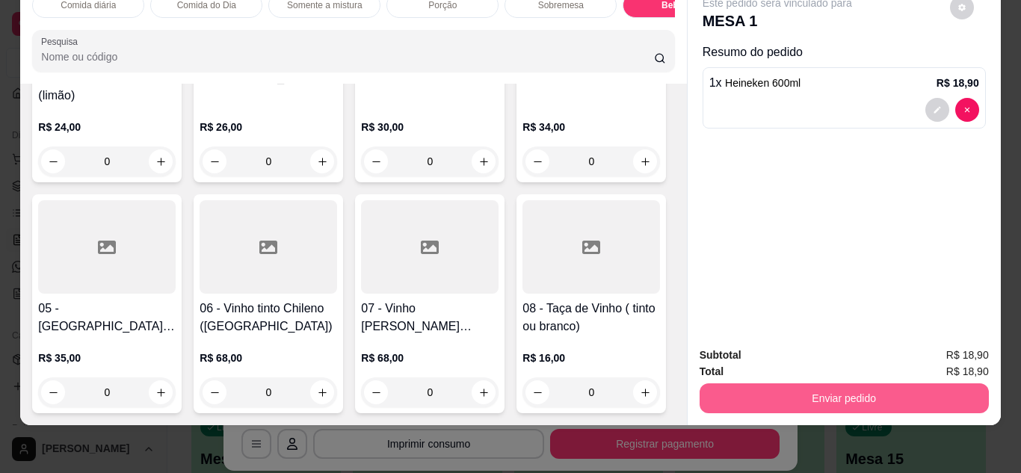
click at [841, 389] on button "Enviar pedido" at bounding box center [843, 398] width 289 height 30
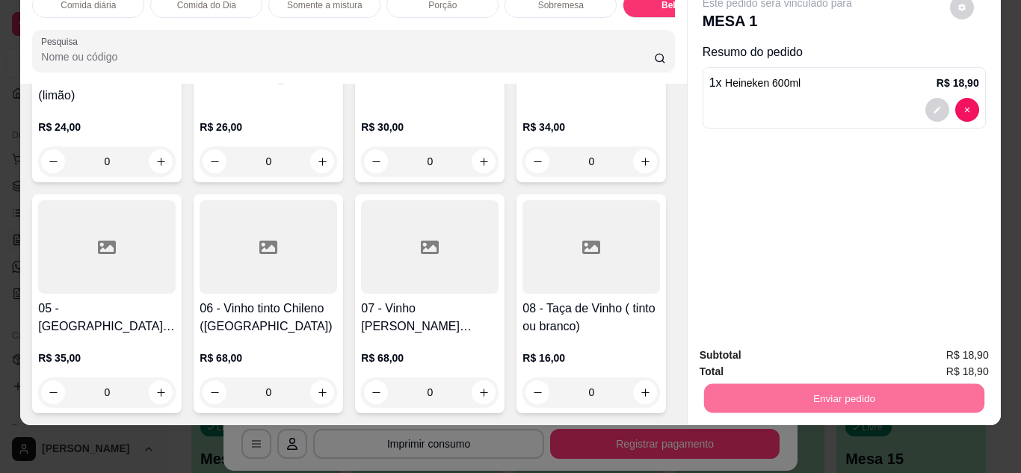
click at [832, 345] on button "Não registrar e enviar pedido" at bounding box center [794, 350] width 151 height 28
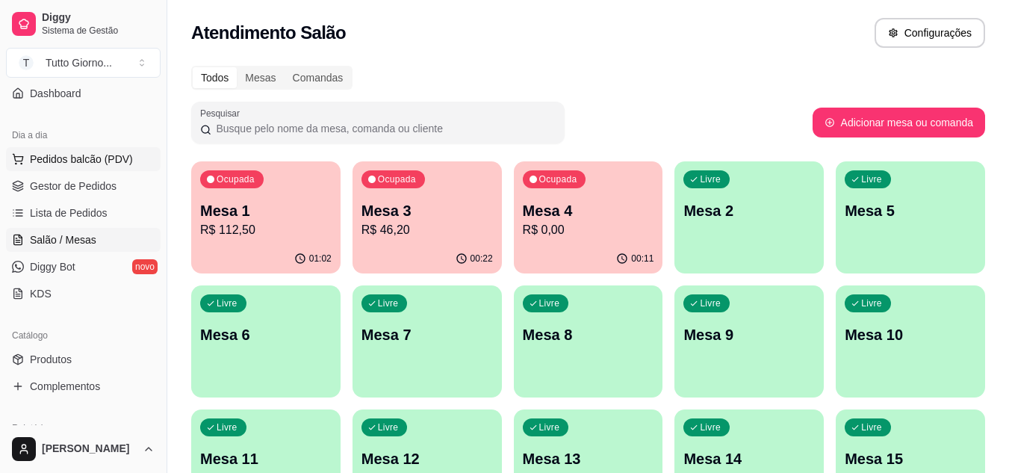
click at [93, 161] on span "Pedidos balcão (PDV)" at bounding box center [81, 159] width 103 height 15
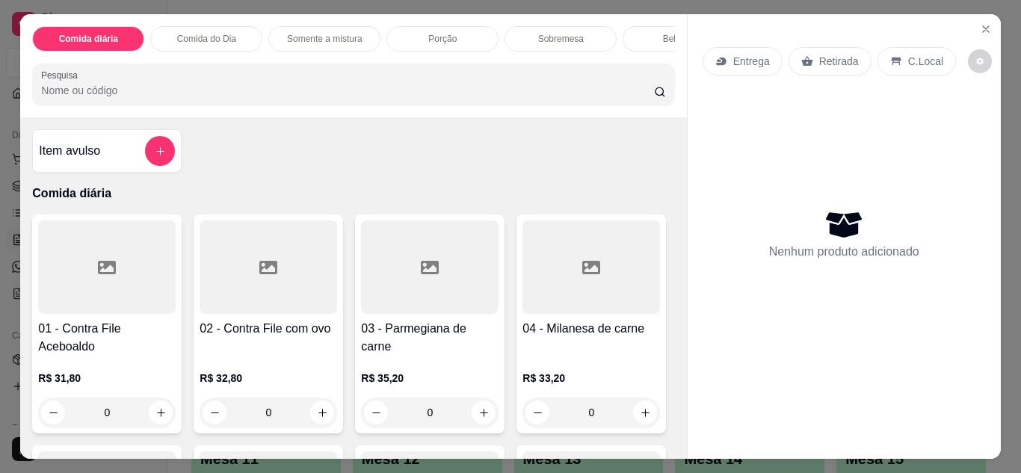
click at [748, 60] on p "Entrega" at bounding box center [751, 61] width 37 height 15
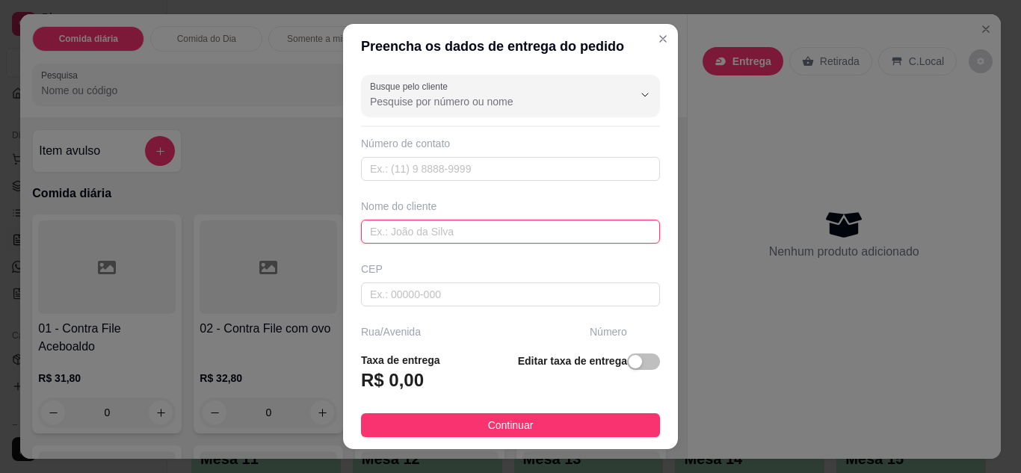
click at [499, 234] on input "text" at bounding box center [510, 232] width 299 height 24
type input "JULIANA FLY"
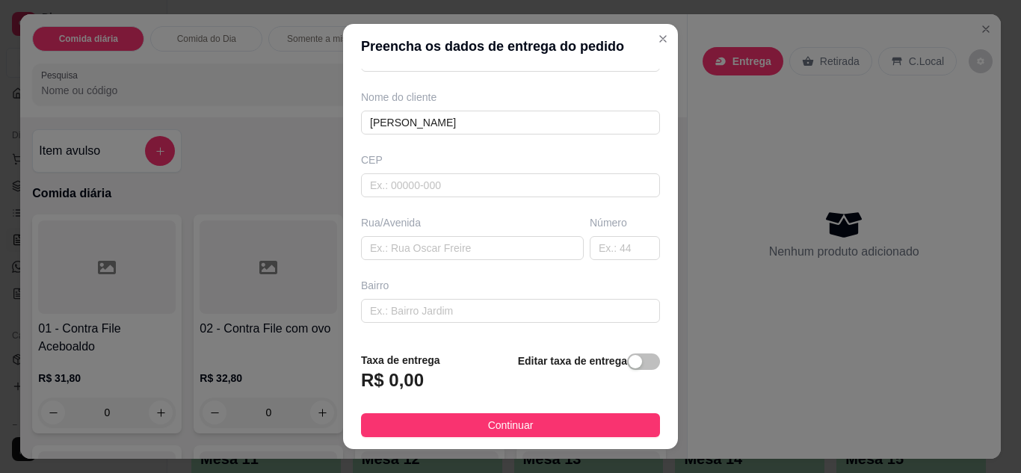
scroll to position [120, 0]
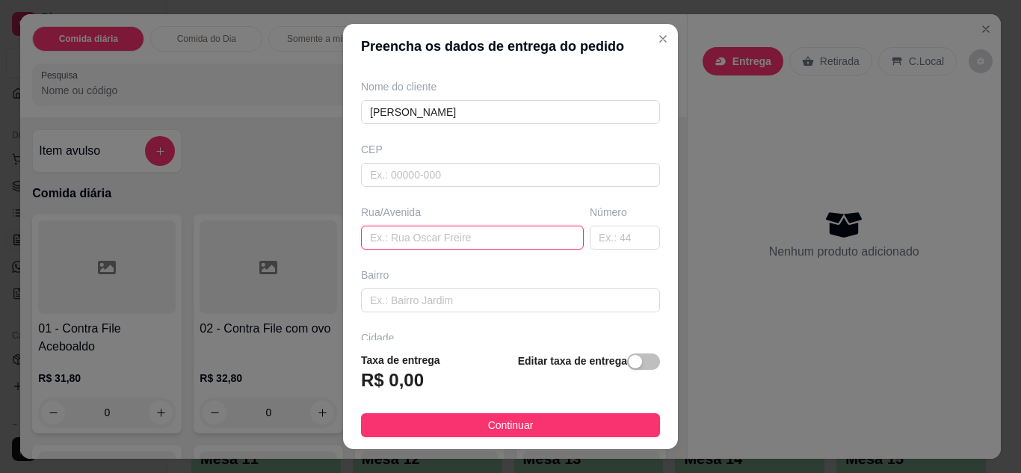
click at [513, 246] on input "text" at bounding box center [472, 238] width 223 height 24
type input "ALMIRANTE TAMANDARE"
click at [608, 228] on input "text" at bounding box center [625, 238] width 70 height 24
type input "296"
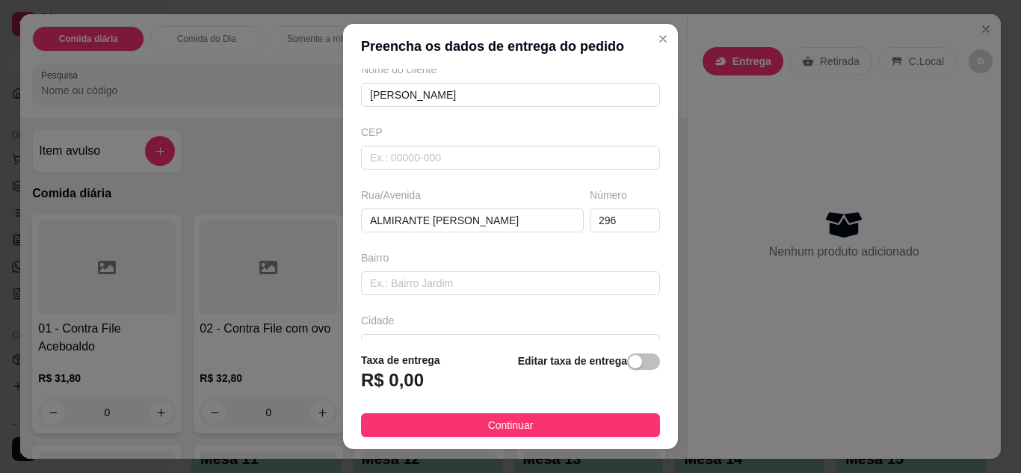
scroll to position [232, 0]
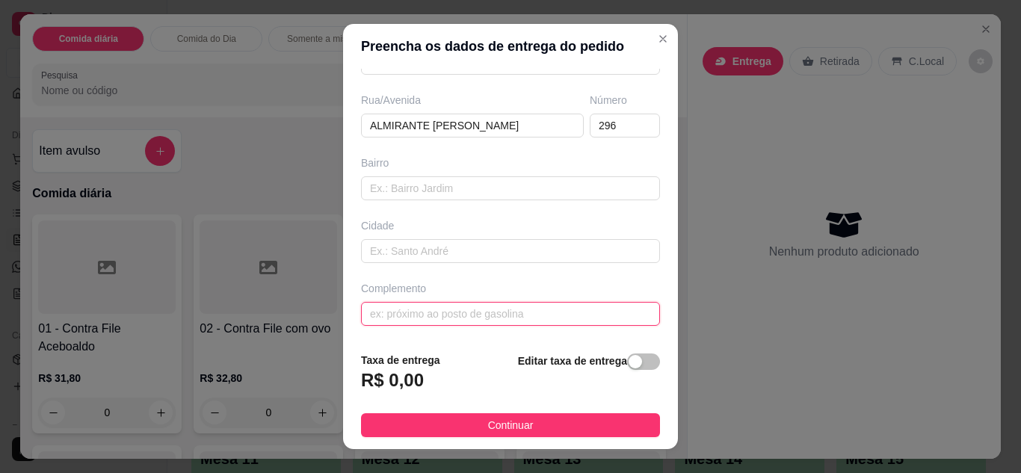
click at [560, 307] on input "text" at bounding box center [510, 314] width 299 height 24
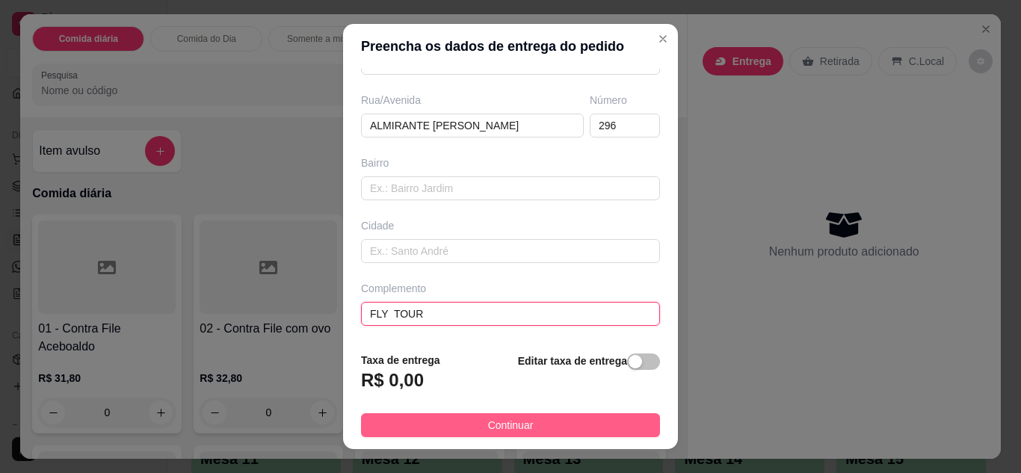
type input "FLY TOUR"
click at [557, 422] on button "Continuar" at bounding box center [510, 425] width 299 height 24
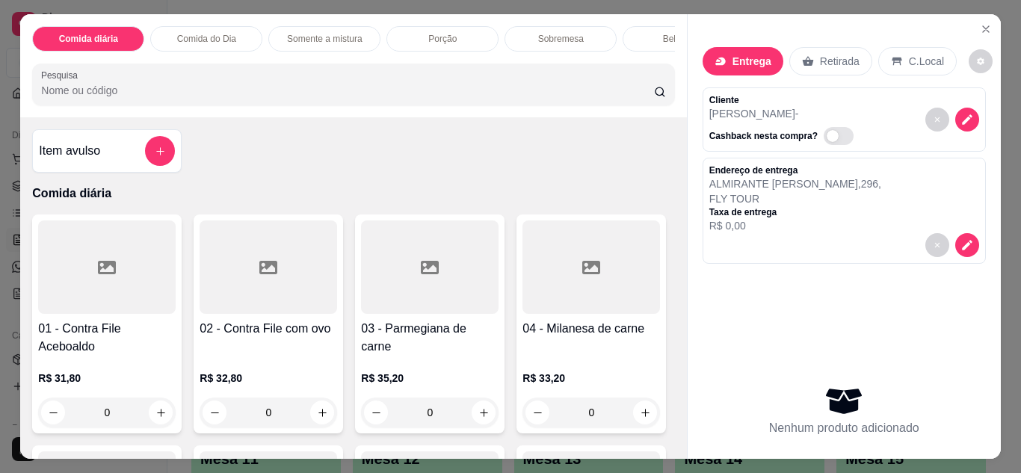
click at [155, 427] on div "0" at bounding box center [106, 412] width 137 height 30
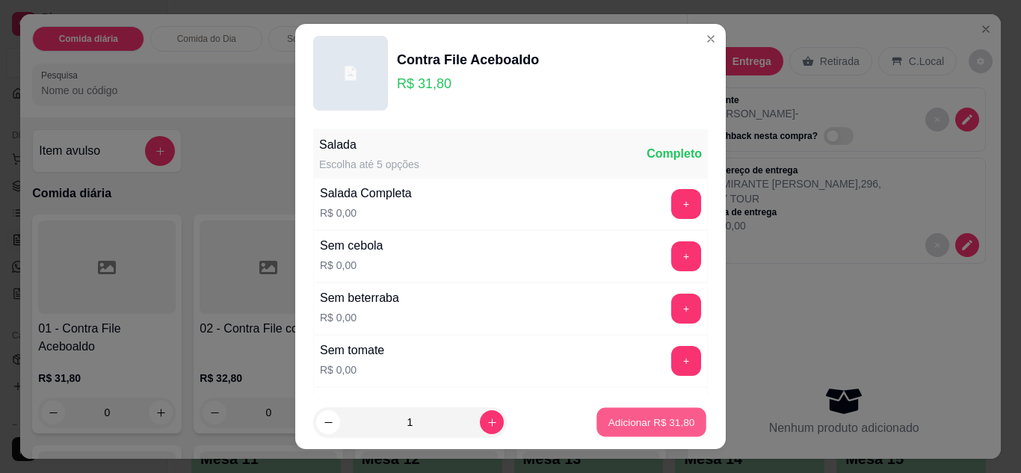
click at [634, 426] on p "Adicionar R$ 31,80" at bounding box center [651, 422] width 87 height 14
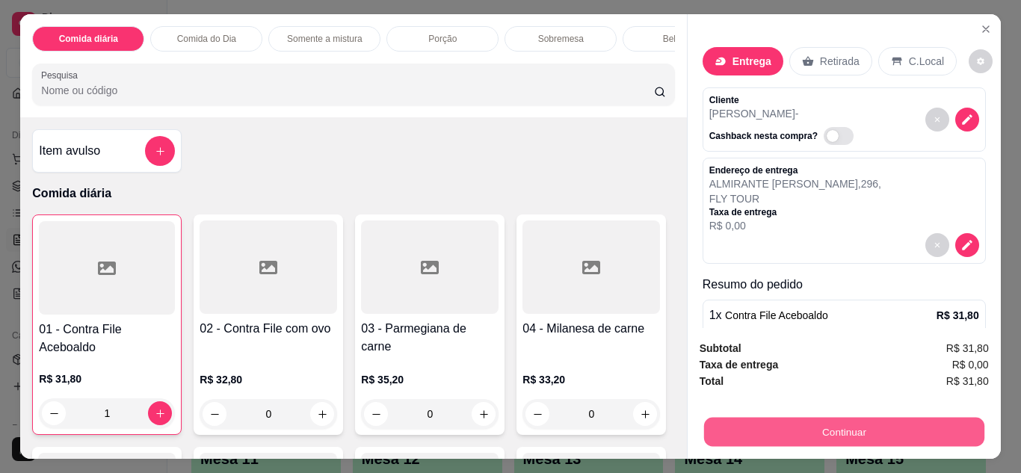
click at [804, 430] on button "Continuar" at bounding box center [843, 432] width 280 height 29
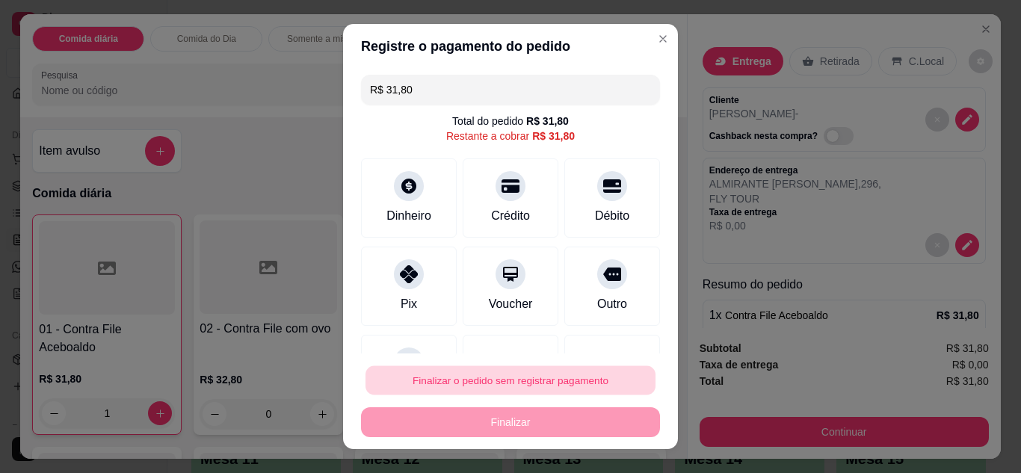
click at [526, 374] on button "Finalizar o pedido sem registrar pagamento" at bounding box center [510, 380] width 290 height 29
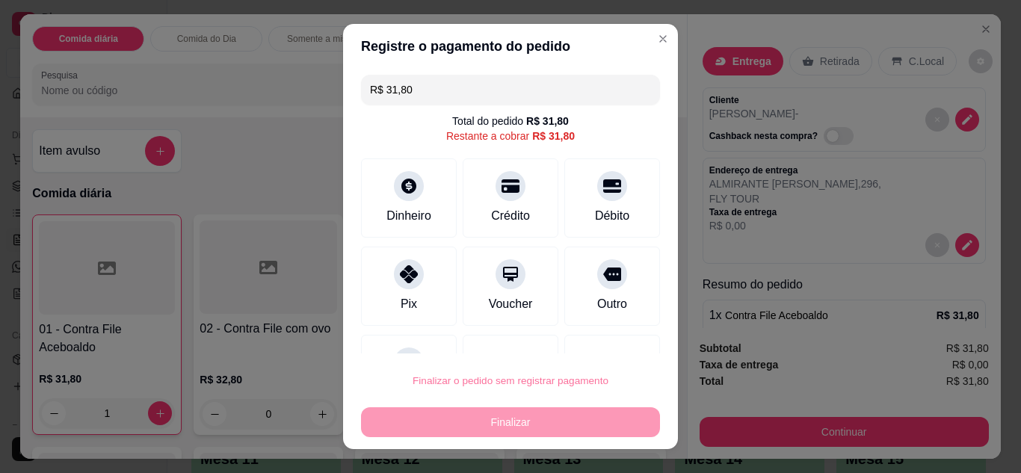
click at [588, 340] on button "Confirmar" at bounding box center [595, 338] width 53 height 22
type input "0"
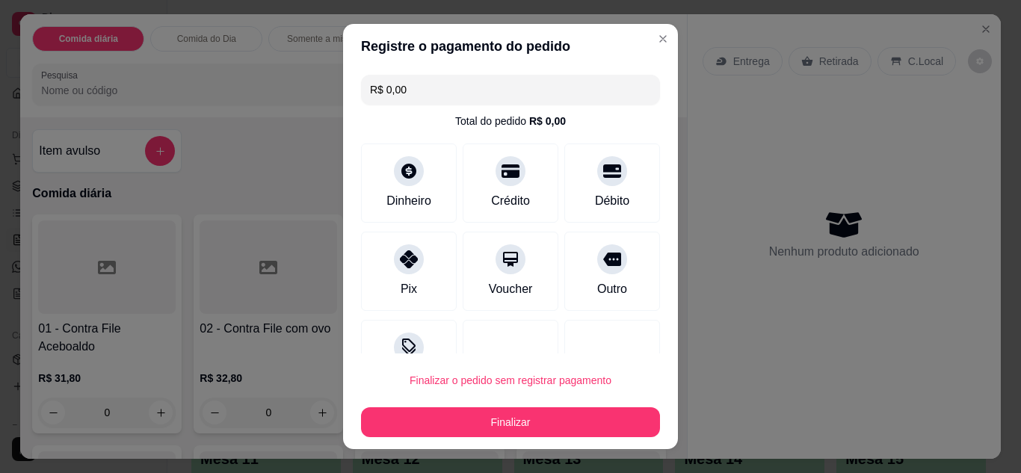
type input "R$ 0,00"
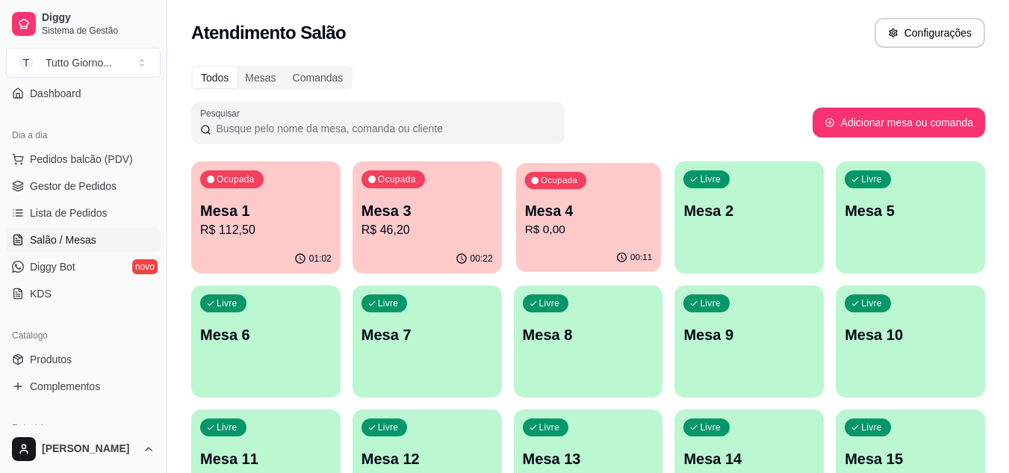
click at [595, 250] on div "00:11" at bounding box center [588, 258] width 145 height 28
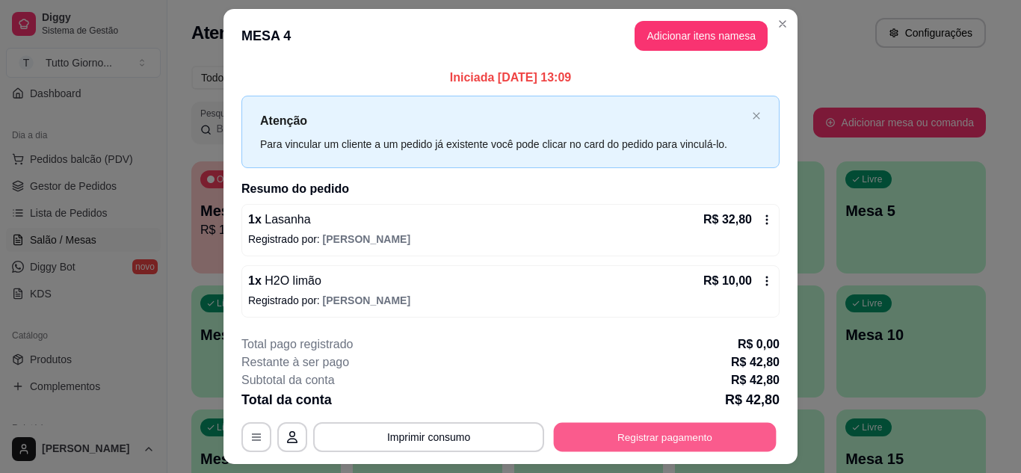
click at [640, 439] on button "Registrar pagamento" at bounding box center [665, 437] width 223 height 29
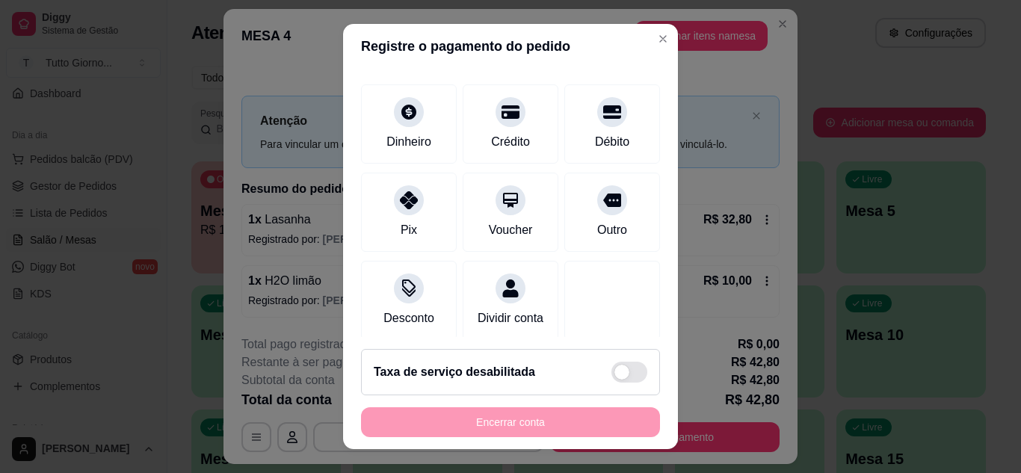
scroll to position [115, 0]
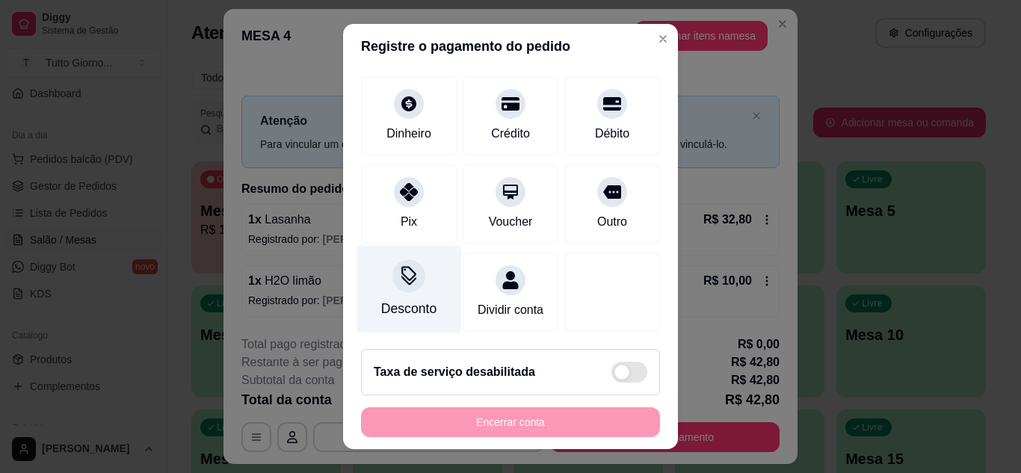
click at [395, 276] on div "Desconto" at bounding box center [408, 288] width 105 height 87
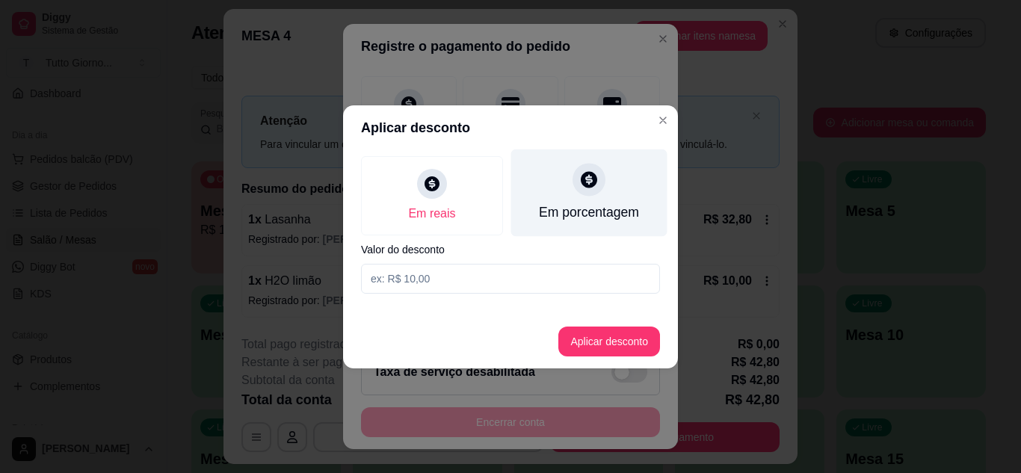
click at [603, 197] on div "Em porcentagem" at bounding box center [589, 192] width 156 height 87
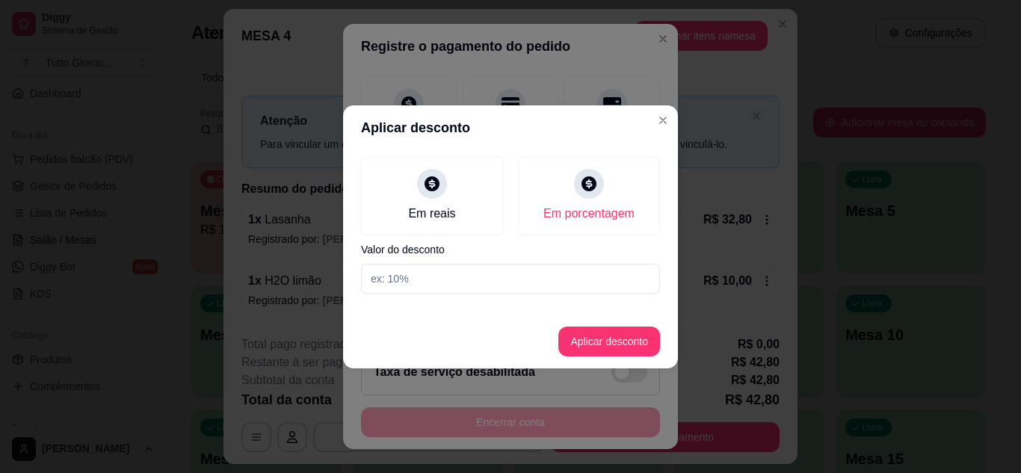
click at [501, 282] on input at bounding box center [510, 279] width 299 height 30
type input "5"
click at [598, 339] on button "Aplicar desconto" at bounding box center [609, 341] width 98 height 29
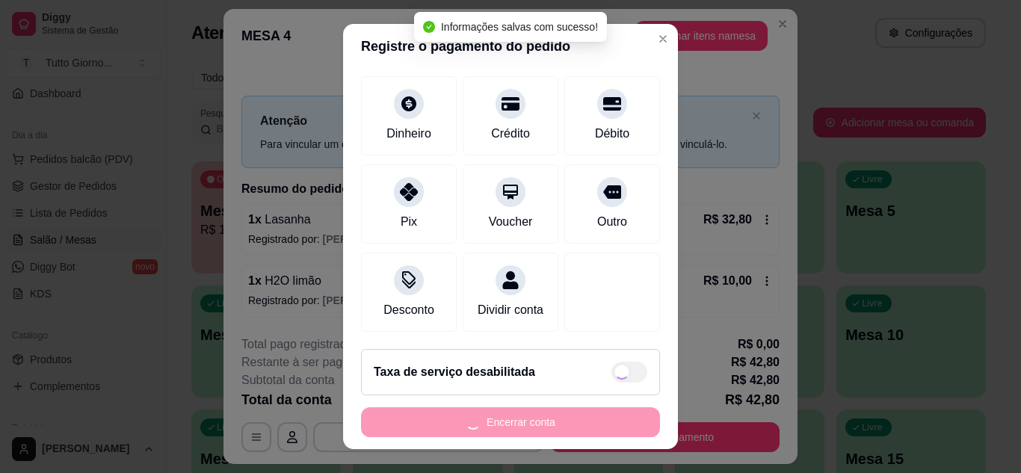
type input "R$ 40,66"
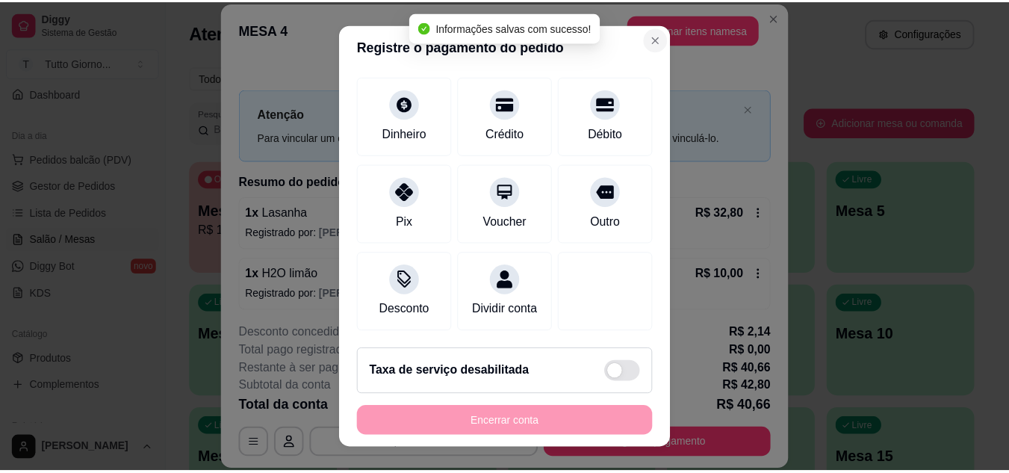
scroll to position [130, 0]
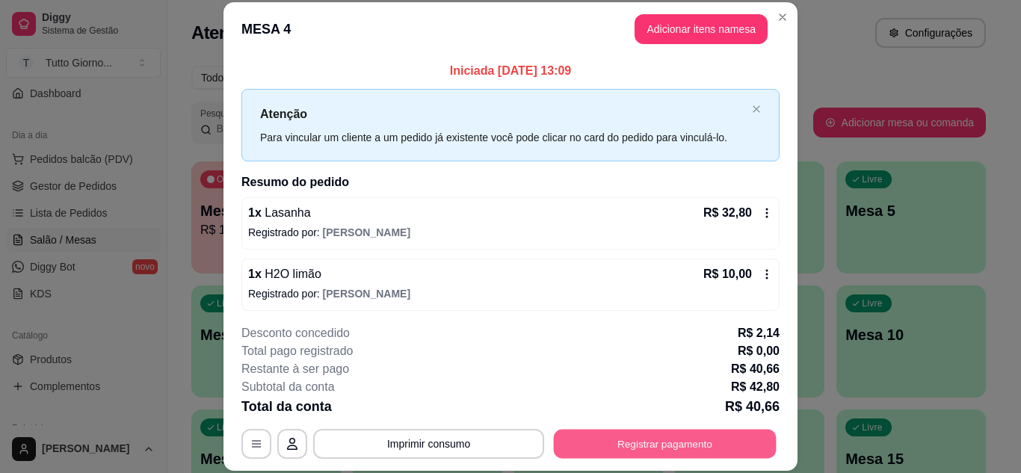
click at [714, 447] on button "Registrar pagamento" at bounding box center [665, 443] width 223 height 29
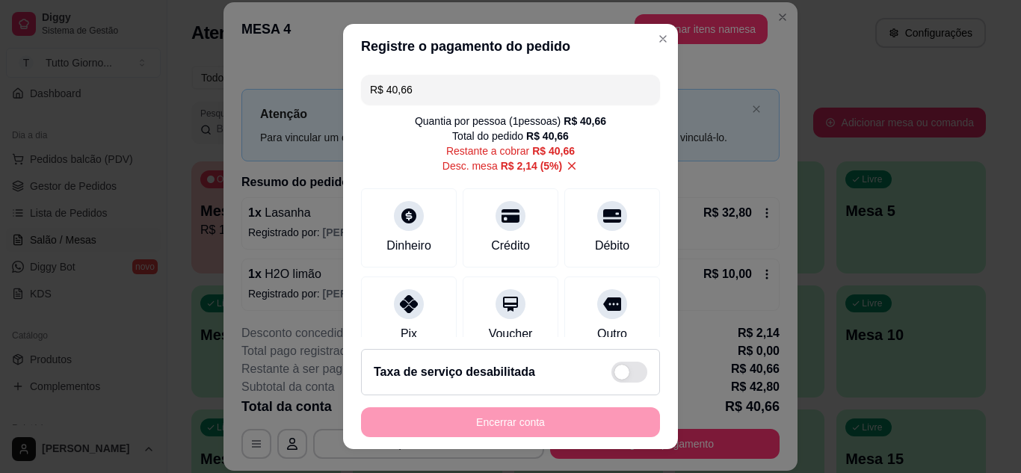
click at [510, 421] on div "Encerrar conta" at bounding box center [510, 422] width 299 height 30
click at [508, 420] on div "Encerrar conta" at bounding box center [510, 422] width 299 height 30
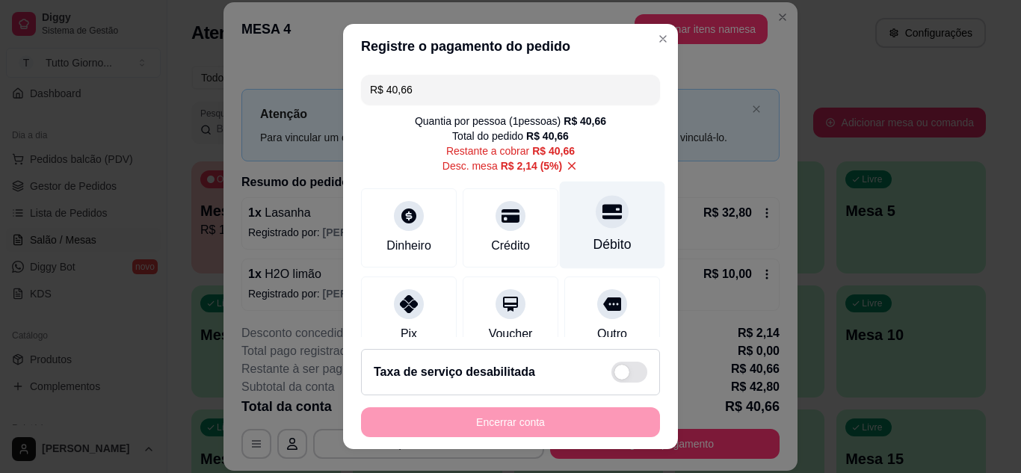
click at [593, 240] on div "Débito" at bounding box center [612, 244] width 38 height 19
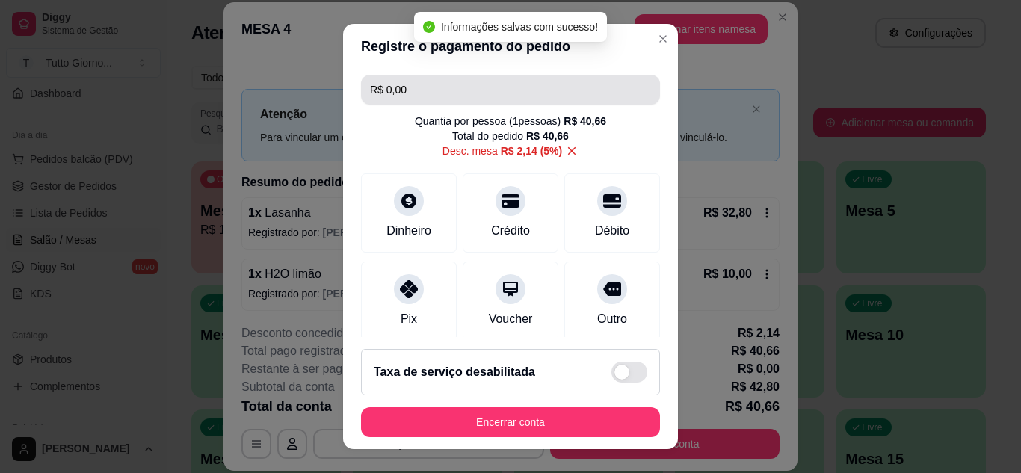
type input "R$ 0,00"
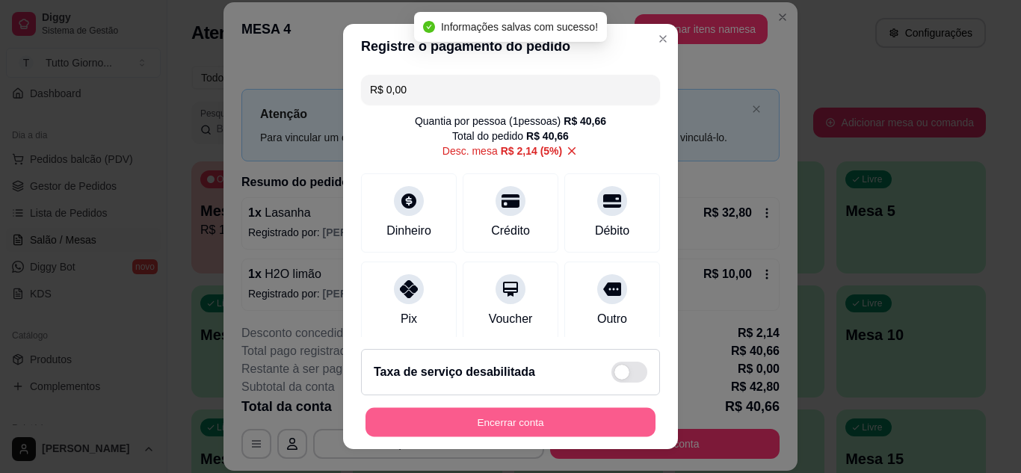
click at [595, 411] on button "Encerrar conta" at bounding box center [510, 422] width 290 height 29
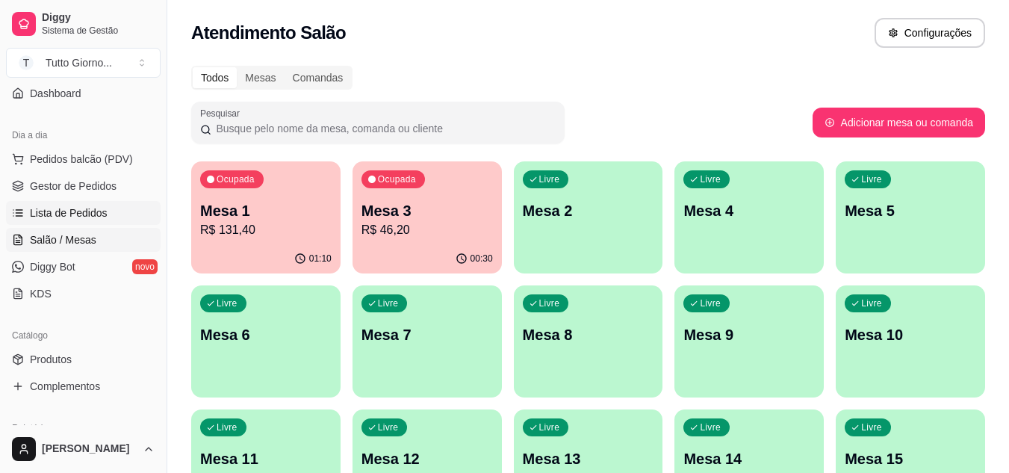
click at [96, 209] on span "Lista de Pedidos" at bounding box center [69, 212] width 78 height 15
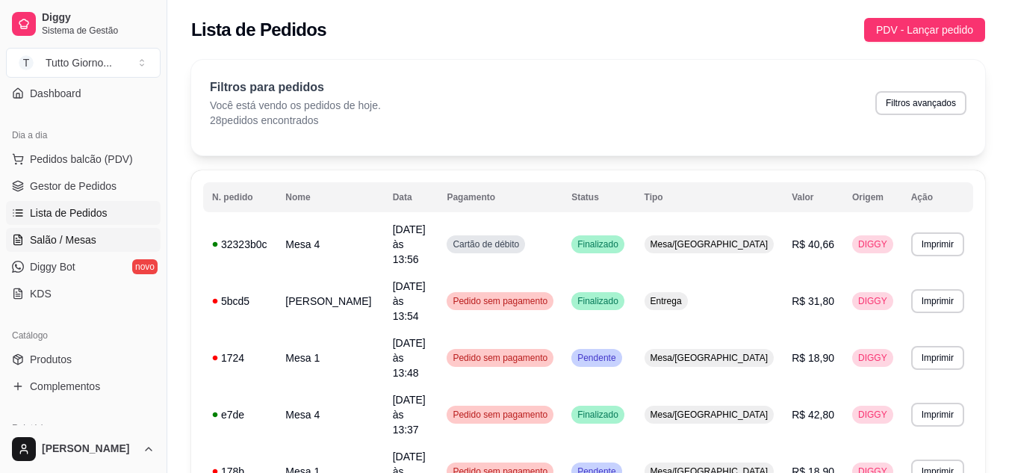
click at [67, 242] on span "Salão / Mesas" at bounding box center [63, 239] width 66 height 15
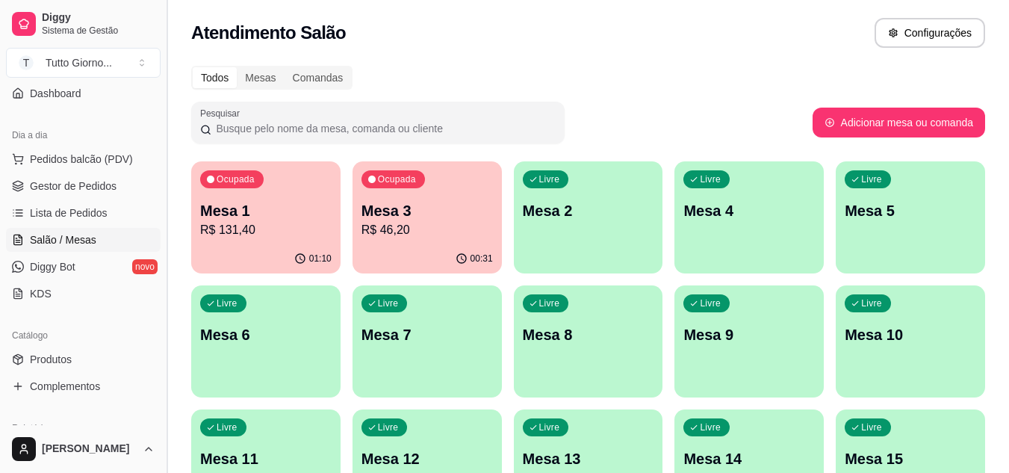
click at [161, 411] on button "Toggle Sidebar" at bounding box center [167, 236] width 12 height 473
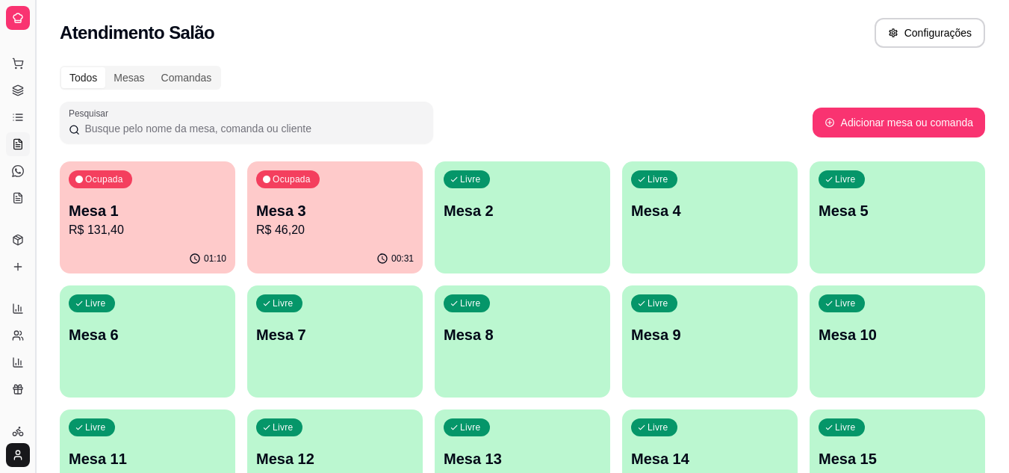
click at [34, 393] on button "Toggle Sidebar" at bounding box center [35, 236] width 12 height 473
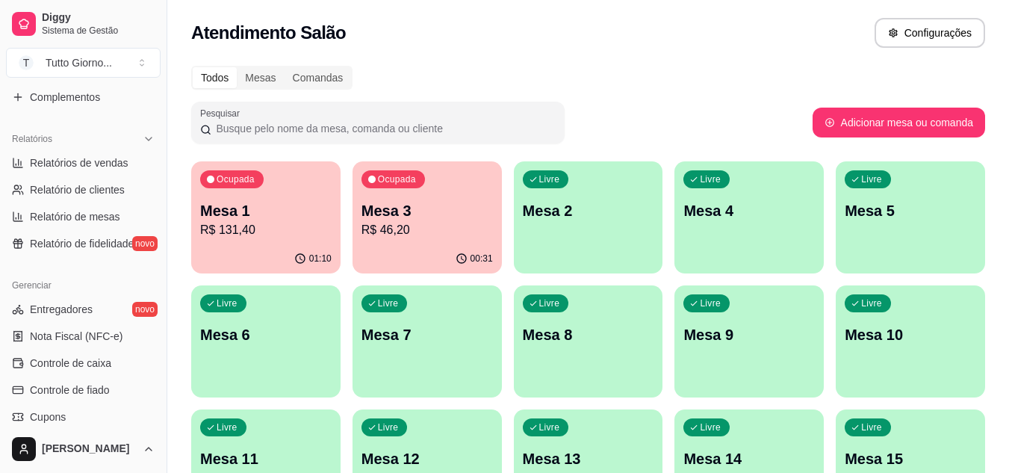
scroll to position [429, 0]
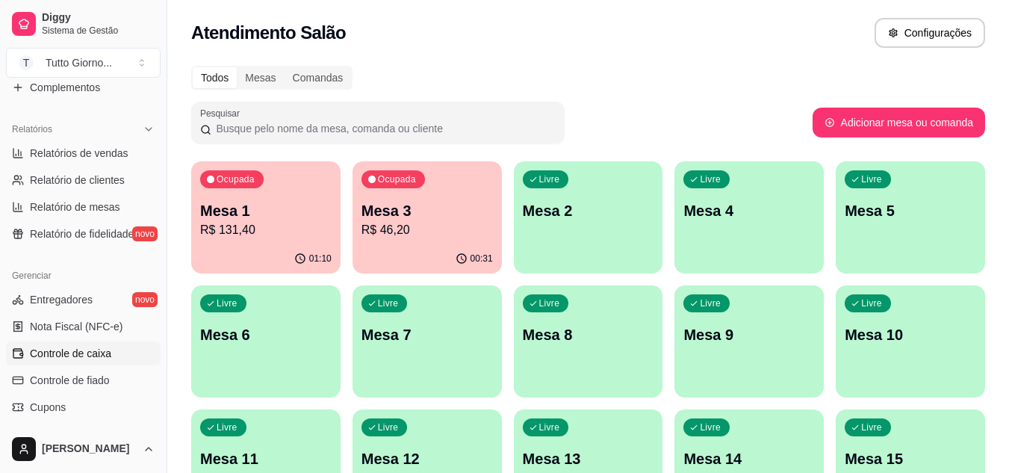
click at [92, 352] on span "Controle de caixa" at bounding box center [70, 353] width 81 height 15
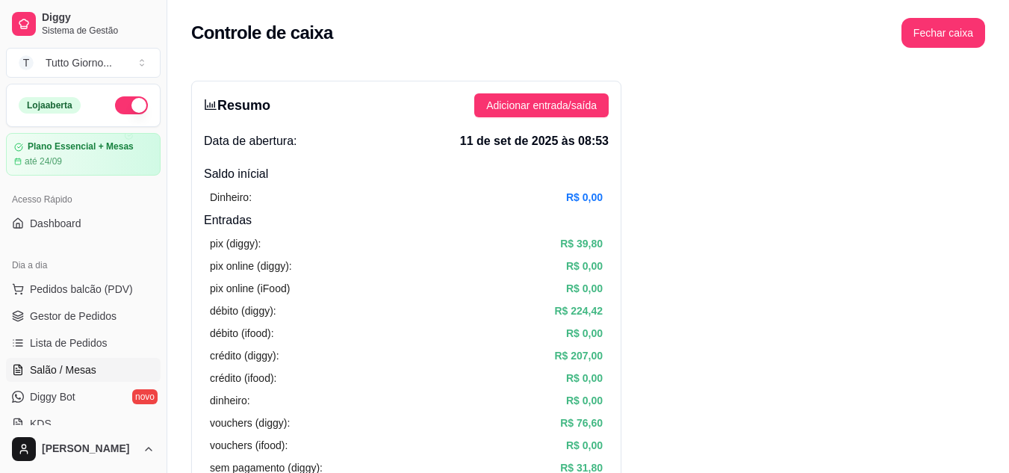
click at [82, 365] on span "Salão / Mesas" at bounding box center [63, 369] width 66 height 15
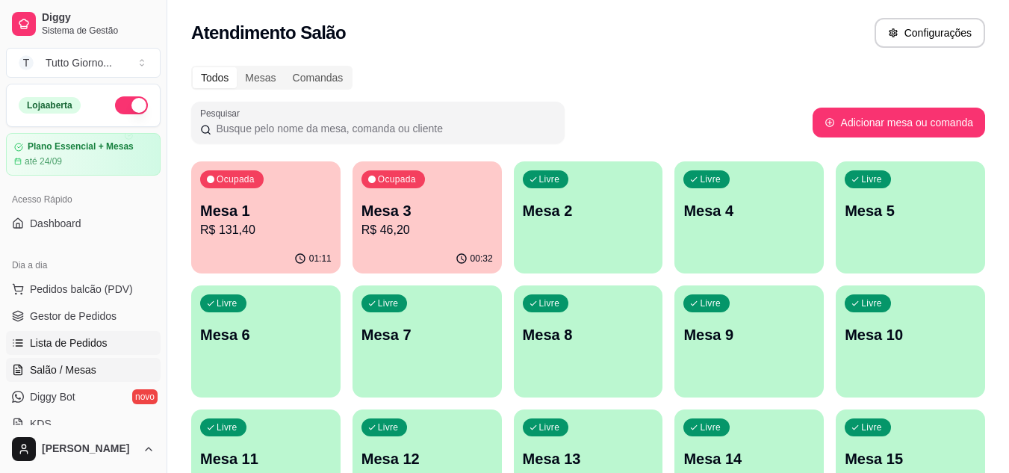
click at [108, 350] on link "Lista de Pedidos" at bounding box center [83, 343] width 155 height 24
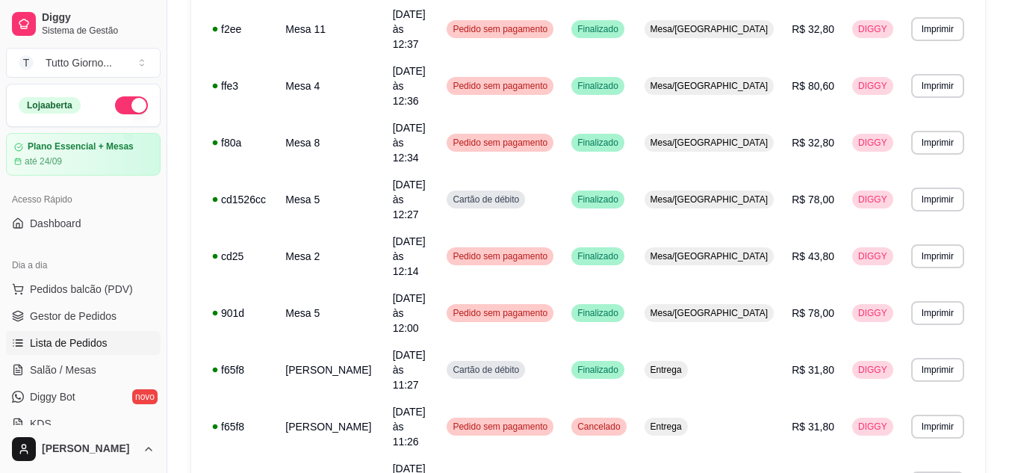
scroll to position [1023, 0]
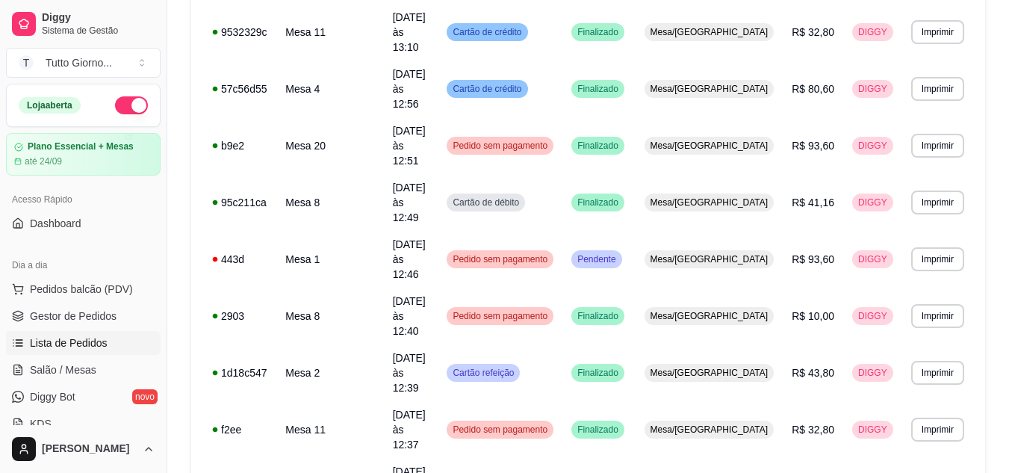
scroll to position [197, 0]
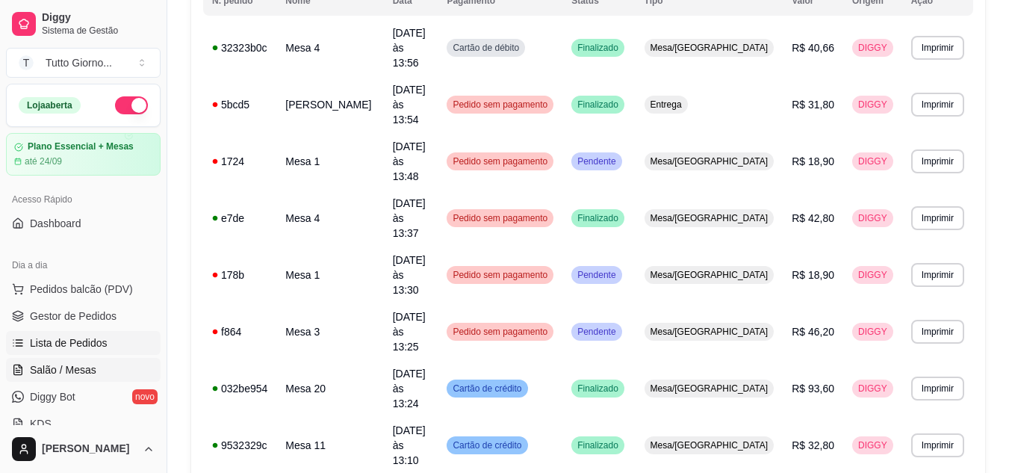
click at [83, 364] on span "Salão / Mesas" at bounding box center [63, 369] width 66 height 15
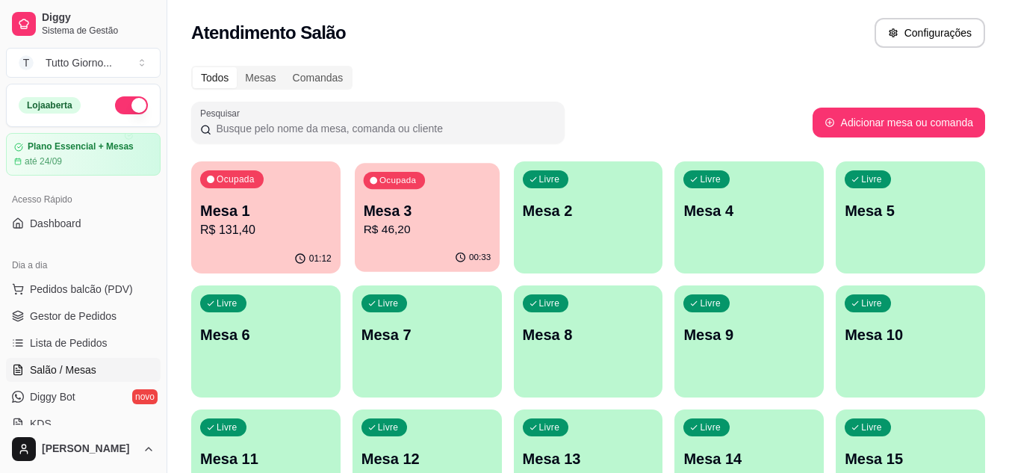
click at [443, 252] on div "00:33" at bounding box center [427, 258] width 145 height 28
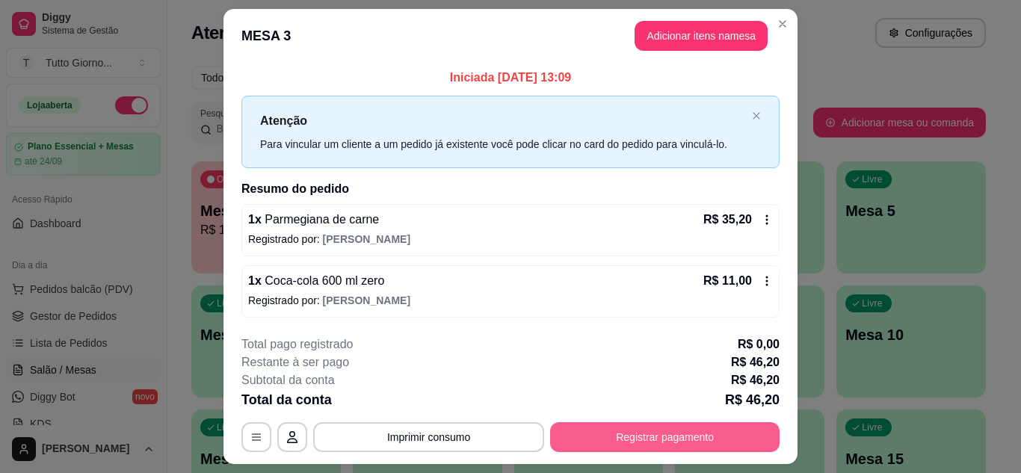
click at [666, 441] on button "Registrar pagamento" at bounding box center [664, 437] width 229 height 30
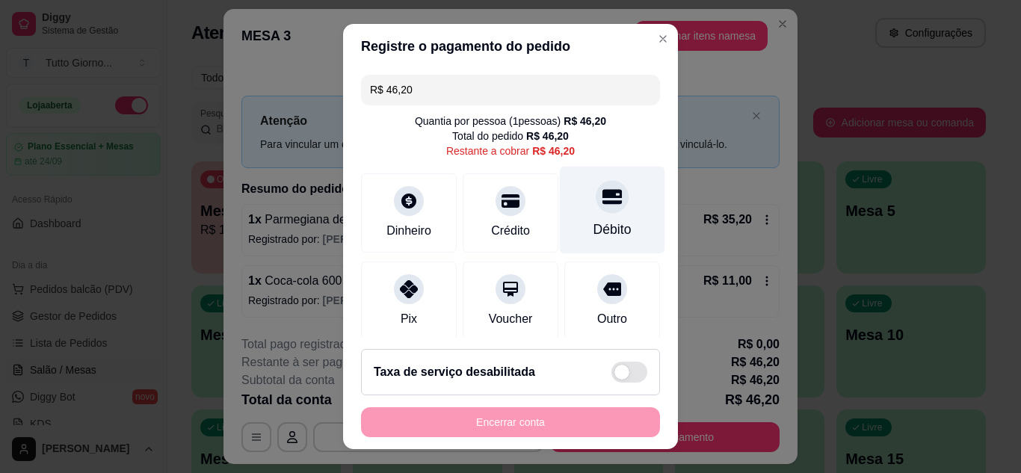
click at [599, 226] on div "Débito" at bounding box center [612, 229] width 38 height 19
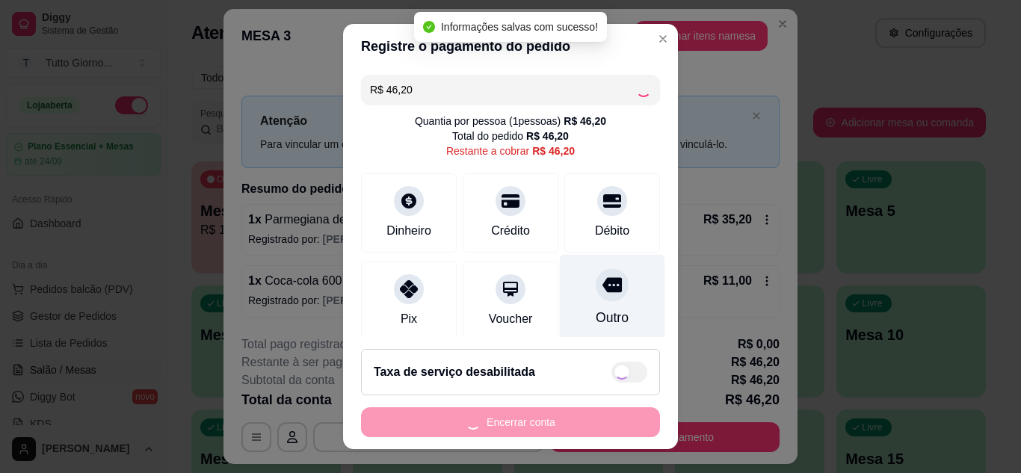
type input "R$ 0,00"
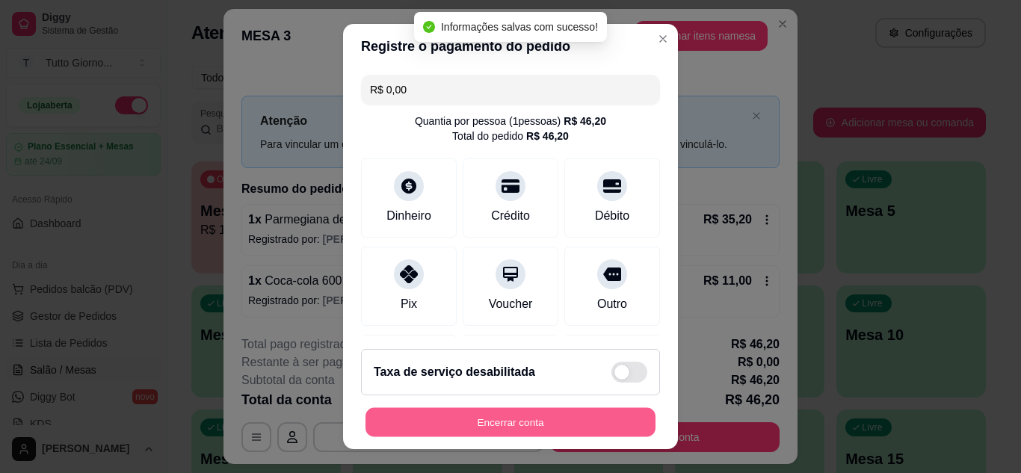
click at [528, 428] on button "Encerrar conta" at bounding box center [510, 422] width 290 height 29
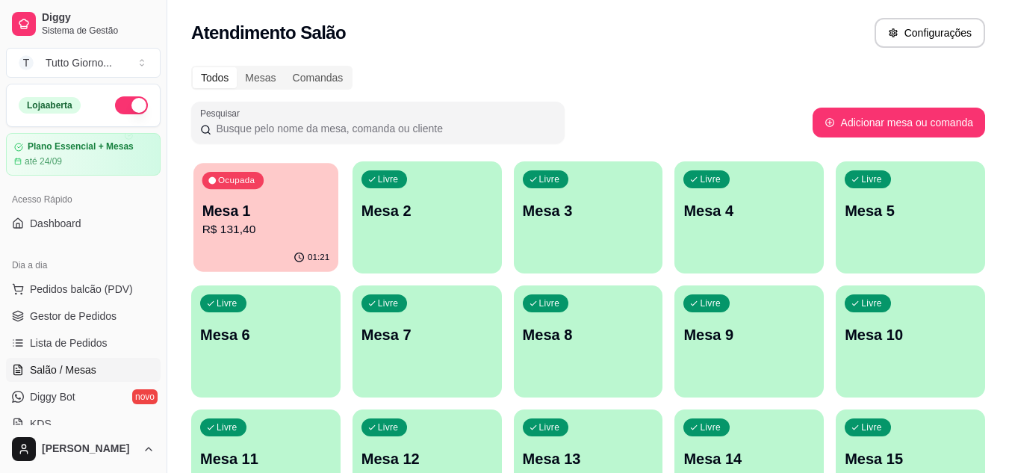
click at [273, 199] on div "Ocupada Mesa 1 R$ 131,40" at bounding box center [266, 203] width 145 height 81
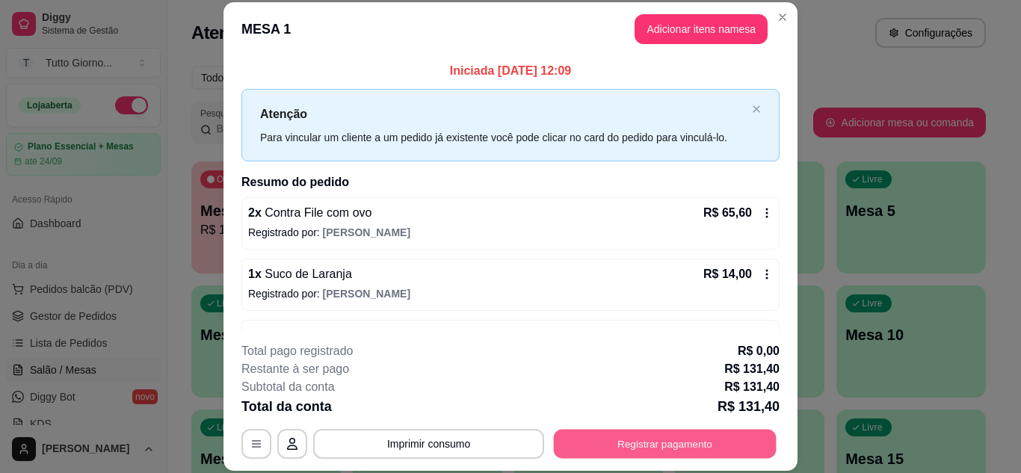
click at [705, 438] on button "Registrar pagamento" at bounding box center [665, 443] width 223 height 29
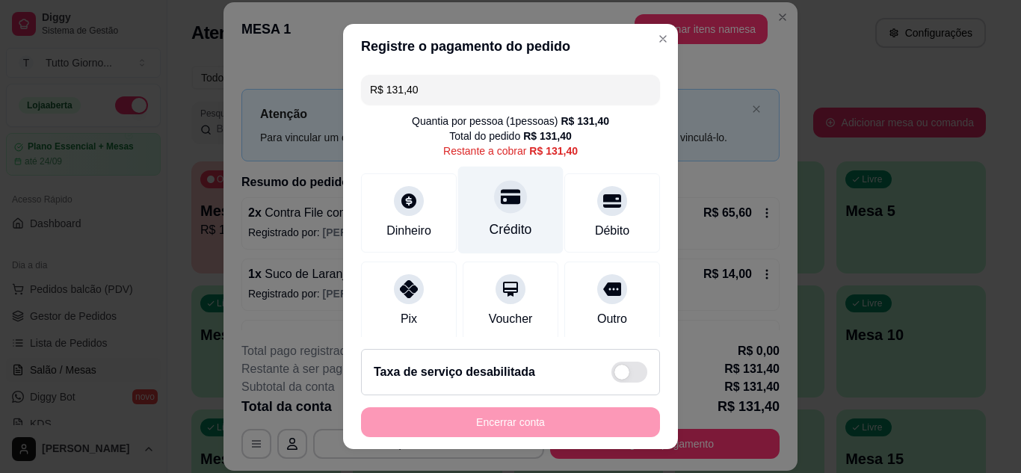
click at [519, 227] on div "Crédito" at bounding box center [510, 209] width 105 height 87
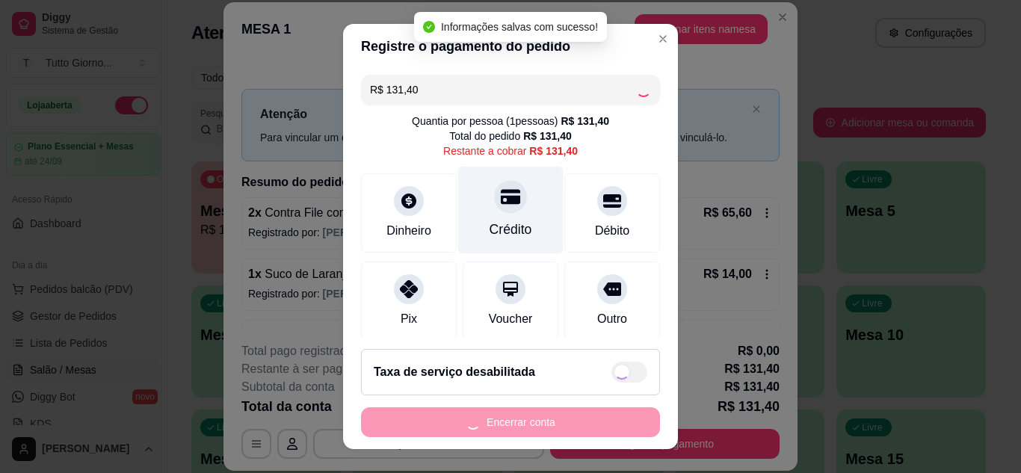
type input "R$ 0,00"
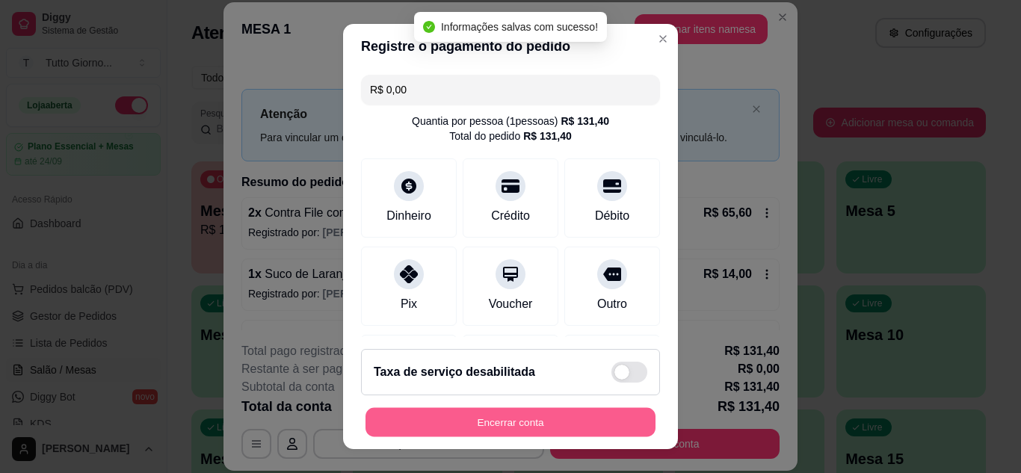
click at [510, 418] on button "Encerrar conta" at bounding box center [510, 422] width 290 height 29
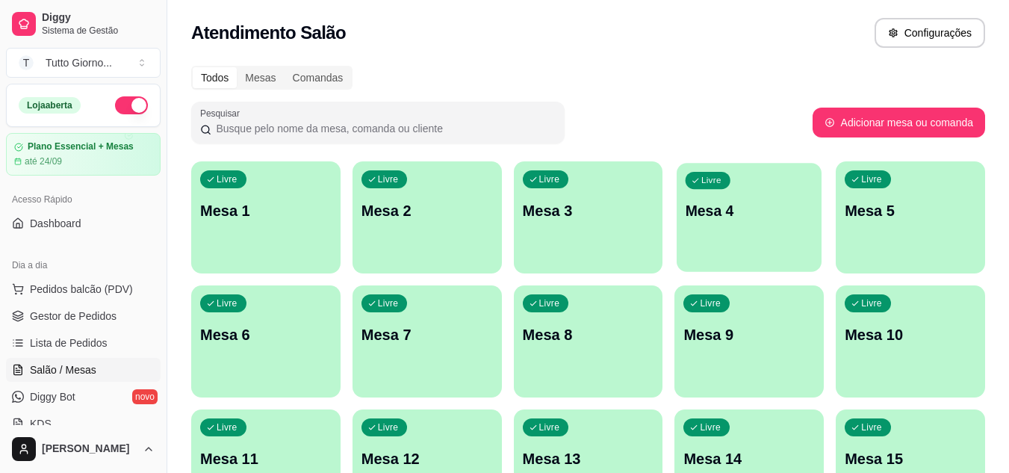
click at [779, 179] on div "Livre Mesa 4" at bounding box center [749, 208] width 145 height 91
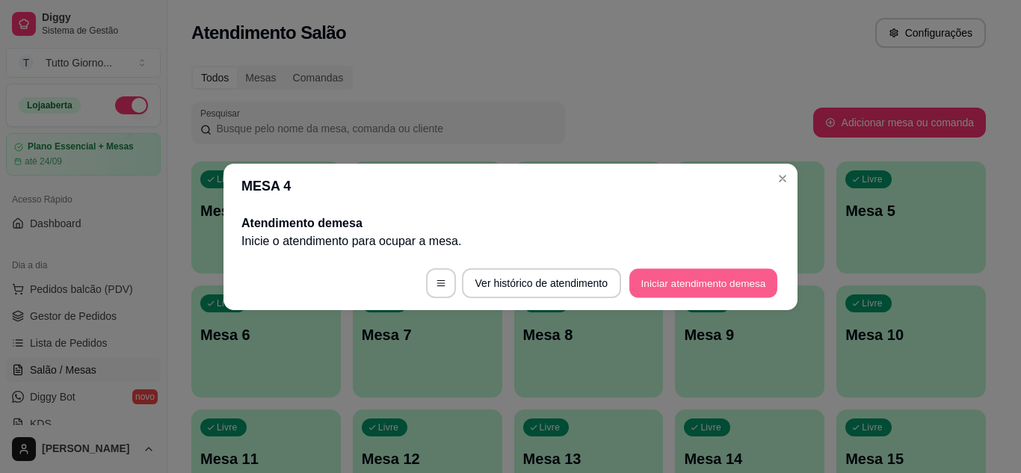
click at [734, 288] on button "Iniciar atendimento de mesa" at bounding box center [703, 282] width 148 height 29
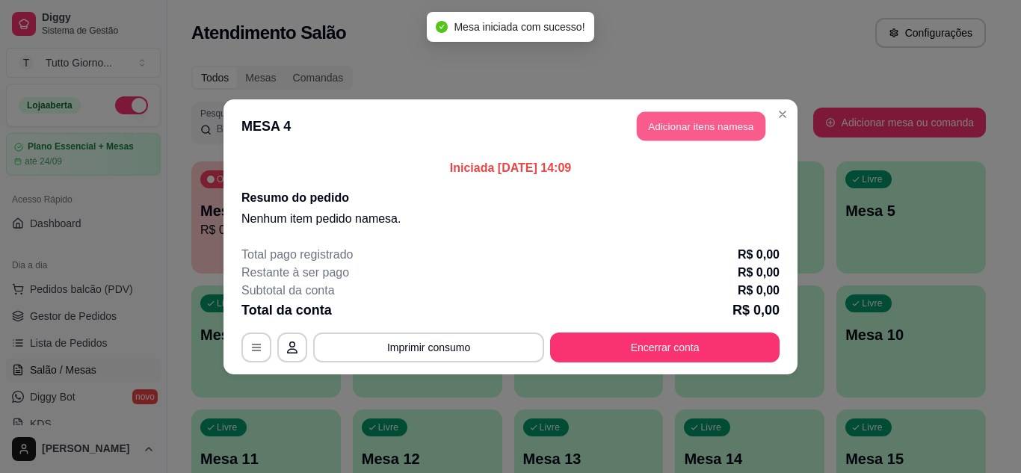
click at [711, 126] on button "Adicionar itens na mesa" at bounding box center [701, 125] width 129 height 29
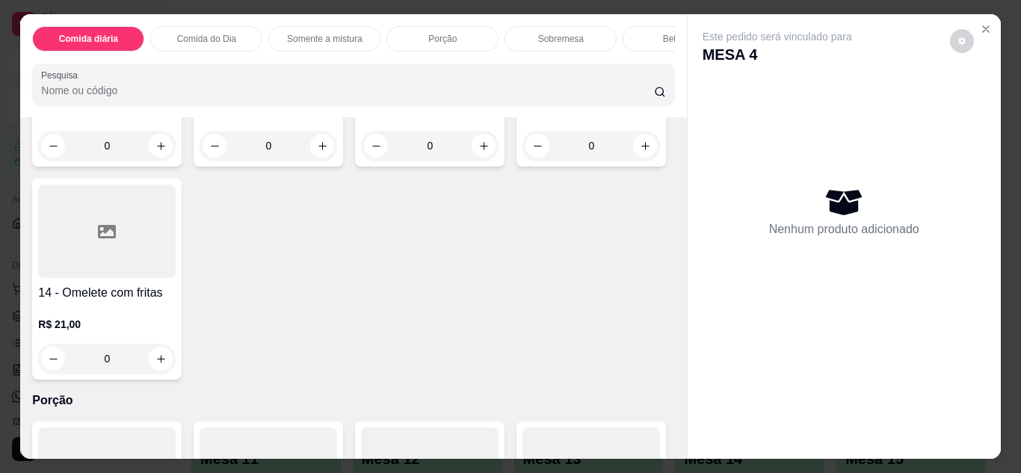
scroll to position [1734, 0]
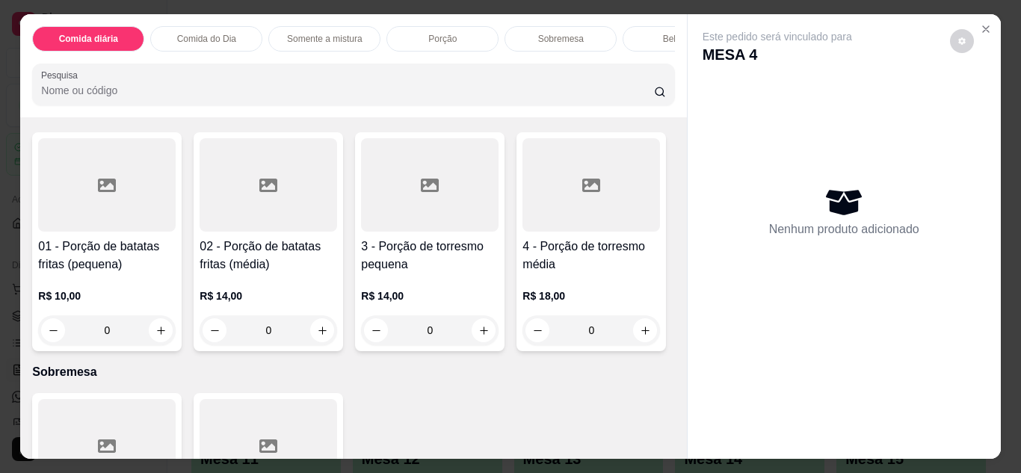
type input "1"
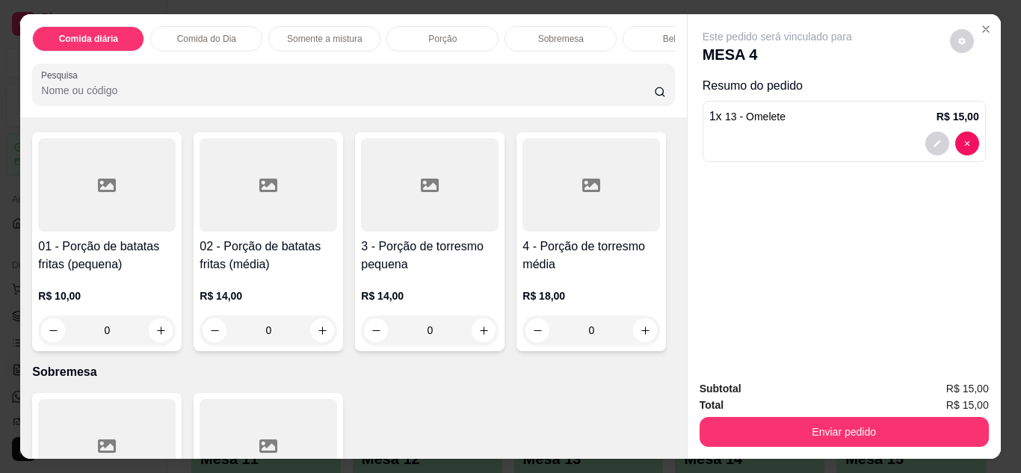
click at [634, 33] on div "Bebidas" at bounding box center [678, 38] width 112 height 25
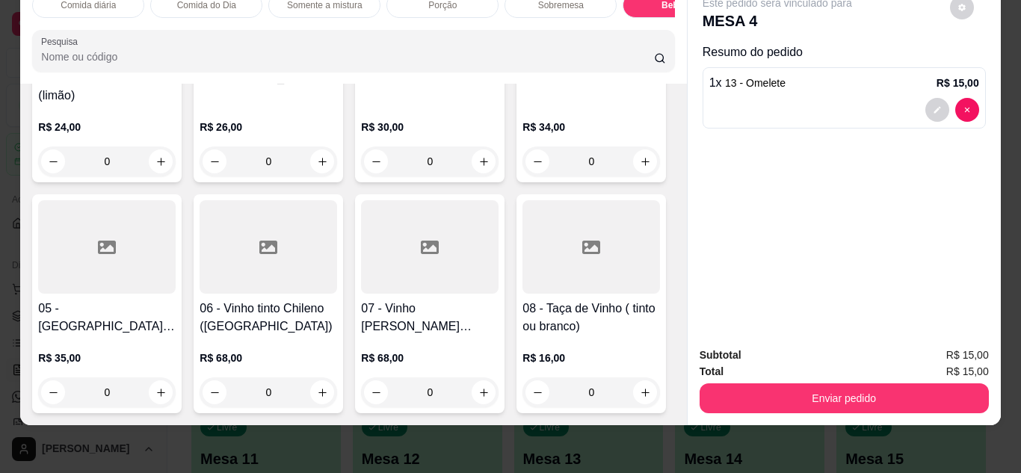
scroll to position [5369, 0]
click at [640, 387] on icon "increase-product-quantity" at bounding box center [645, 392] width 11 height 11
type input "1"
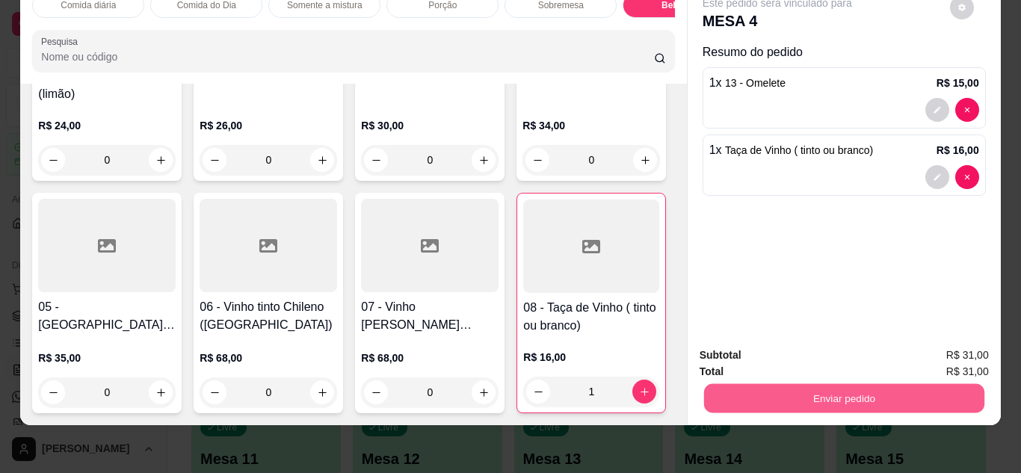
click at [753, 394] on button "Enviar pedido" at bounding box center [843, 398] width 280 height 29
click at [808, 344] on button "Não registrar e enviar pedido" at bounding box center [794, 350] width 155 height 28
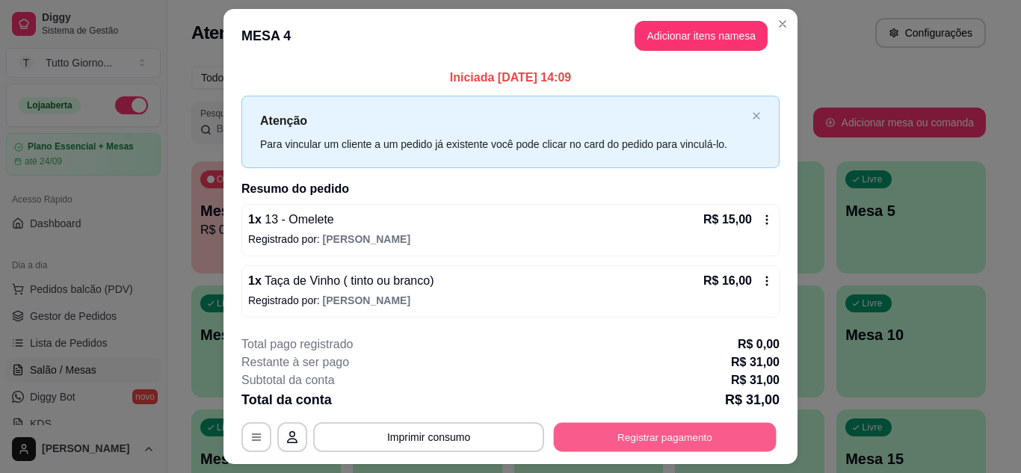
click at [699, 439] on button "Registrar pagamento" at bounding box center [665, 437] width 223 height 29
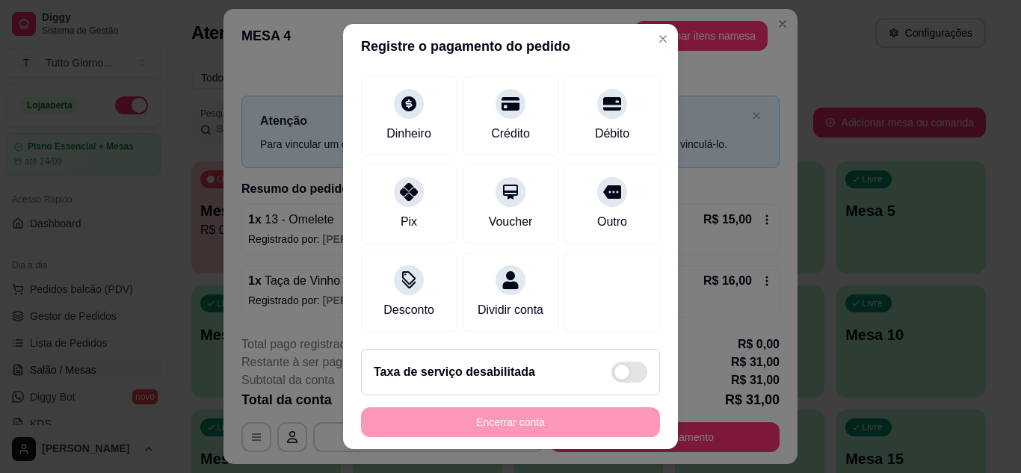
scroll to position [115, 0]
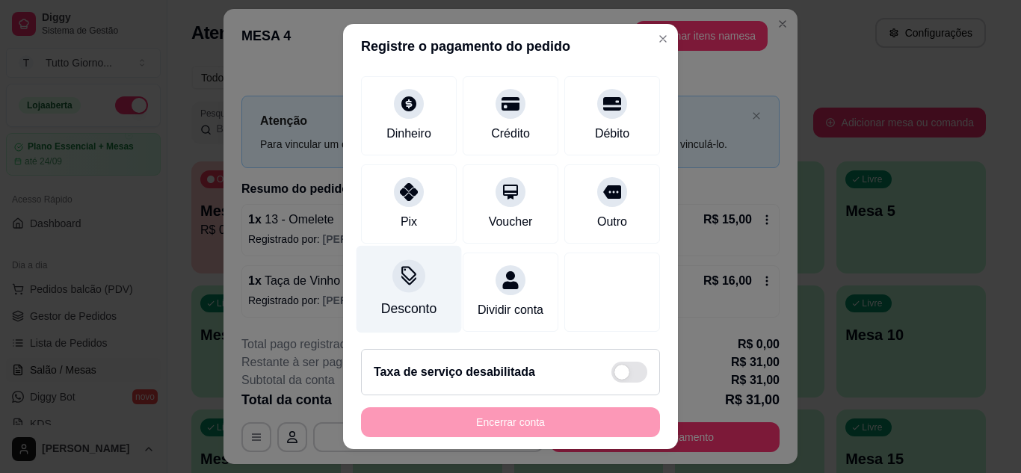
click at [401, 270] on div at bounding box center [408, 275] width 33 height 33
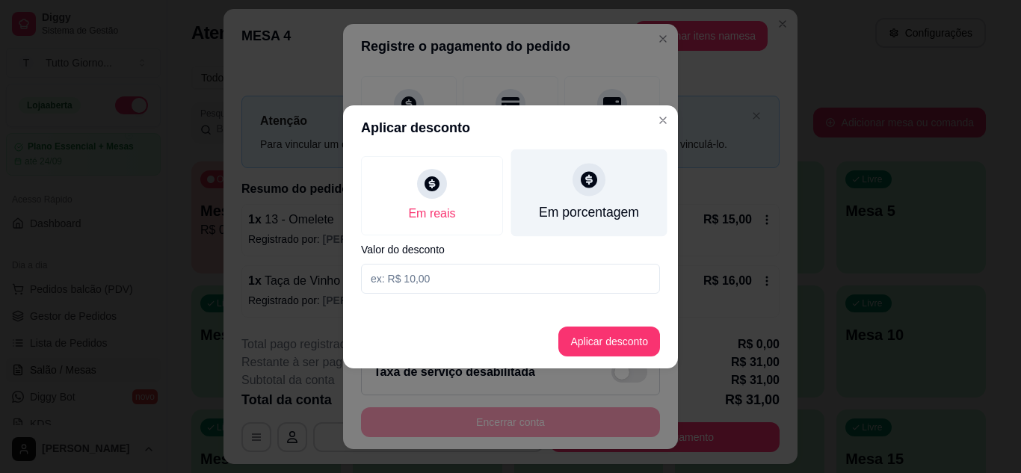
click at [600, 200] on div "Em porcentagem" at bounding box center [589, 192] width 156 height 87
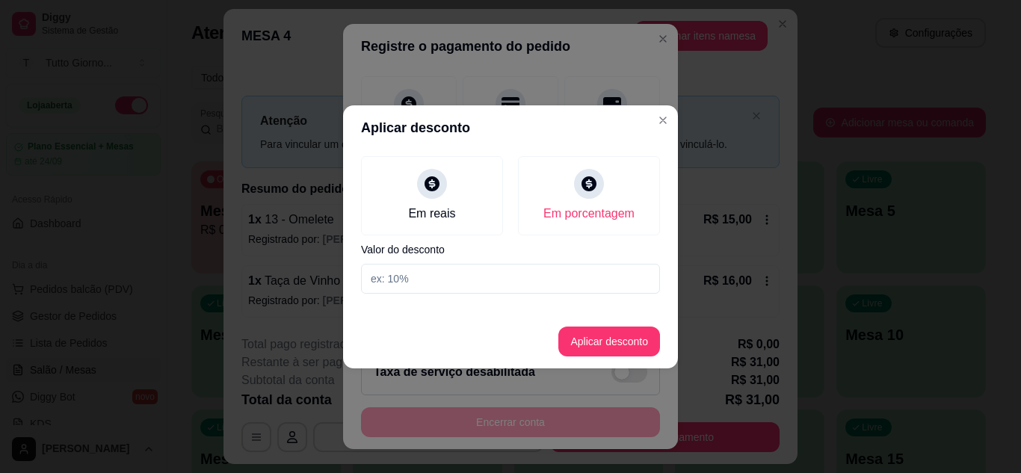
click at [440, 281] on input at bounding box center [510, 279] width 299 height 30
type input "5"
click at [614, 350] on button "Aplicar desconto" at bounding box center [609, 341] width 98 height 29
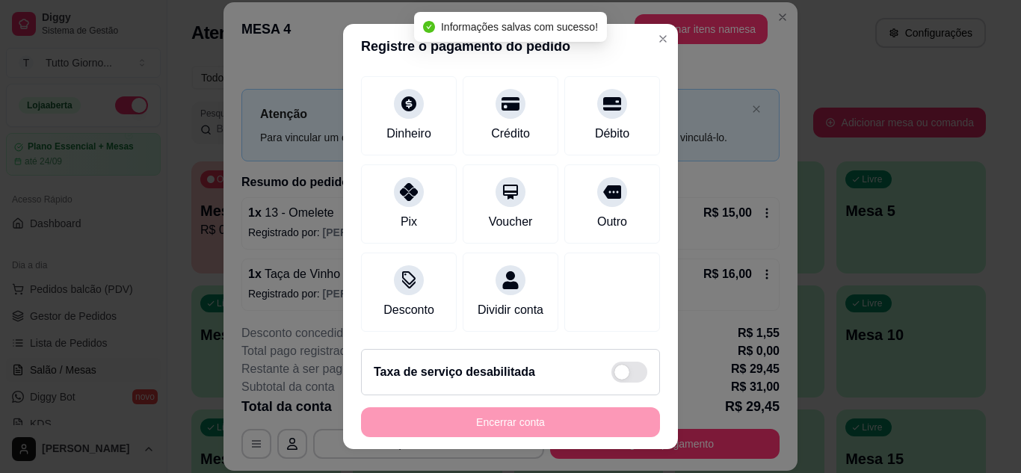
type input "R$ 29,45"
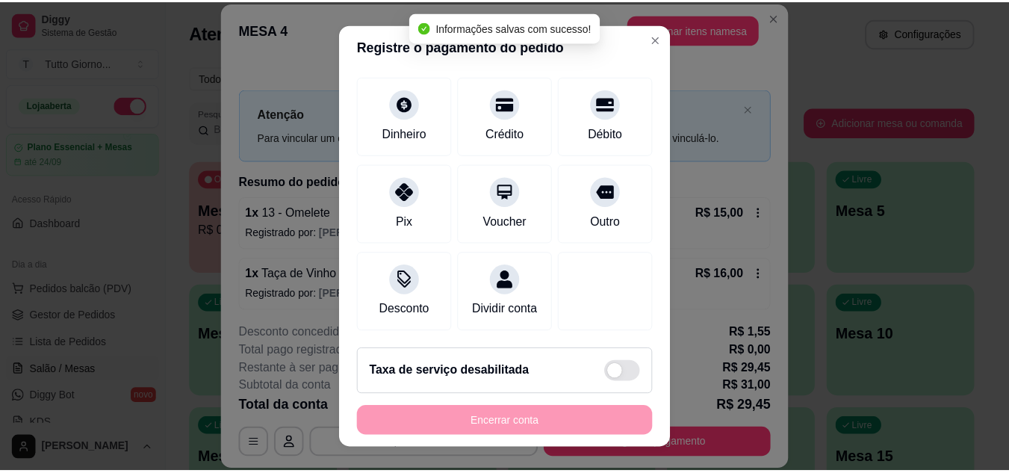
scroll to position [130, 0]
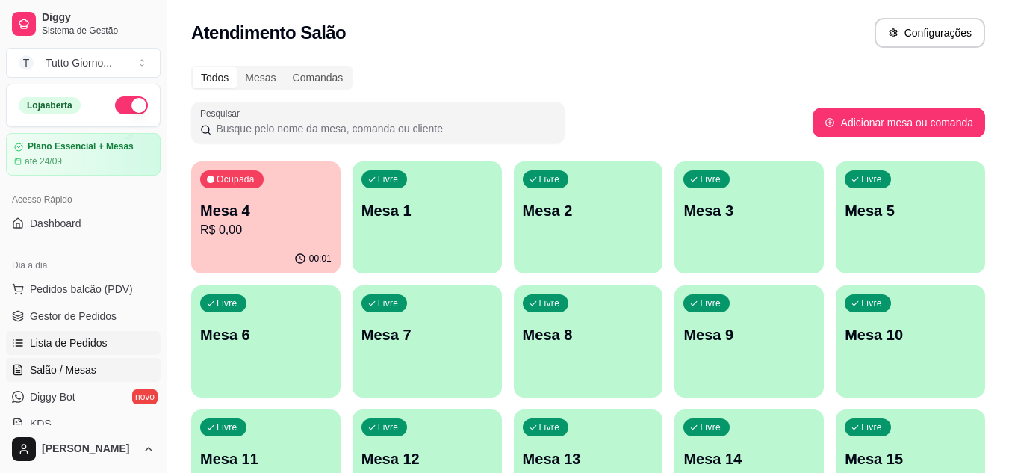
click at [78, 346] on span "Lista de Pedidos" at bounding box center [69, 342] width 78 height 15
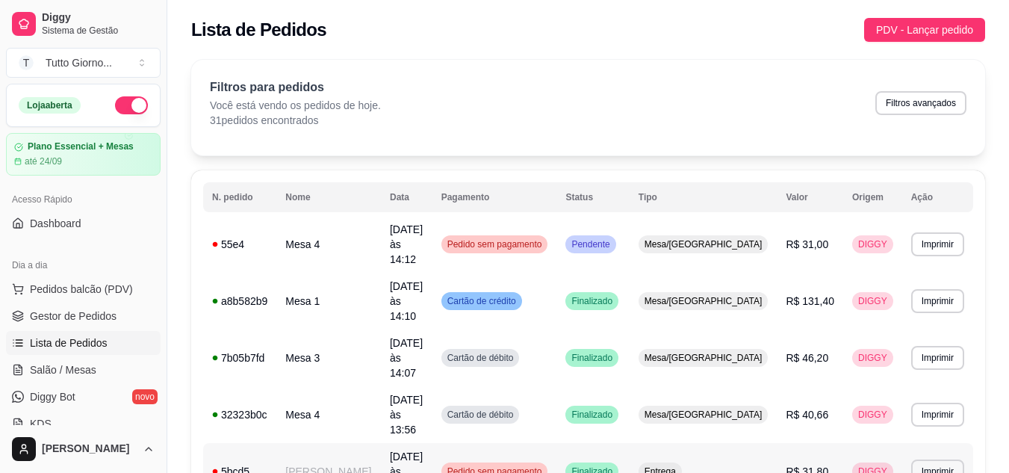
click at [545, 465] on span "Pedido sem pagamento" at bounding box center [495, 471] width 101 height 12
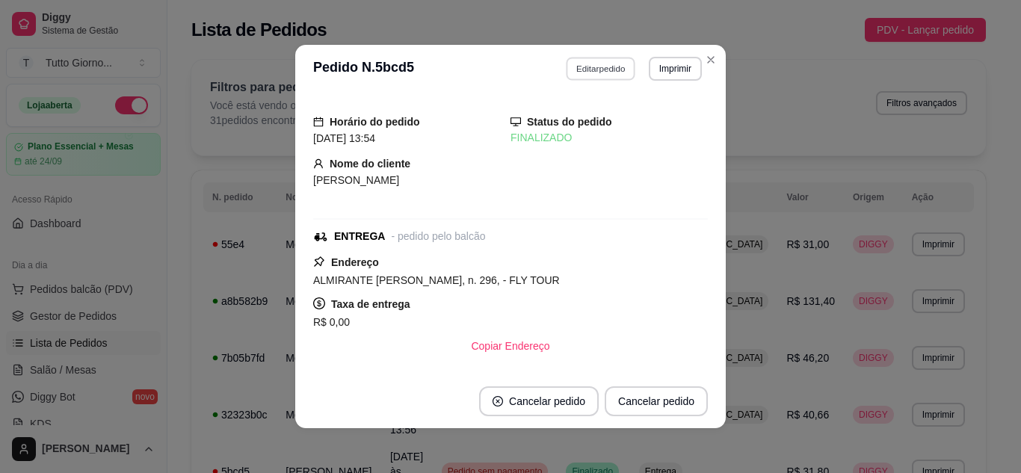
click at [594, 66] on button "Editar pedido" at bounding box center [600, 68] width 69 height 23
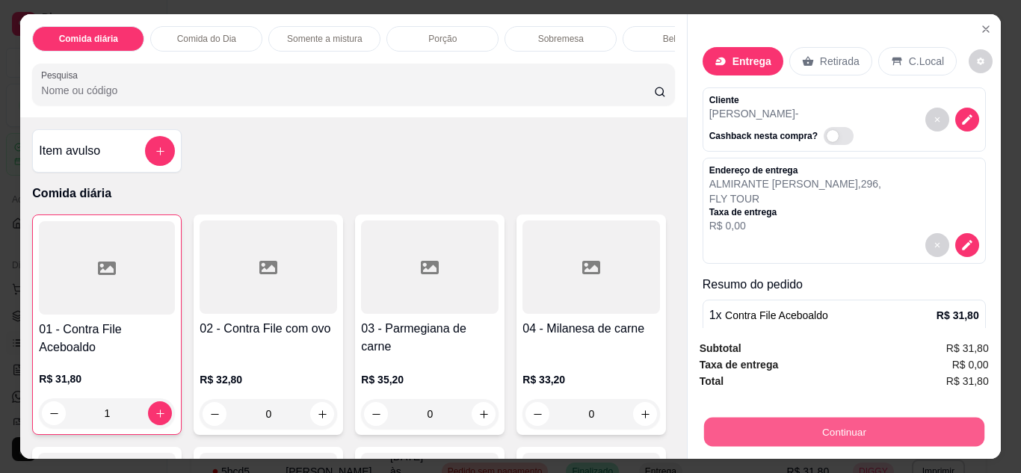
click at [833, 434] on button "Continuar" at bounding box center [843, 432] width 280 height 29
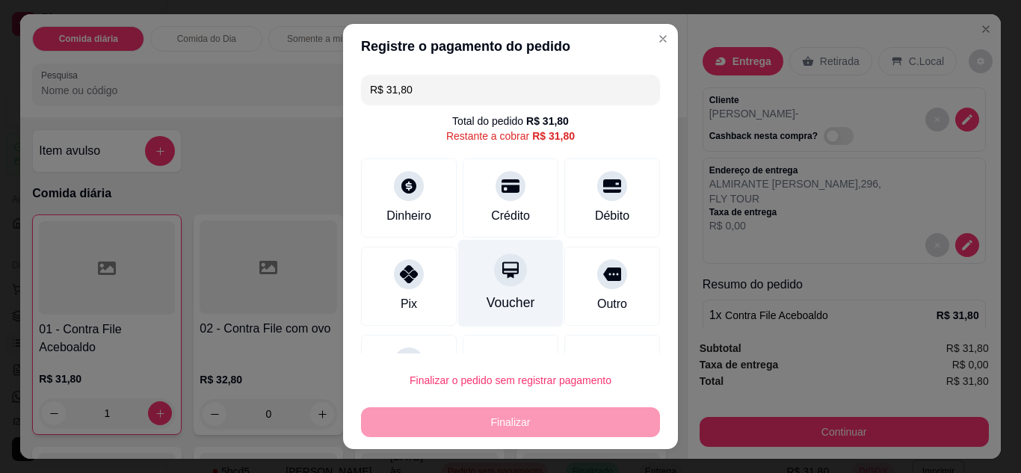
click at [494, 279] on div at bounding box center [510, 269] width 33 height 33
type input "R$ 0,00"
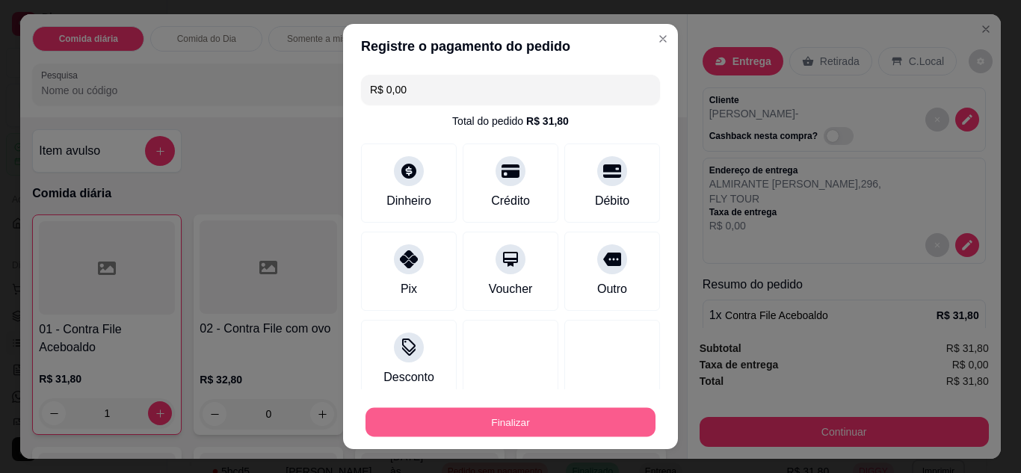
click at [489, 415] on button "Finalizar" at bounding box center [510, 422] width 290 height 29
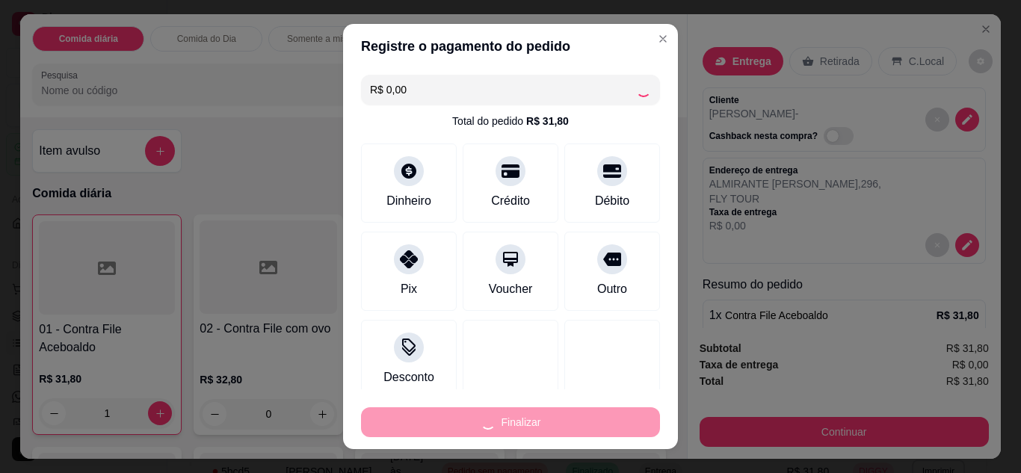
type input "0"
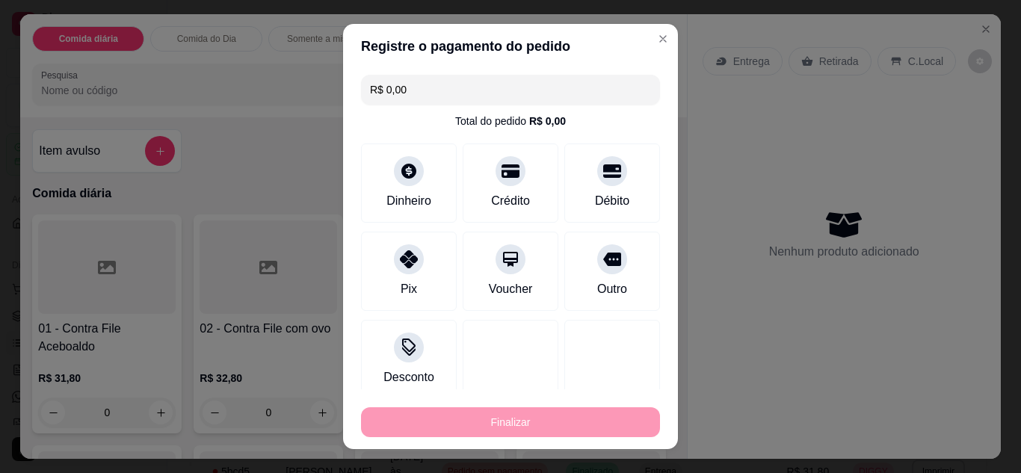
type input "-R$ 31,80"
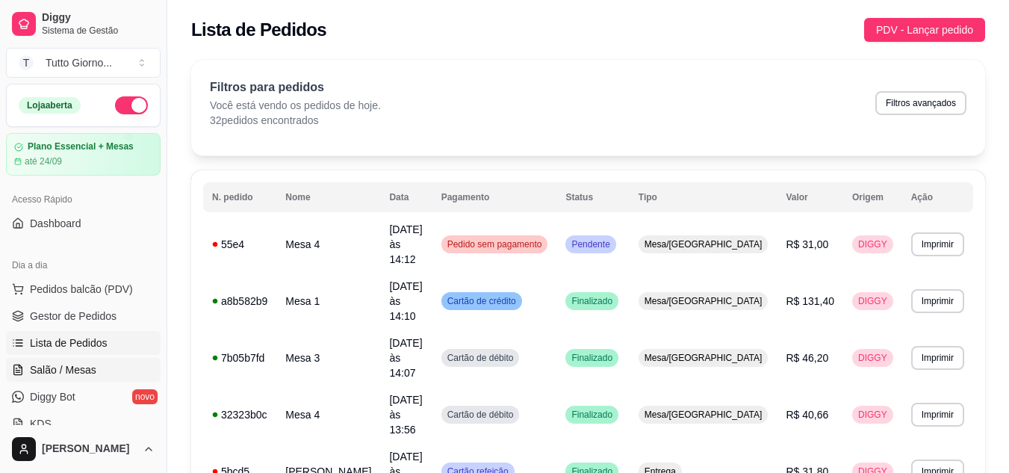
click at [78, 374] on span "Salão / Mesas" at bounding box center [63, 369] width 66 height 15
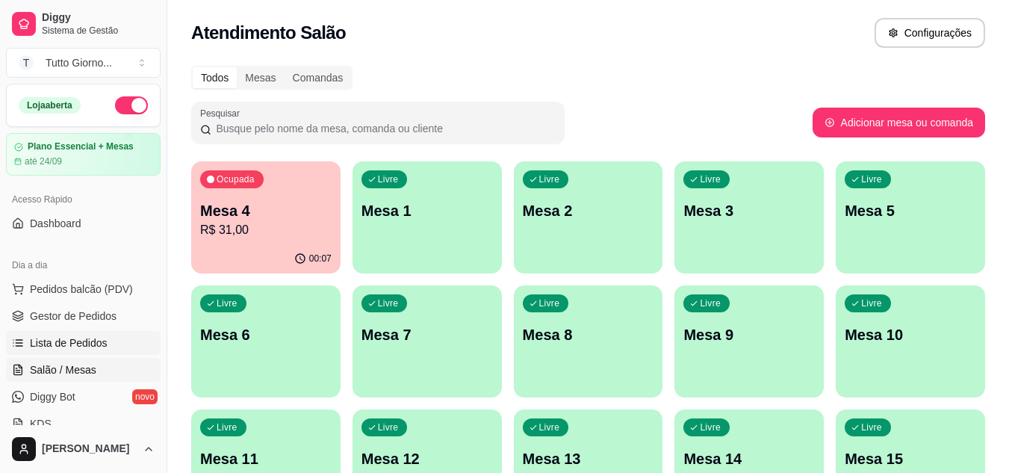
click at [91, 349] on span "Lista de Pedidos" at bounding box center [69, 342] width 78 height 15
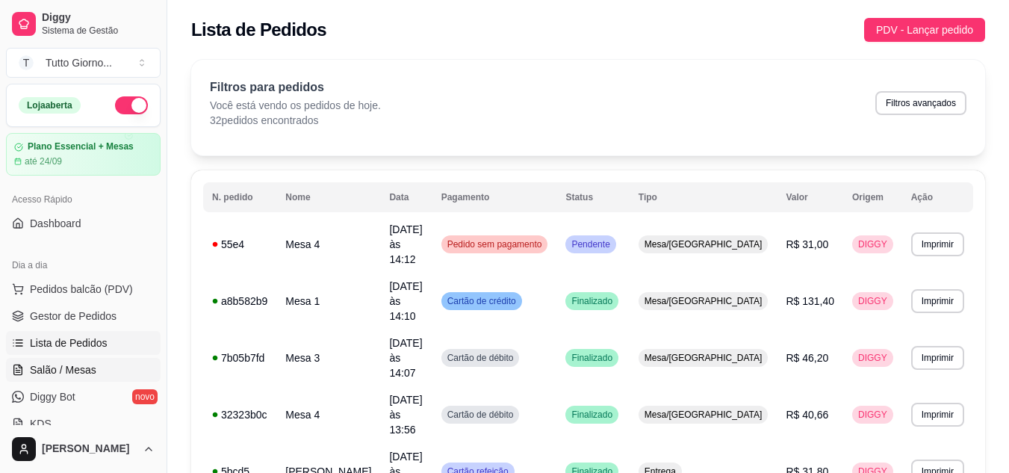
click at [83, 374] on span "Salão / Mesas" at bounding box center [63, 369] width 66 height 15
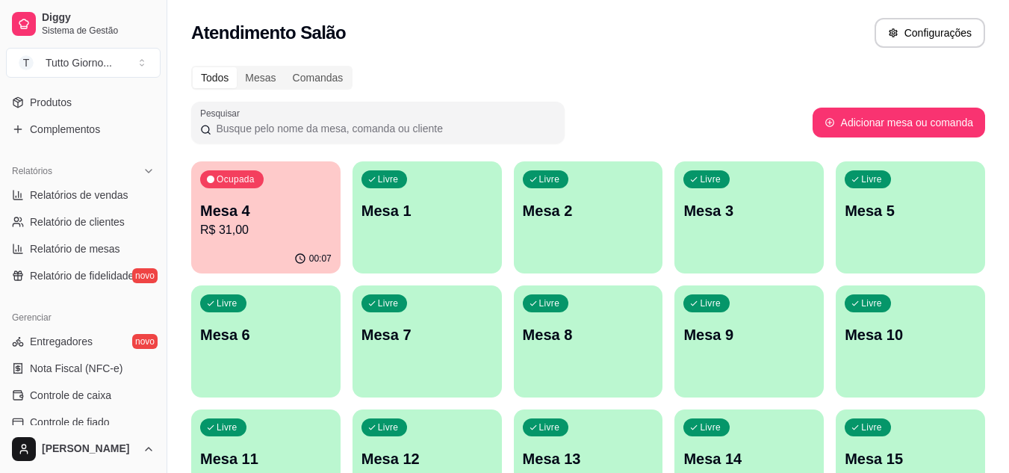
scroll to position [418, 0]
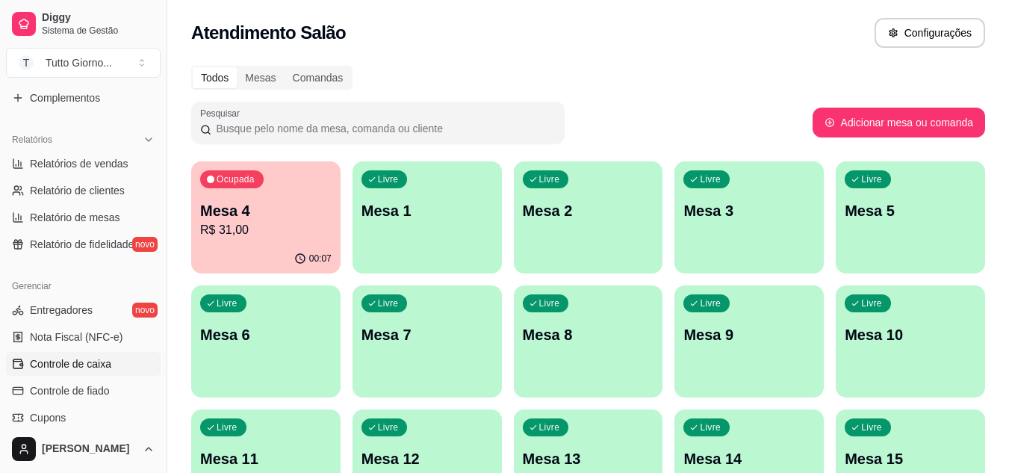
click at [96, 374] on link "Controle de caixa" at bounding box center [83, 364] width 155 height 24
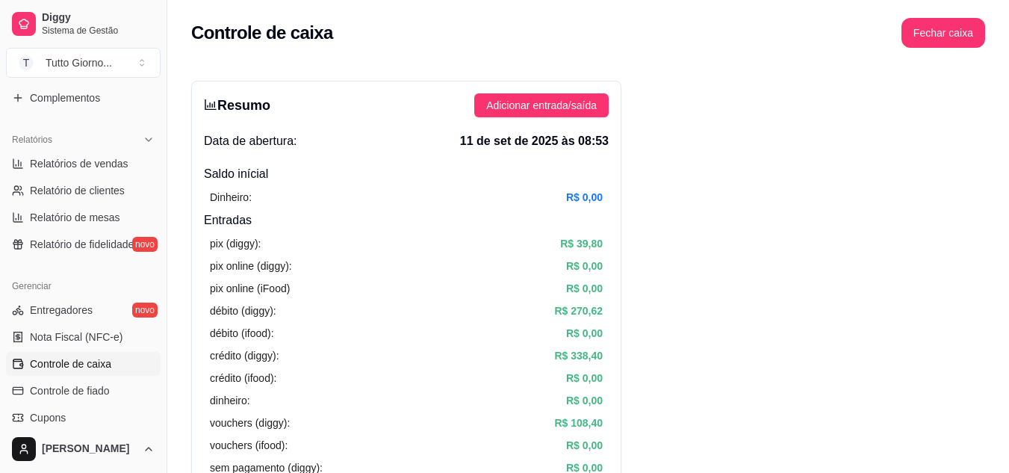
scroll to position [120, 0]
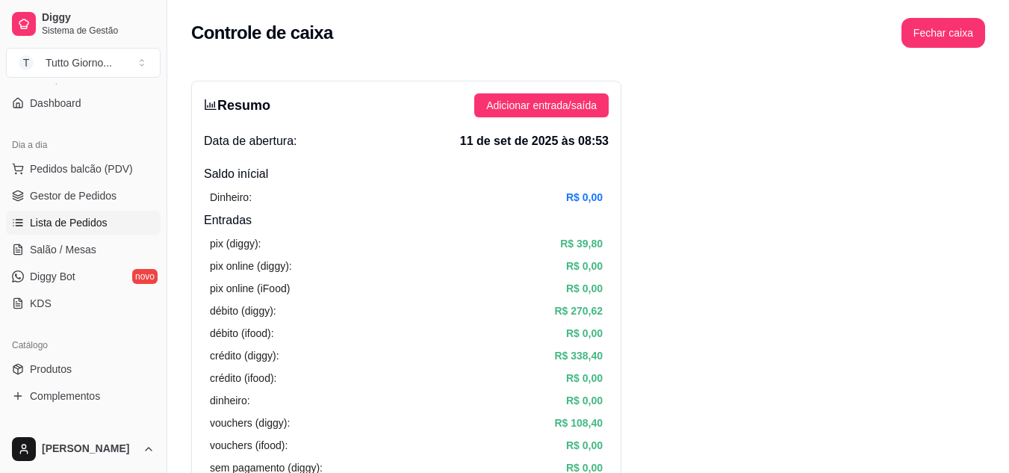
click at [102, 223] on span "Lista de Pedidos" at bounding box center [69, 222] width 78 height 15
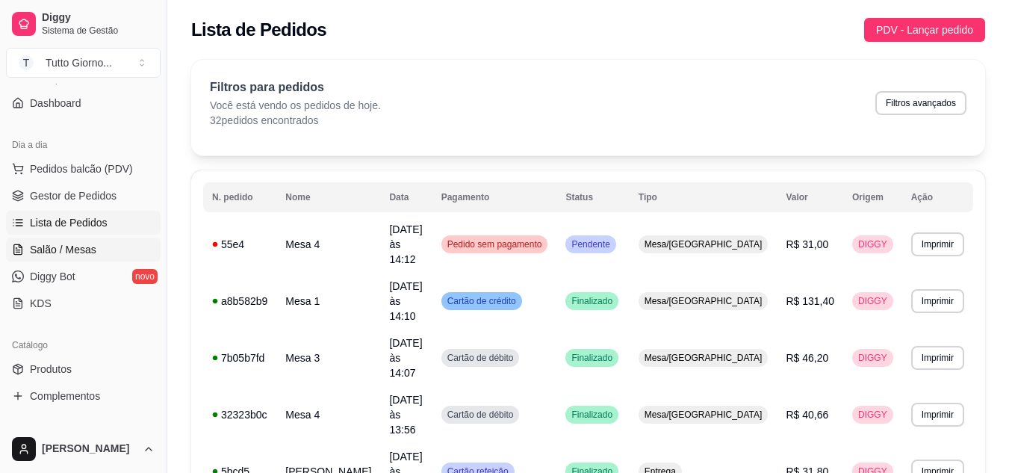
click at [99, 247] on link "Salão / Mesas" at bounding box center [83, 250] width 155 height 24
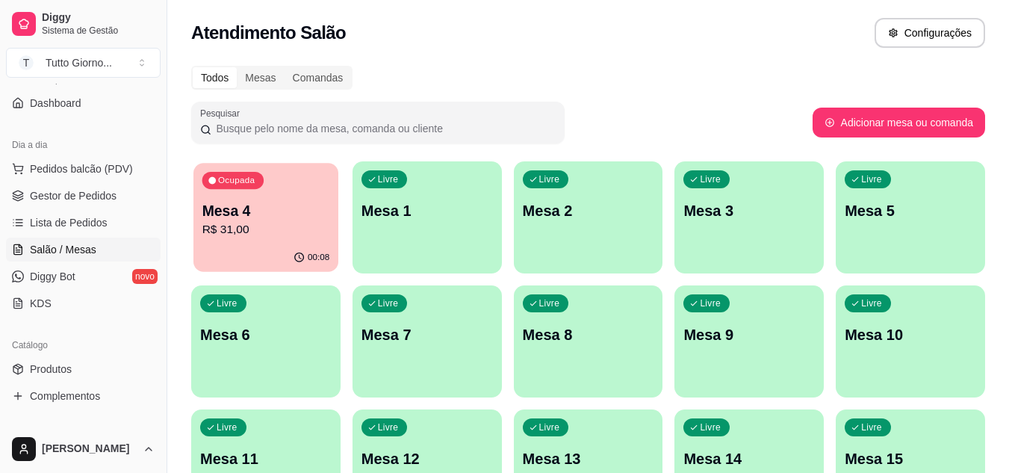
click at [292, 216] on p "Mesa 4" at bounding box center [266, 211] width 128 height 20
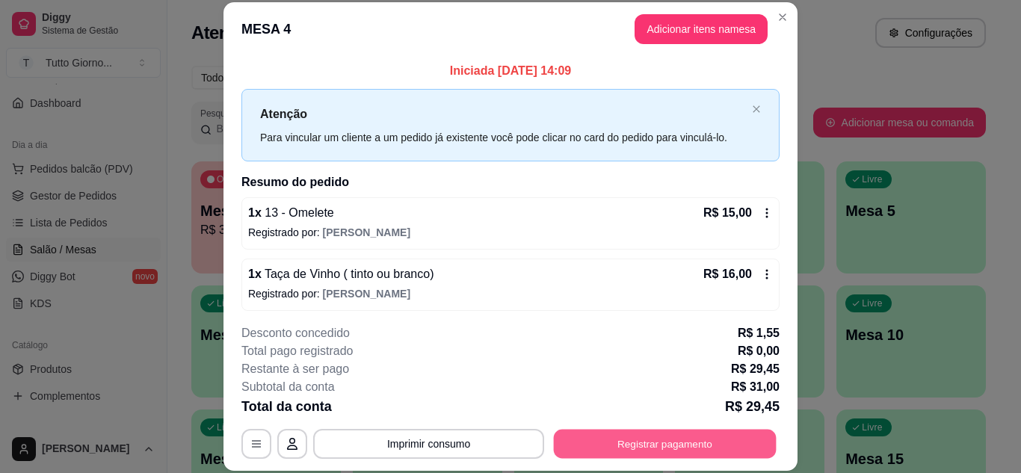
click at [684, 448] on button "Registrar pagamento" at bounding box center [665, 443] width 223 height 29
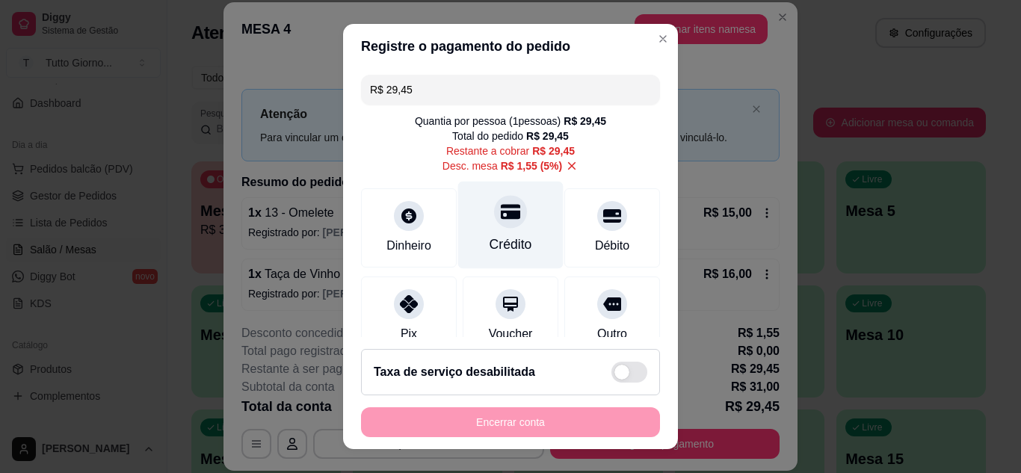
click at [494, 232] on div "Crédito" at bounding box center [510, 224] width 105 height 87
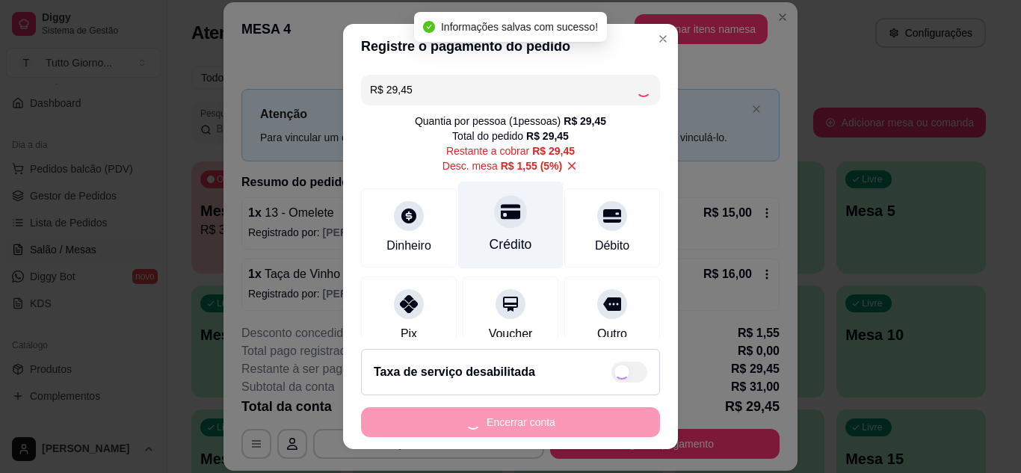
type input "R$ 0,00"
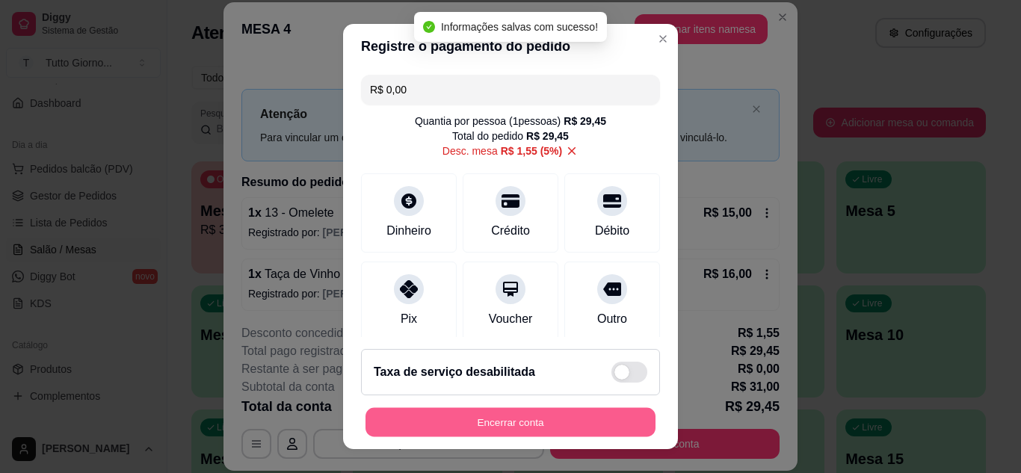
click at [527, 430] on button "Encerrar conta" at bounding box center [510, 422] width 290 height 29
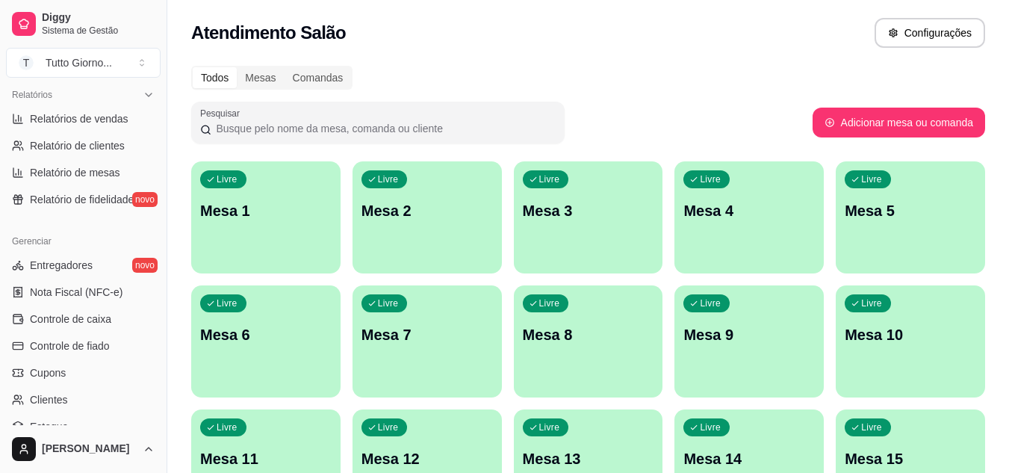
scroll to position [469, 0]
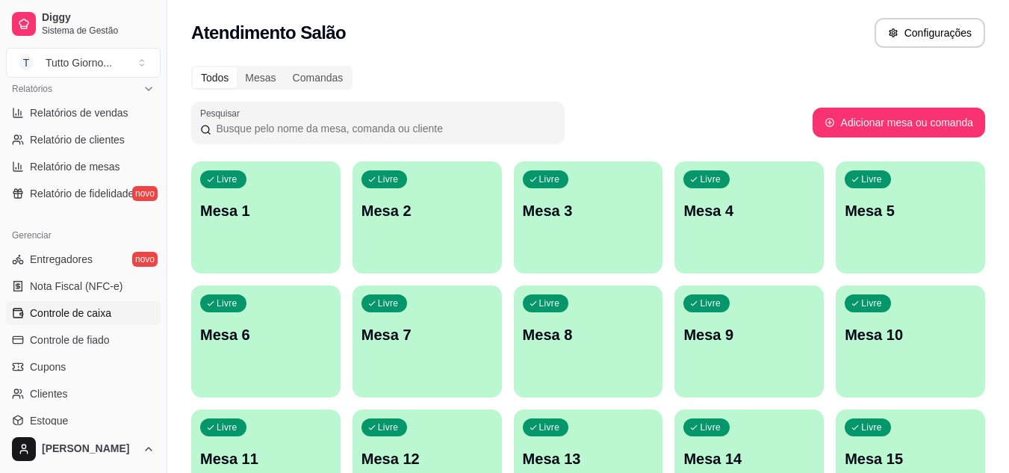
click at [86, 304] on link "Controle de caixa" at bounding box center [83, 313] width 155 height 24
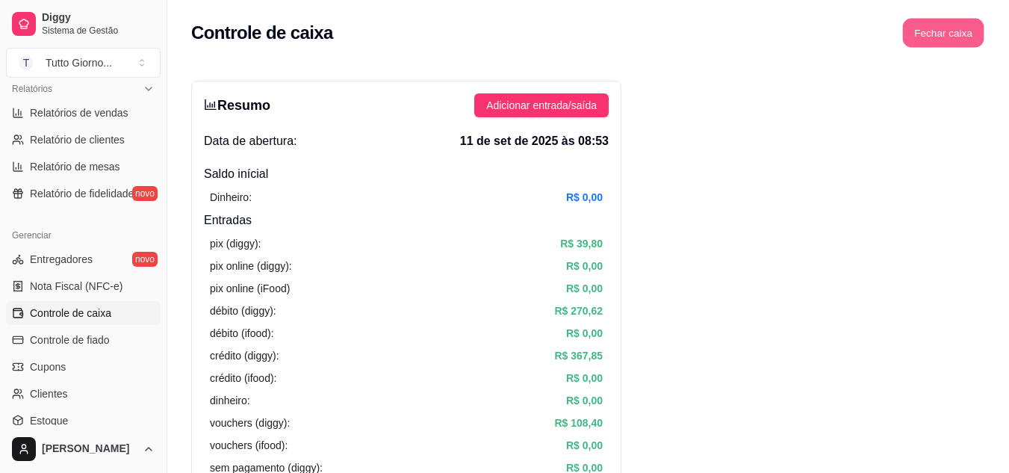
click at [955, 30] on button "Fechar caixa" at bounding box center [943, 33] width 81 height 29
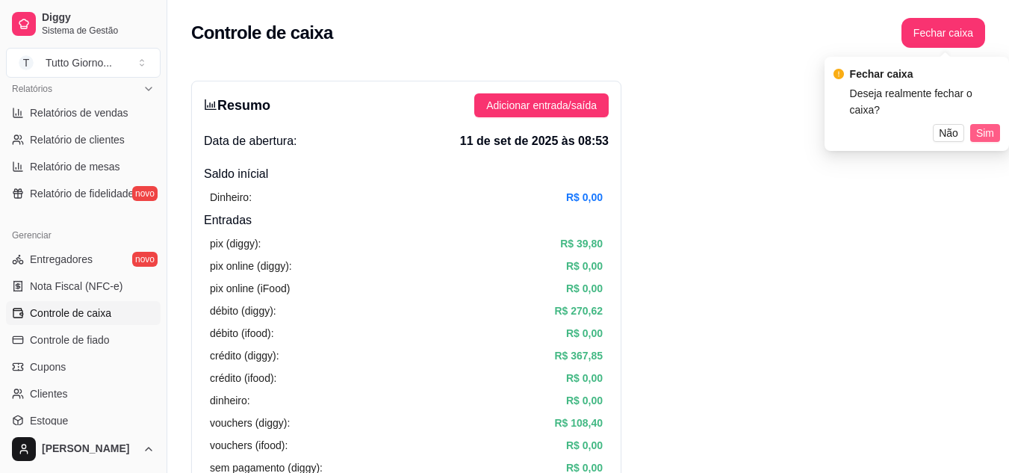
click at [989, 125] on span "Sim" at bounding box center [986, 133] width 18 height 16
